Goal: Task Accomplishment & Management: Manage account settings

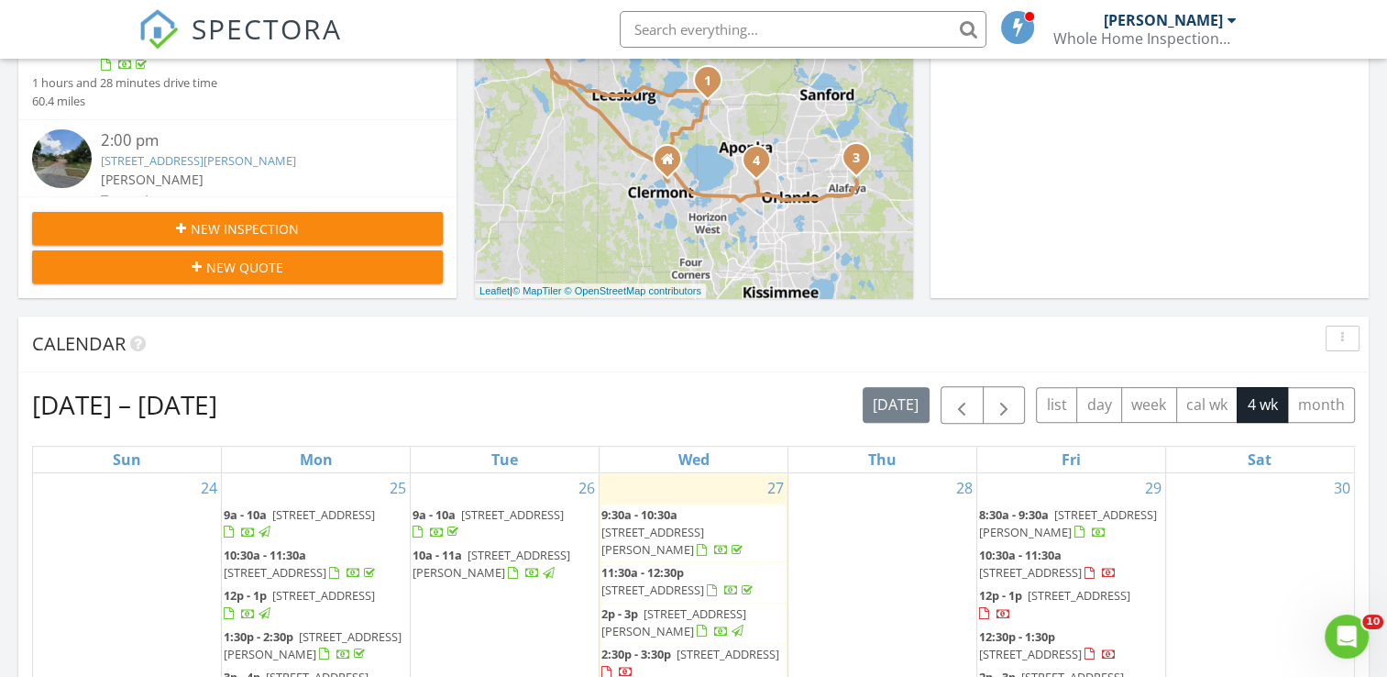
scroll to position [477, 0]
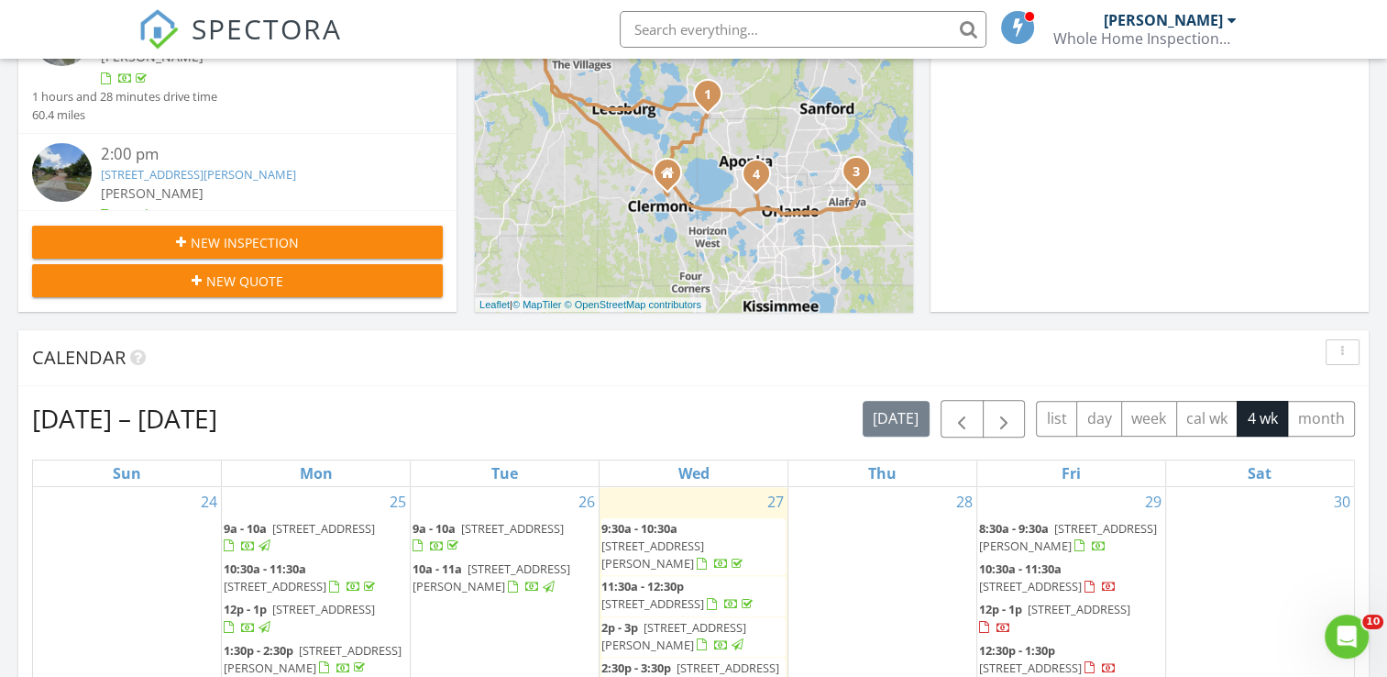
click at [213, 250] on span "New Inspection" at bounding box center [245, 242] width 108 height 19
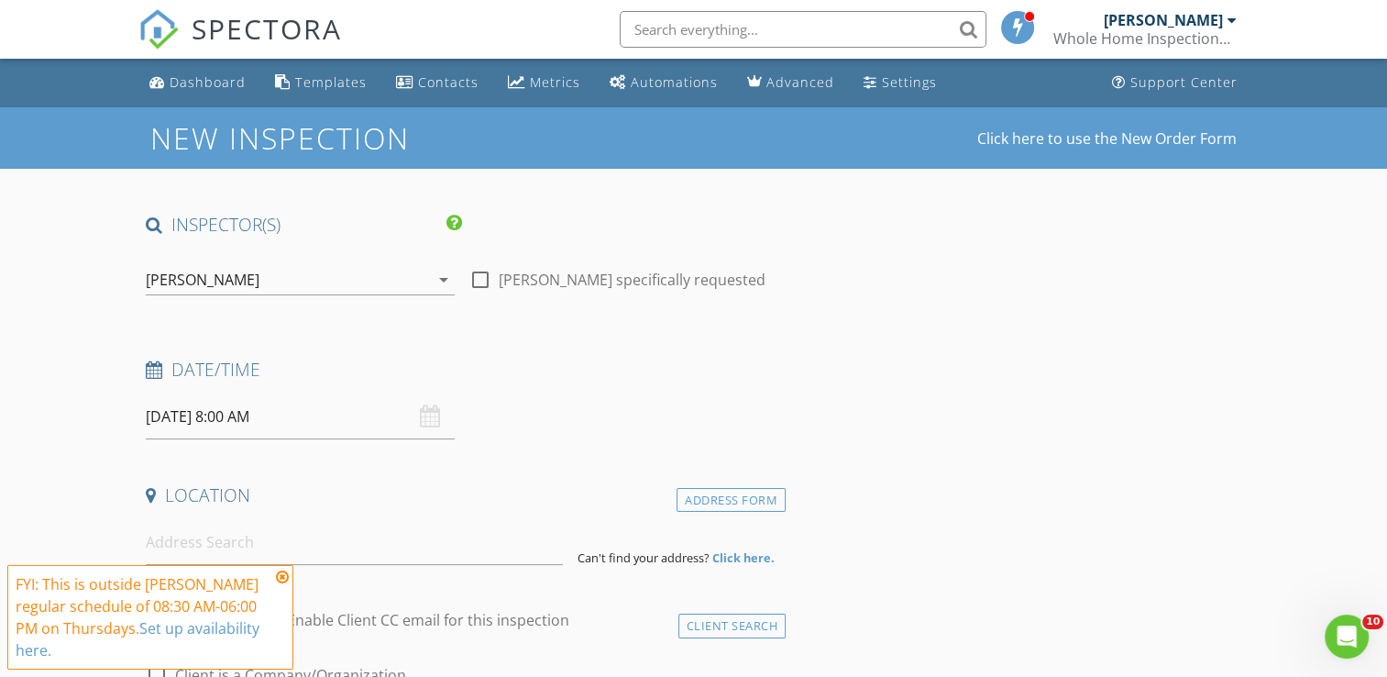
click at [182, 423] on input "08/28/2025 8:00 AM" at bounding box center [300, 416] width 309 height 45
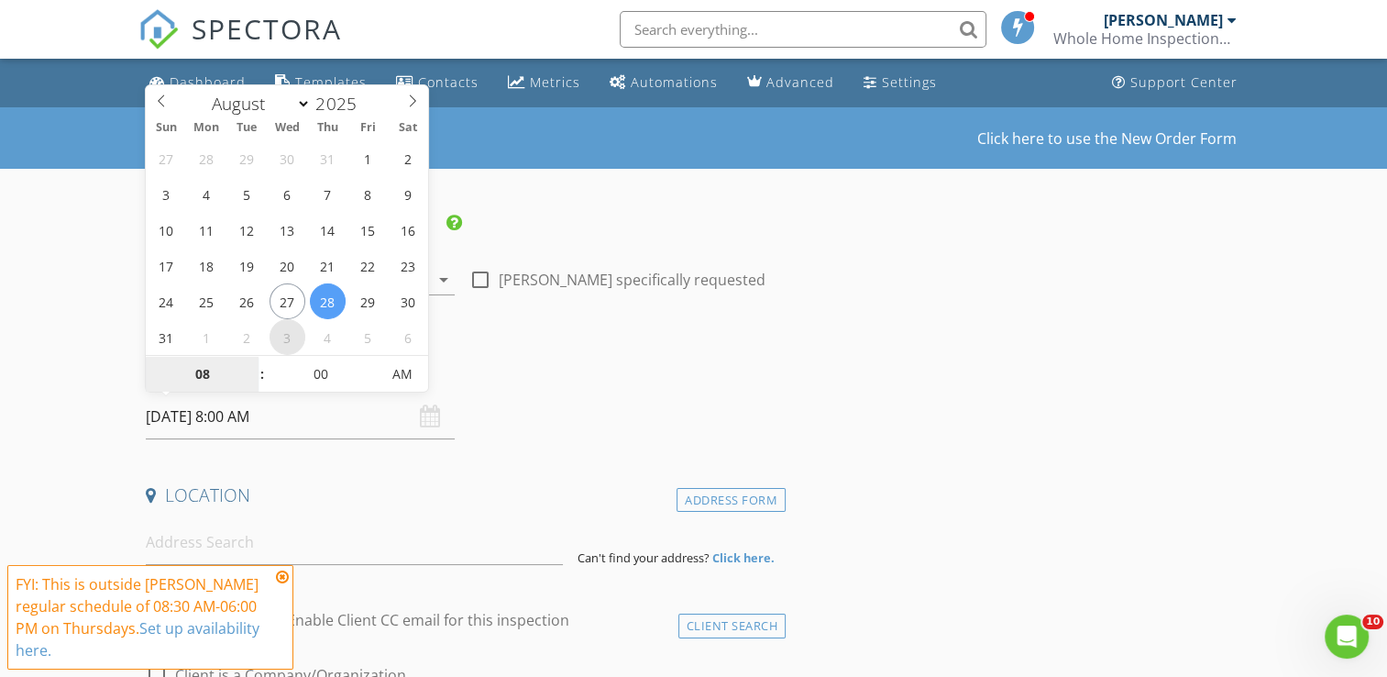
select select "8"
type input "09/03/2025 8:00 AM"
type input "09"
type input "09/03/2025 9:00 AM"
click at [250, 365] on span at bounding box center [252, 365] width 13 height 18
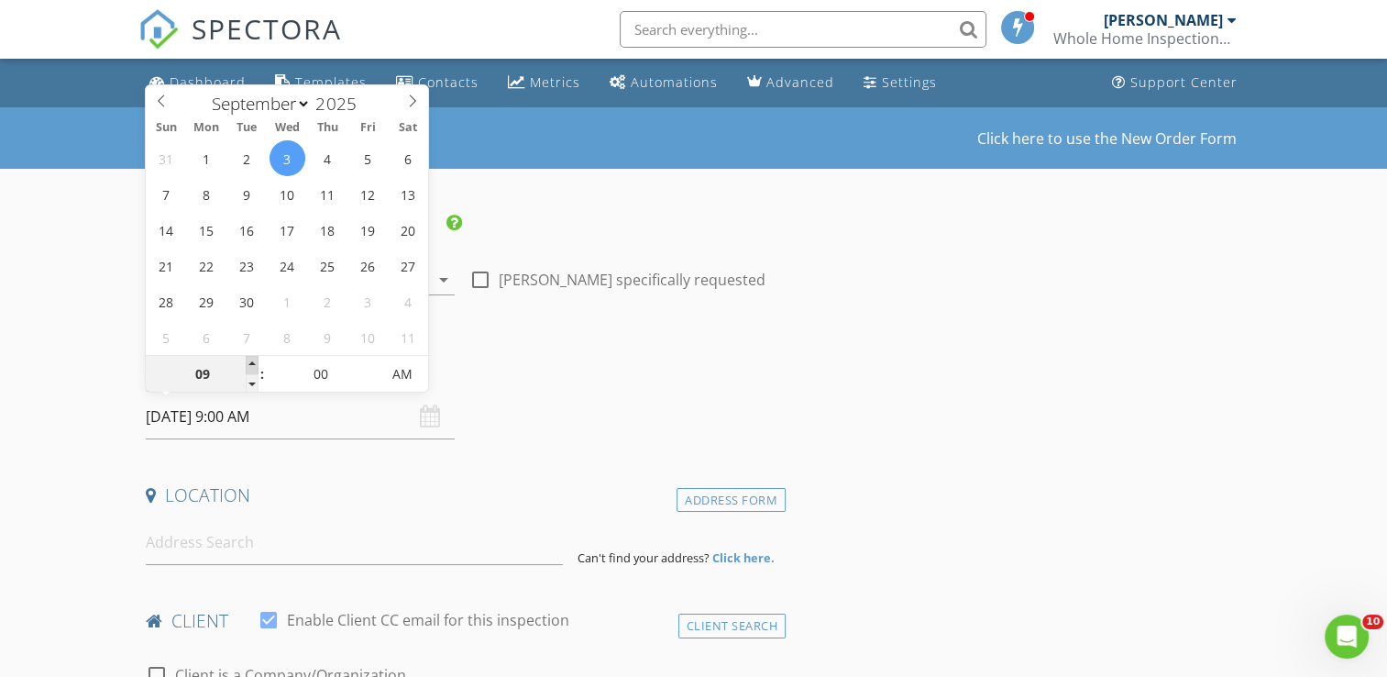
type input "10"
type input "[DATE] 10:00 AM"
click at [250, 365] on span at bounding box center [252, 365] width 13 height 18
type input "11"
type input "09/03/2025 11:00 AM"
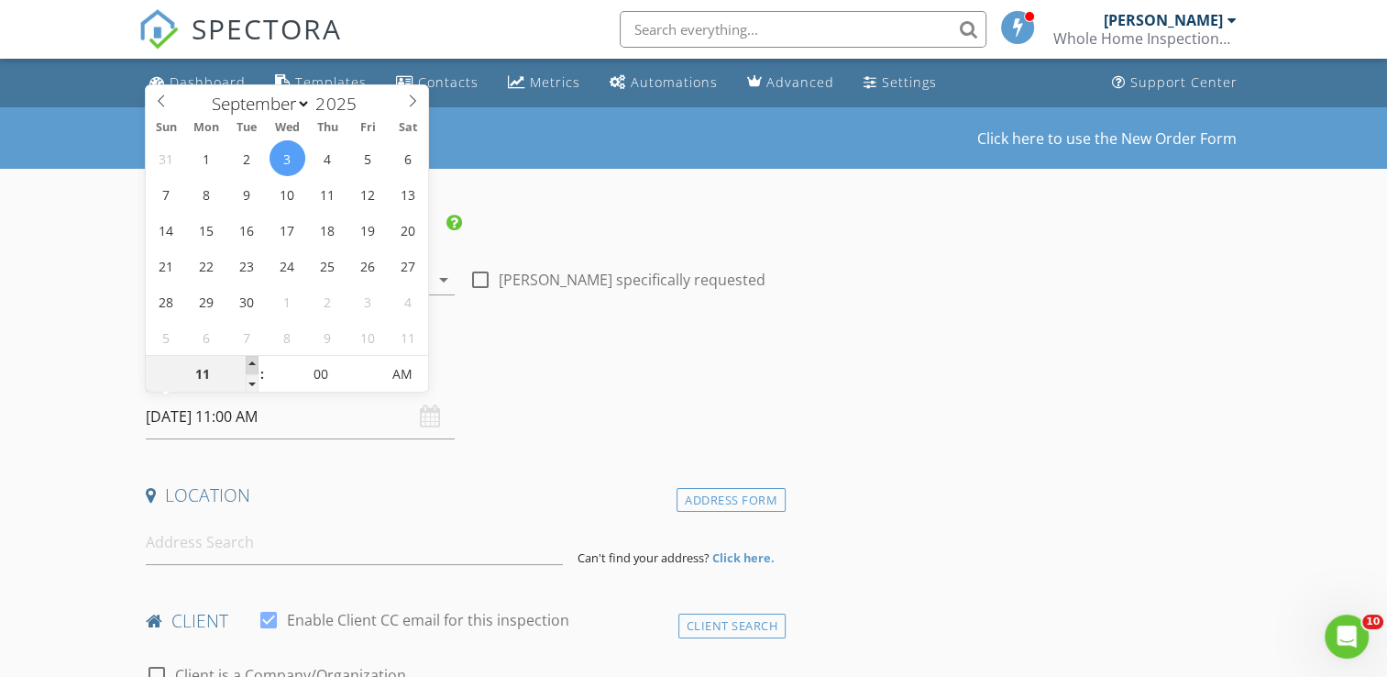
click at [250, 365] on span at bounding box center [252, 365] width 13 height 18
type input "12"
type input "09/03/2025 12:00 PM"
click at [250, 365] on span at bounding box center [252, 365] width 13 height 18
type input "01"
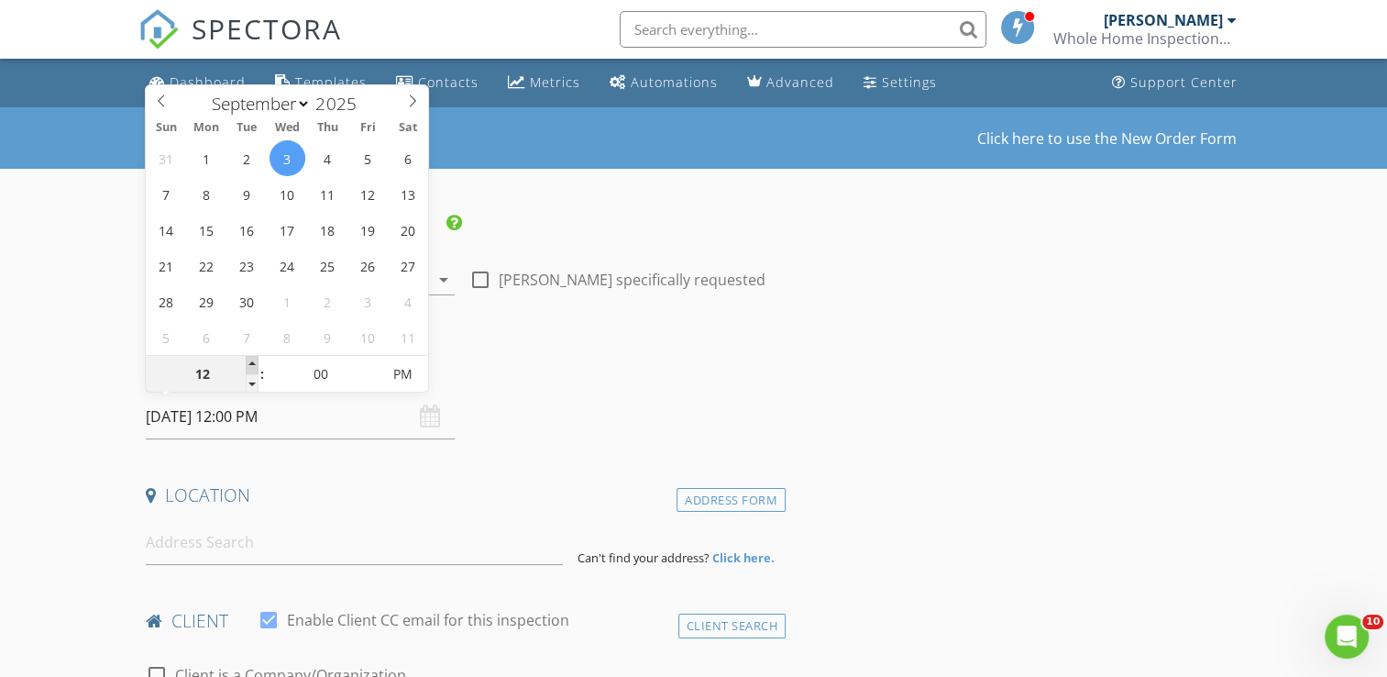
type input "09/03/2025 1:00 PM"
click at [250, 365] on span at bounding box center [252, 365] width 13 height 18
type input "12"
type input "55"
type input "09/03/2025 12:55 PM"
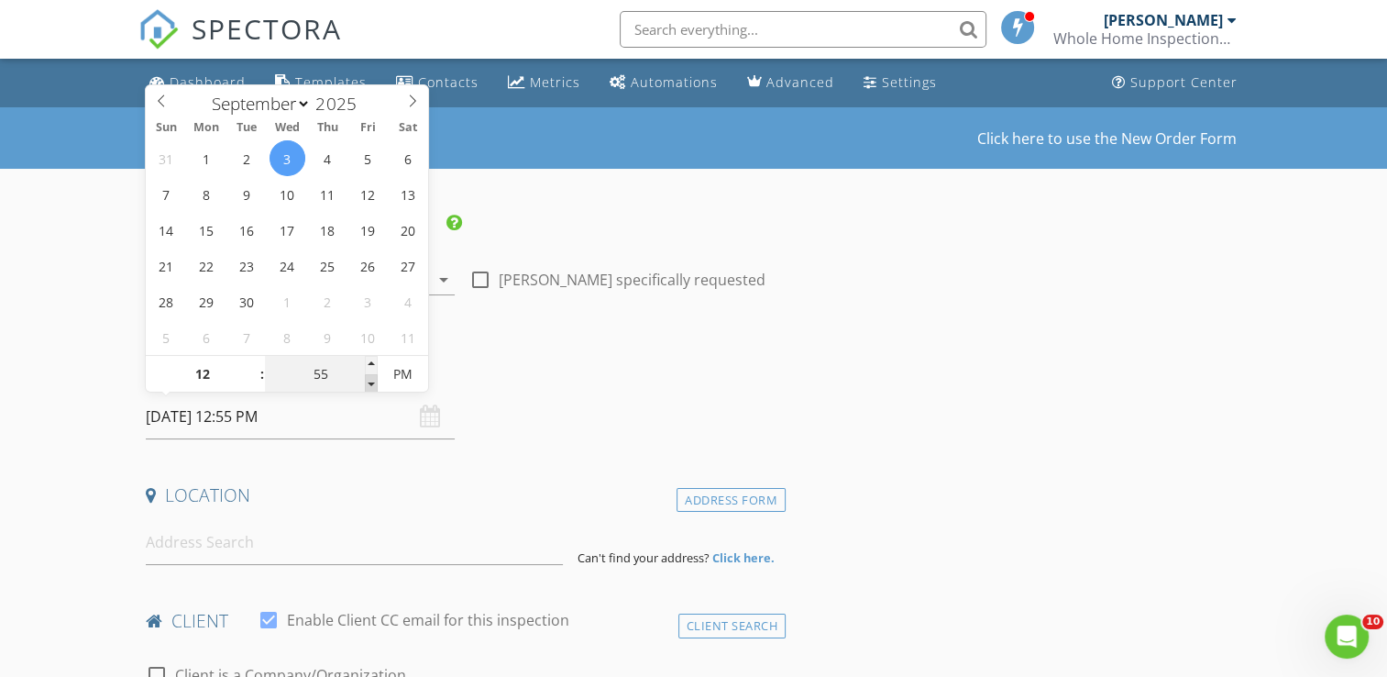
click at [372, 383] on span at bounding box center [371, 383] width 13 height 18
type input "01"
type input "00"
type input "09/03/2025 1:00 PM"
click at [371, 364] on span at bounding box center [371, 365] width 13 height 18
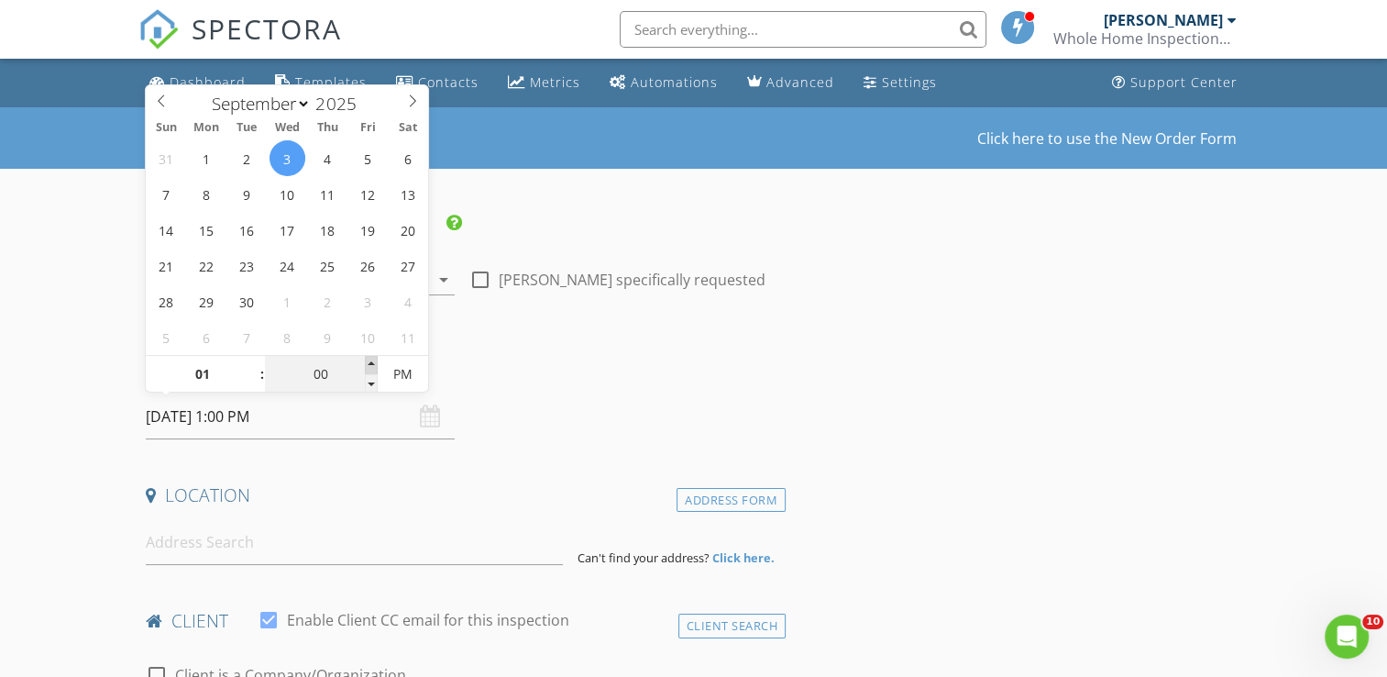
type input "05"
type input "09/03/2025 1:05 PM"
click at [371, 364] on span at bounding box center [371, 365] width 13 height 18
type input "10"
type input "09/03/2025 1:10 PM"
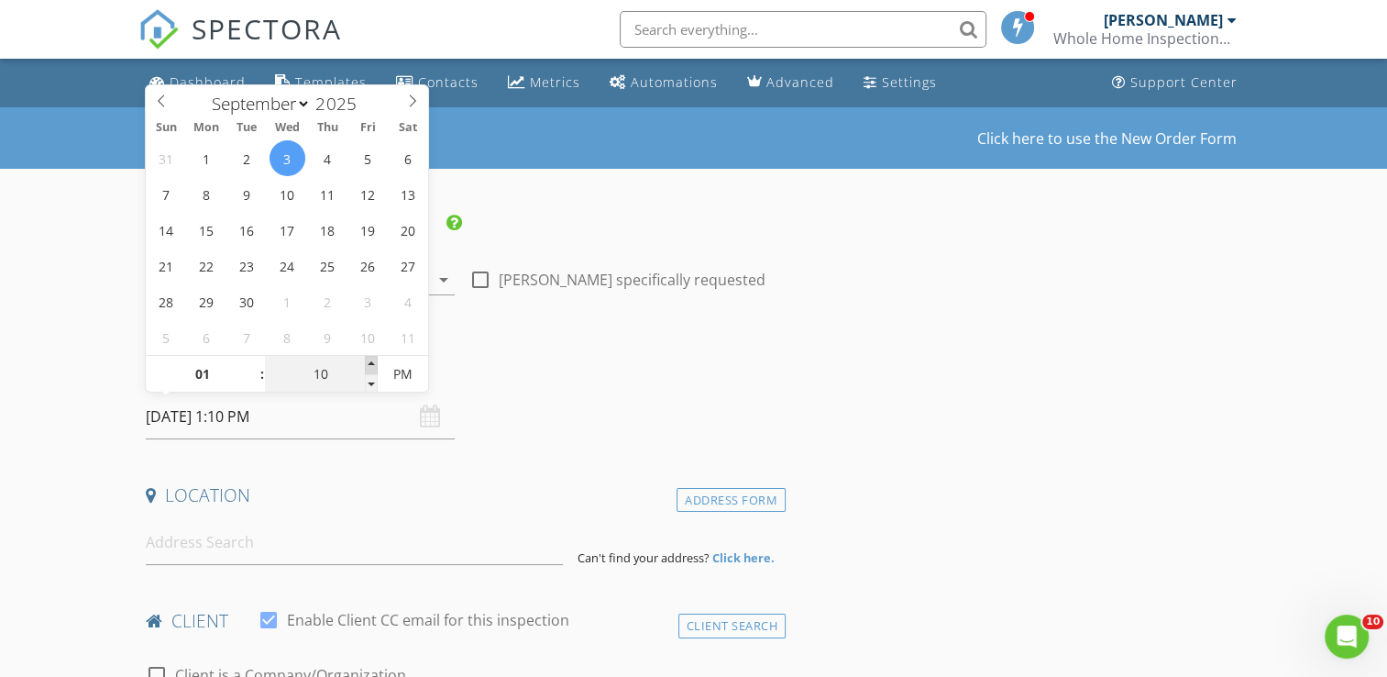
click at [371, 364] on span at bounding box center [371, 365] width 13 height 18
type input "15"
type input "09/03/2025 1:15 PM"
click at [371, 364] on span at bounding box center [371, 365] width 13 height 18
type input "20"
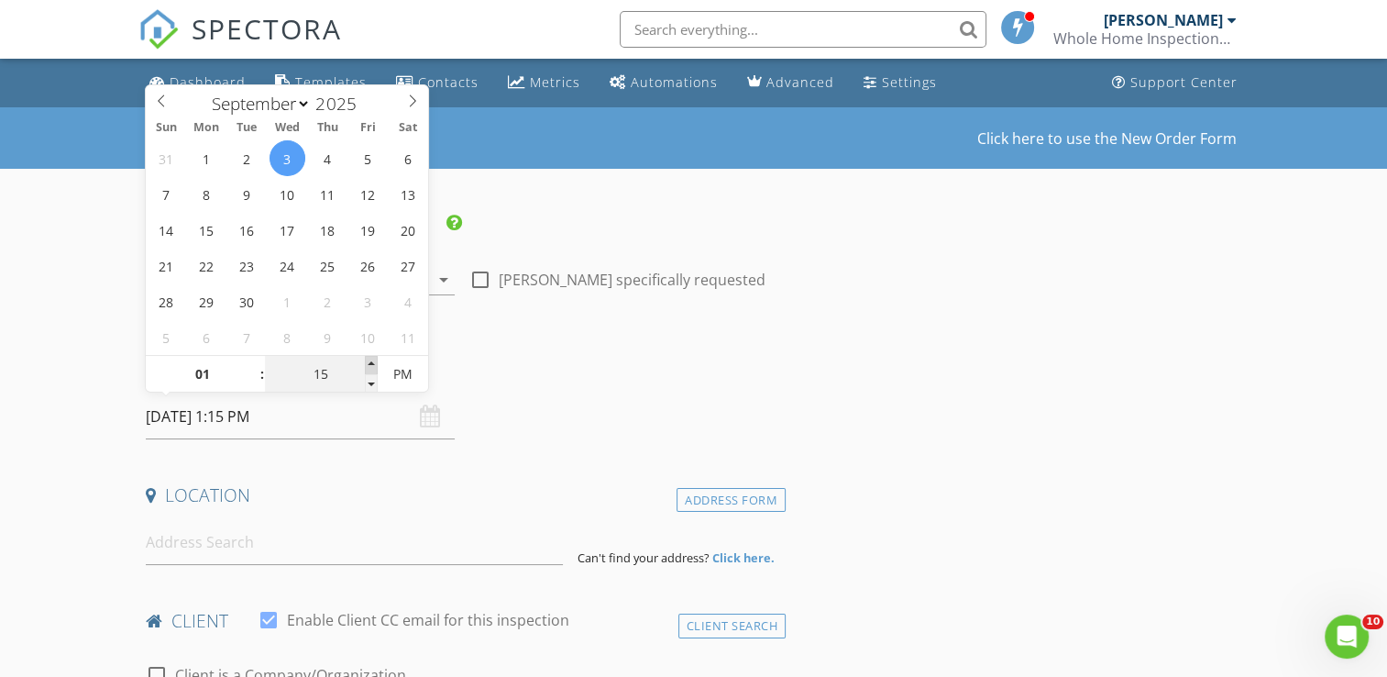
type input "09/03/2025 1:20 PM"
click at [371, 364] on span at bounding box center [371, 365] width 13 height 18
type input "25"
type input "09/03/2025 1:25 PM"
click at [371, 364] on span at bounding box center [371, 365] width 13 height 18
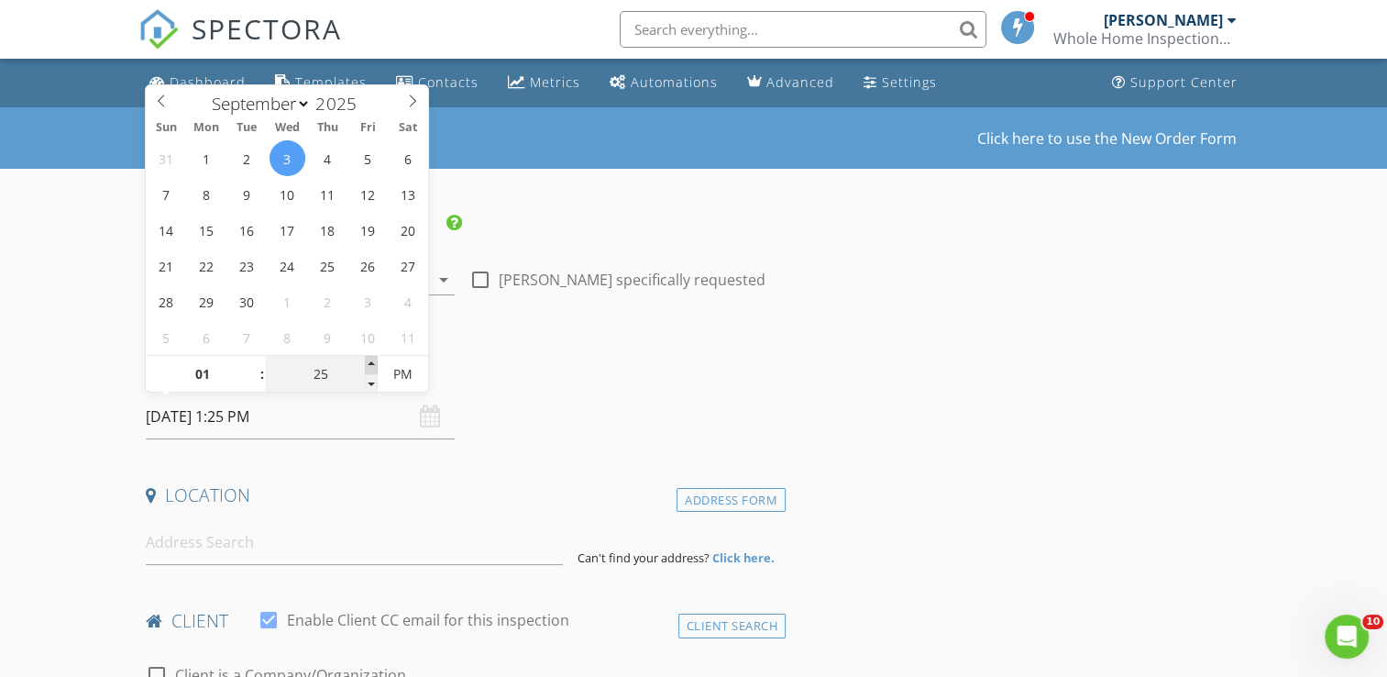
type input "30"
type input "09/03/2025 1:30 PM"
click at [371, 364] on span at bounding box center [371, 365] width 13 height 18
click at [175, 532] on input at bounding box center [354, 542] width 417 height 45
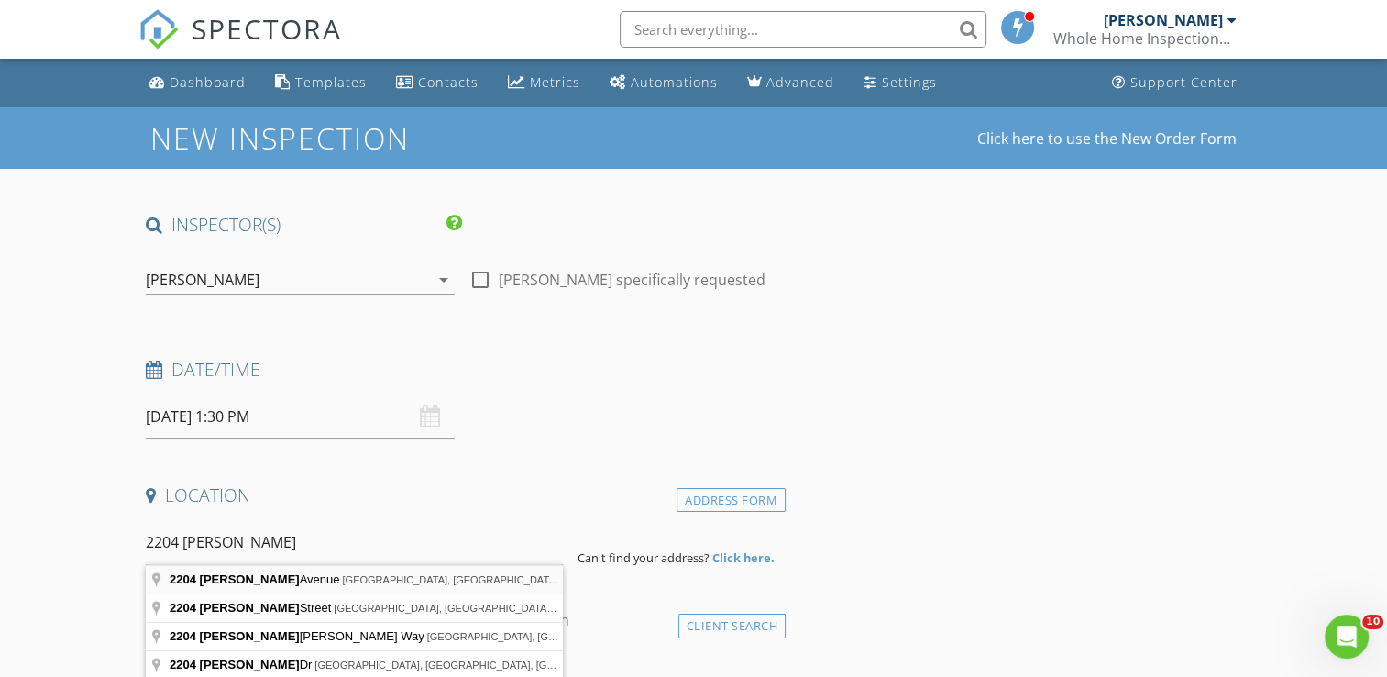
type input "2204 Aaron Avenue, Orlando, FL, USA"
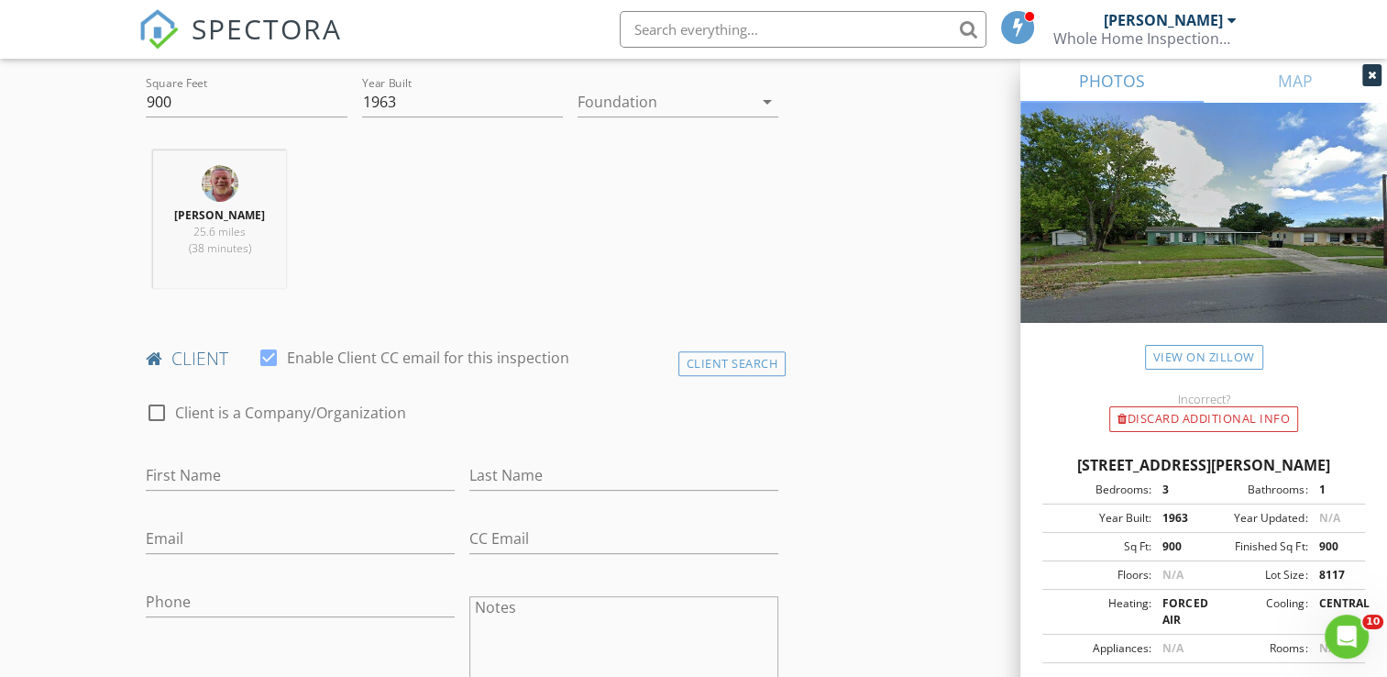
scroll to position [660, 0]
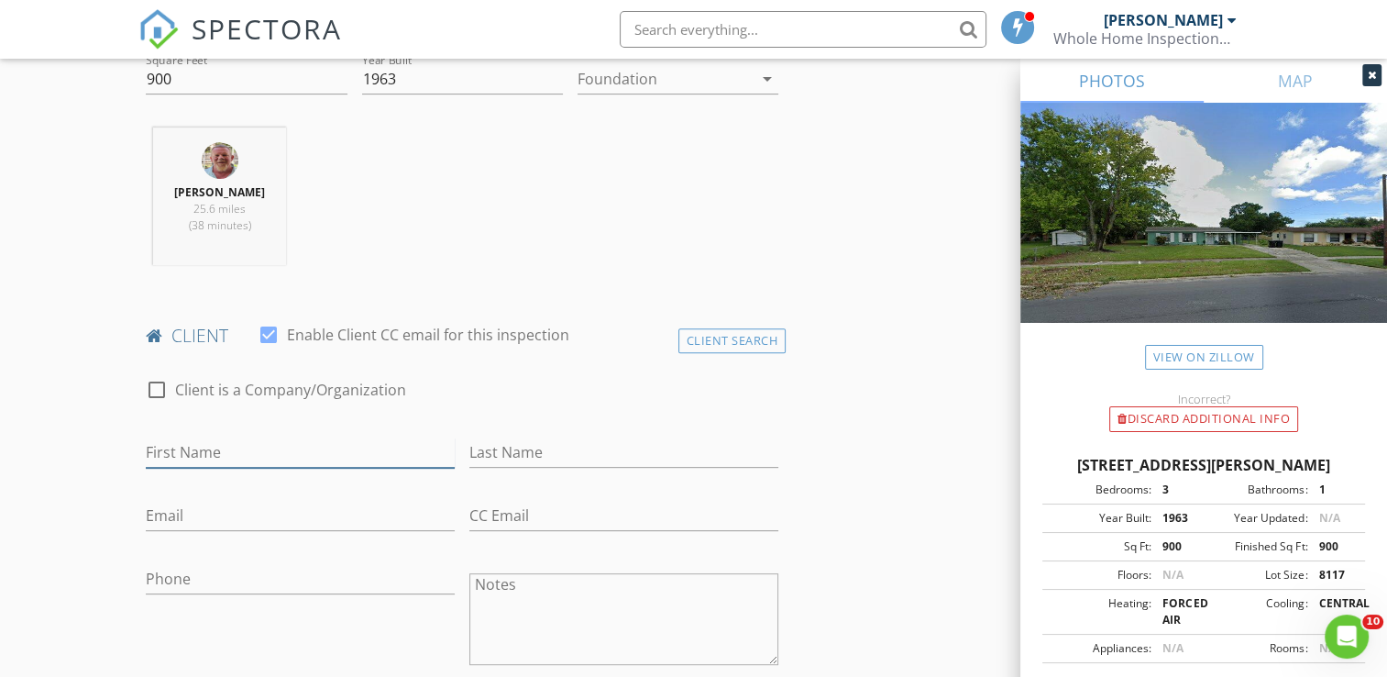
click at [245, 449] on input "First Name" at bounding box center [300, 452] width 309 height 30
type input "Barbara"
click at [510, 458] on input "Last Name" at bounding box center [623, 452] width 309 height 30
type input "Council"
click at [176, 516] on input "Email" at bounding box center [300, 516] width 309 height 30
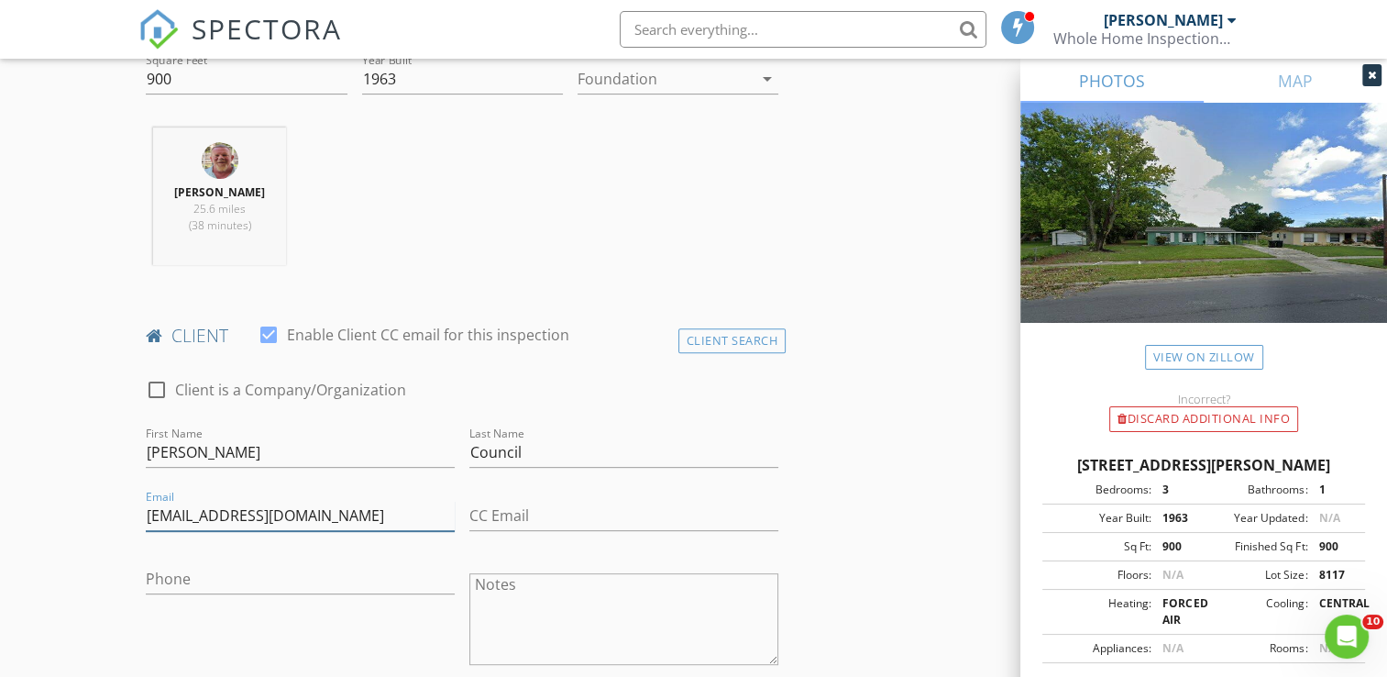
type input "bware0316@yahoo.com"
click at [169, 579] on input "Phone" at bounding box center [300, 579] width 309 height 30
type input "214-258-3967"
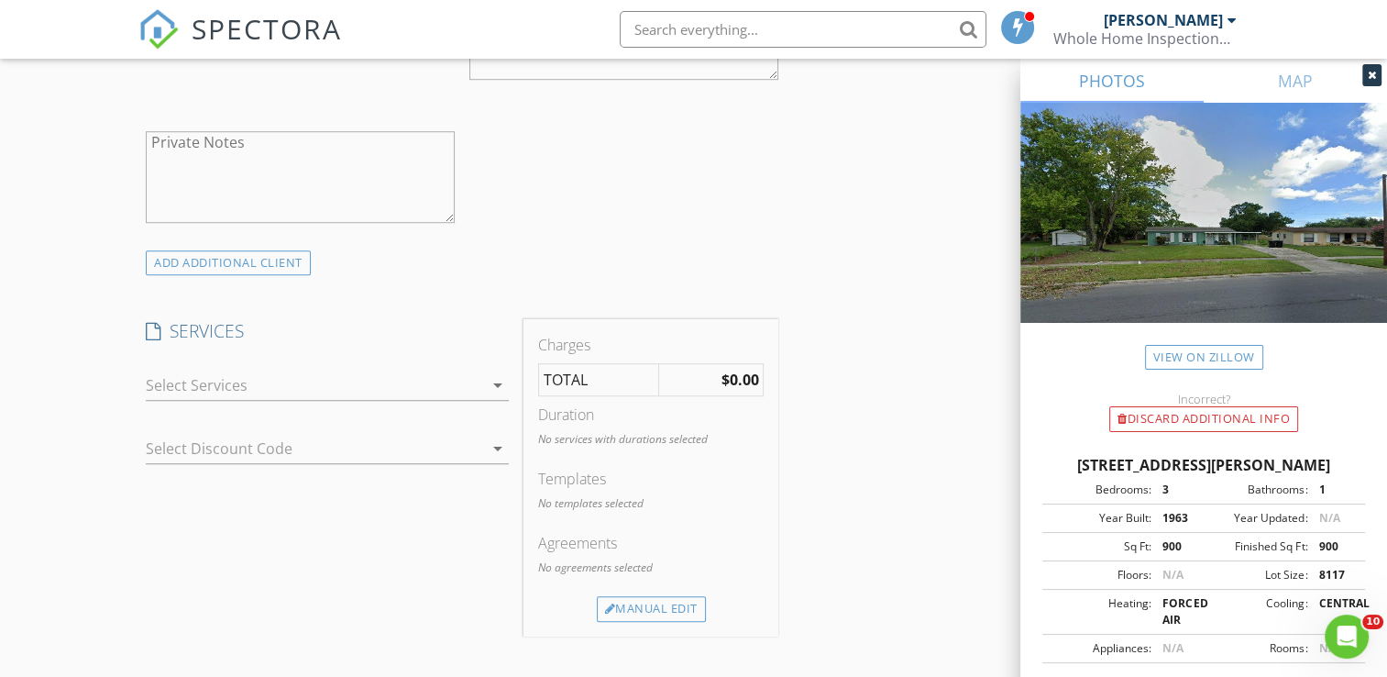
scroll to position [1247, 0]
click at [499, 384] on icon "arrow_drop_down" at bounding box center [498, 383] width 22 height 22
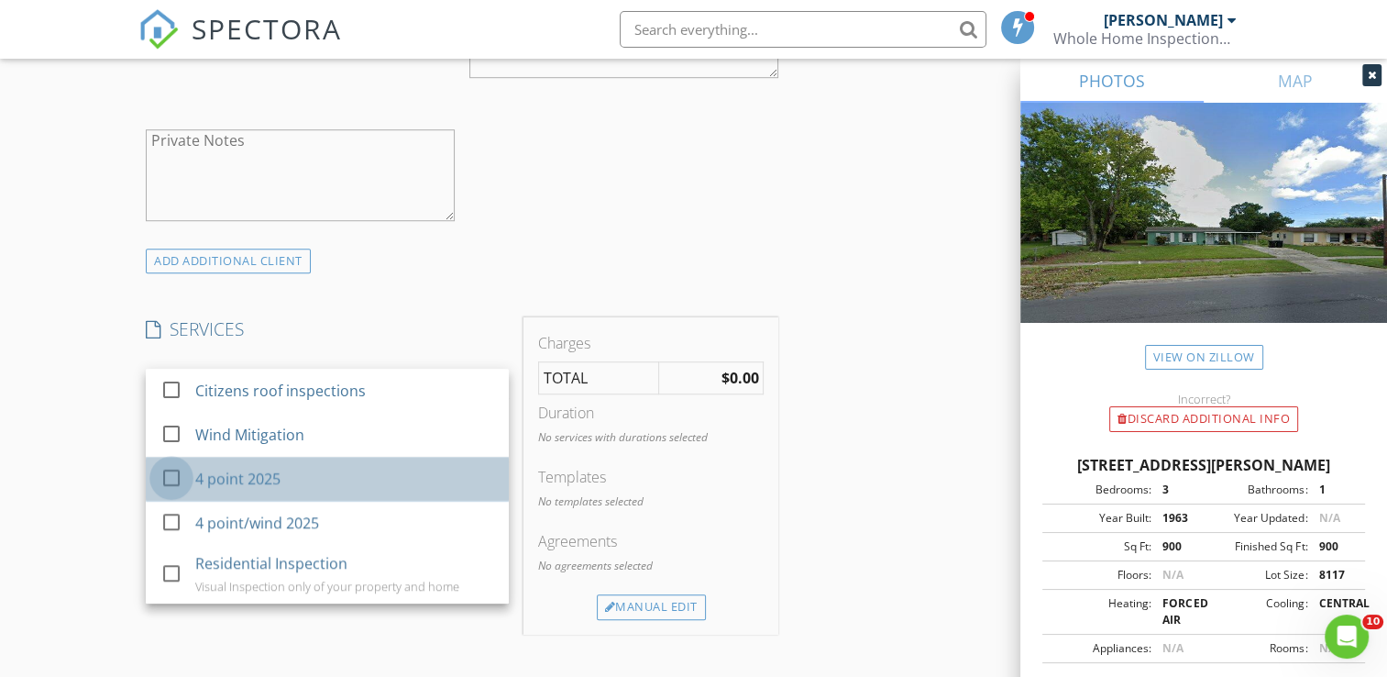
click at [169, 470] on div at bounding box center [171, 477] width 31 height 31
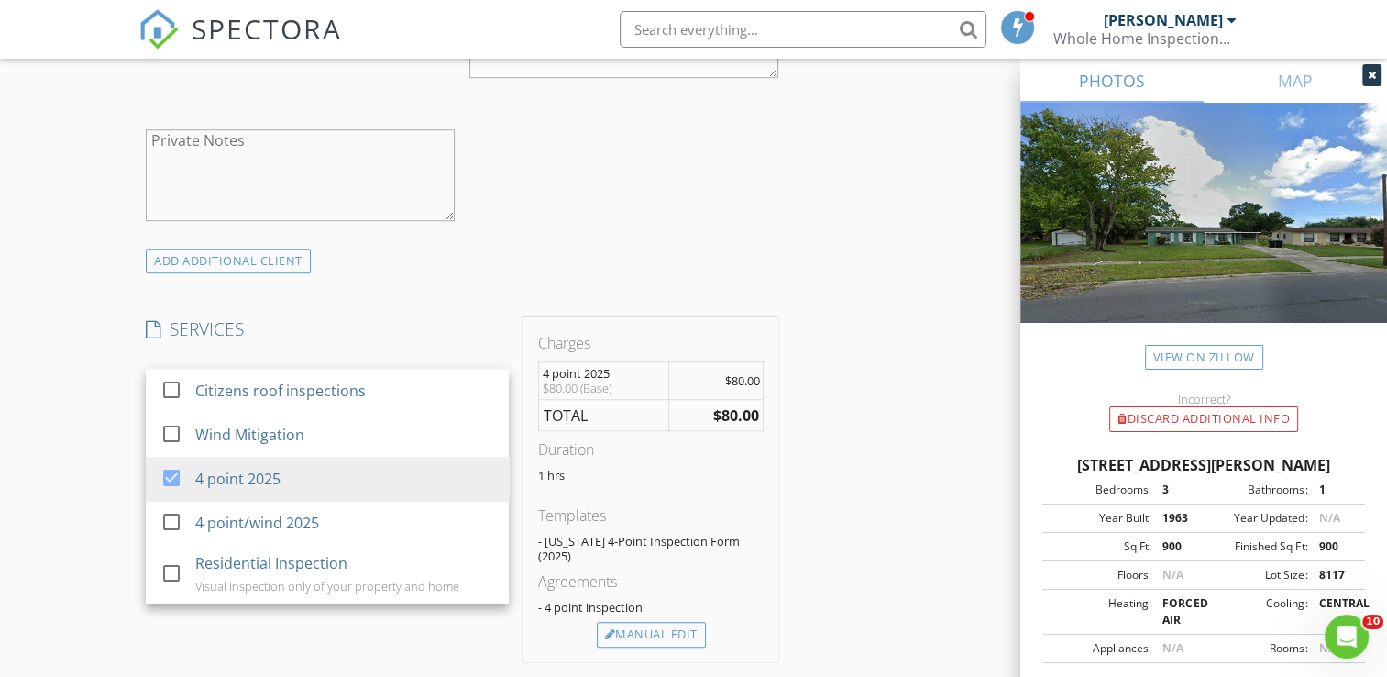
click at [81, 470] on div "New Inspection Click here to use the New Order Form INSPECTOR(S) check_box Carl…" at bounding box center [693, 451] width 1387 height 3183
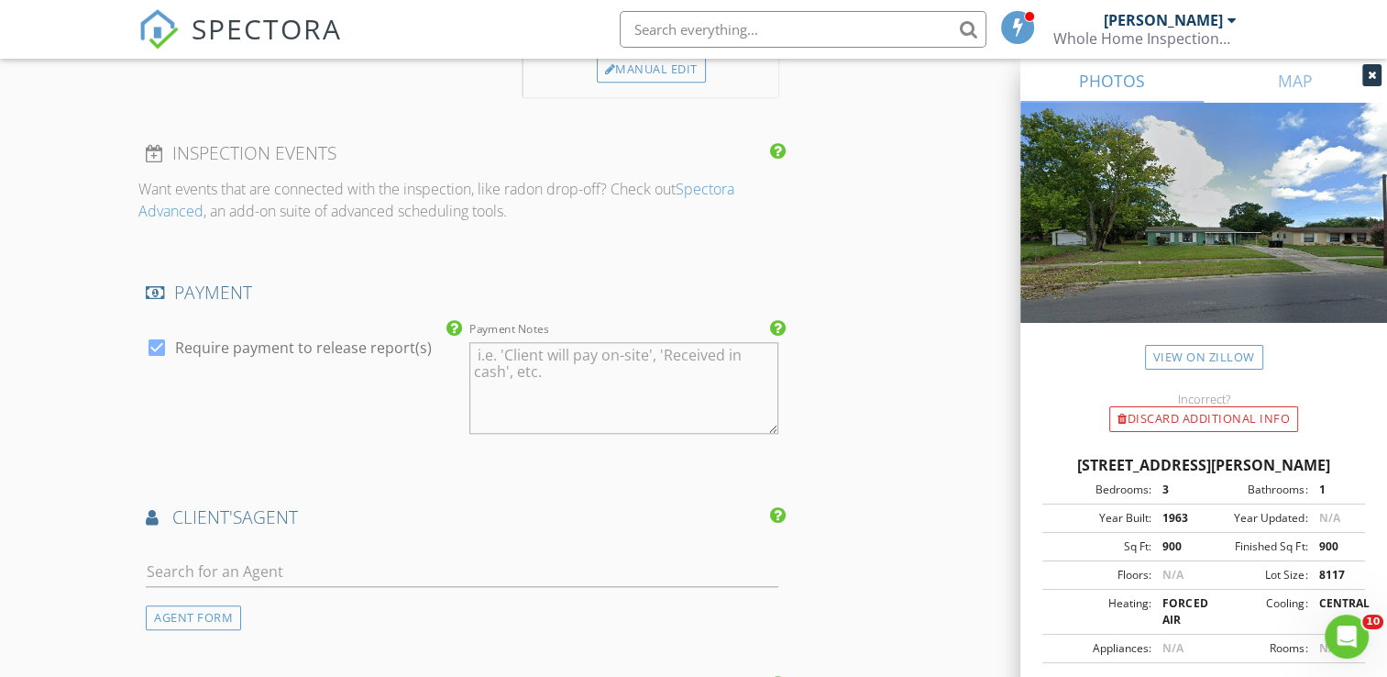
scroll to position [1834, 0]
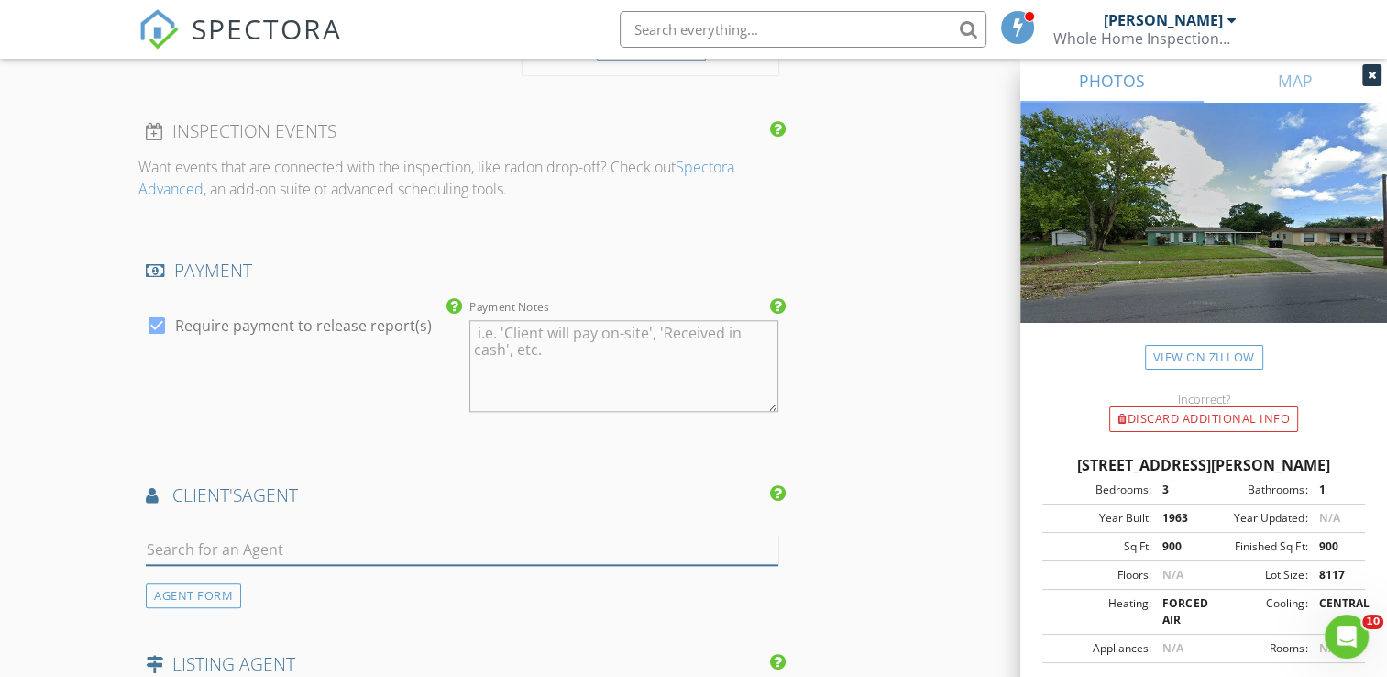
click at [184, 535] on input "text" at bounding box center [462, 550] width 633 height 30
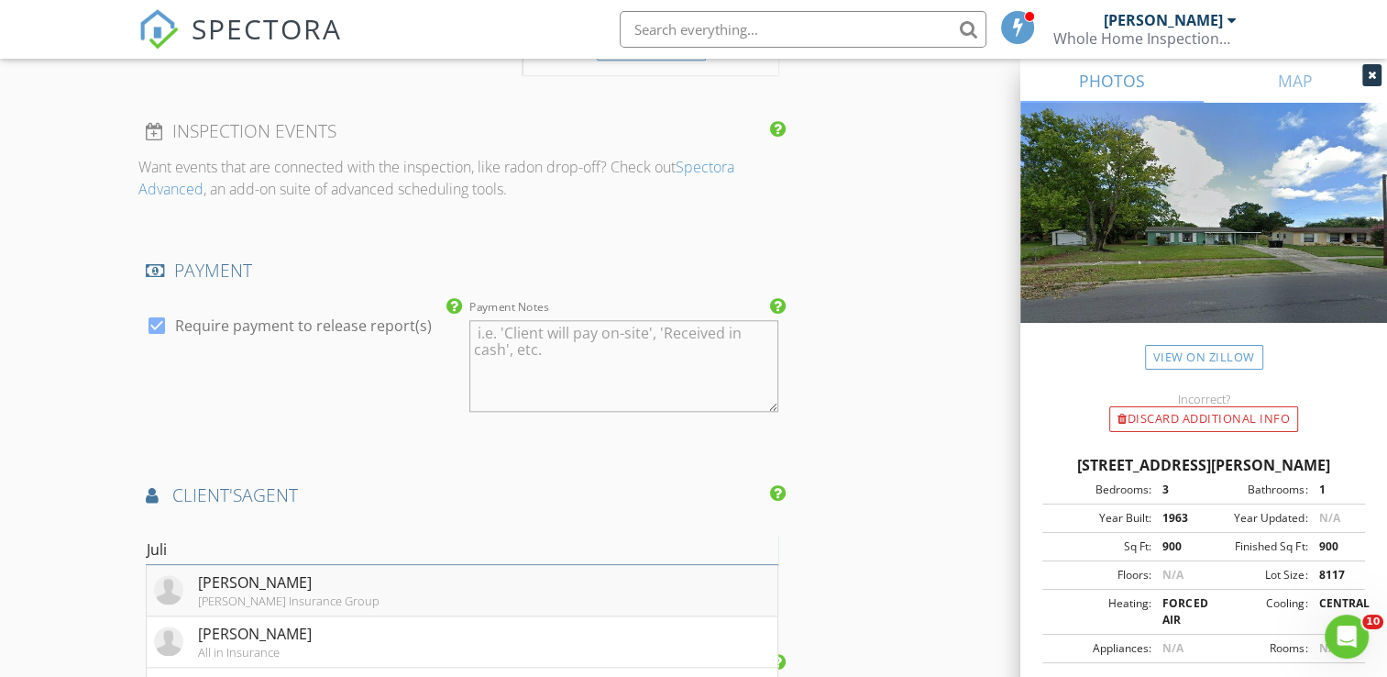
type input "Juli"
click at [224, 571] on div "Julie Gaviria" at bounding box center [289, 582] width 182 height 22
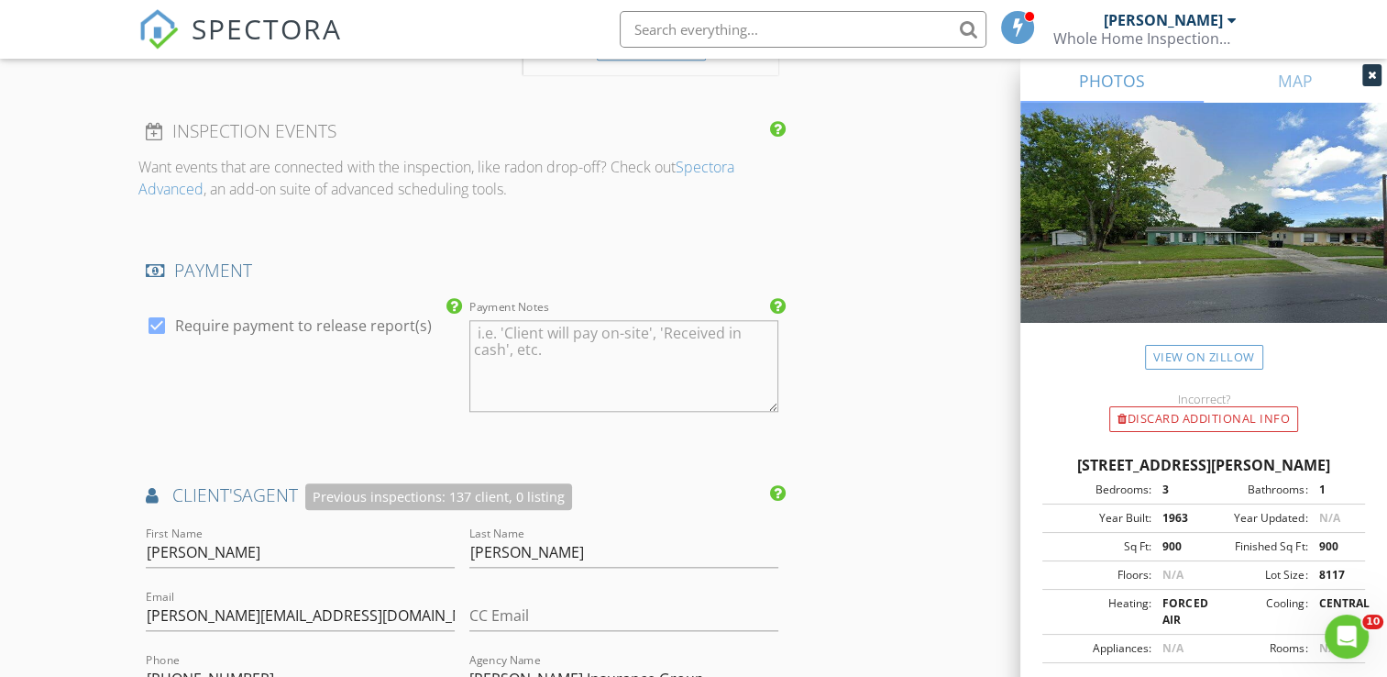
click at [96, 579] on div "New Inspection Click here to use the New Order Form INSPECTOR(S) check_box Carl…" at bounding box center [693, 75] width 1387 height 3602
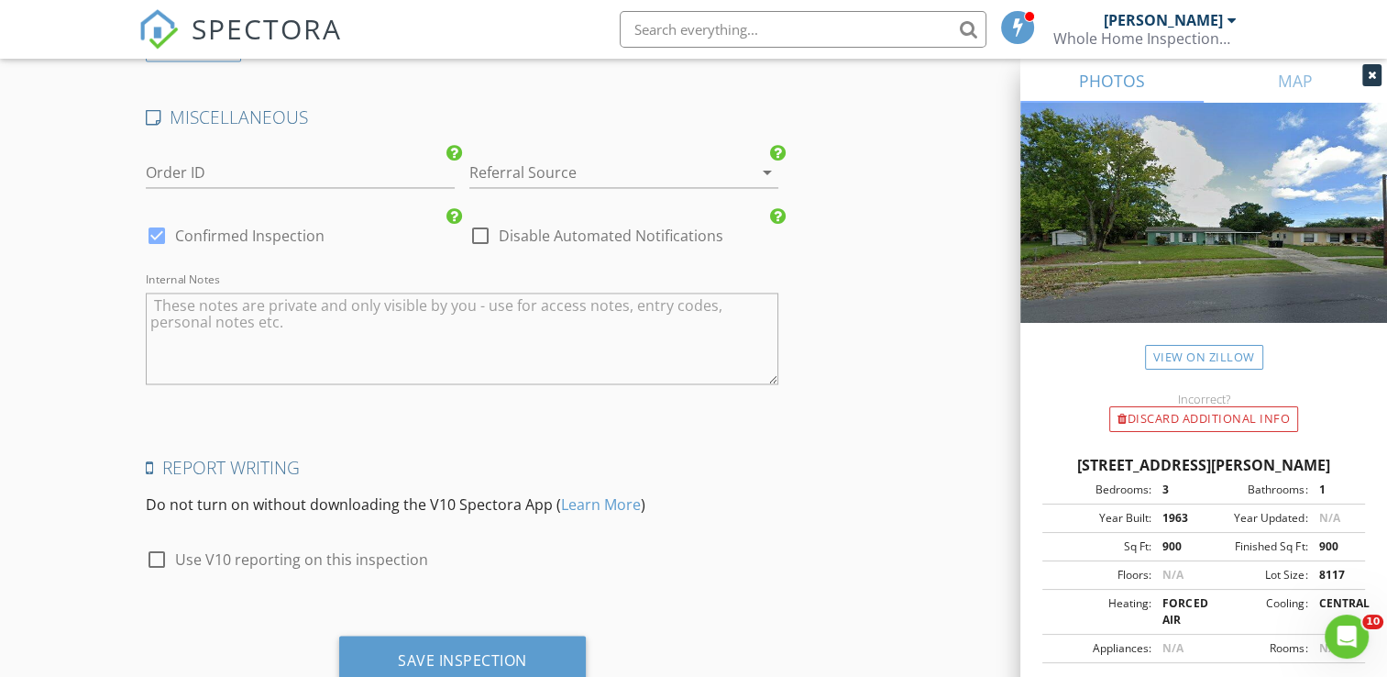
scroll to position [3010, 0]
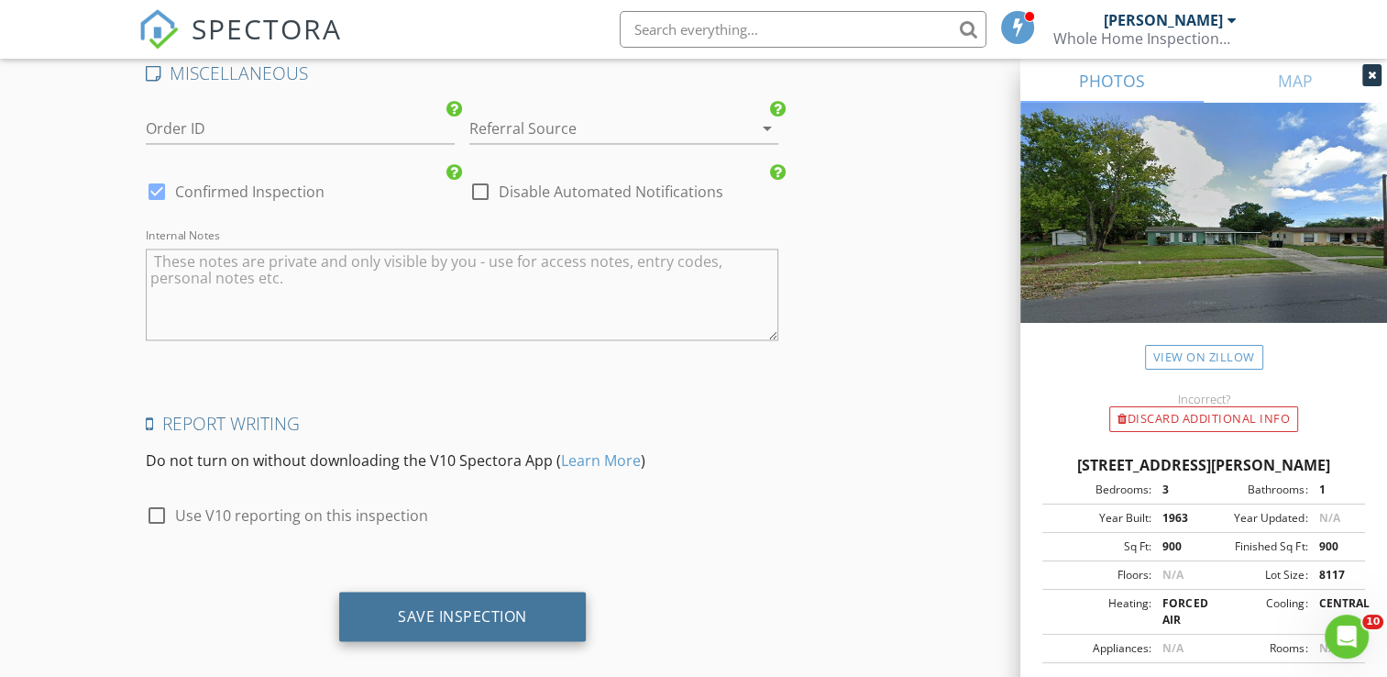
click at [418, 606] on div "Save Inspection" at bounding box center [462, 615] width 129 height 18
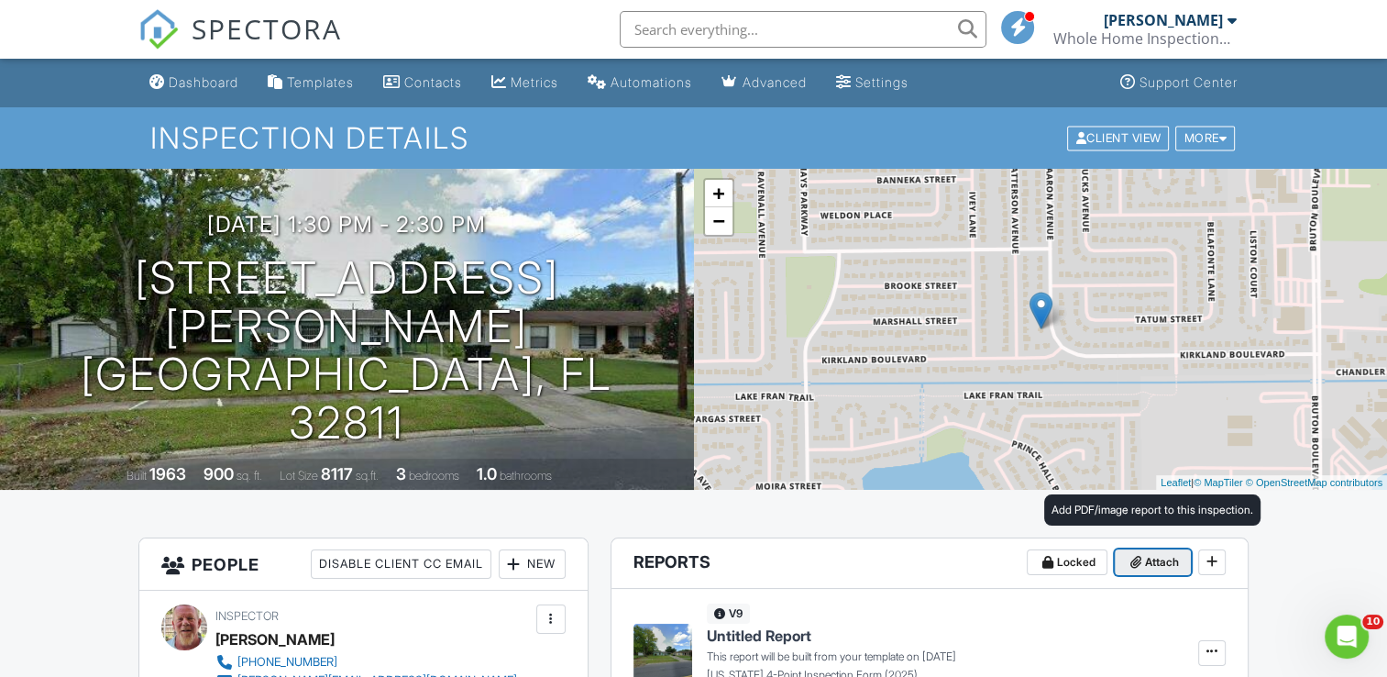
click at [1148, 567] on span "Attach" at bounding box center [1162, 562] width 34 height 18
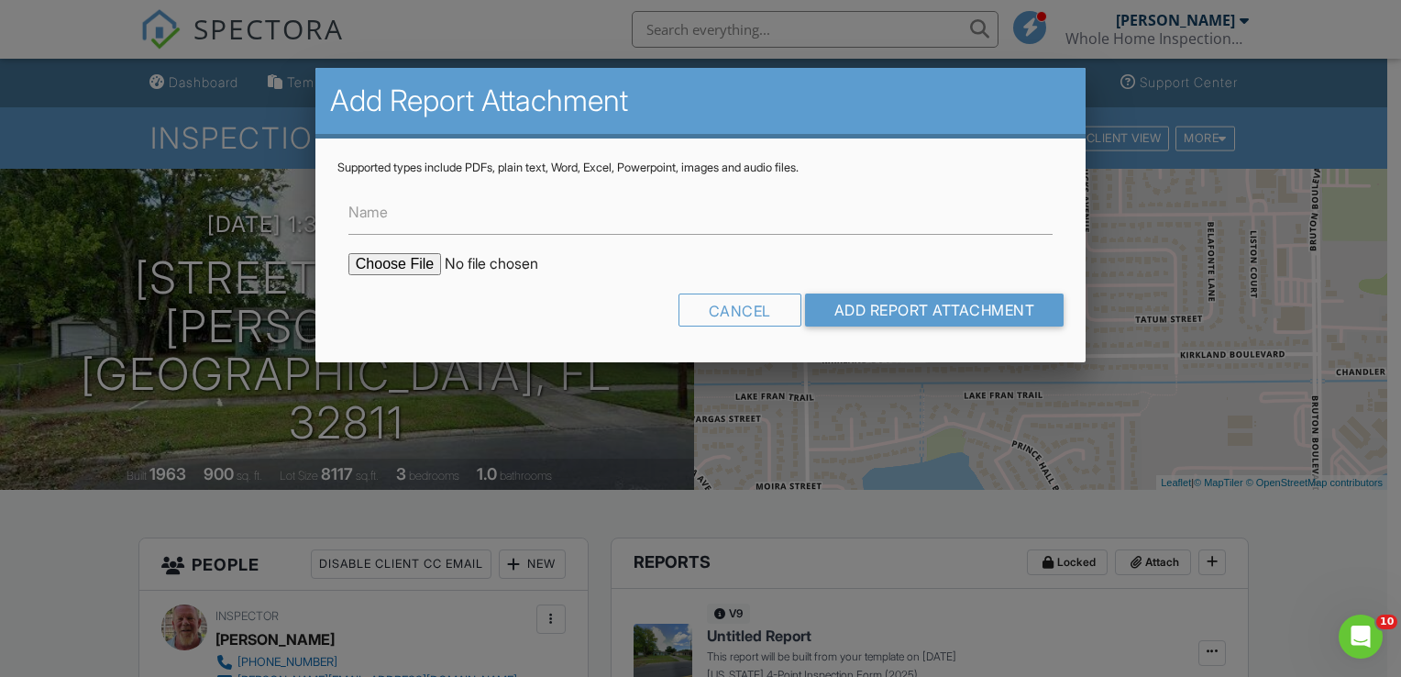
click at [385, 264] on input "file" at bounding box center [504, 264] width 312 height 22
type input "C:\fakepath\2204 Aaron Ave roof permit.pdf"
click at [870, 306] on input "Add Report Attachment" at bounding box center [934, 309] width 259 height 33
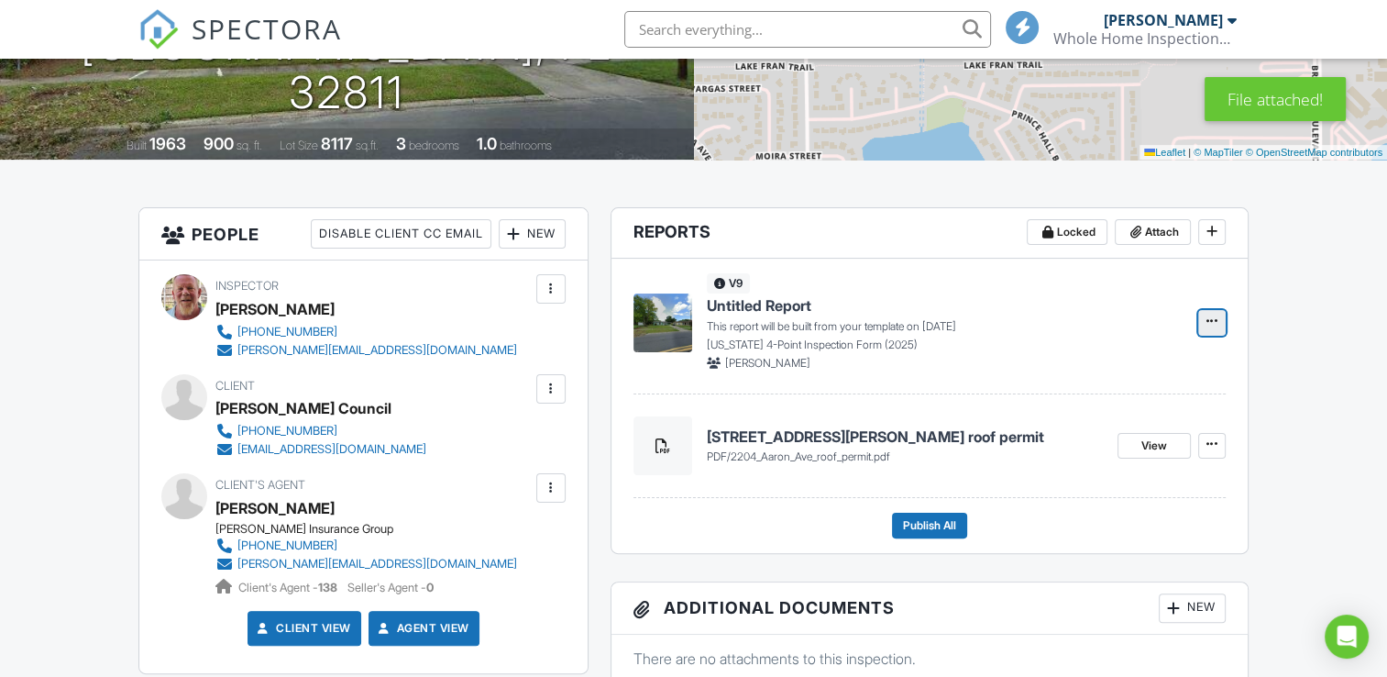
click at [1218, 319] on span at bounding box center [1212, 321] width 18 height 18
click at [1090, 376] on input "Build Now" at bounding box center [1120, 370] width 187 height 41
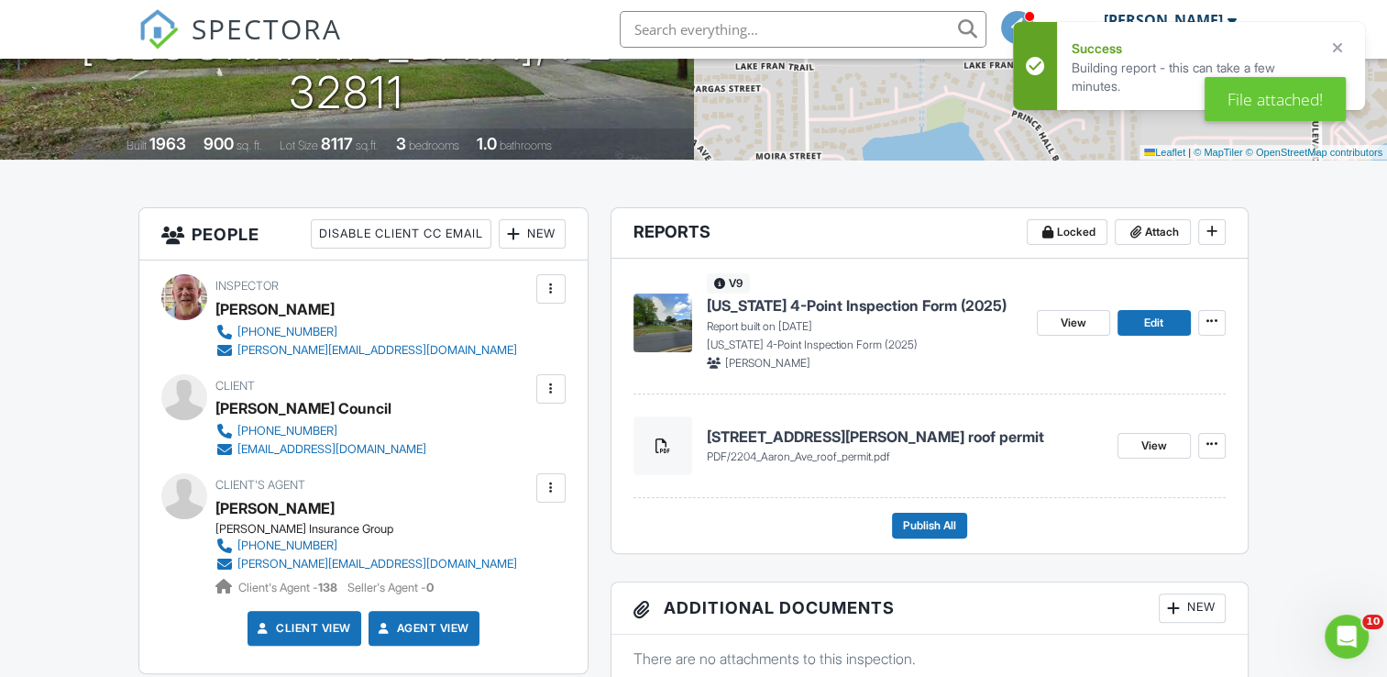
click at [816, 302] on span "[US_STATE] 4-Point Inspection Form (2025)" at bounding box center [857, 305] width 300 height 20
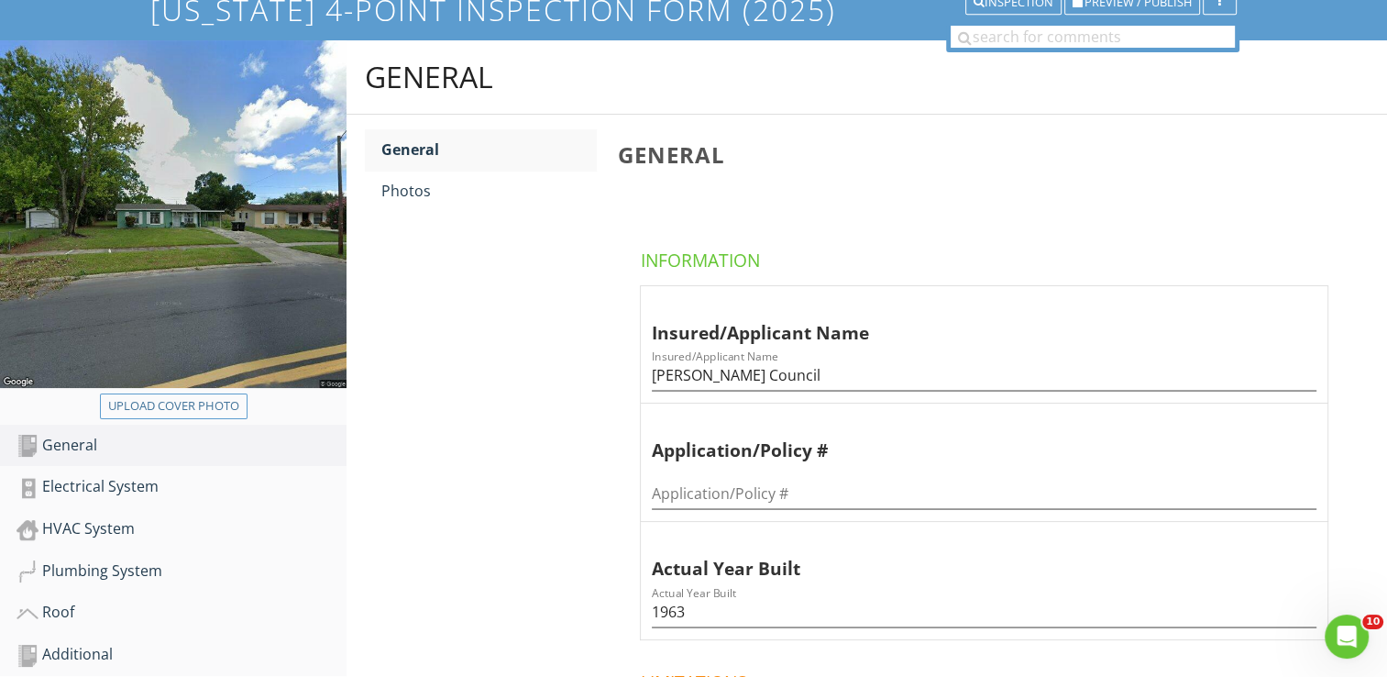
scroll to position [147, 0]
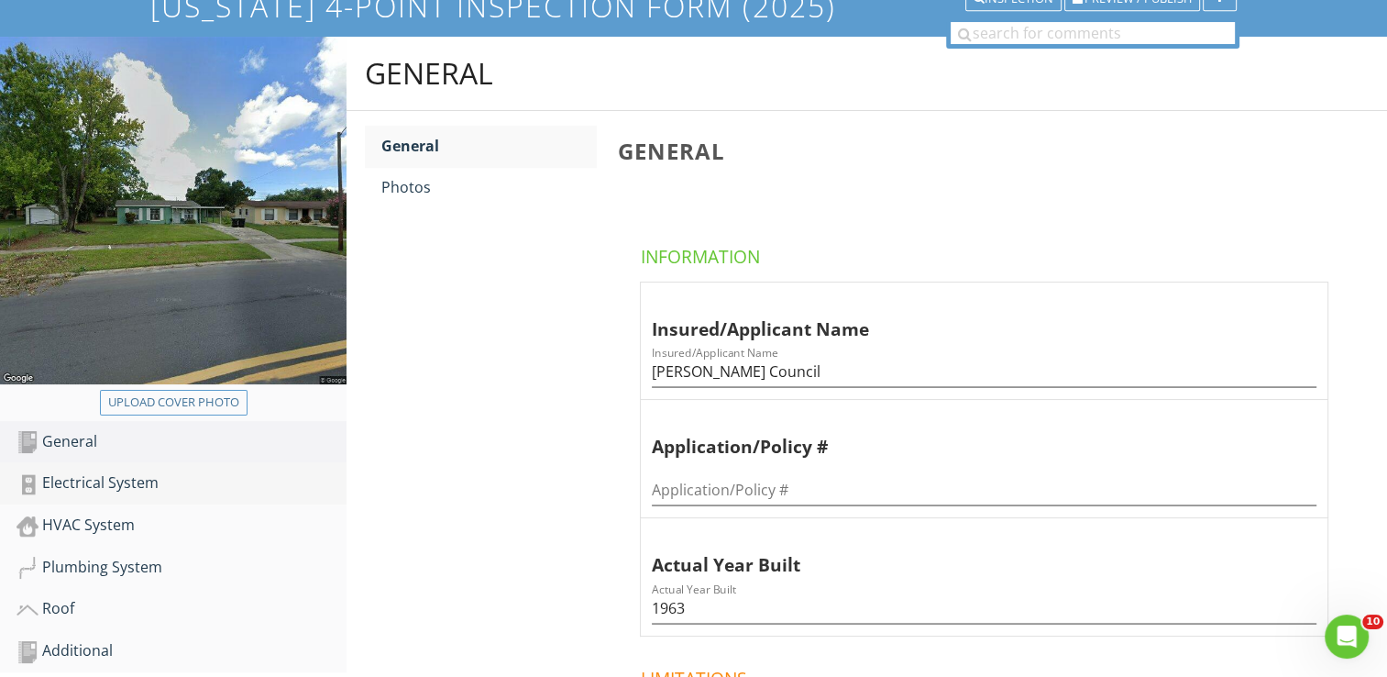
click at [113, 480] on div "Electrical System" at bounding box center [182, 483] width 330 height 24
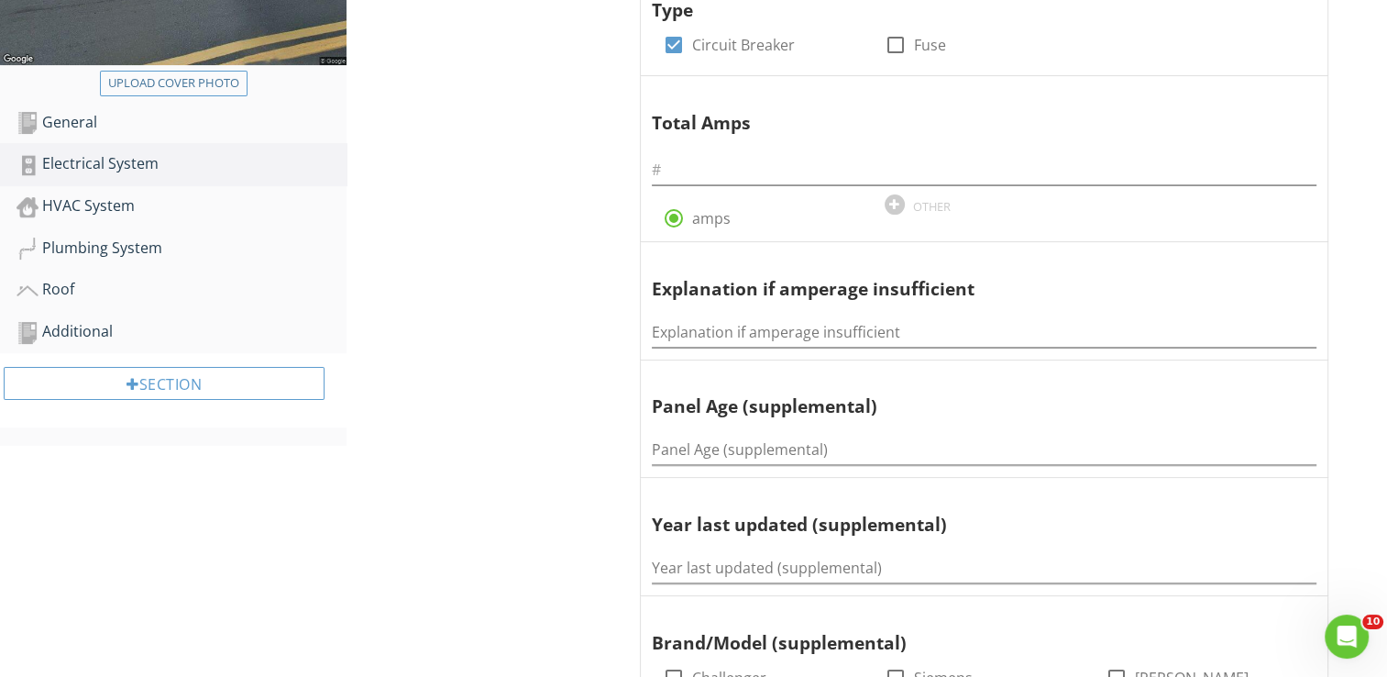
scroll to position [477, 0]
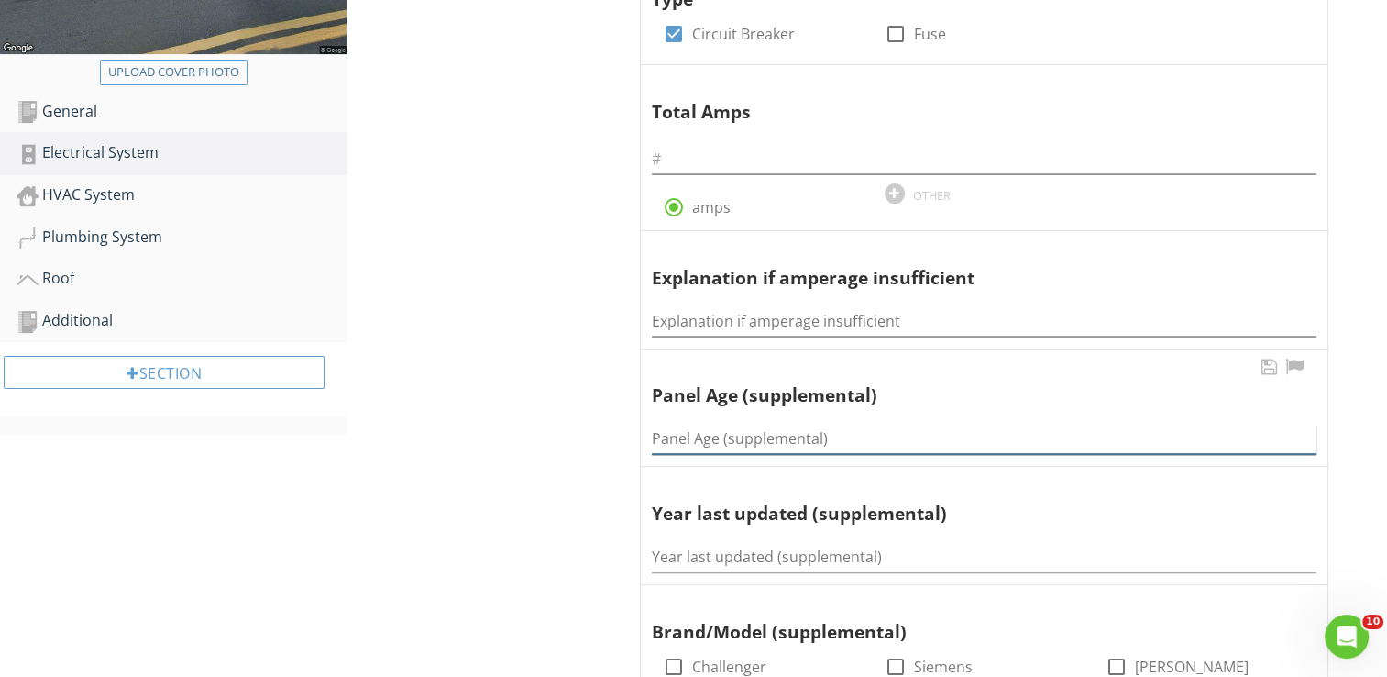
click at [691, 438] on input "Panel Age (supplemental)" at bounding box center [984, 439] width 665 height 30
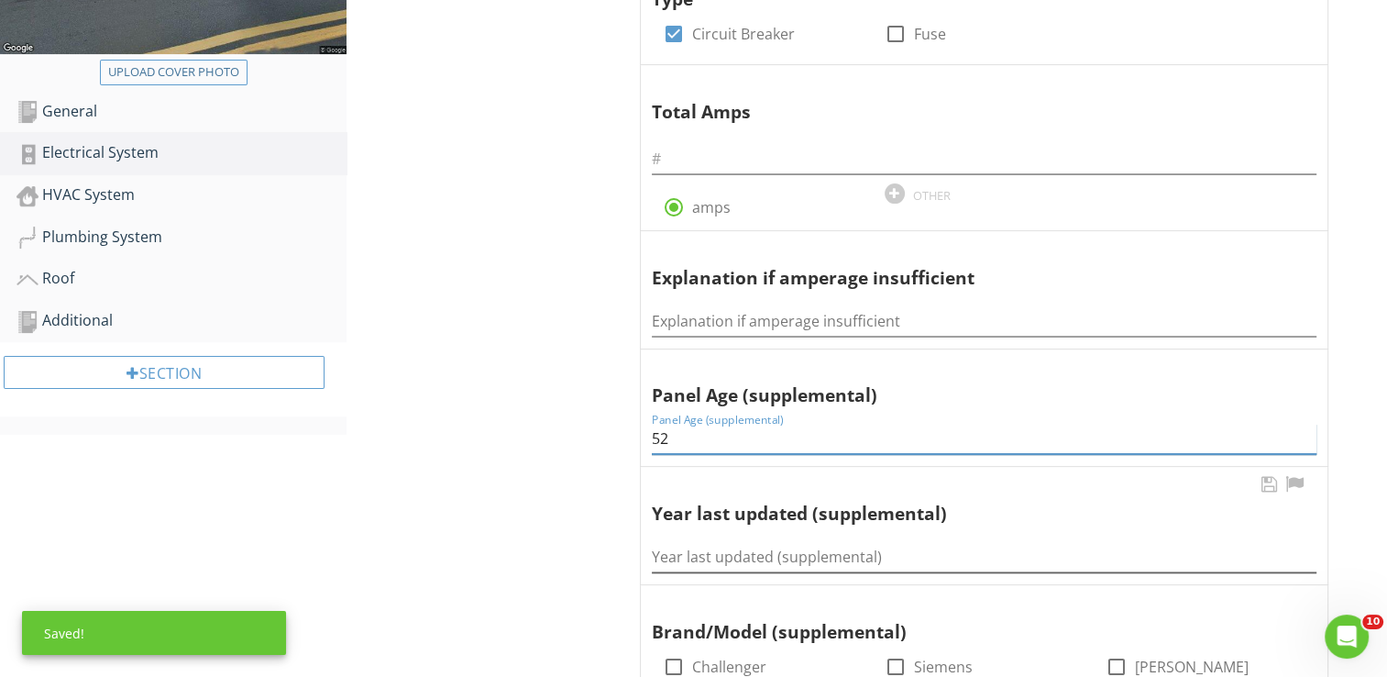
type input "52"
click at [704, 559] on input "Year last updated (supplemental)" at bounding box center [984, 557] width 665 height 30
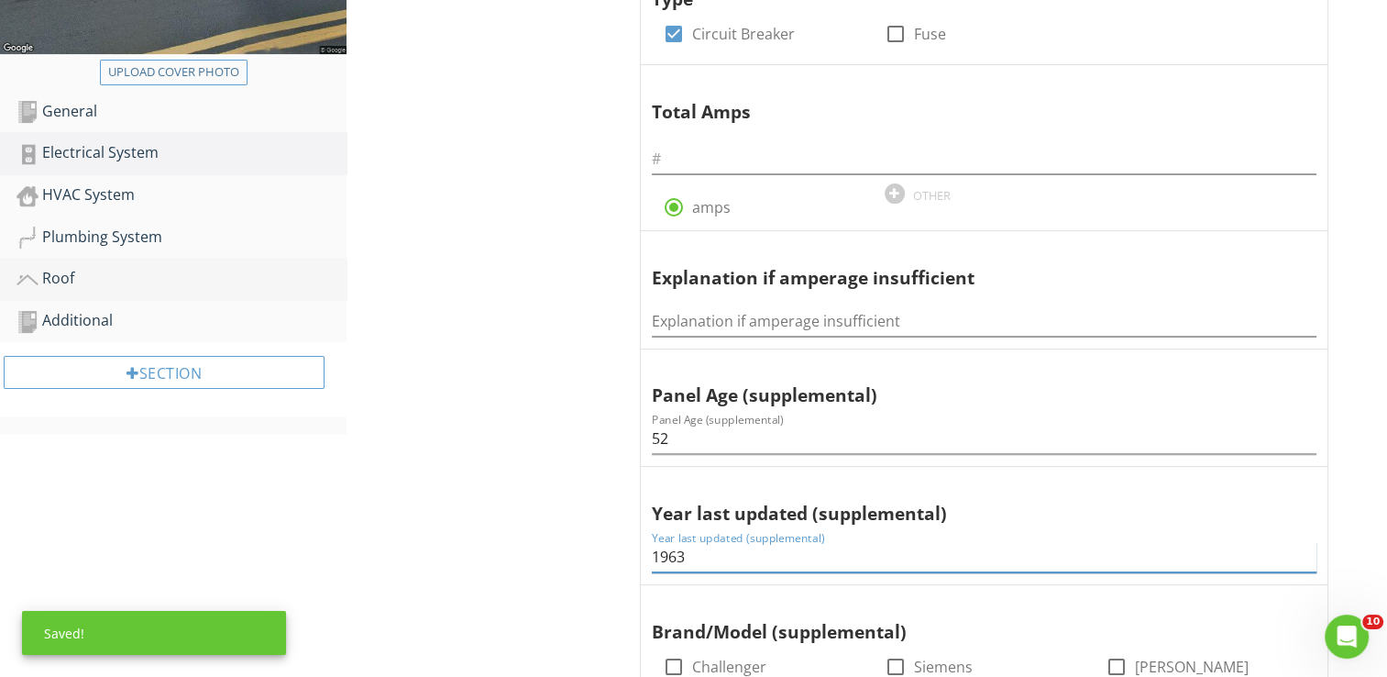
type input "1963"
click at [55, 272] on div "Roof" at bounding box center [182, 279] width 330 height 24
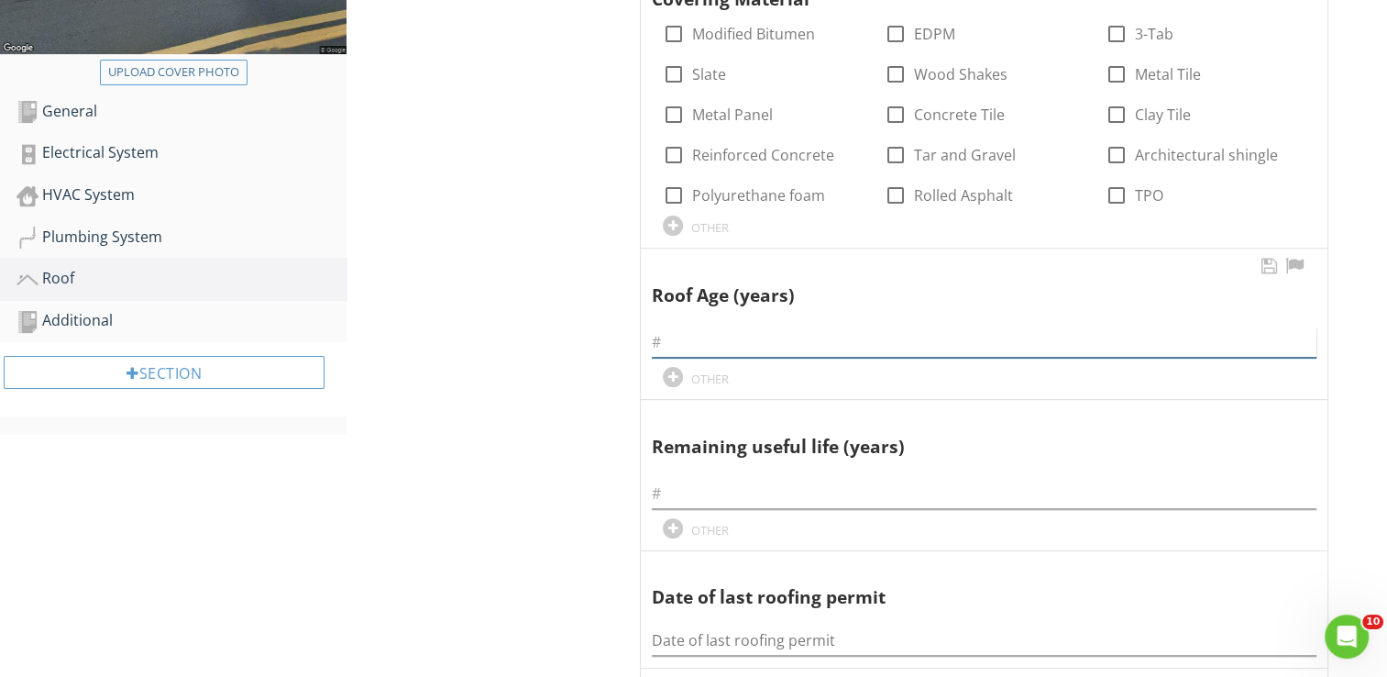
click at [672, 336] on input "text" at bounding box center [984, 342] width 665 height 30
type input "5"
click at [657, 497] on input "text" at bounding box center [984, 494] width 665 height 30
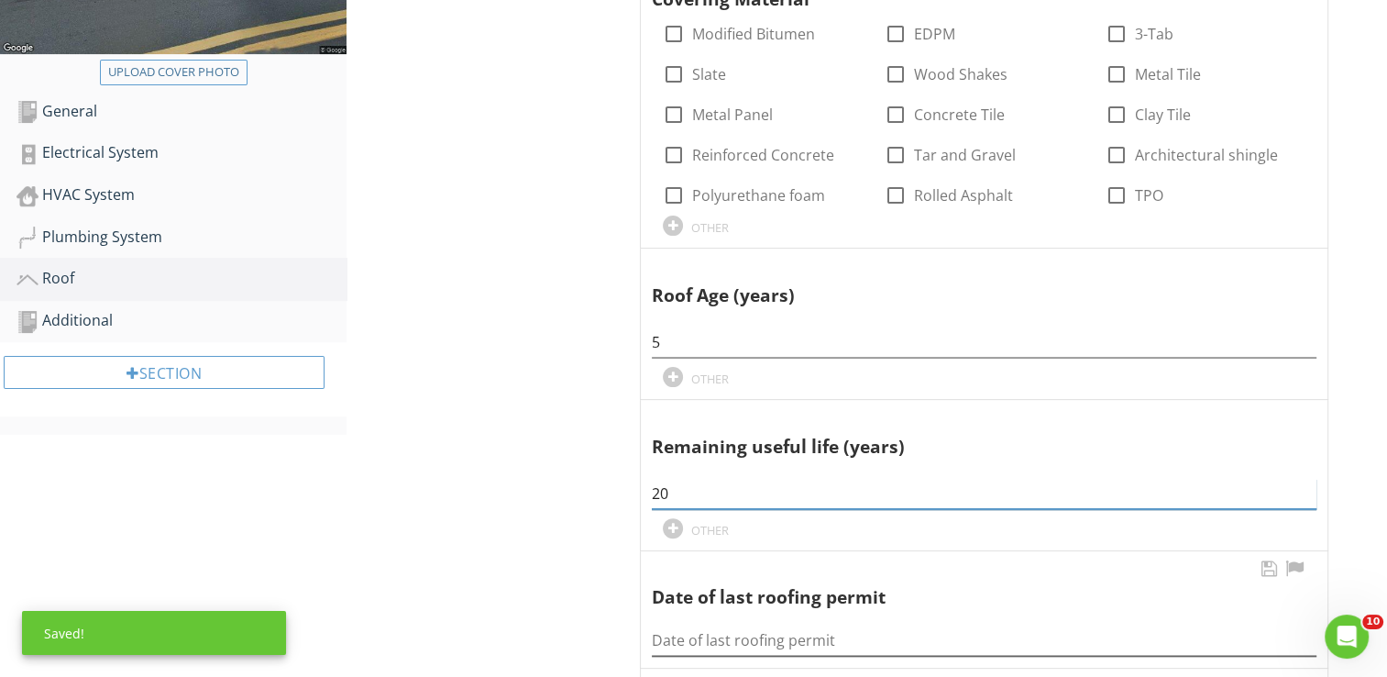
type input "20"
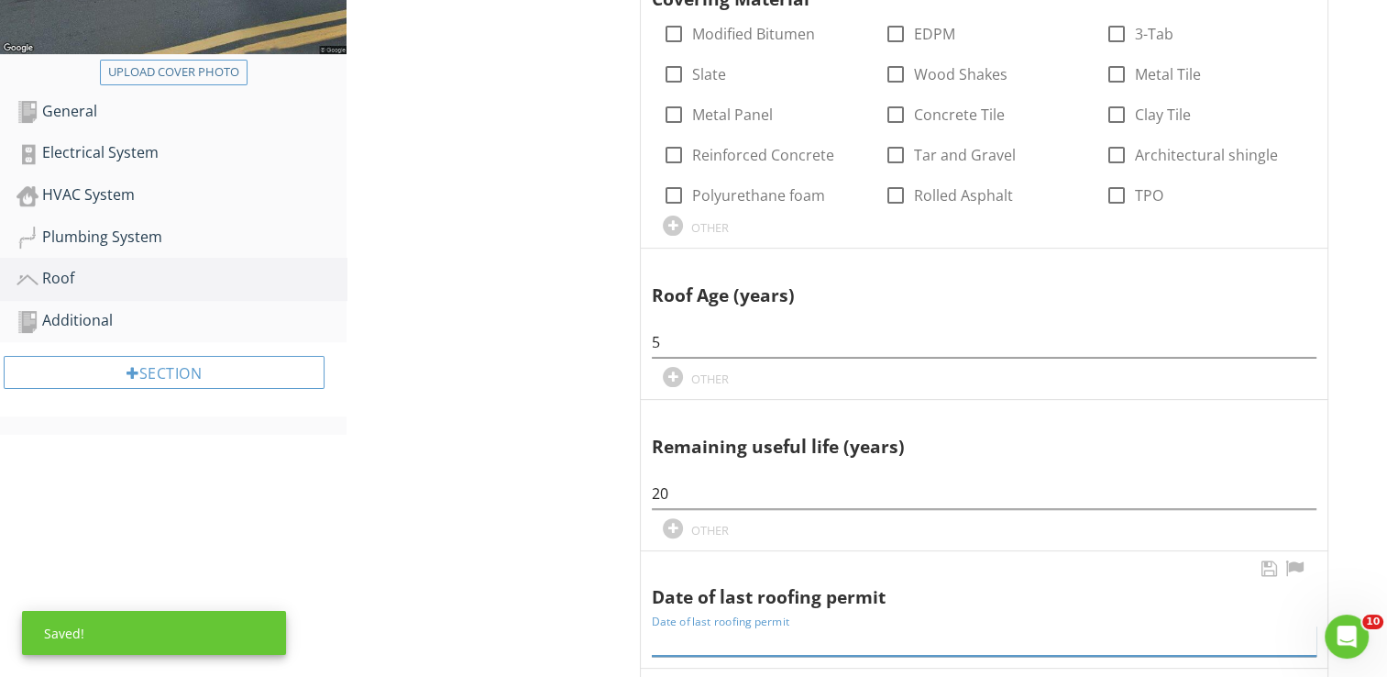
click at [671, 644] on input "Date of last roofing permit" at bounding box center [984, 640] width 665 height 30
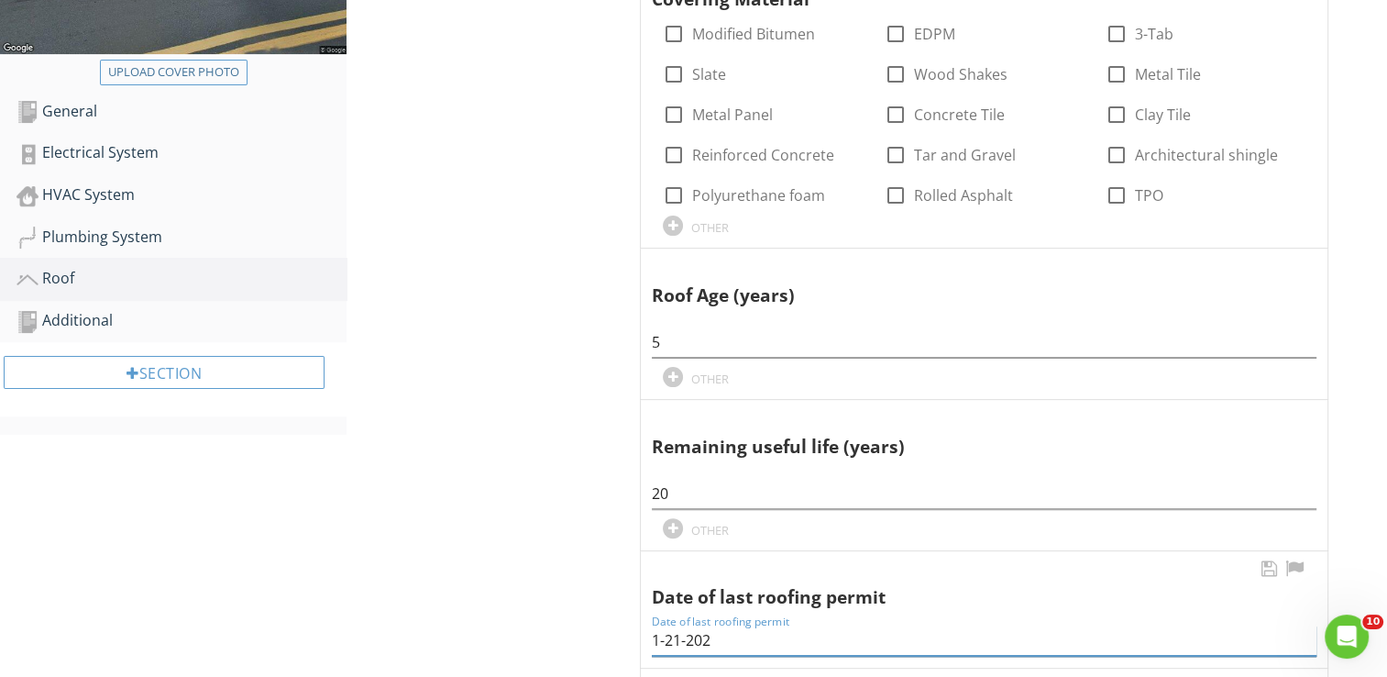
type input "1-21-2020"
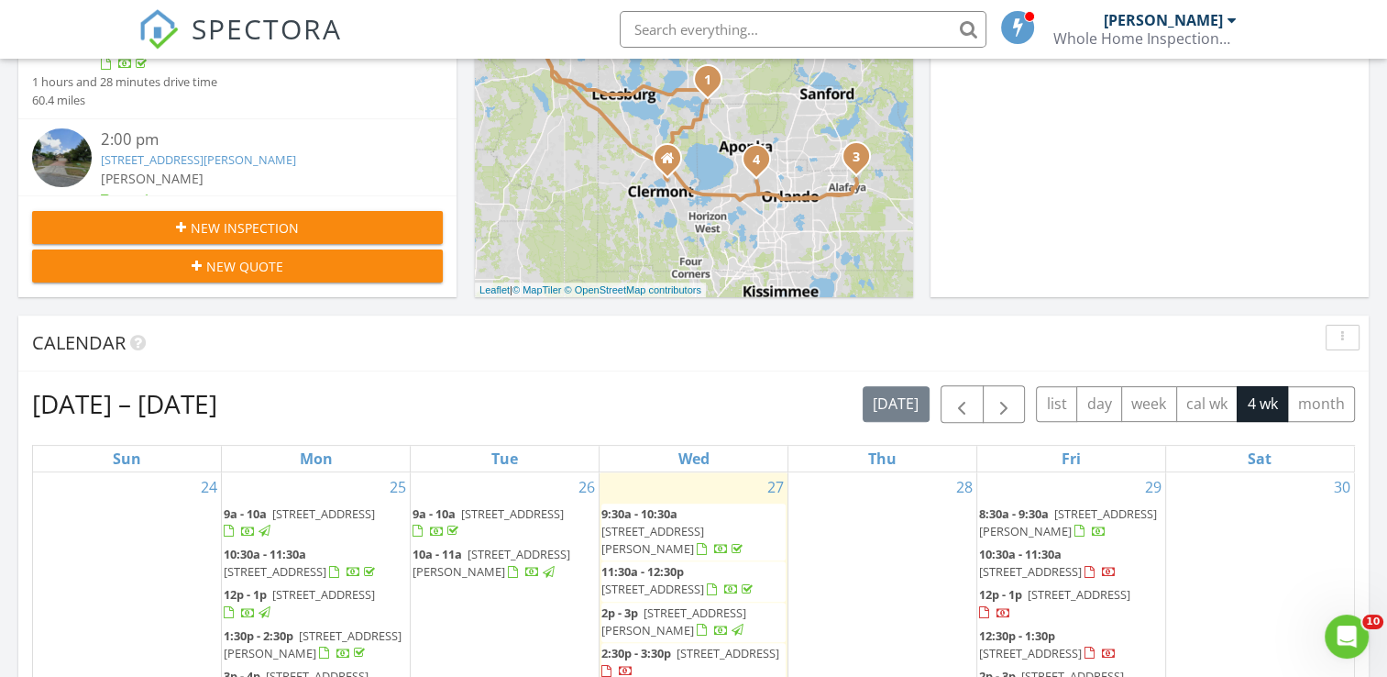
scroll to position [477, 0]
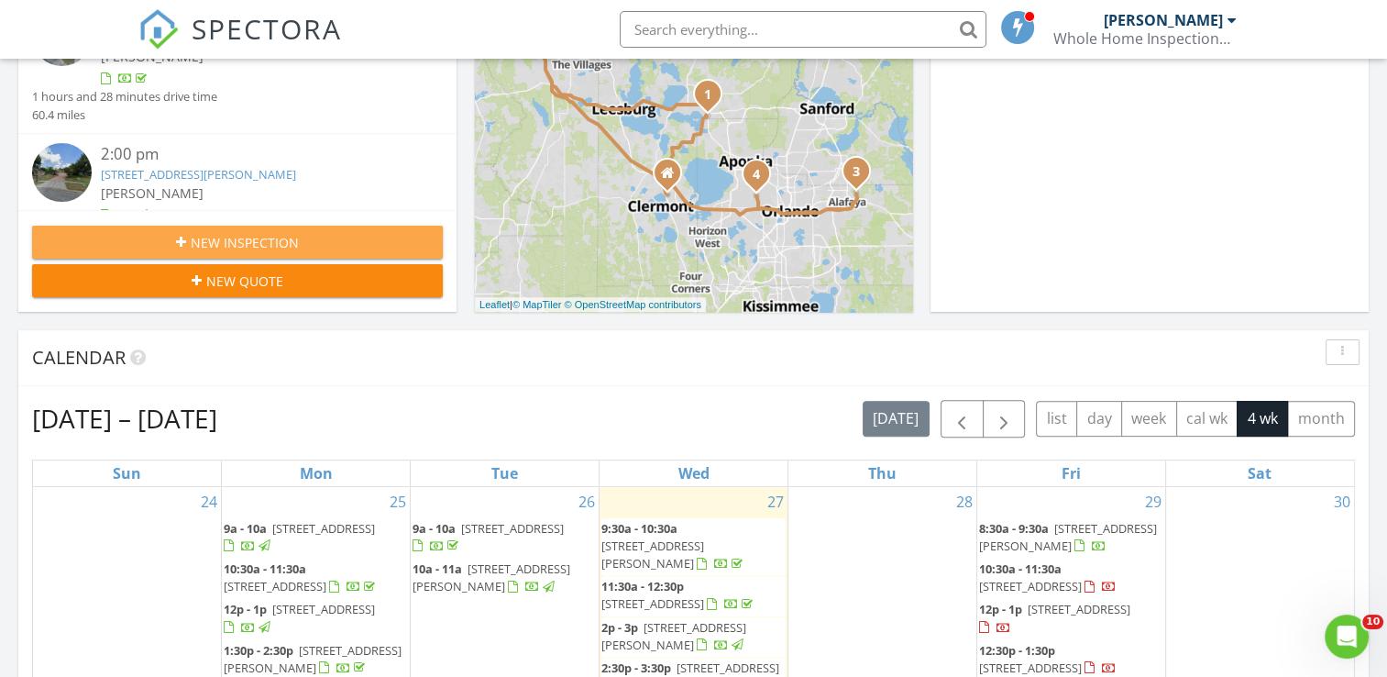
click at [206, 242] on span "New Inspection" at bounding box center [245, 242] width 108 height 19
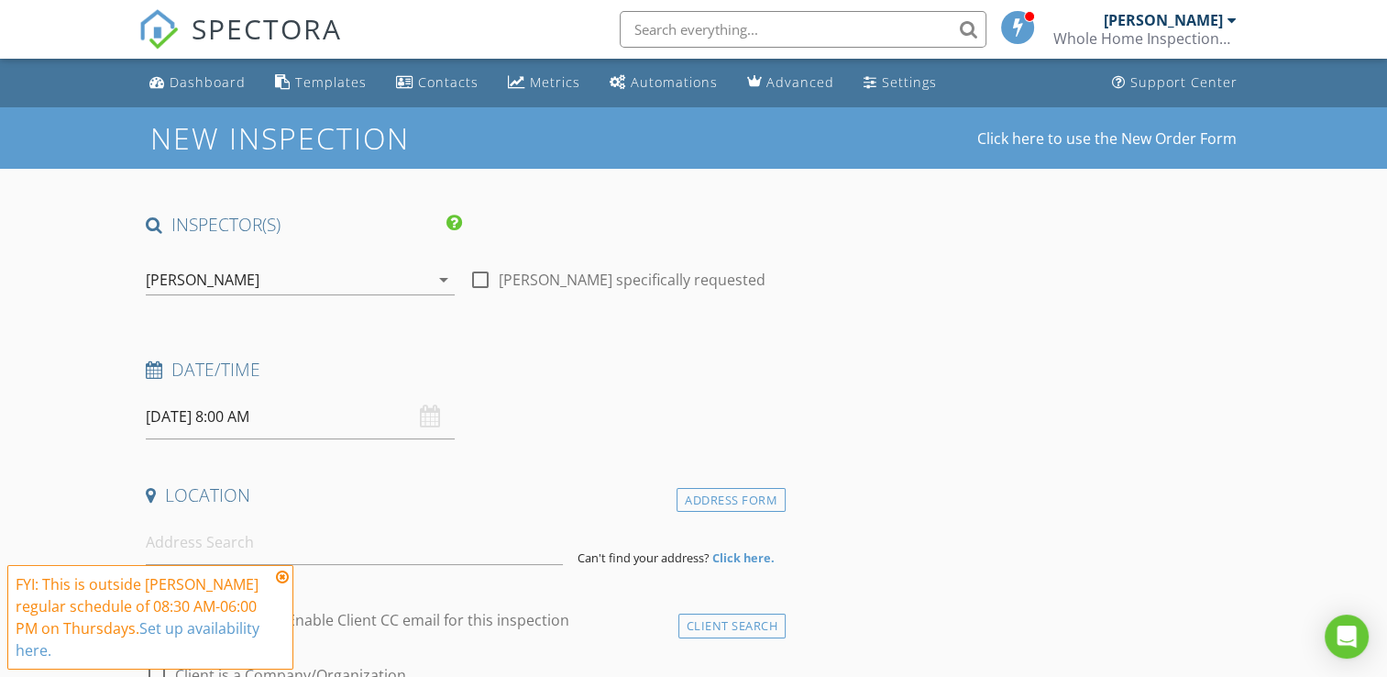
click at [187, 426] on input "08/28/2025 8:00 AM" at bounding box center [300, 416] width 309 height 45
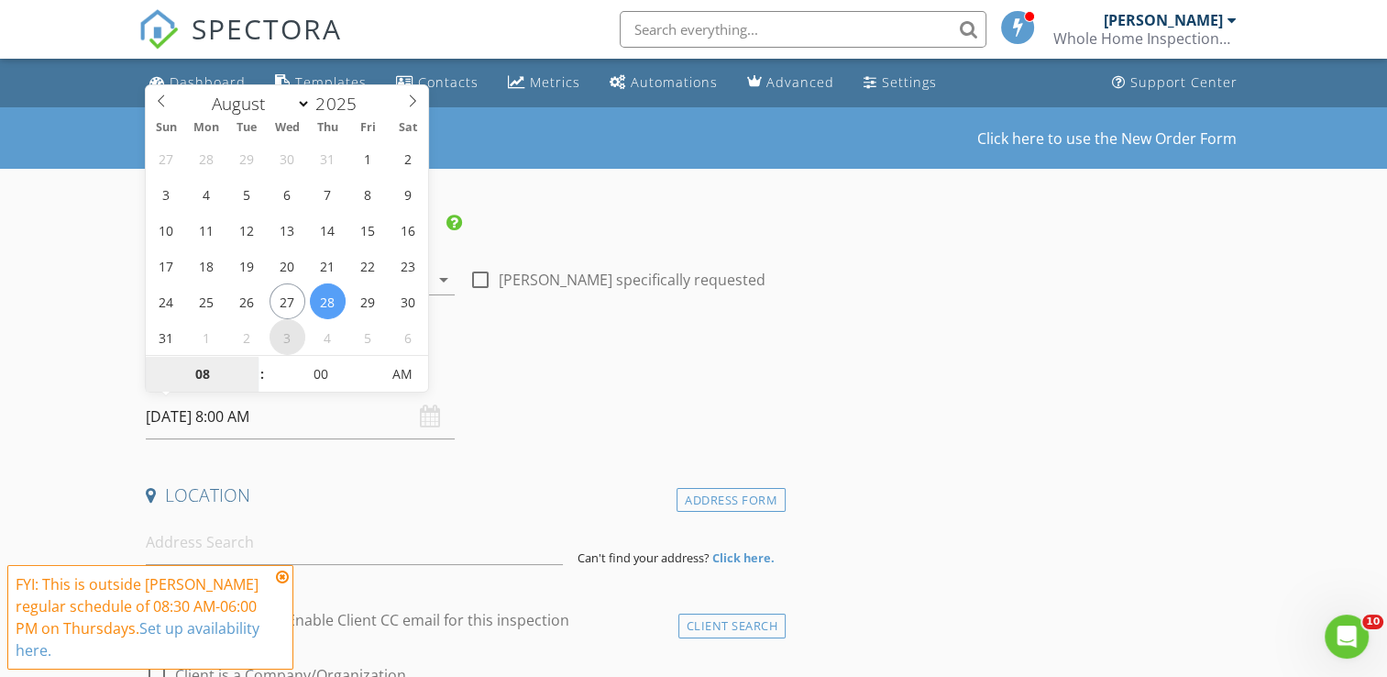
select select "8"
type input "09/03/2025 8:00 AM"
type input "09"
type input "09/03/2025 9:00 AM"
click at [249, 365] on span at bounding box center [252, 365] width 13 height 18
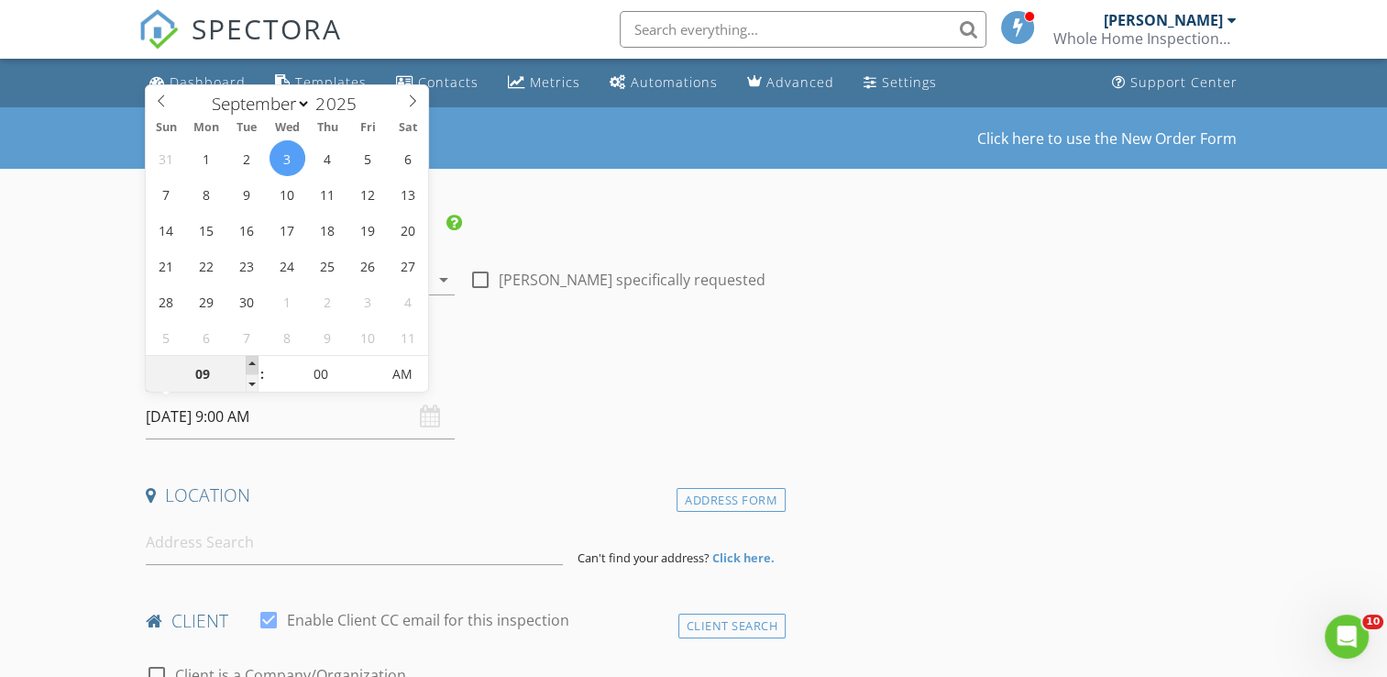
type input "10"
type input "09/03/2025 10:00 AM"
click at [249, 365] on span at bounding box center [252, 365] width 13 height 18
type input "11"
type input "09/03/2025 11:00 AM"
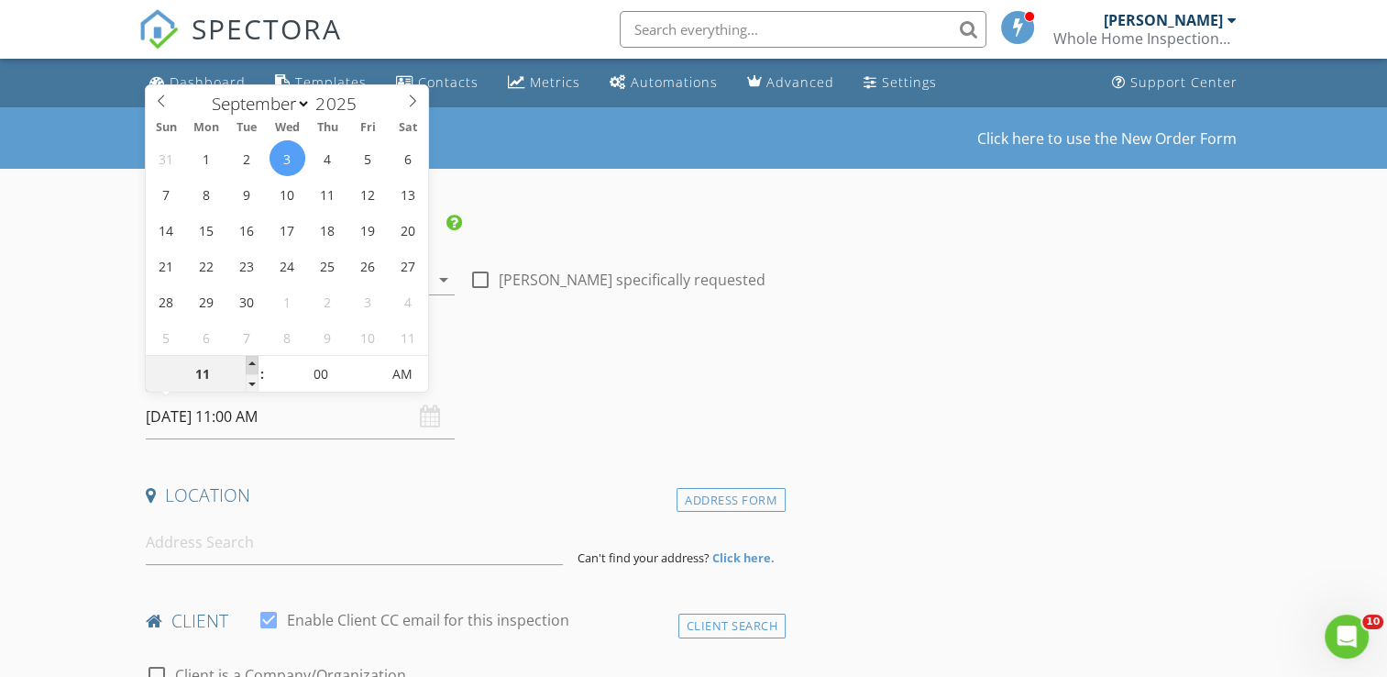
click at [249, 365] on span at bounding box center [252, 365] width 13 height 18
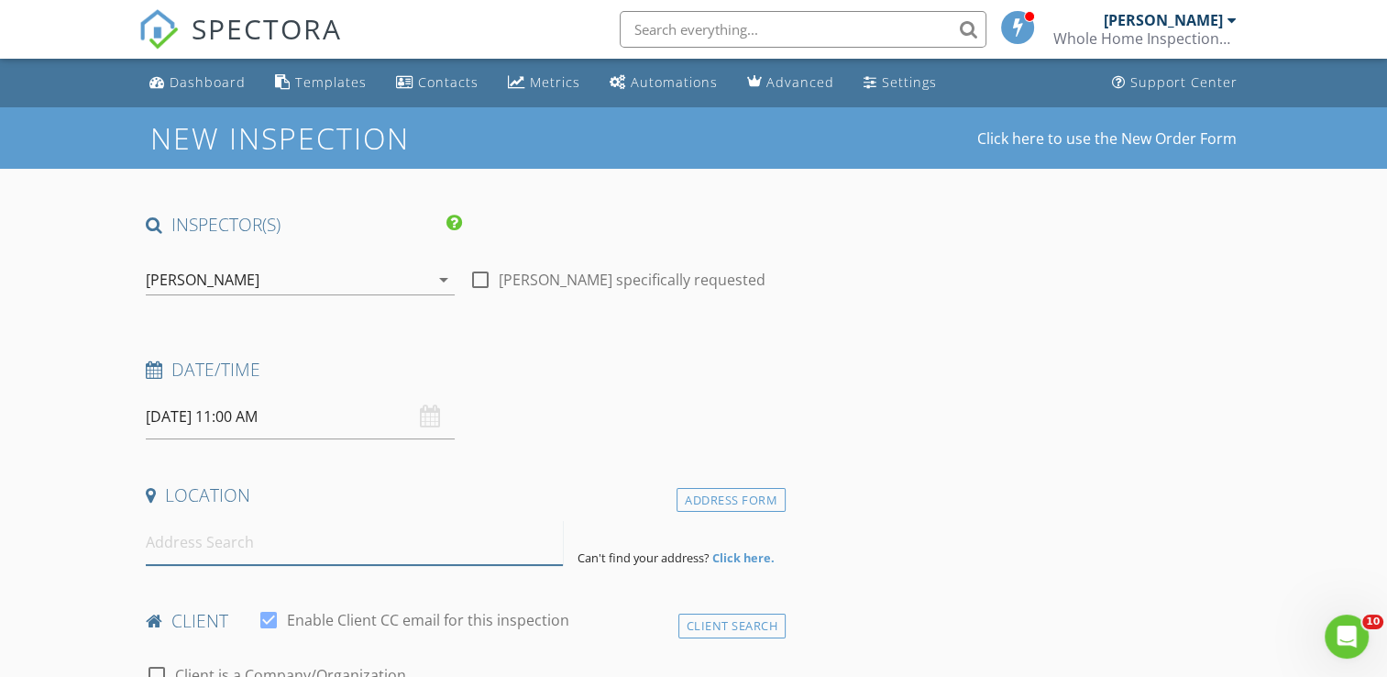
click at [192, 553] on input at bounding box center [354, 542] width 417 height 45
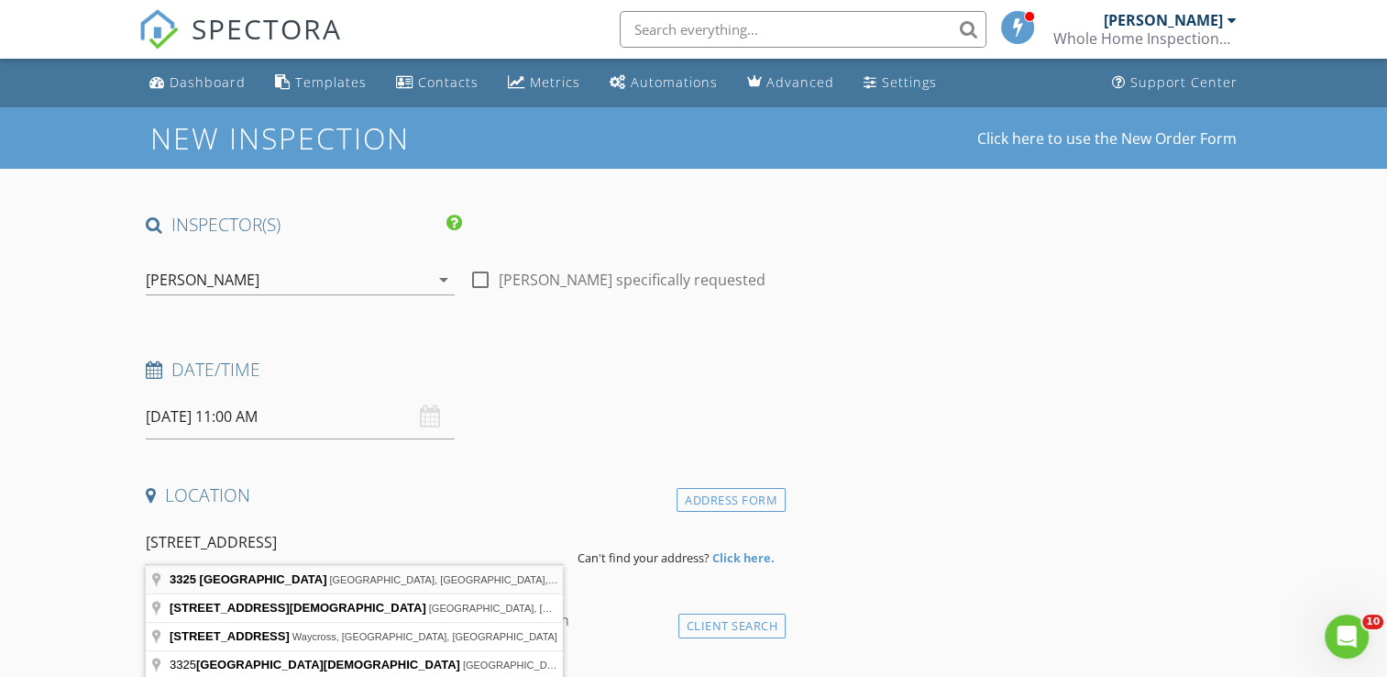
type input "3325 West Church Street, Orlando, FL, USA"
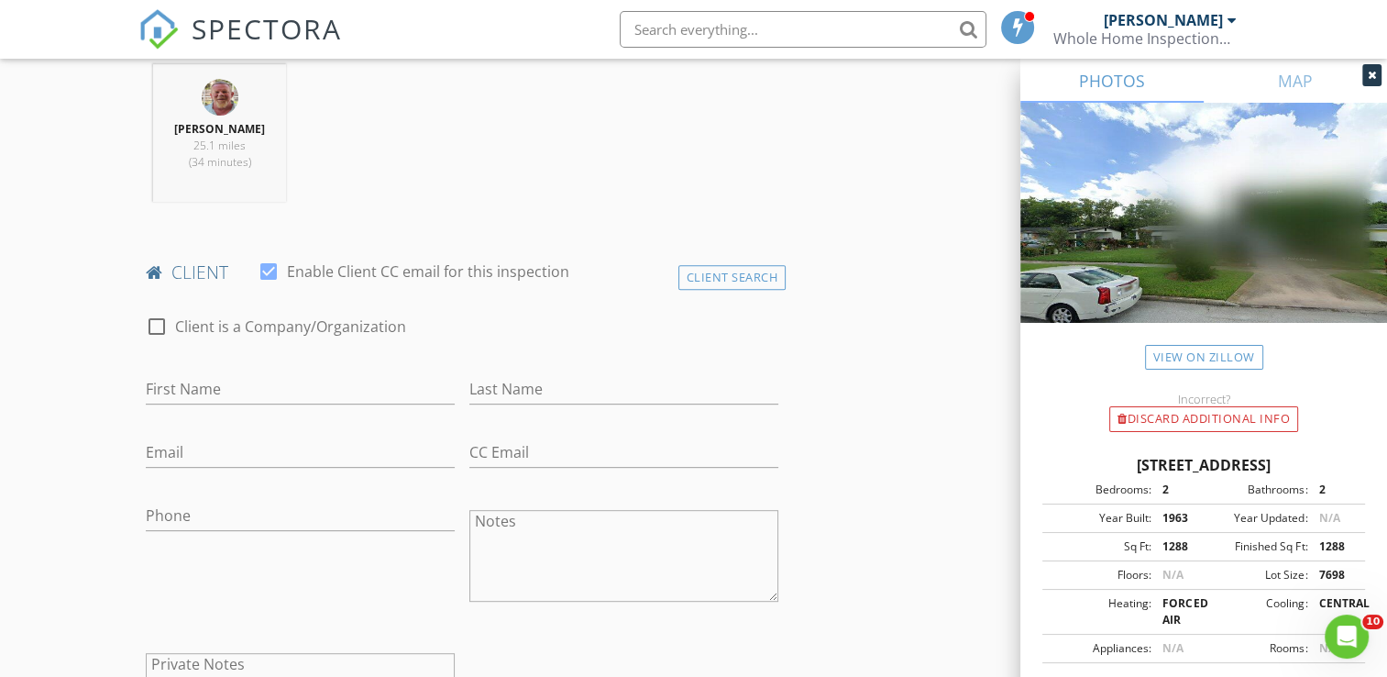
scroll to position [734, 0]
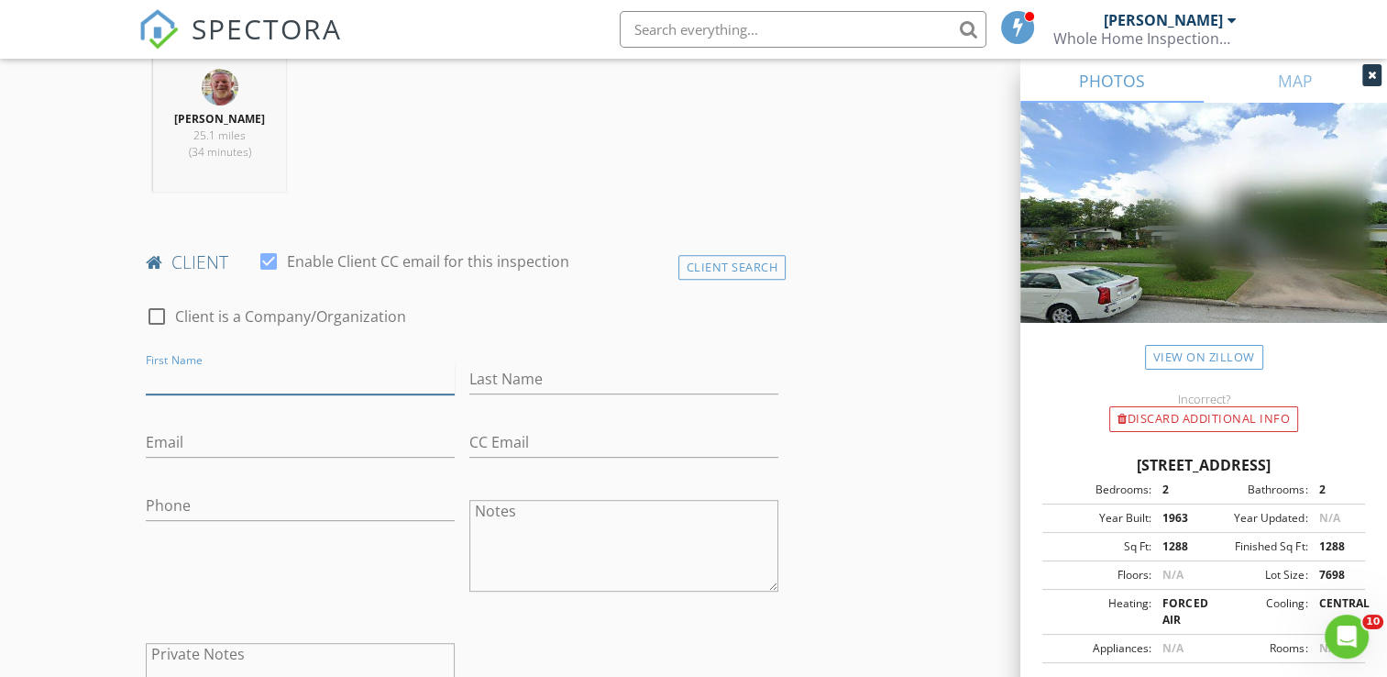
click at [264, 370] on input "First Name" at bounding box center [300, 379] width 309 height 30
type input "[PERSON_NAME]"
click at [546, 383] on input "Last Name" at bounding box center [623, 379] width 309 height 30
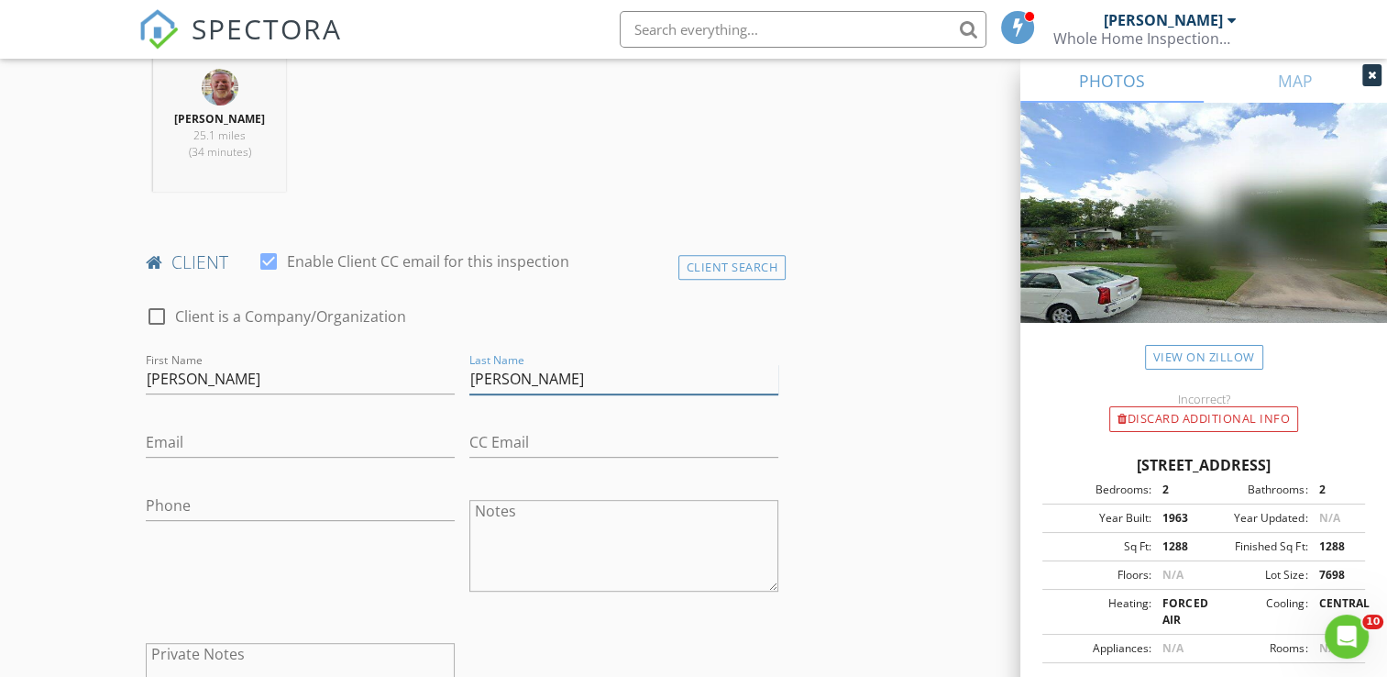
type input "[PERSON_NAME]"
click at [208, 496] on input "Phone" at bounding box center [300, 506] width 309 height 30
type input "[PHONE_NUMBER]"
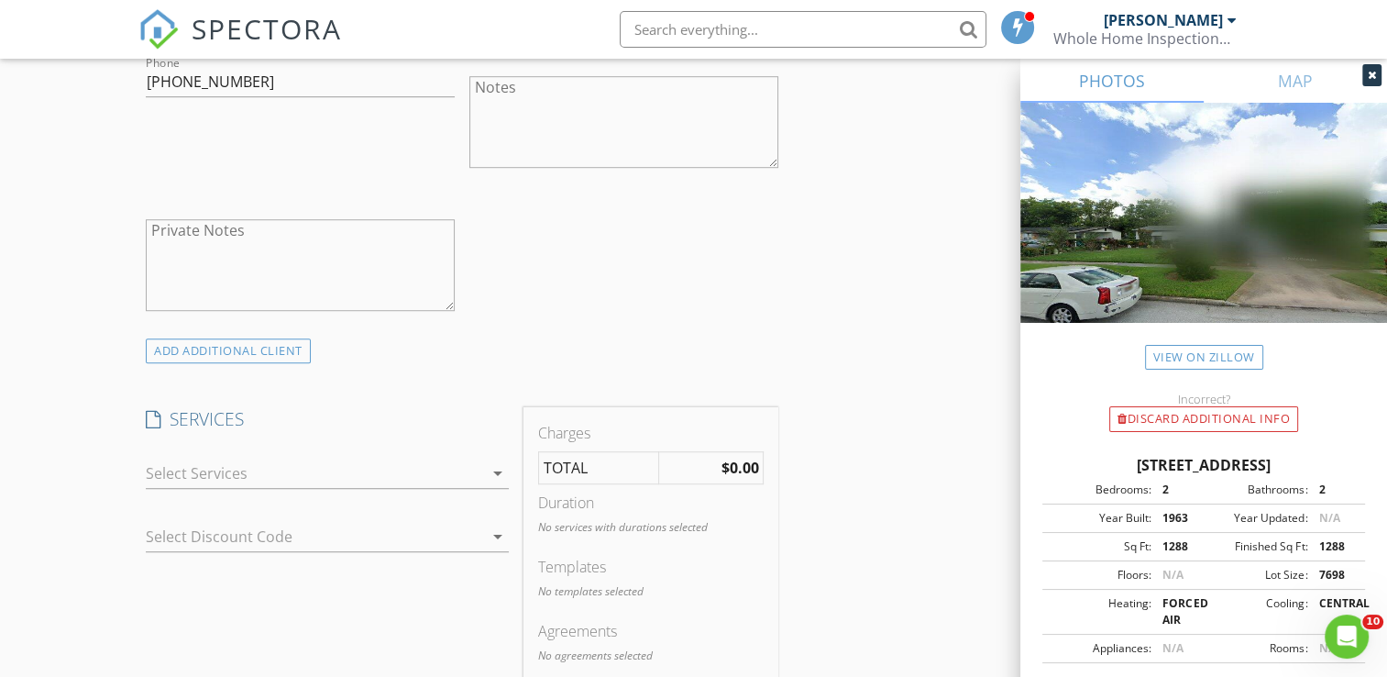
scroll to position [1210, 0]
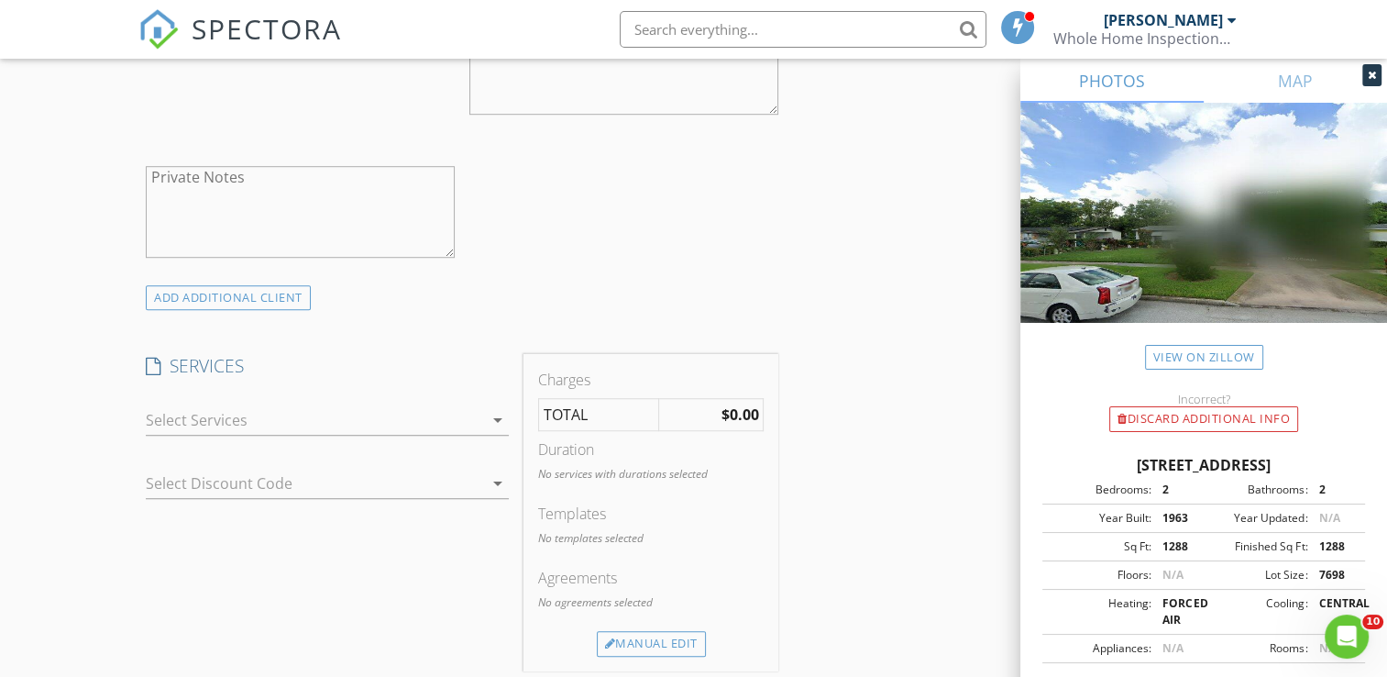
click at [502, 416] on icon "arrow_drop_down" at bounding box center [498, 420] width 22 height 22
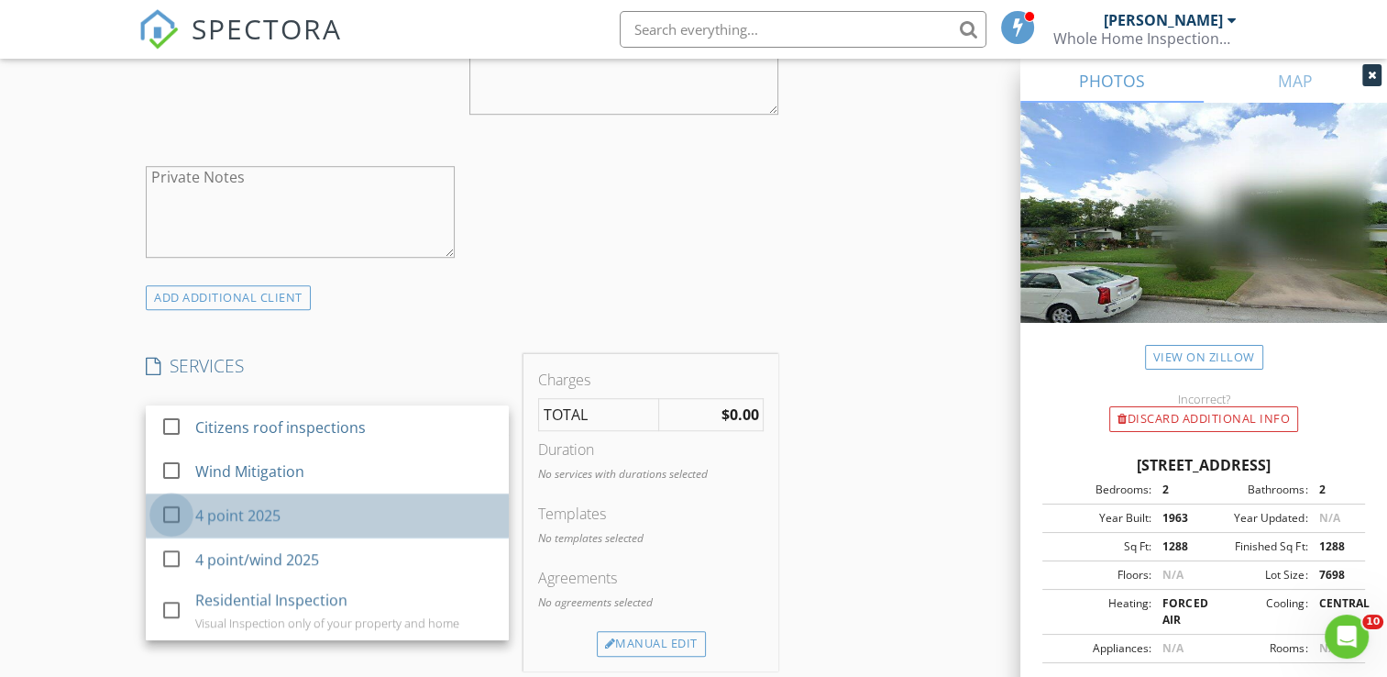
click at [171, 514] on div at bounding box center [171, 514] width 31 height 31
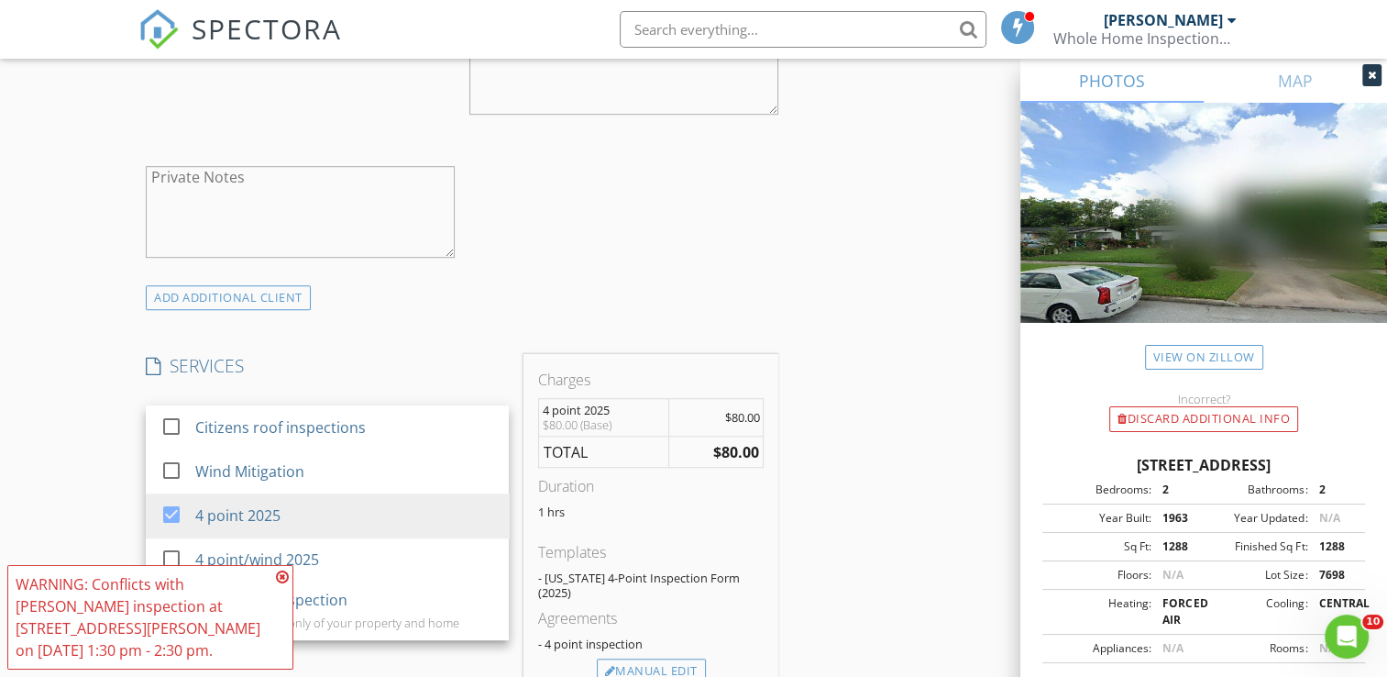
click at [119, 505] on div "New Inspection Click here to use the New Order Form INSPECTOR(S) check_box Carl…" at bounding box center [693, 488] width 1387 height 3183
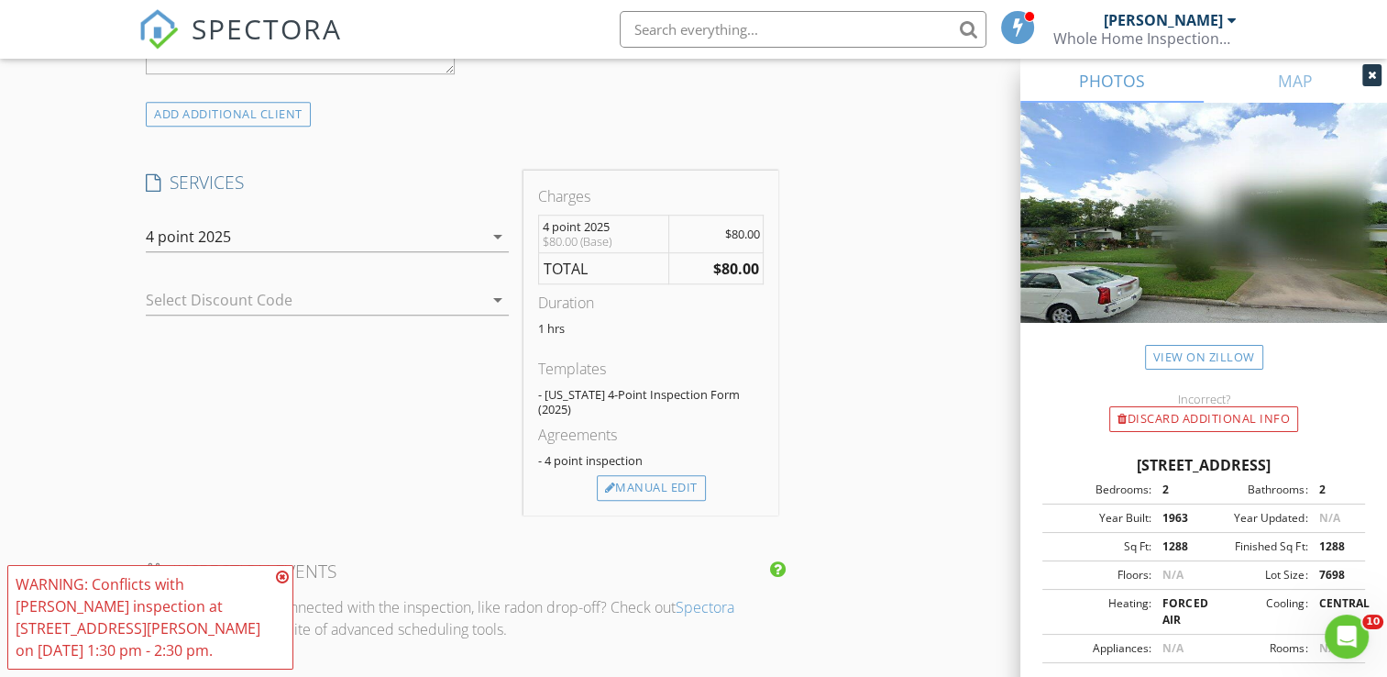
scroll to position [1430, 0]
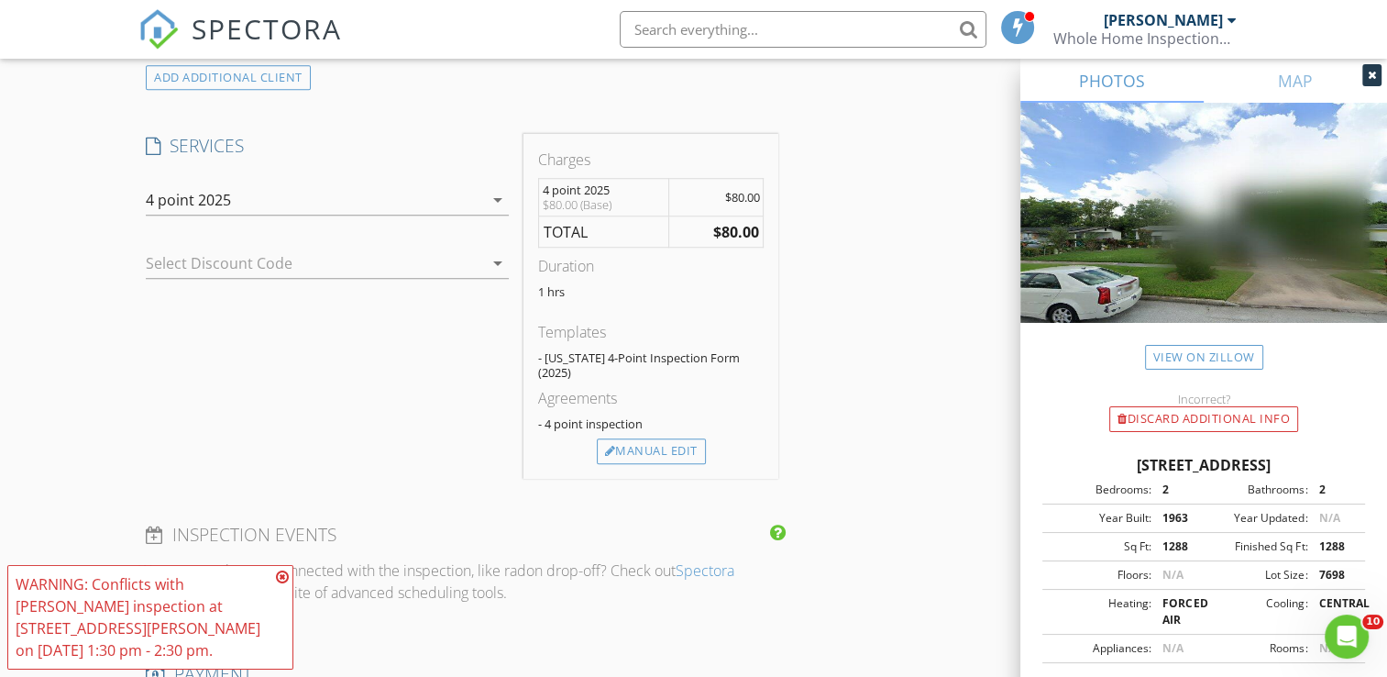
click at [287, 583] on icon at bounding box center [282, 576] width 13 height 15
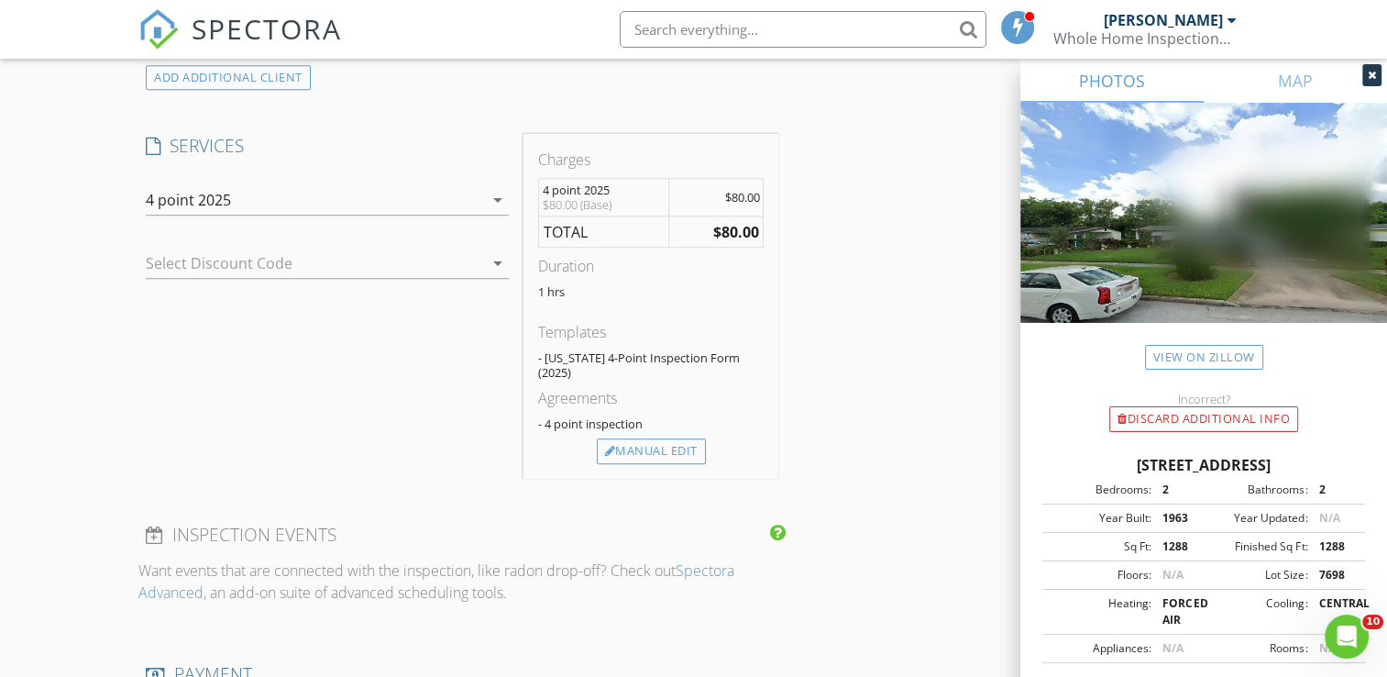
click at [92, 502] on div "New Inspection Click here to use the New Order Form INSPECTOR(S) check_box Carl…" at bounding box center [693, 268] width 1387 height 3183
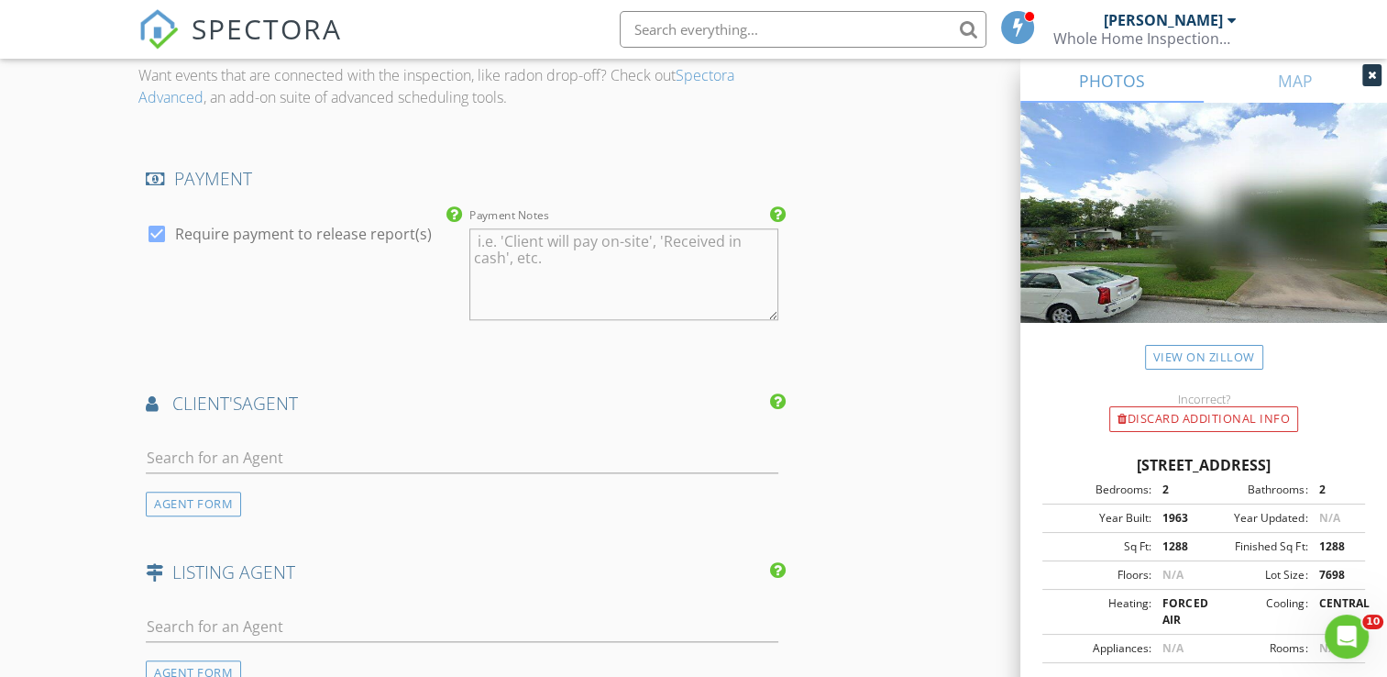
scroll to position [1944, 0]
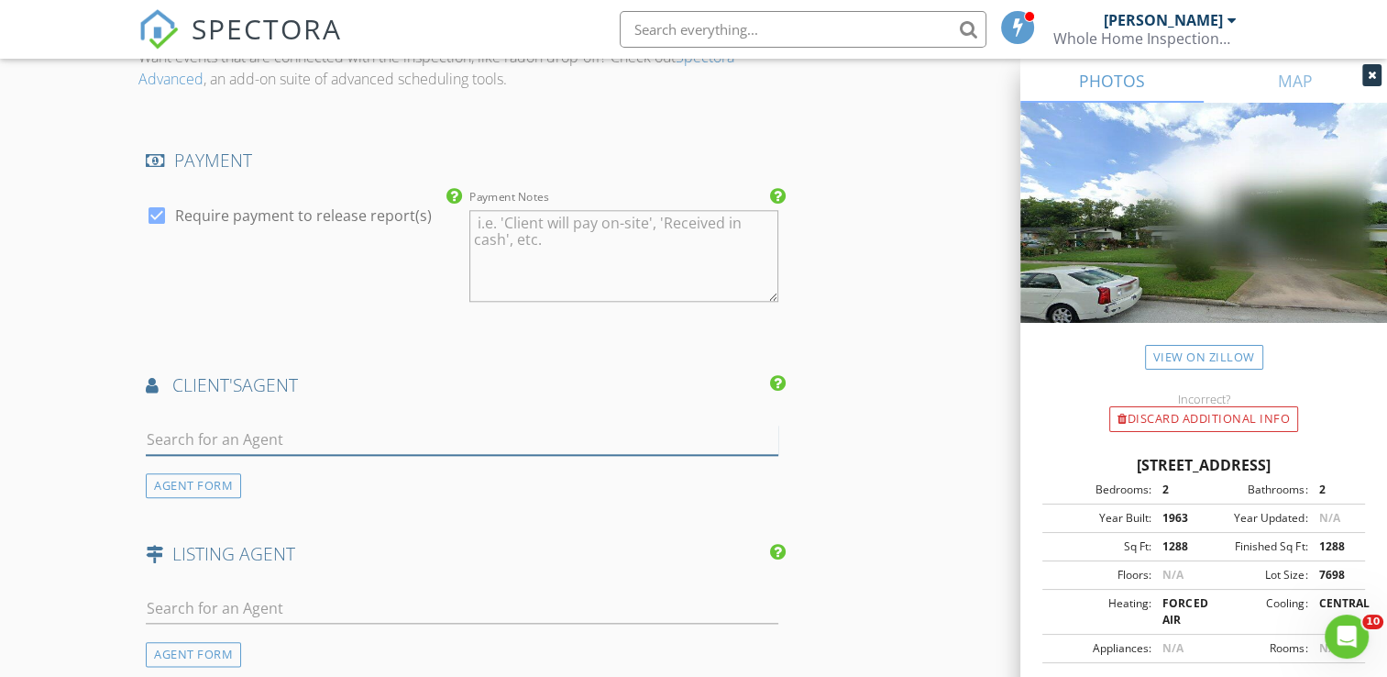
click at [185, 425] on input "text" at bounding box center [462, 440] width 633 height 30
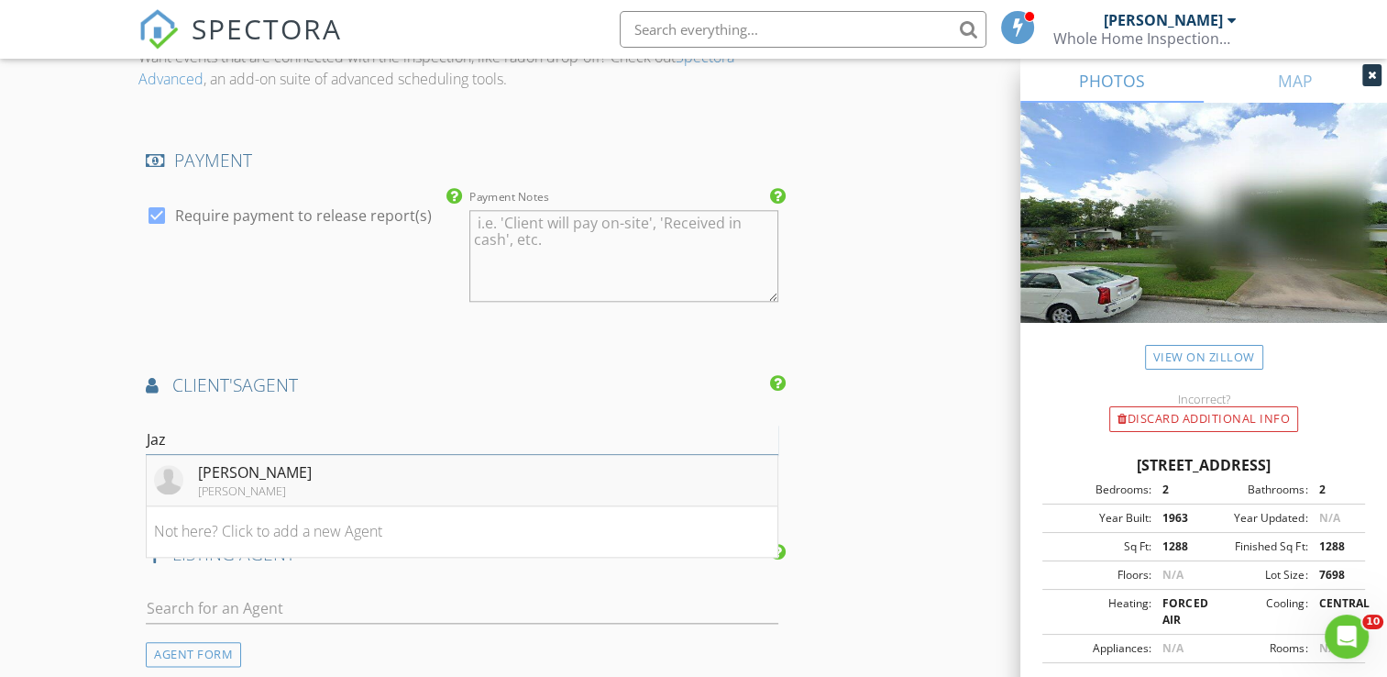
type input "Jaz"
click at [228, 461] on div "[PERSON_NAME]" at bounding box center [255, 472] width 114 height 22
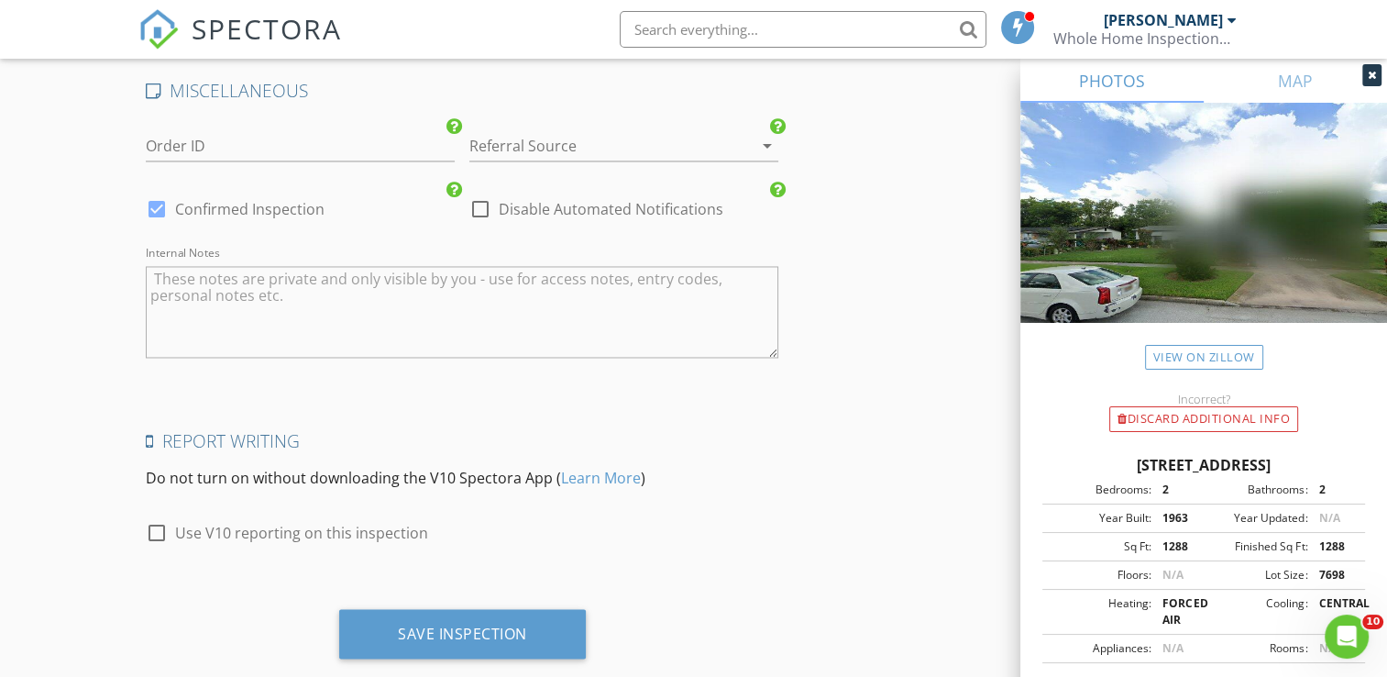
scroll to position [3010, 0]
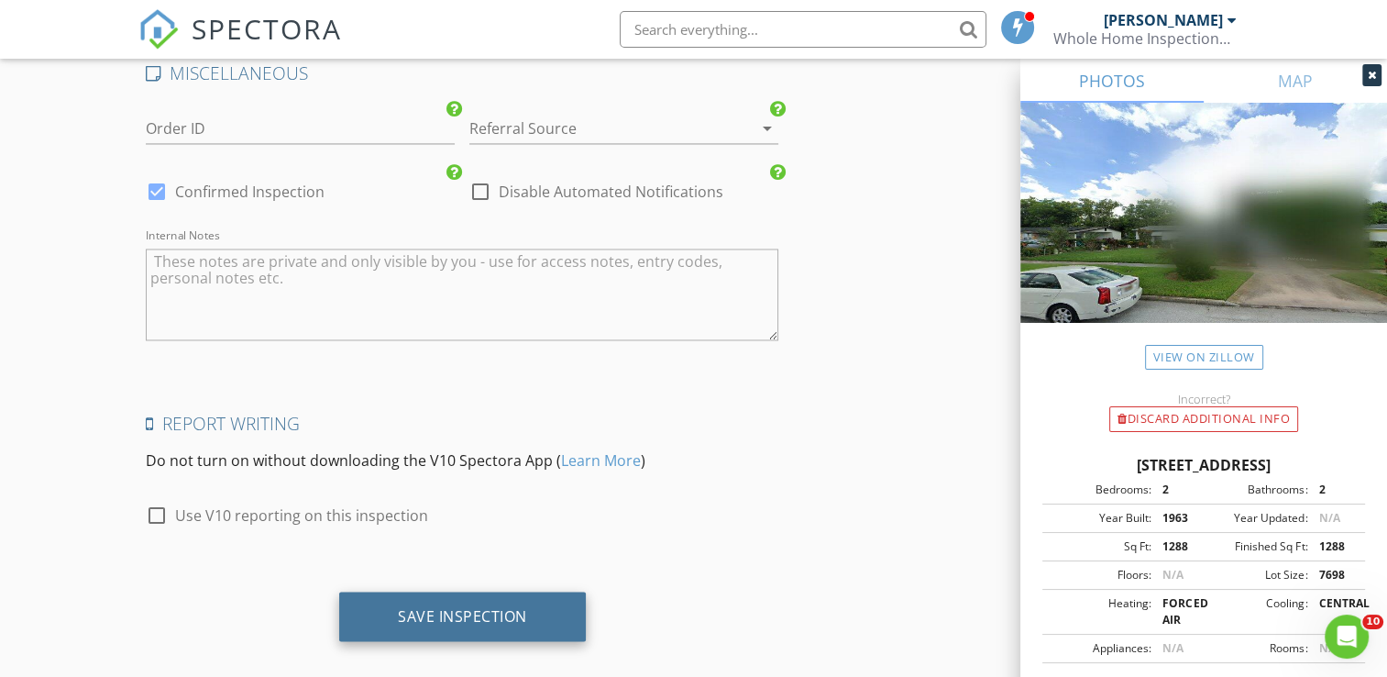
click at [426, 606] on div "Save Inspection" at bounding box center [462, 615] width 129 height 18
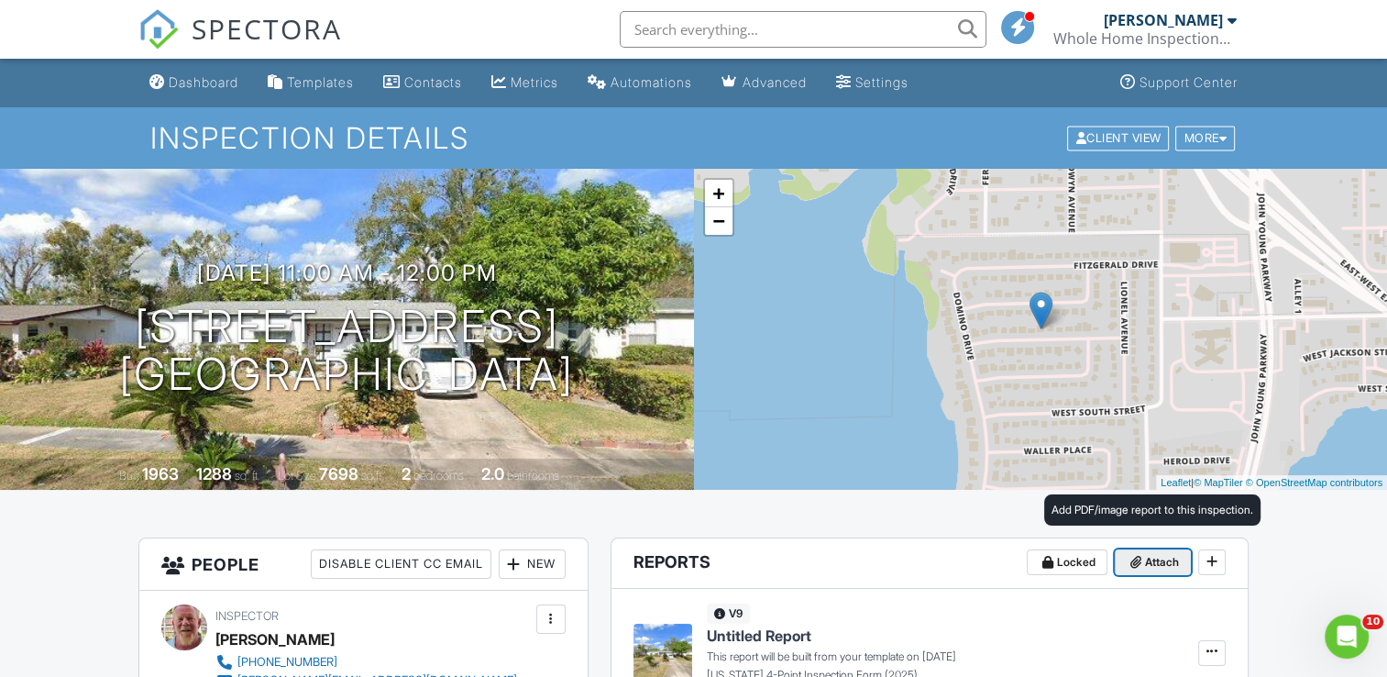
click at [1155, 567] on span "Attach" at bounding box center [1162, 562] width 34 height 18
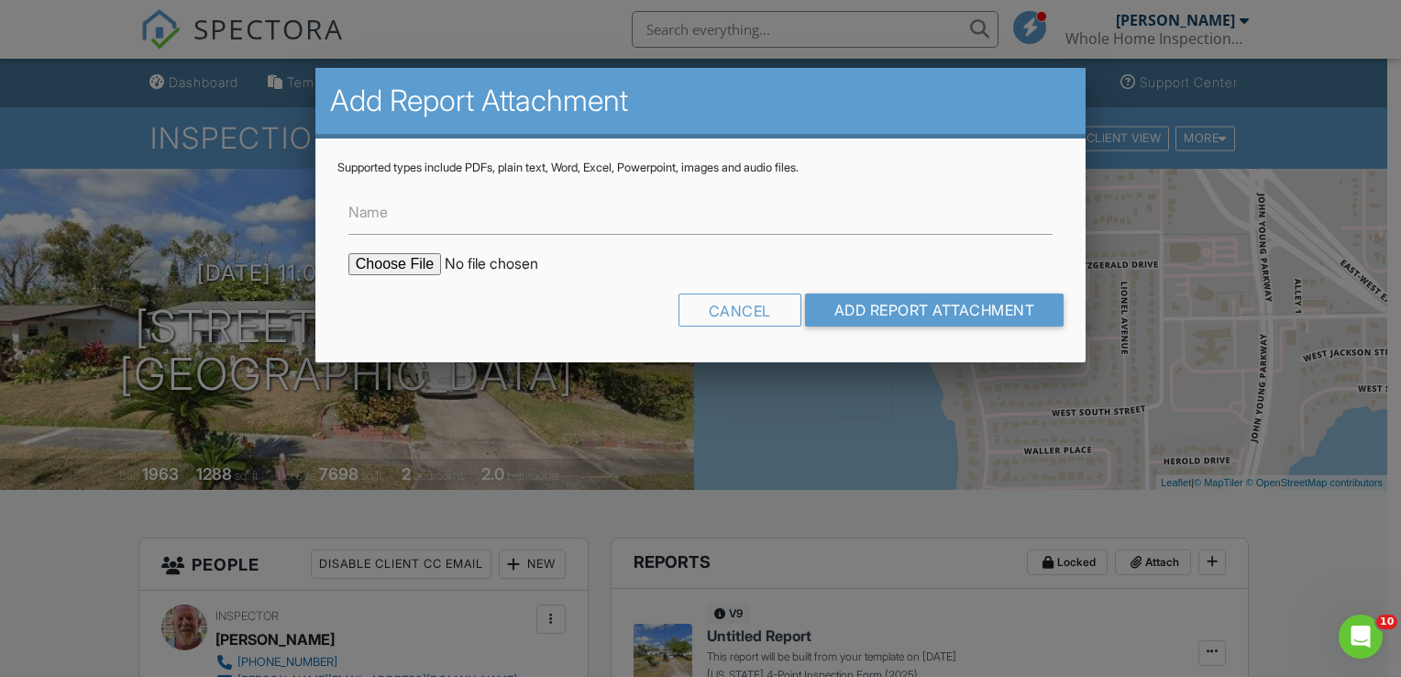
click at [401, 264] on input "file" at bounding box center [504, 264] width 312 height 22
type input "C:\fakepath\[STREET_ADDRESS] roof permit.pdf"
click at [845, 312] on input "Add Report Attachment" at bounding box center [934, 309] width 259 height 33
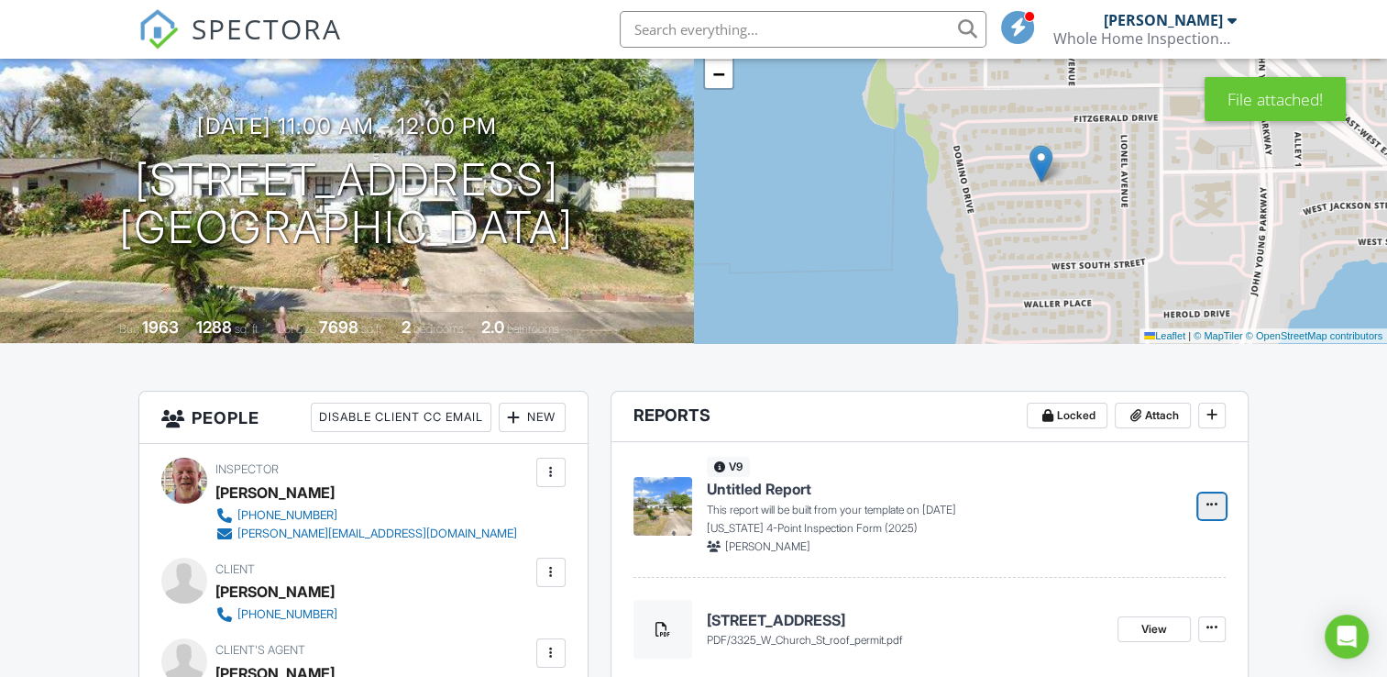
click at [1210, 504] on icon at bounding box center [1212, 504] width 11 height 18
click at [1097, 556] on input "Build Now" at bounding box center [1120, 554] width 187 height 41
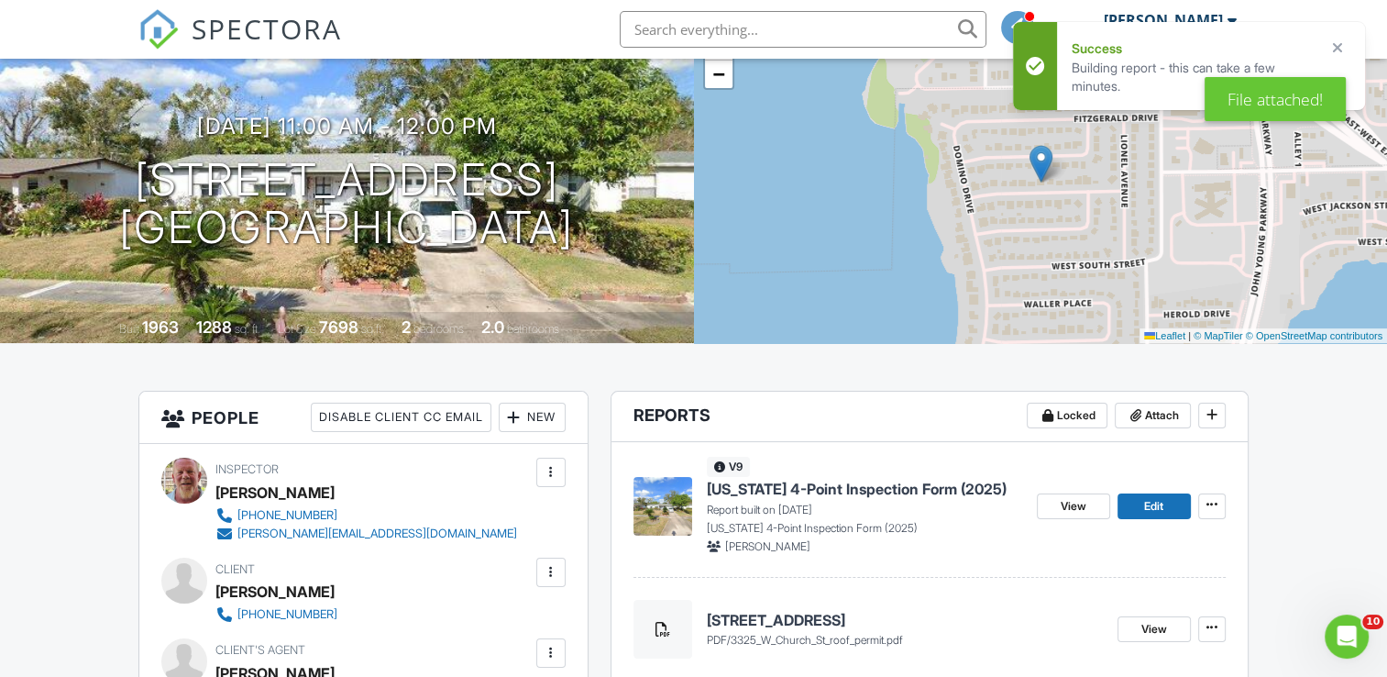
click at [770, 491] on span "[US_STATE] 4-Point Inspection Form (2025)" at bounding box center [857, 489] width 300 height 20
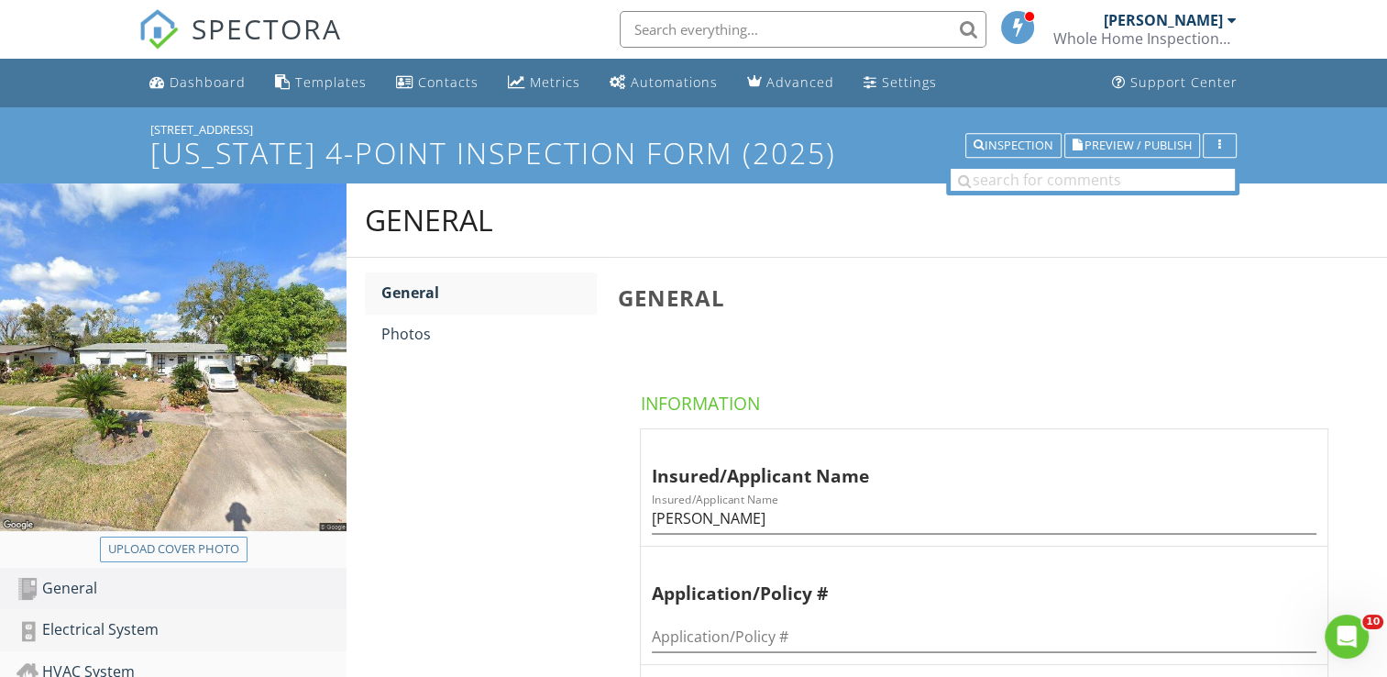
click at [127, 623] on div "Electrical System" at bounding box center [182, 630] width 330 height 24
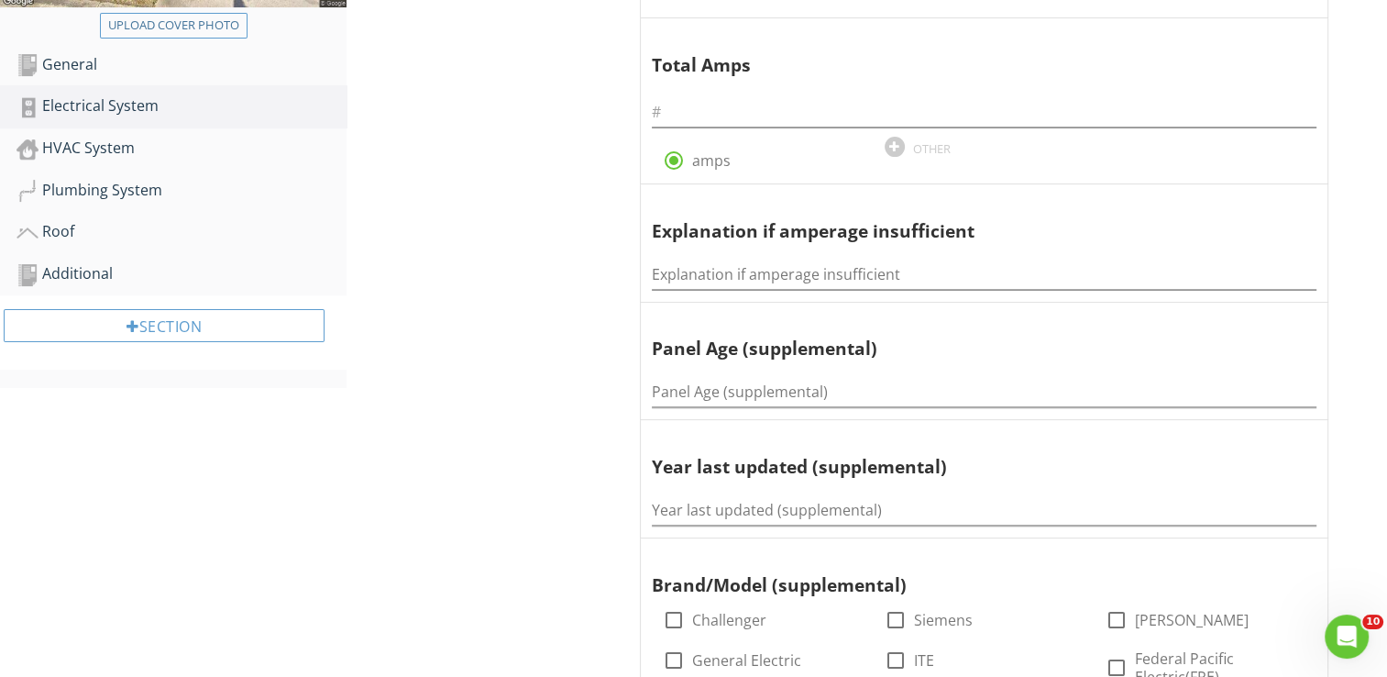
scroll to position [550, 0]
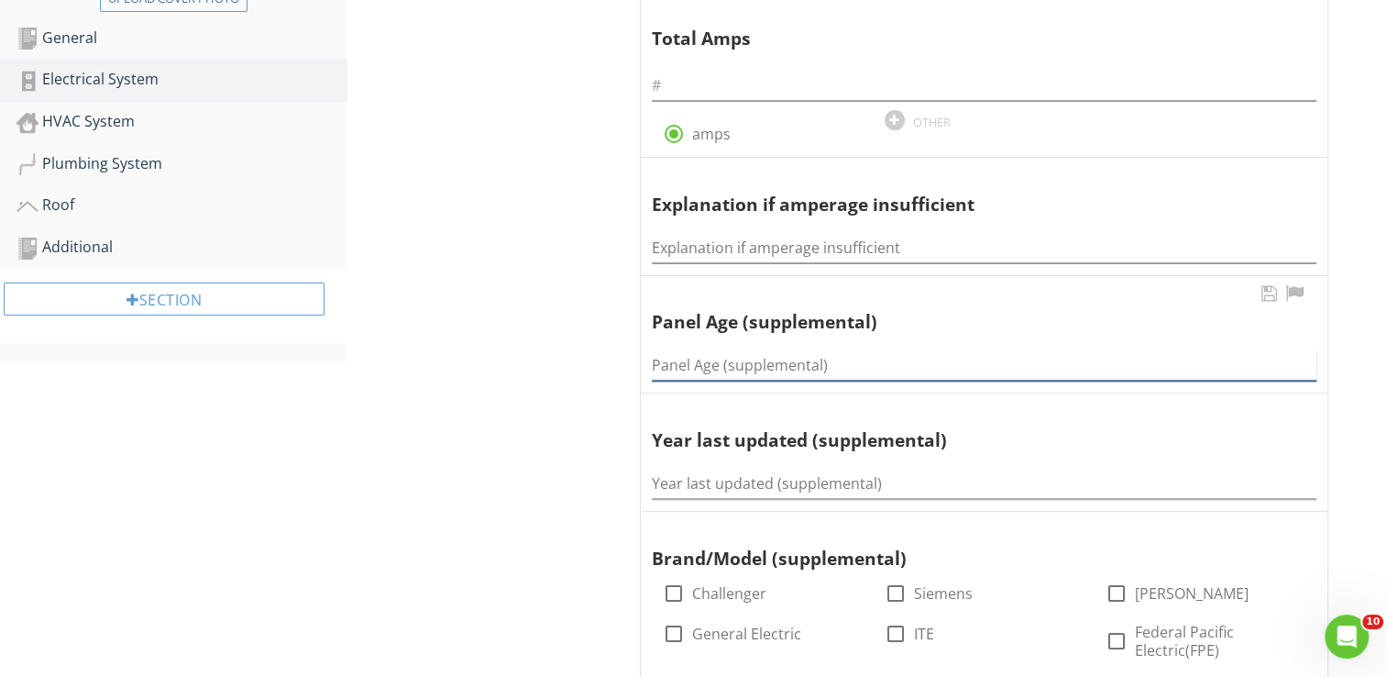
click at [708, 369] on input "Panel Age (supplemental)" at bounding box center [984, 365] width 665 height 30
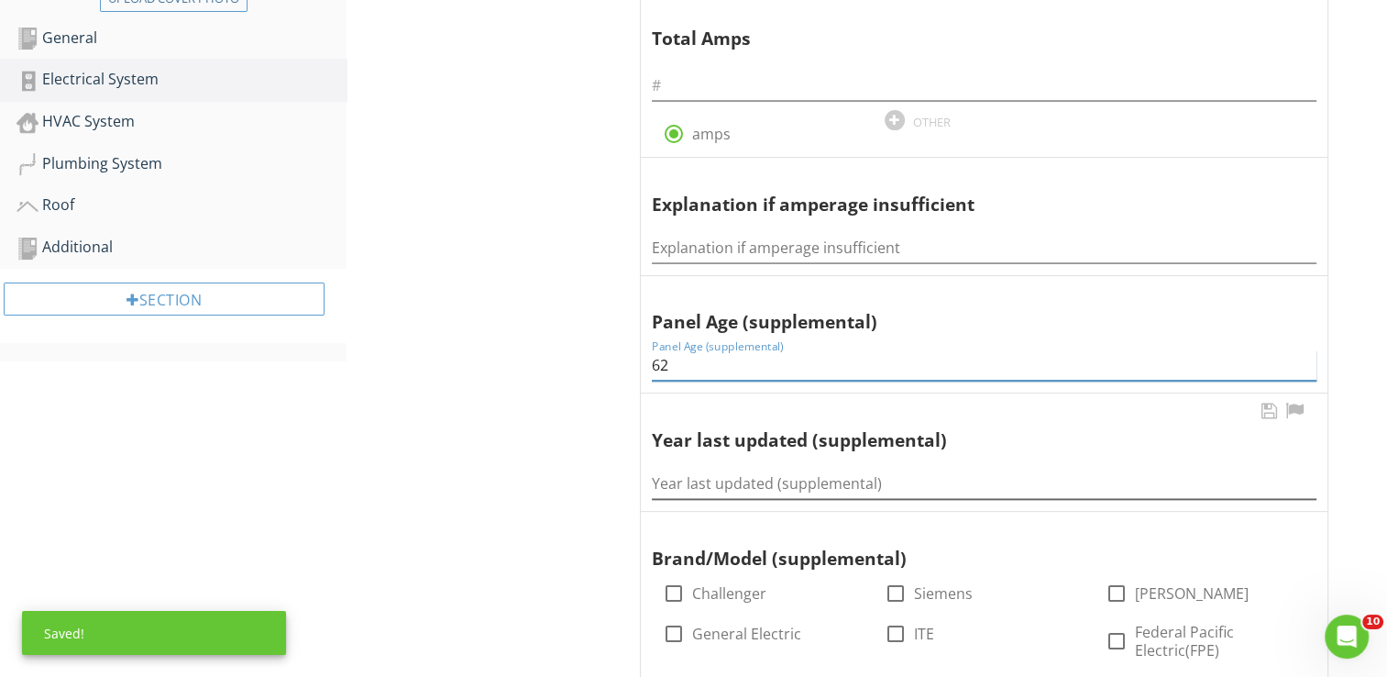
type input "62"
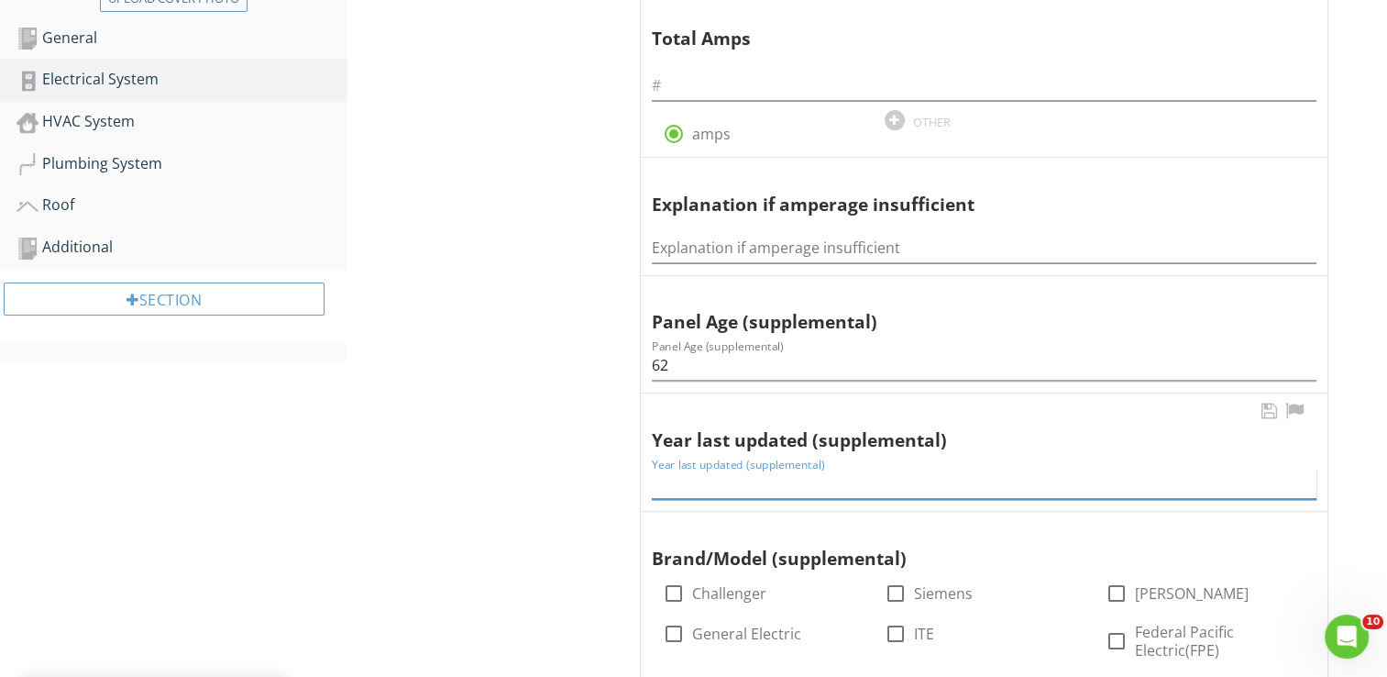
click at [697, 489] on input "Year last updated (supplemental)" at bounding box center [984, 484] width 665 height 30
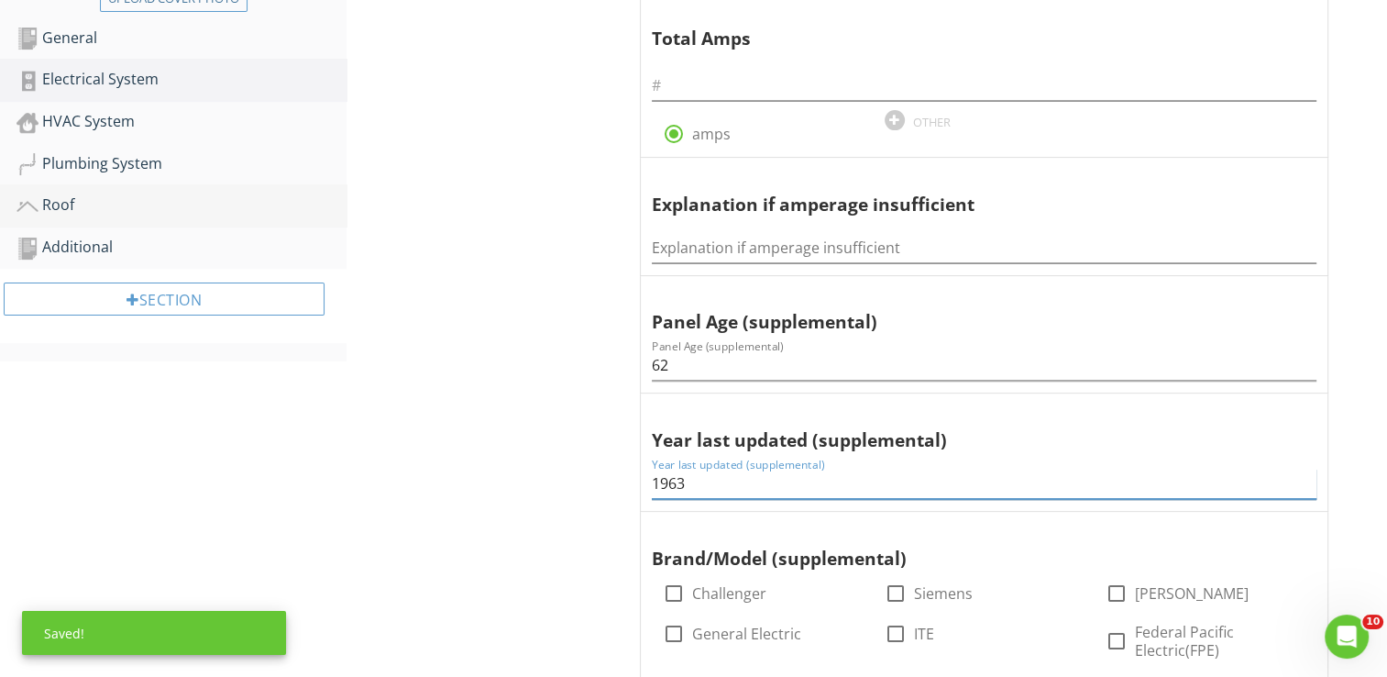
type input "1963"
click at [59, 207] on div "Roof" at bounding box center [182, 205] width 330 height 24
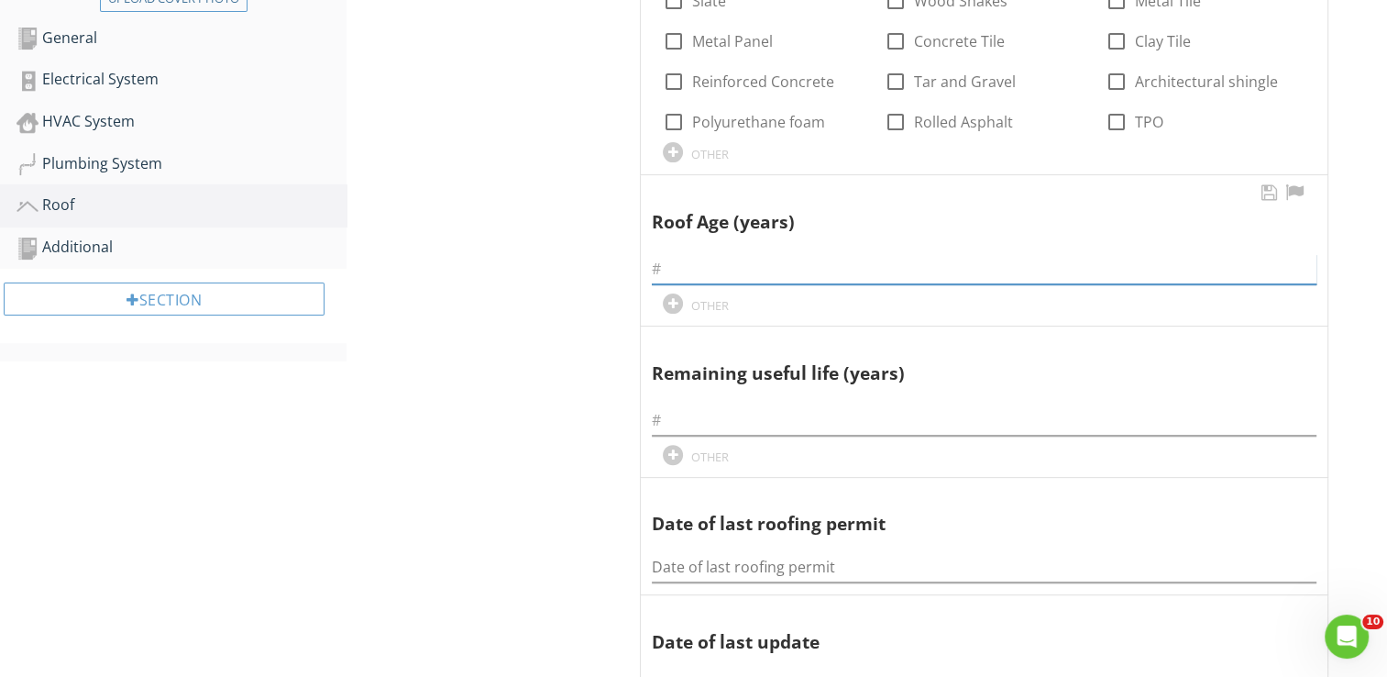
click at [703, 277] on input "text" at bounding box center [984, 269] width 665 height 30
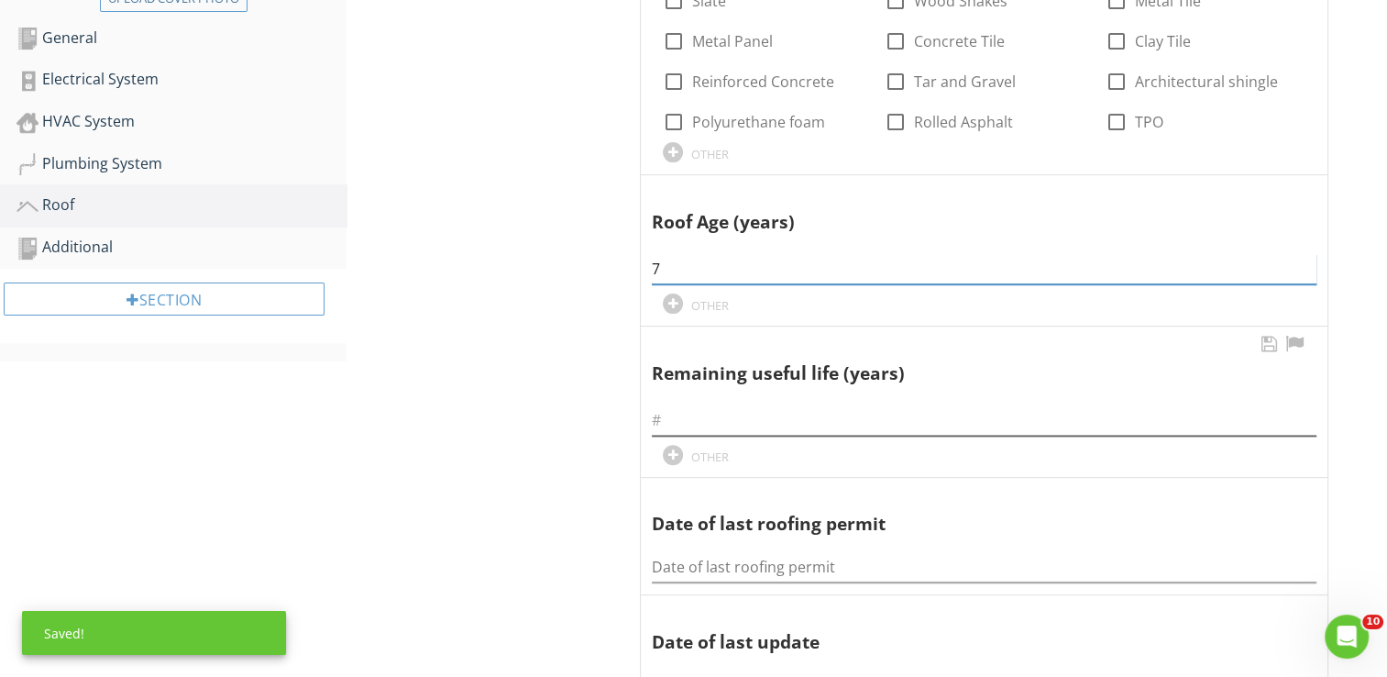
type input "7"
click at [671, 423] on input "text" at bounding box center [984, 420] width 665 height 30
type input "18"
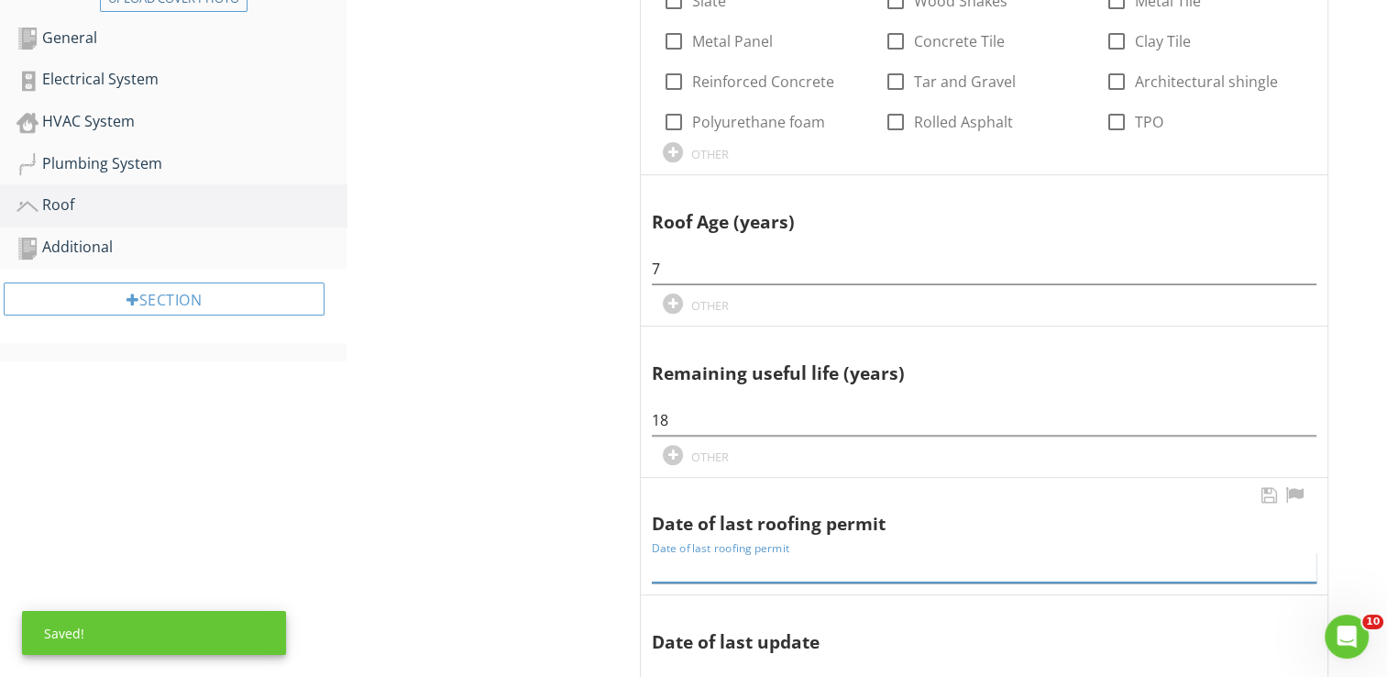
click at [669, 560] on input "Date of last roofing permit" at bounding box center [984, 567] width 665 height 30
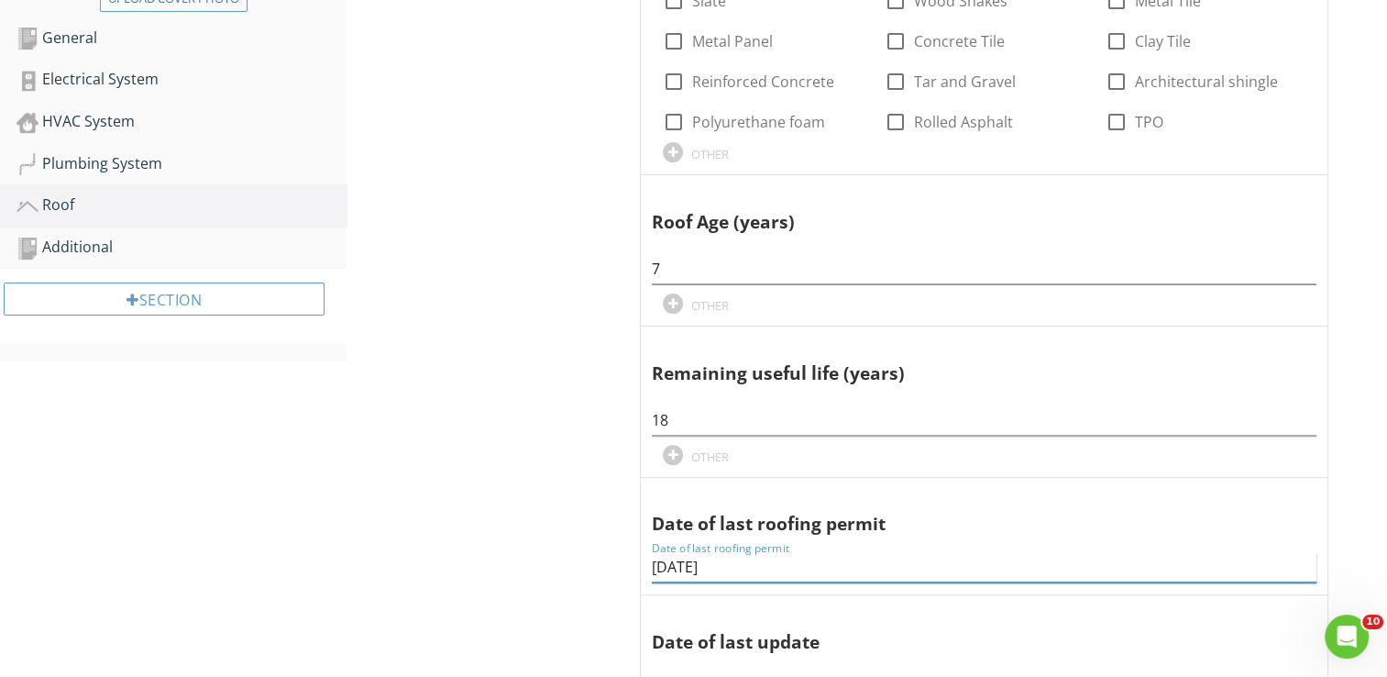
type input "5-29-2018"
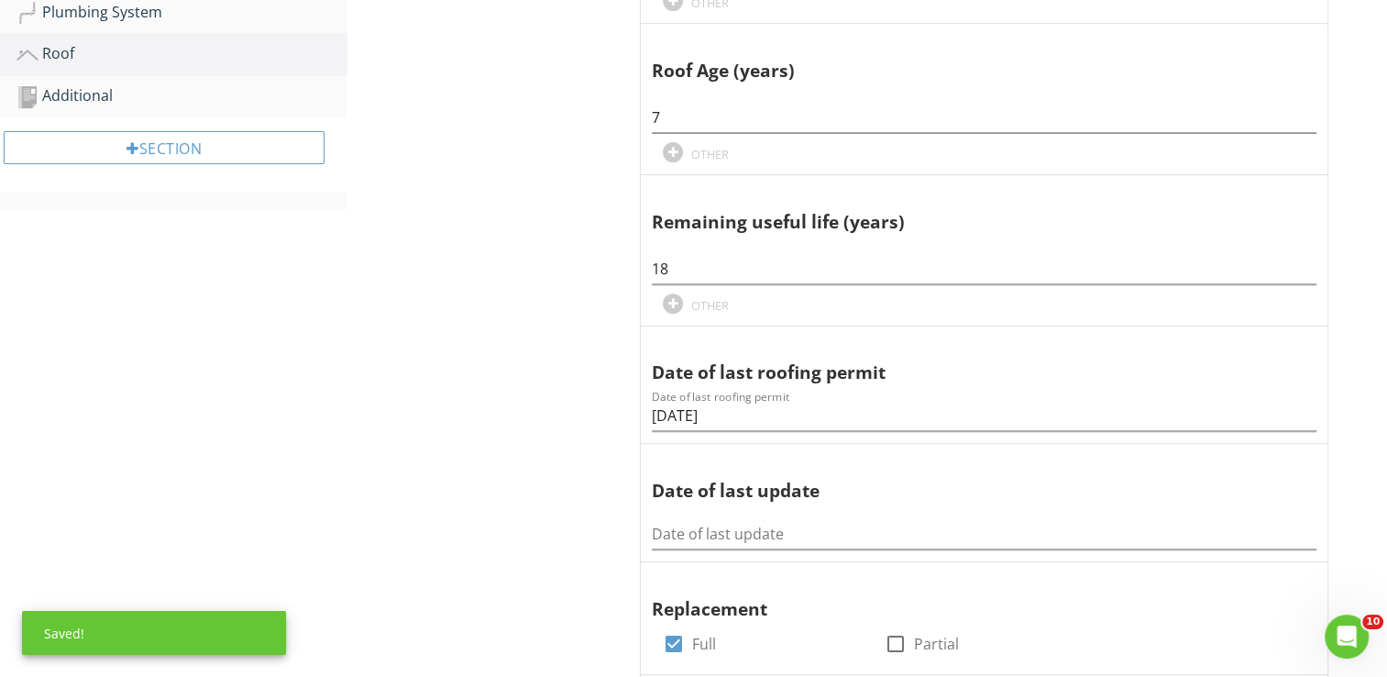
scroll to position [734, 0]
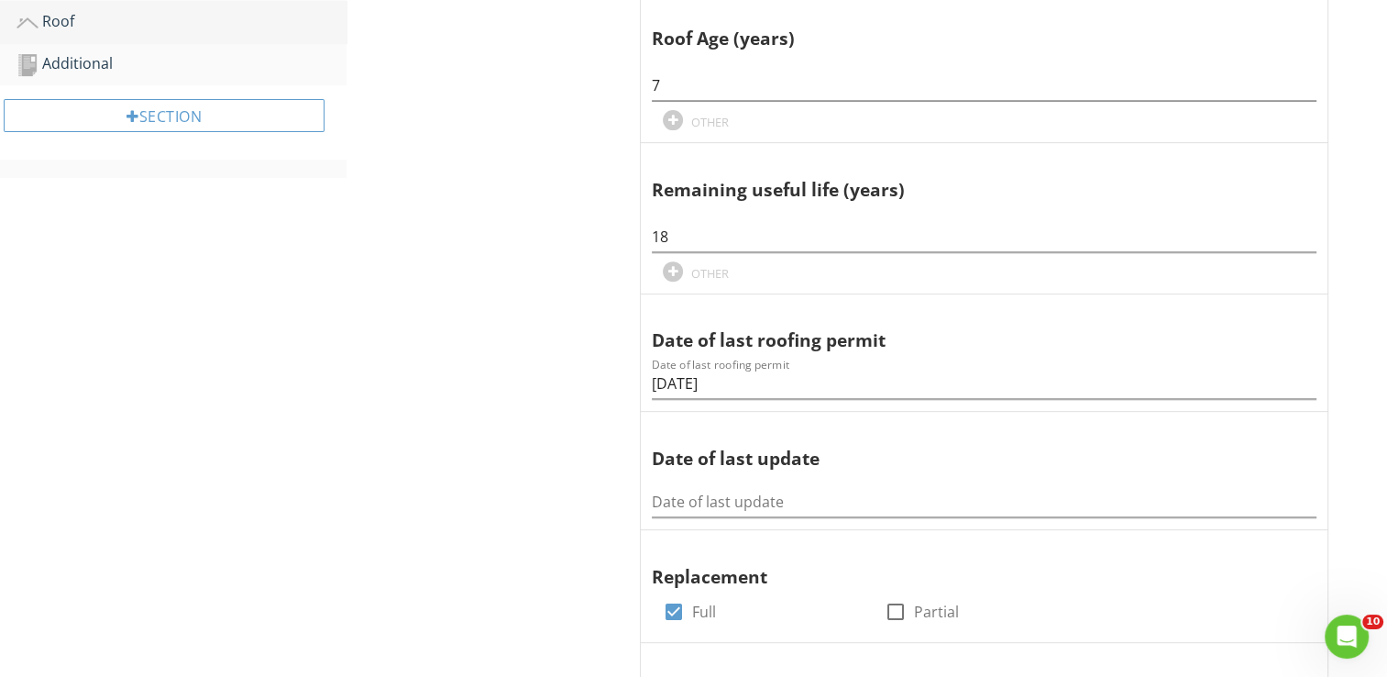
scroll to position [550, 0]
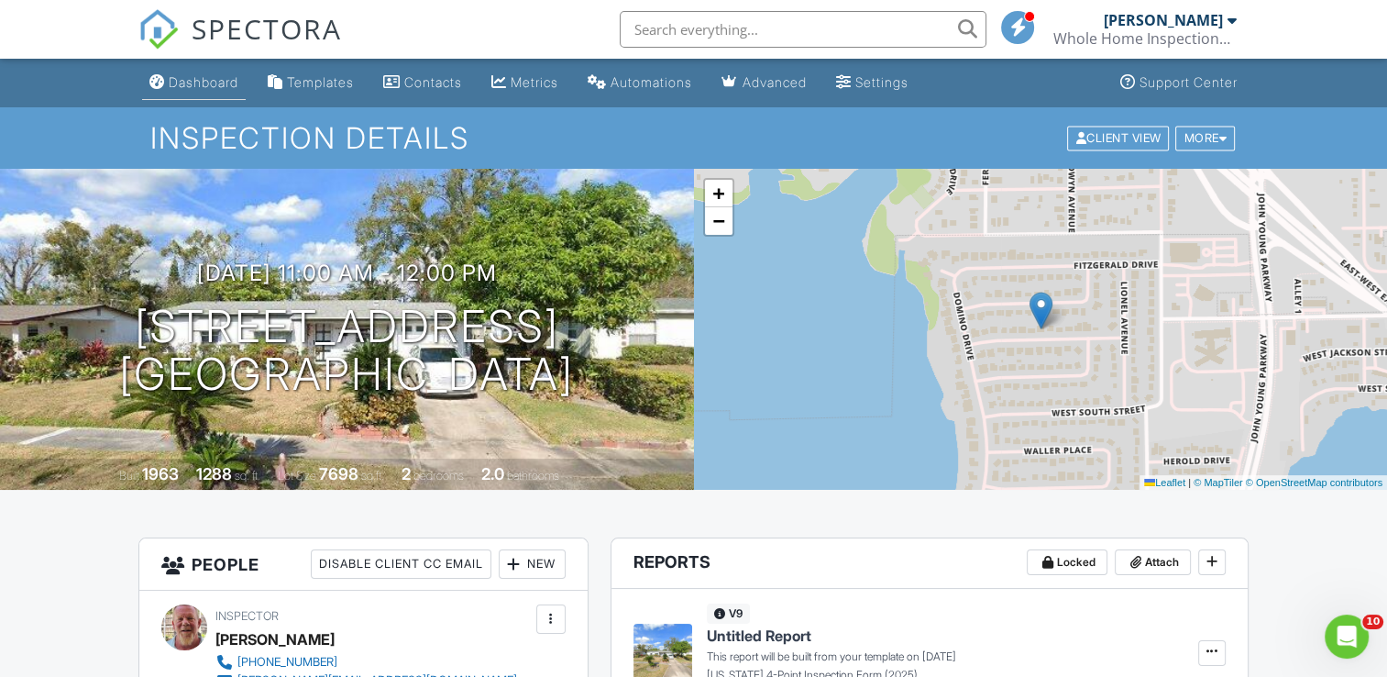
click at [195, 85] on div "Dashboard" at bounding box center [204, 82] width 70 height 16
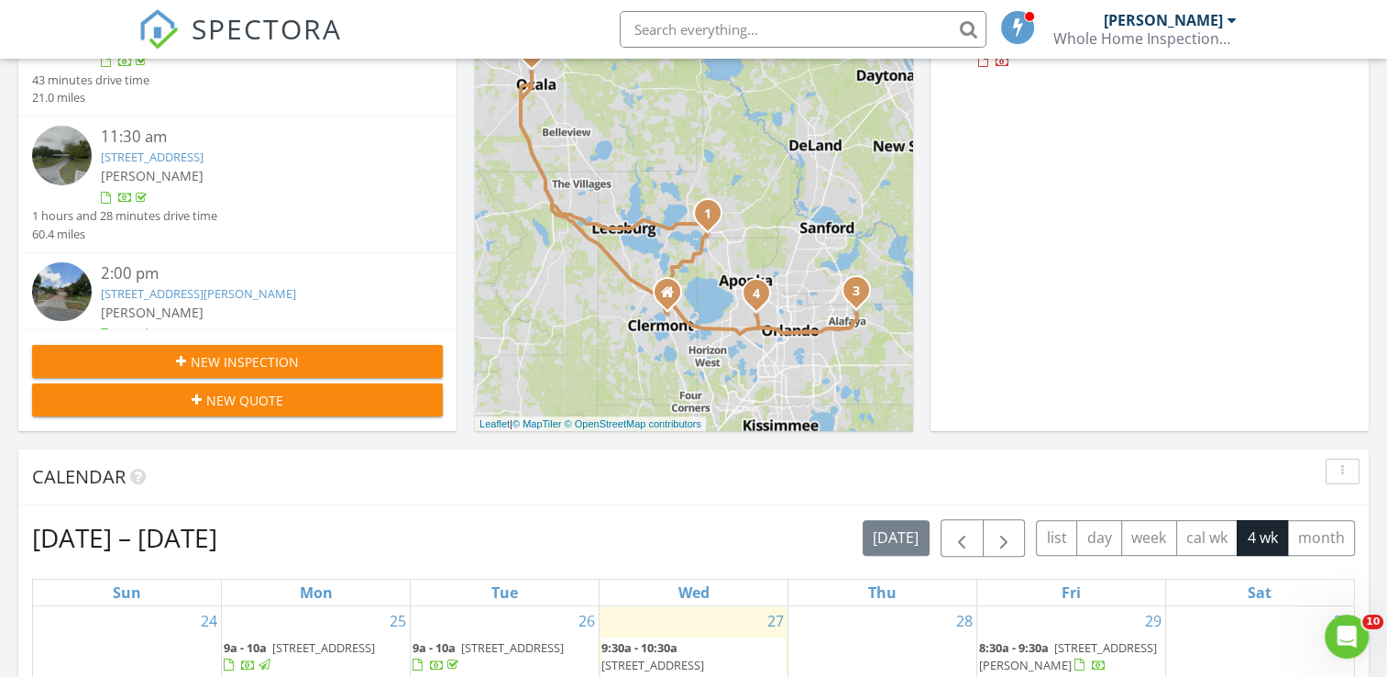
scroll to position [367, 0]
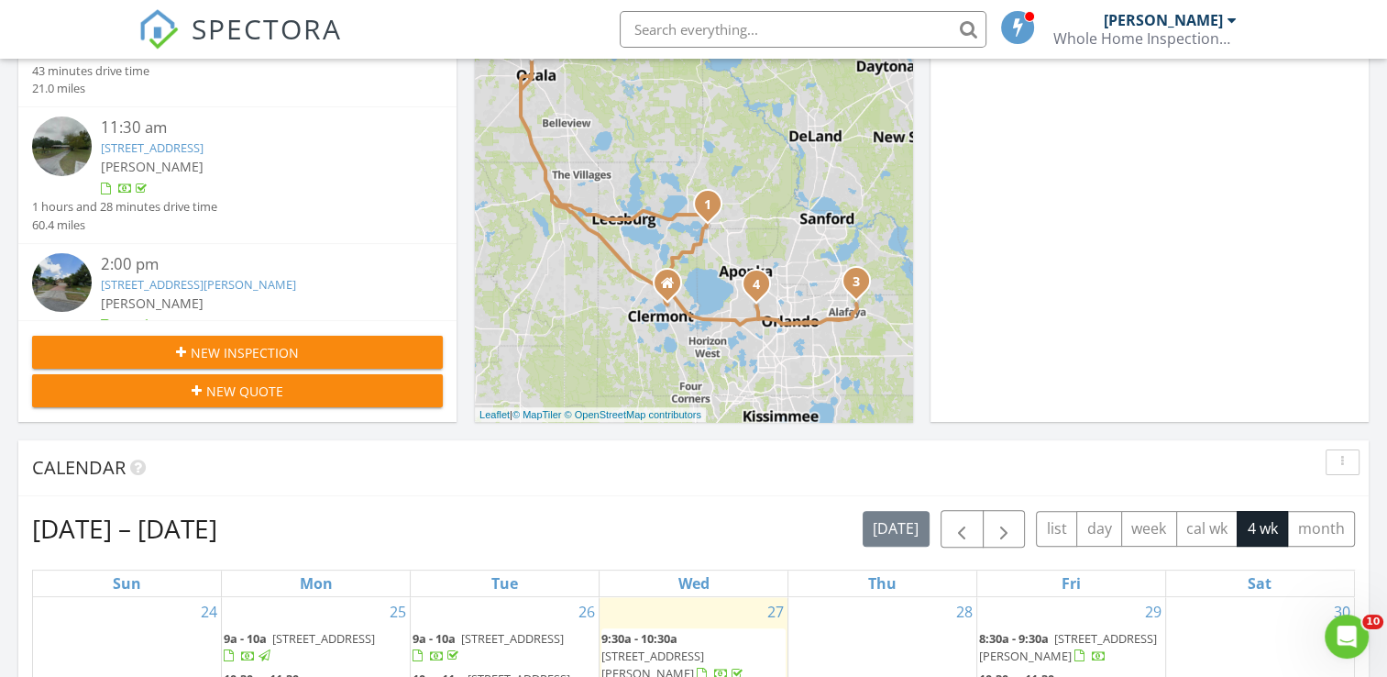
click at [246, 351] on span "New Inspection" at bounding box center [245, 352] width 108 height 19
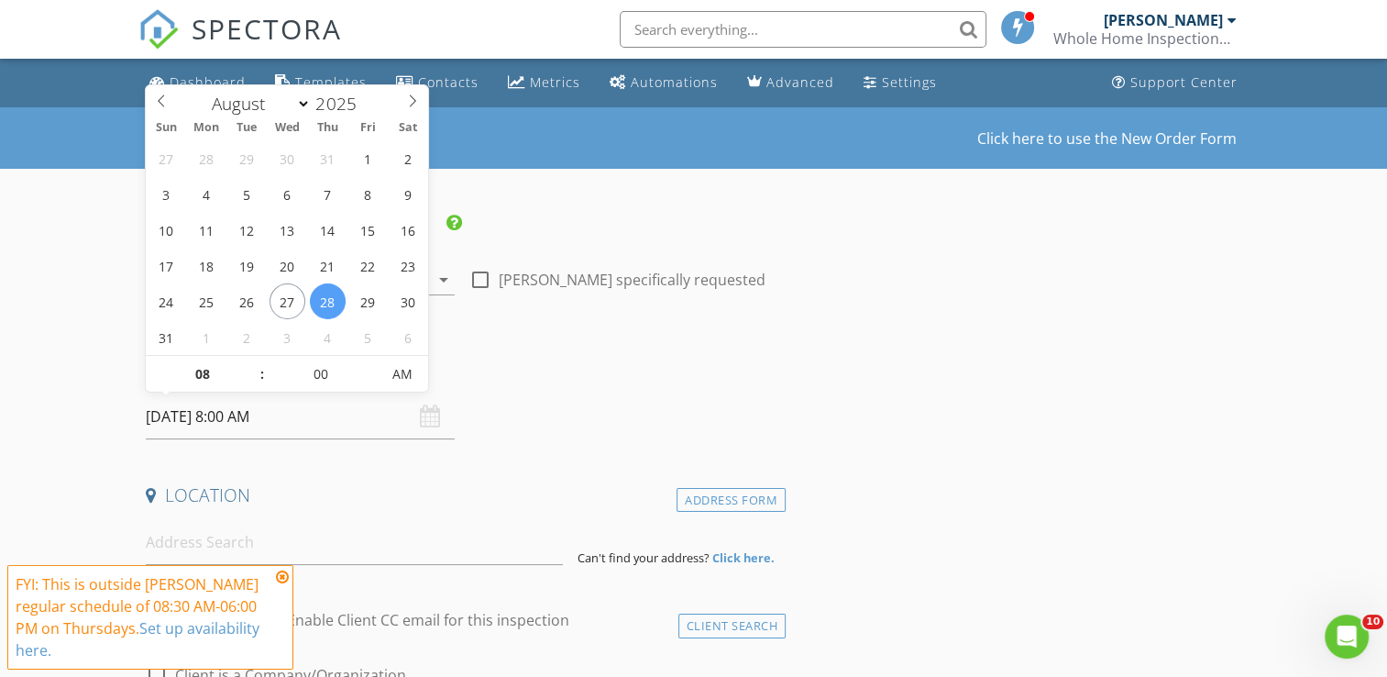
click at [213, 425] on input "[DATE] 8:00 AM" at bounding box center [300, 416] width 309 height 45
select select "8"
type input "[DATE] 8:00 AM"
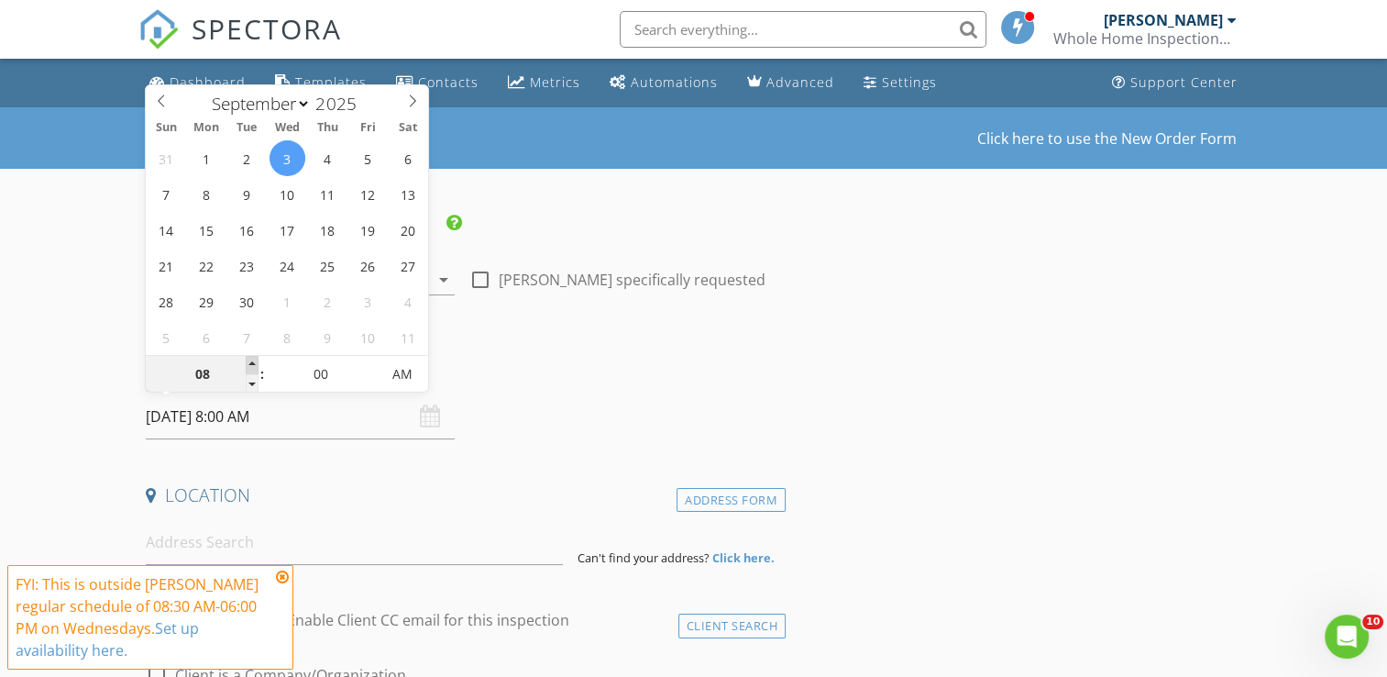
type input "09"
type input "[DATE] 9:00 AM"
click at [252, 362] on span at bounding box center [252, 365] width 13 height 18
type input "10"
type input "[DATE] 10:00 AM"
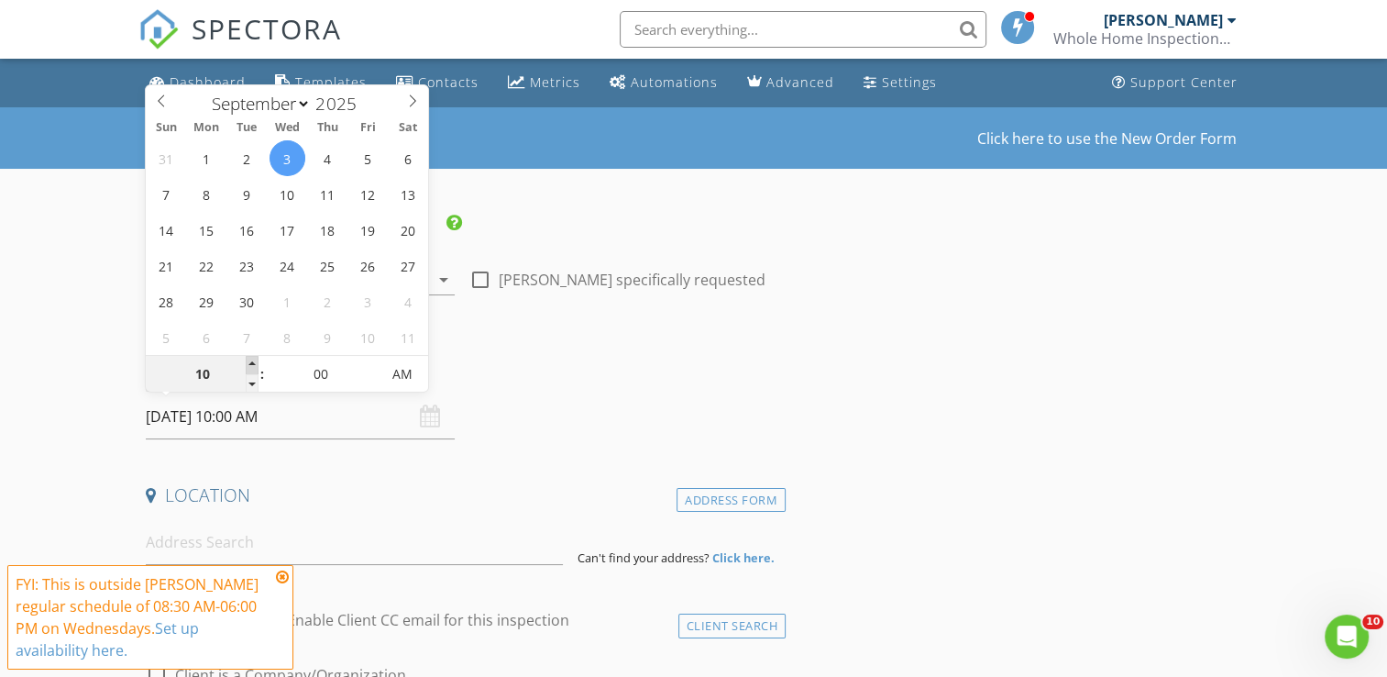
click at [252, 362] on span at bounding box center [252, 365] width 13 height 18
type input "11"
type input "[DATE] 11:00 AM"
click at [252, 362] on span at bounding box center [252, 365] width 13 height 18
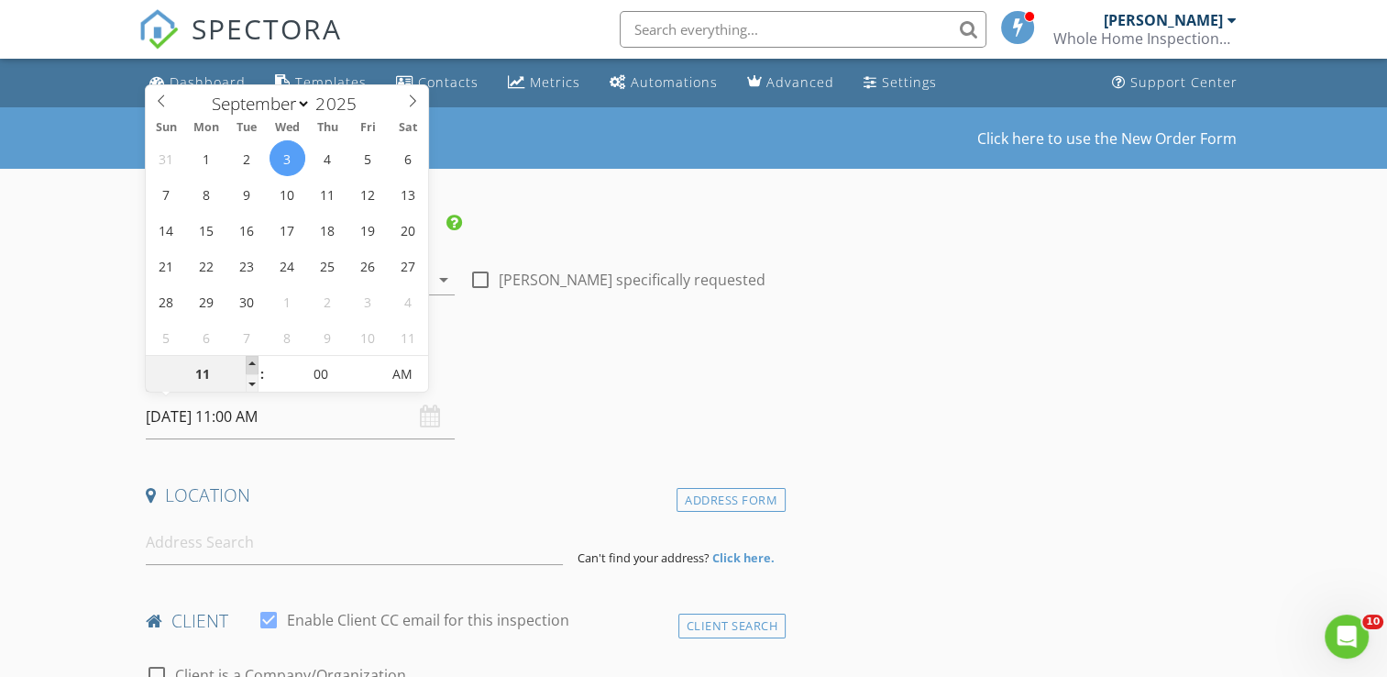
type input "12"
type input "[DATE] 12:00 PM"
click at [252, 362] on span at bounding box center [252, 365] width 13 height 18
click at [219, 554] on input at bounding box center [354, 542] width 417 height 45
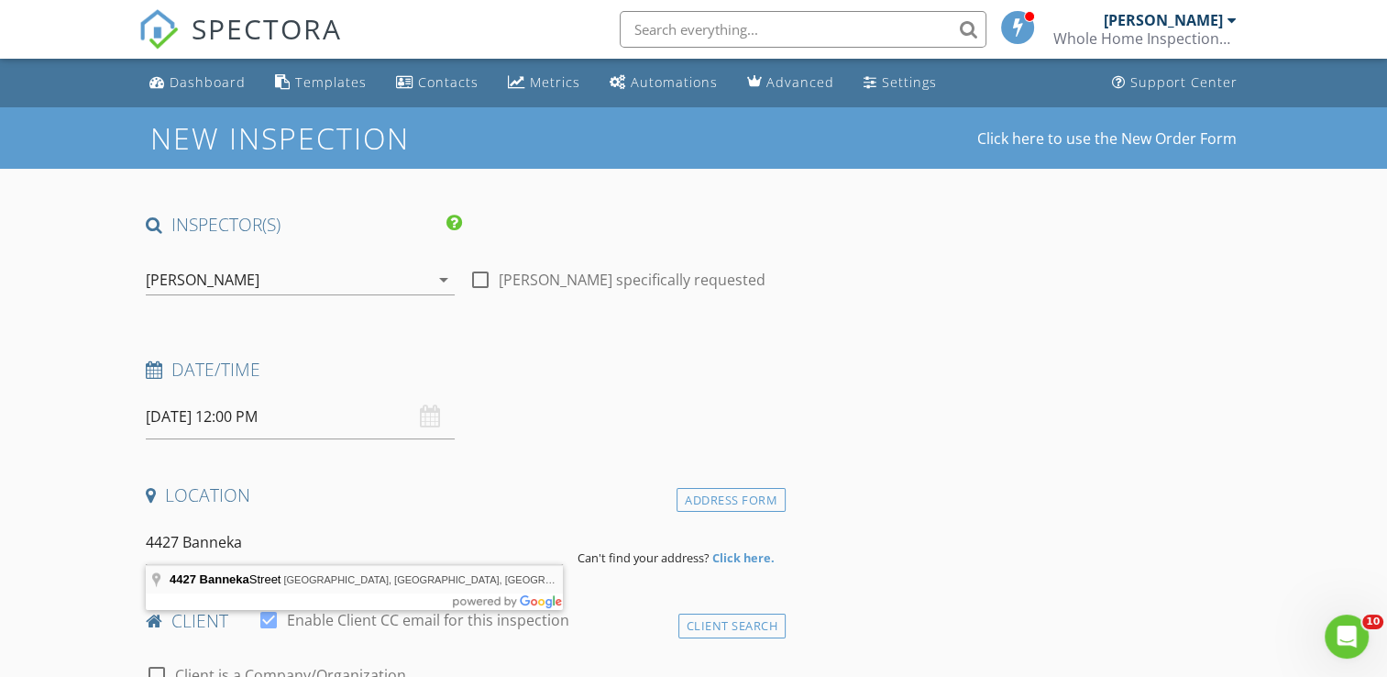
type input "[STREET_ADDRESS]"
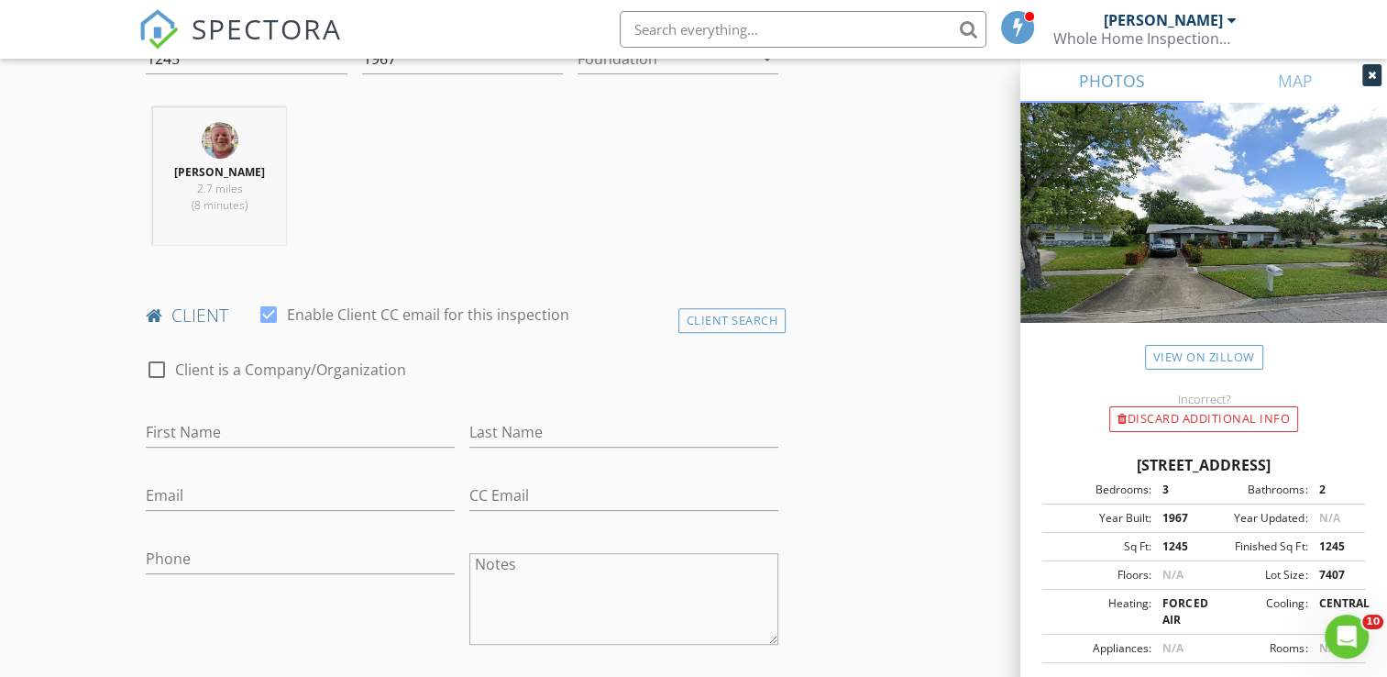
scroll to position [697, 0]
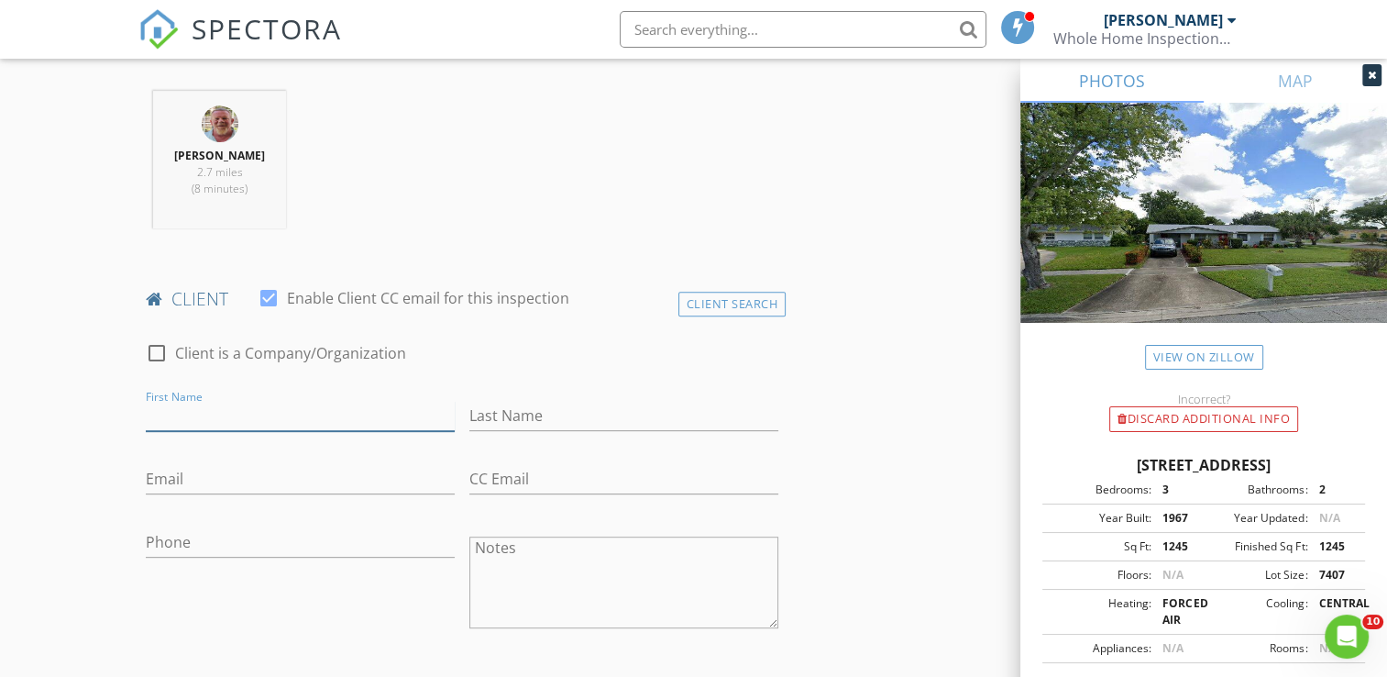
click at [213, 421] on input "First Name" at bounding box center [300, 416] width 309 height 30
type input "[PERSON_NAME]"
click at [522, 406] on input "Last Name" at bounding box center [623, 416] width 309 height 30
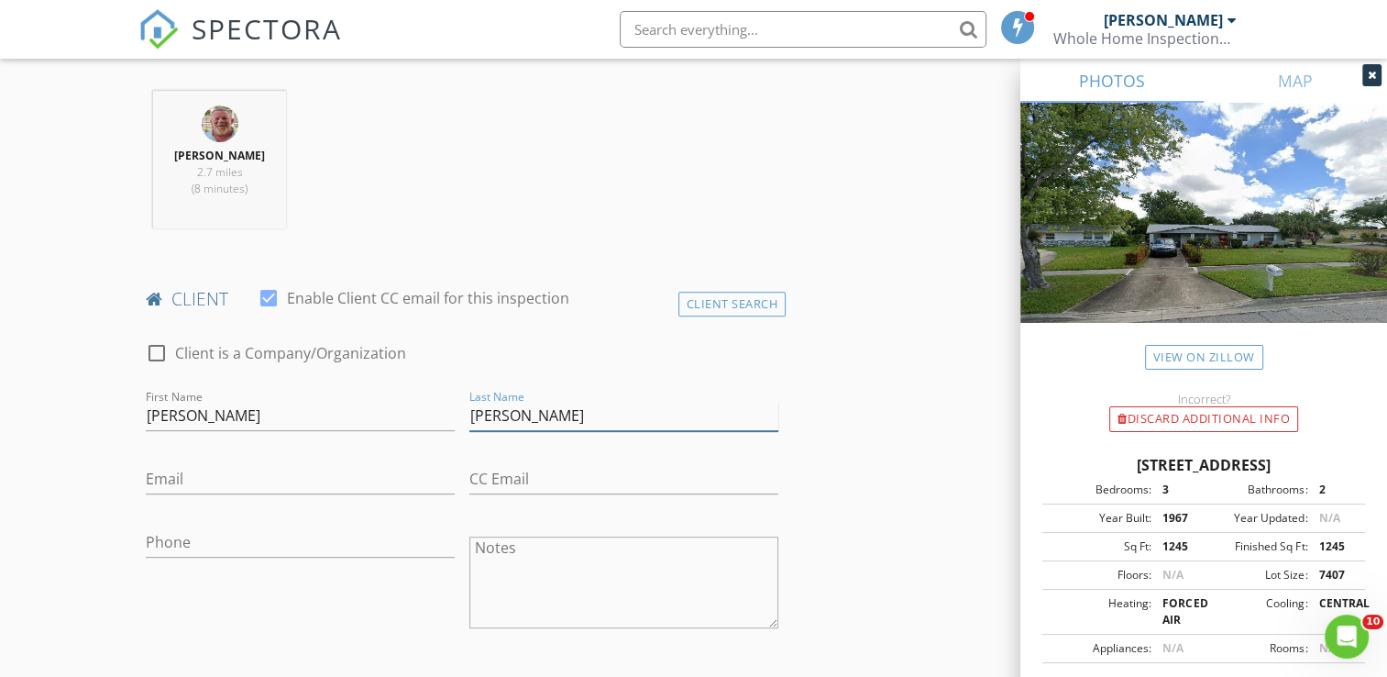
type input "[PERSON_NAME]"
click at [200, 545] on input "Phone" at bounding box center [300, 542] width 309 height 30
type input "[PHONE_NUMBER]"
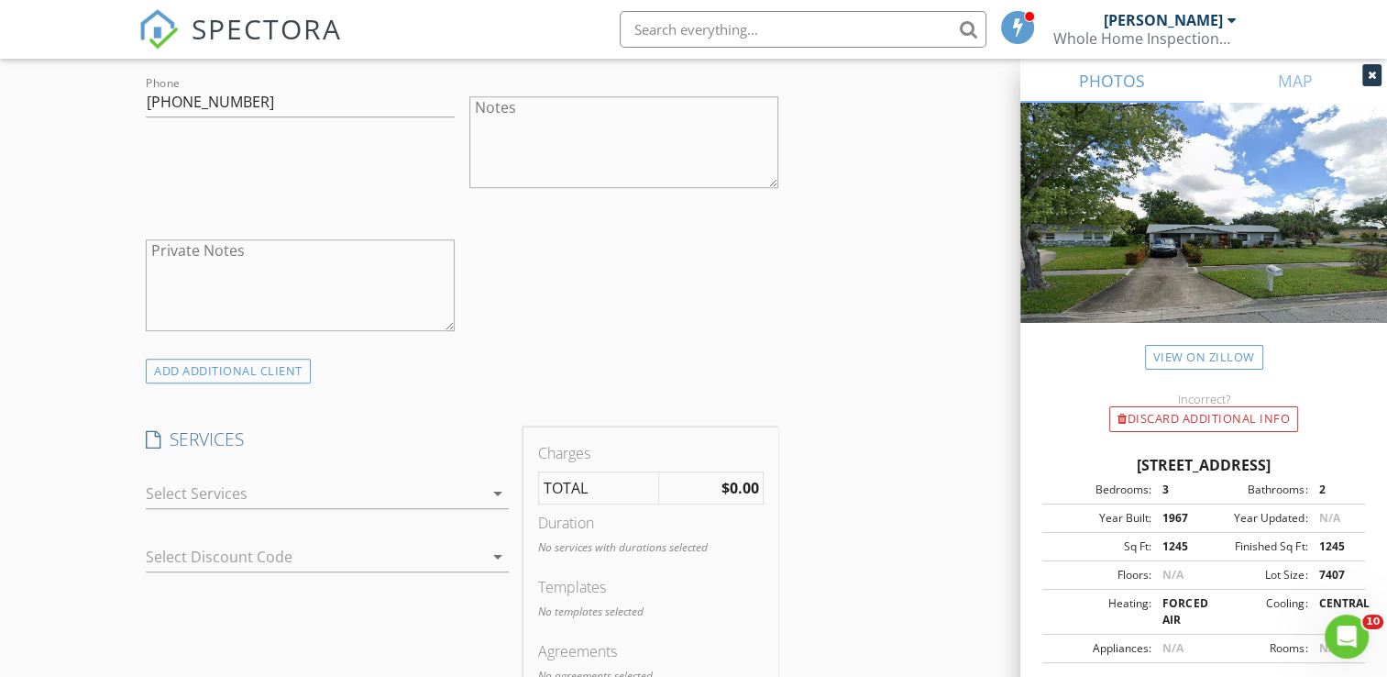
scroll to position [1174, 0]
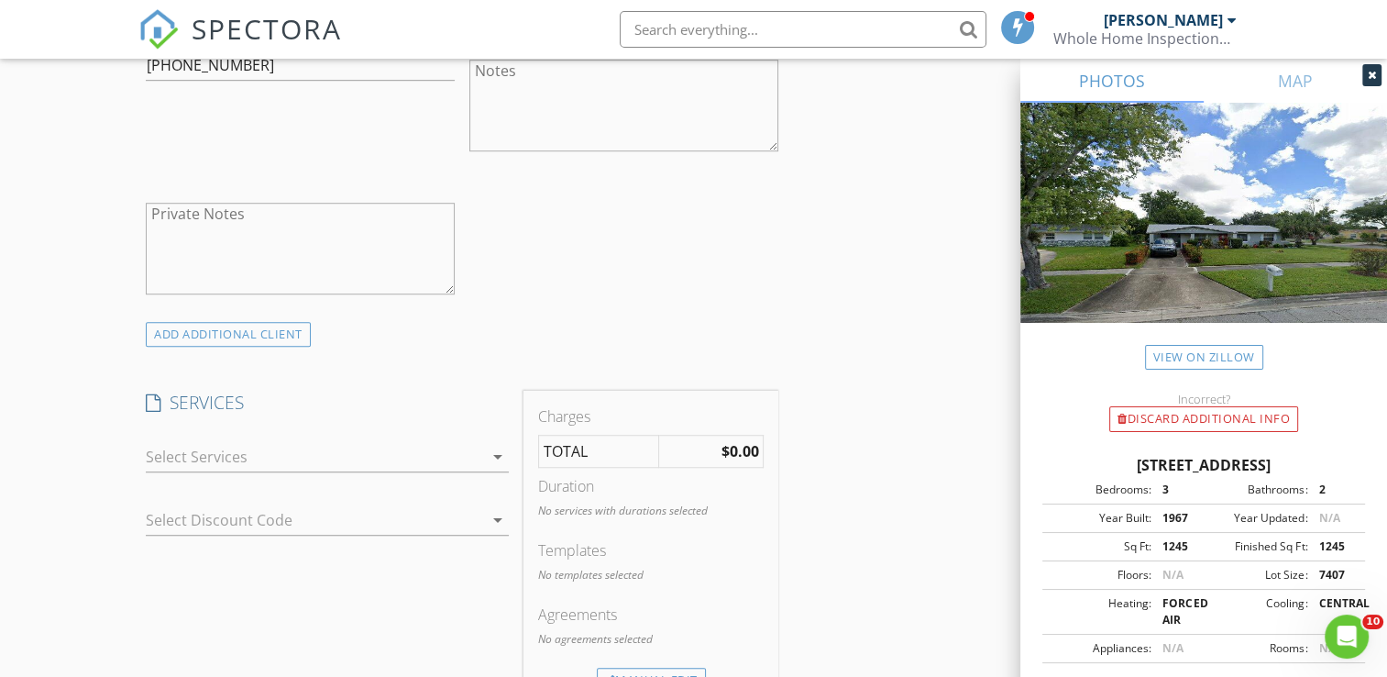
click at [499, 457] on icon "arrow_drop_down" at bounding box center [498, 457] width 22 height 22
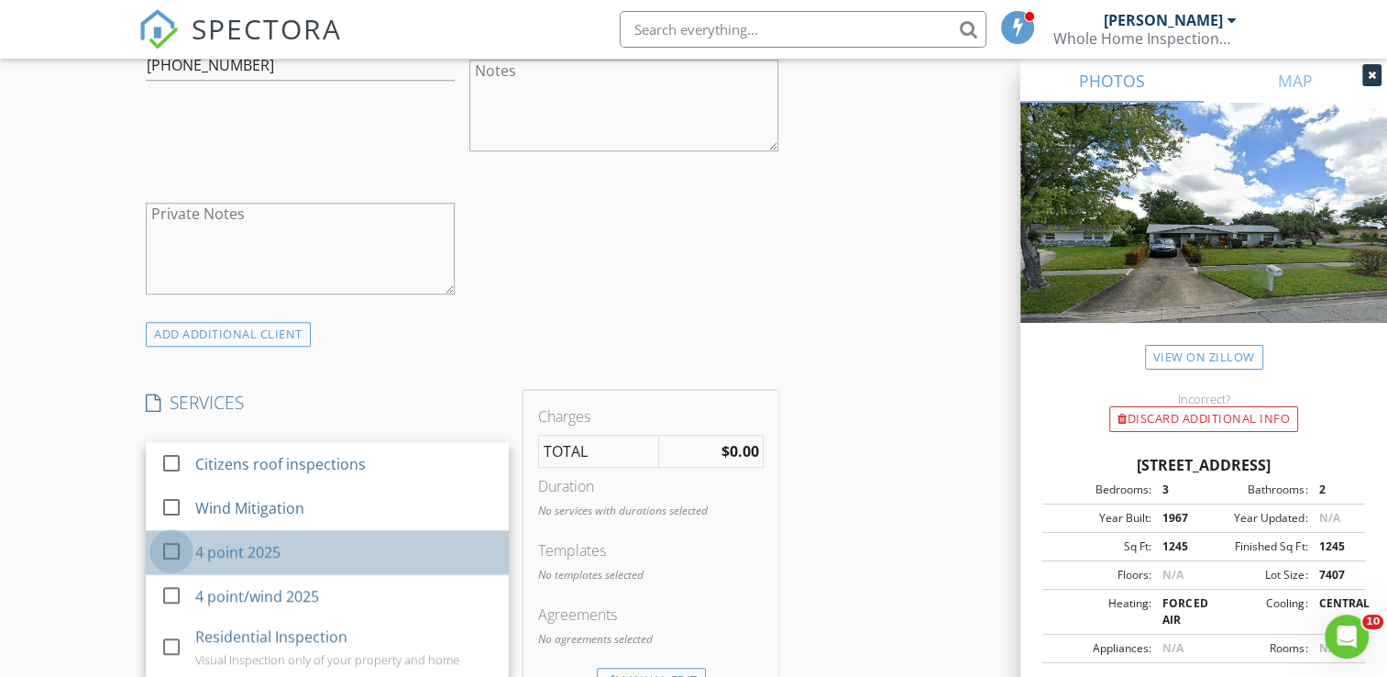
click at [171, 548] on div at bounding box center [171, 550] width 31 height 31
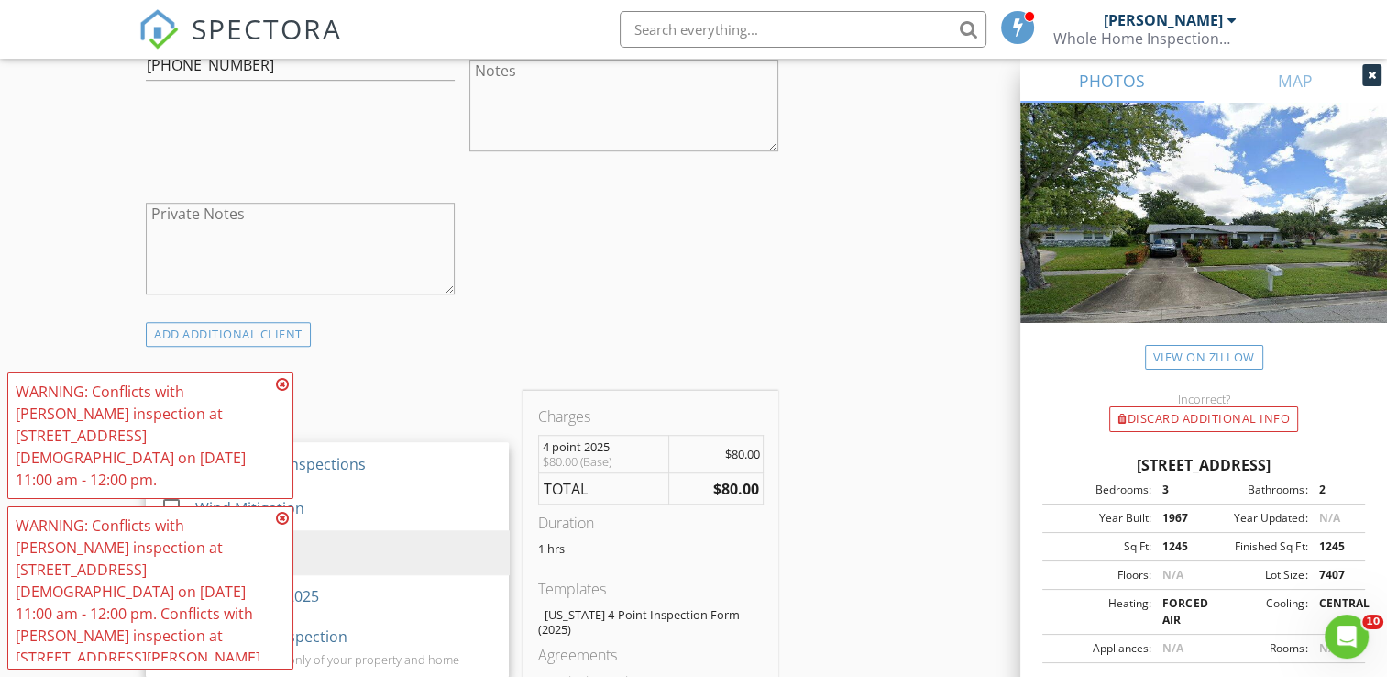
click at [279, 392] on icon at bounding box center [282, 384] width 13 height 15
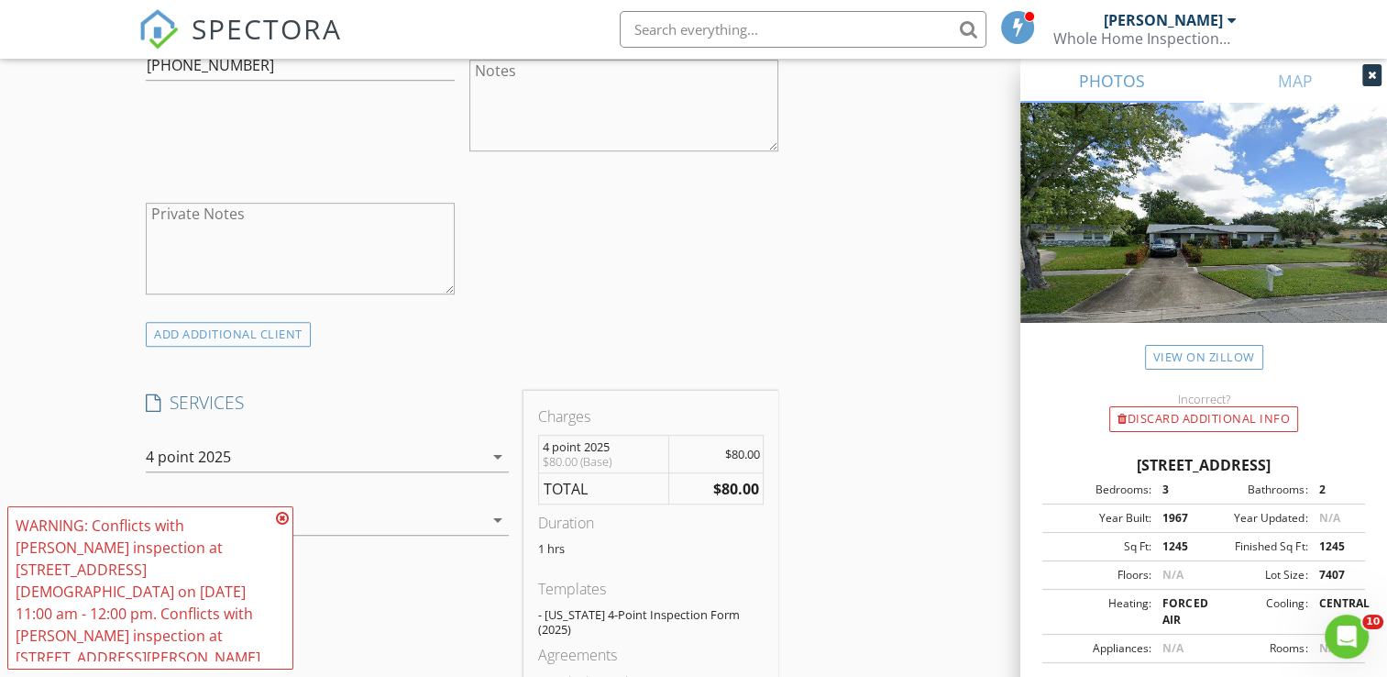
click at [282, 520] on icon at bounding box center [282, 518] width 13 height 15
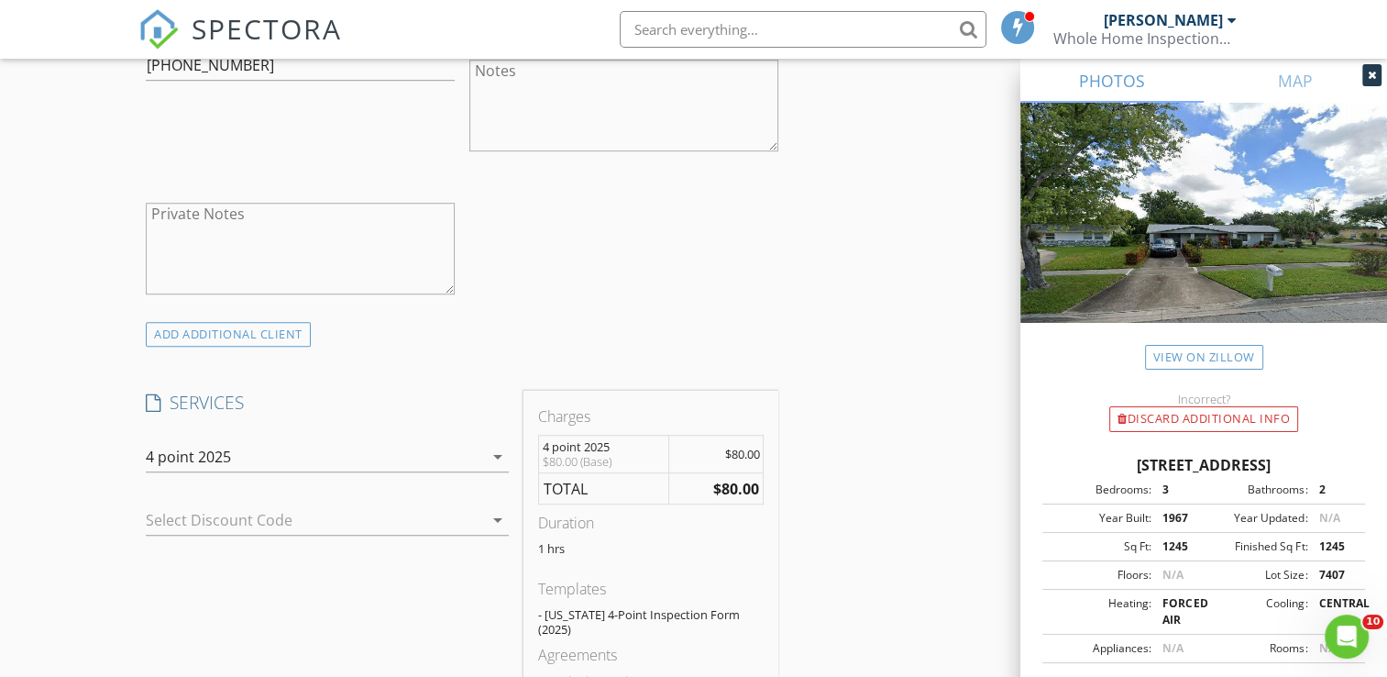
click at [86, 548] on div "New Inspection Click here to use the New Order Form INSPECTOR(S) check_box [PER…" at bounding box center [693, 525] width 1387 height 3183
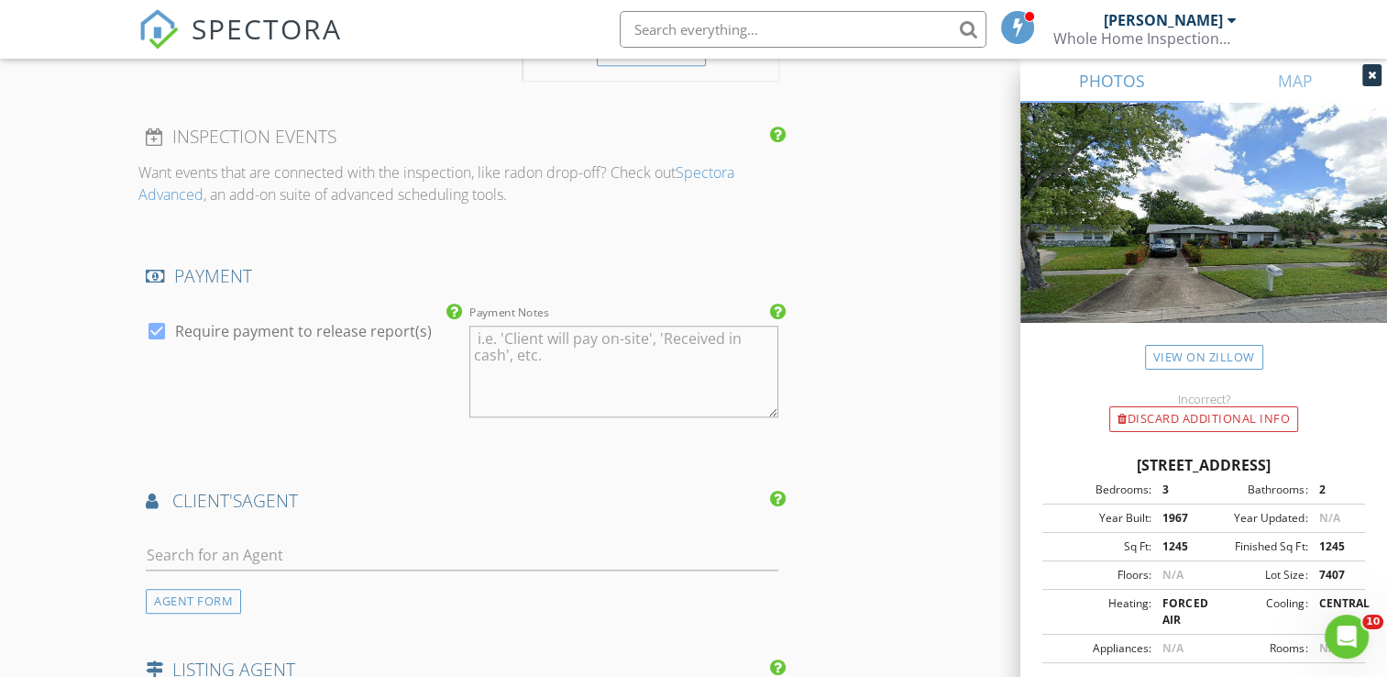
scroll to position [1834, 0]
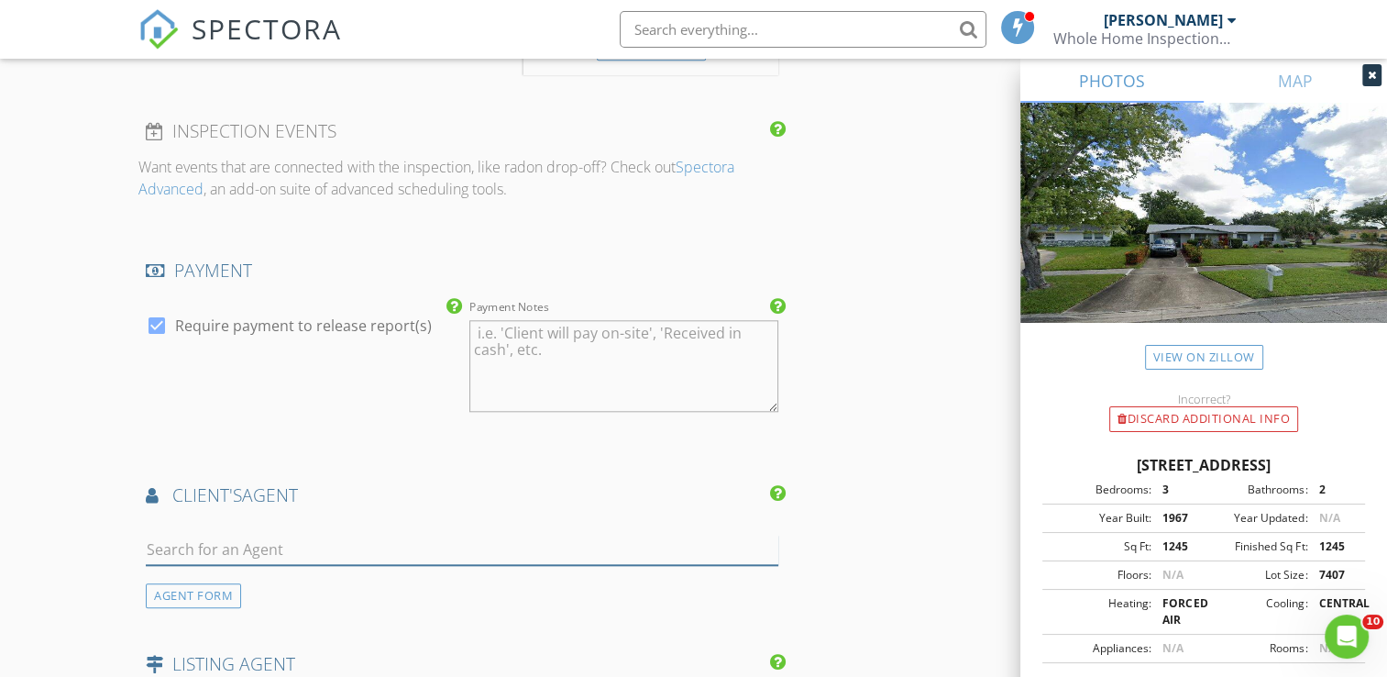
click at [202, 535] on input "text" at bounding box center [462, 550] width 633 height 30
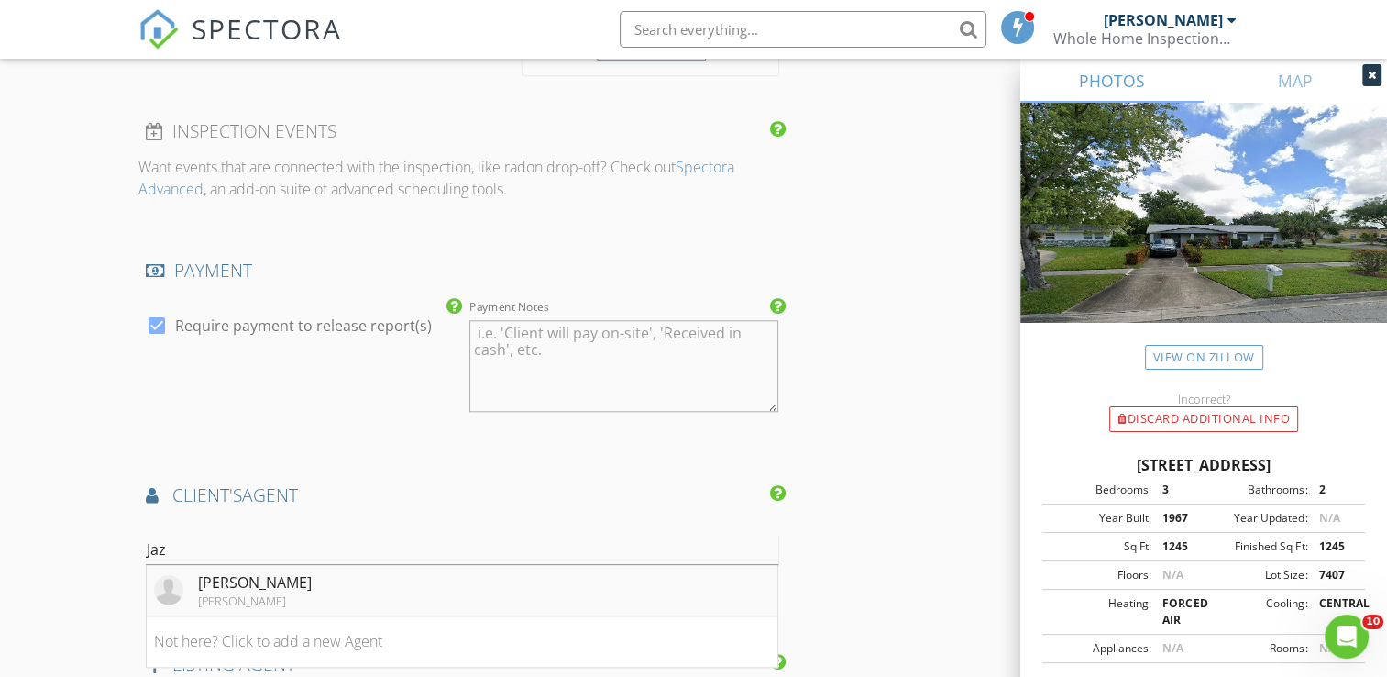
type input "Jaz"
click at [234, 571] on div "[PERSON_NAME]" at bounding box center [255, 582] width 114 height 22
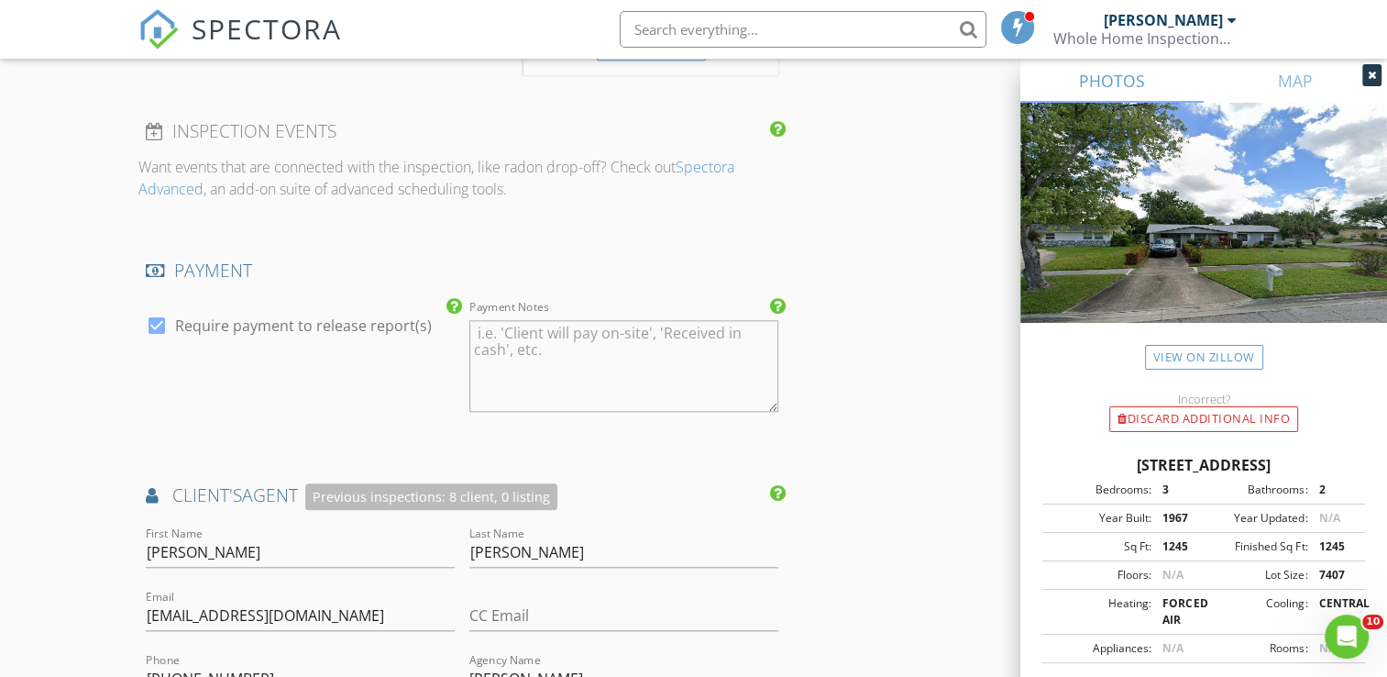
click at [92, 547] on div "New Inspection Click here to use the New Order Form INSPECTOR(S) check_box Carl…" at bounding box center [693, 75] width 1387 height 3602
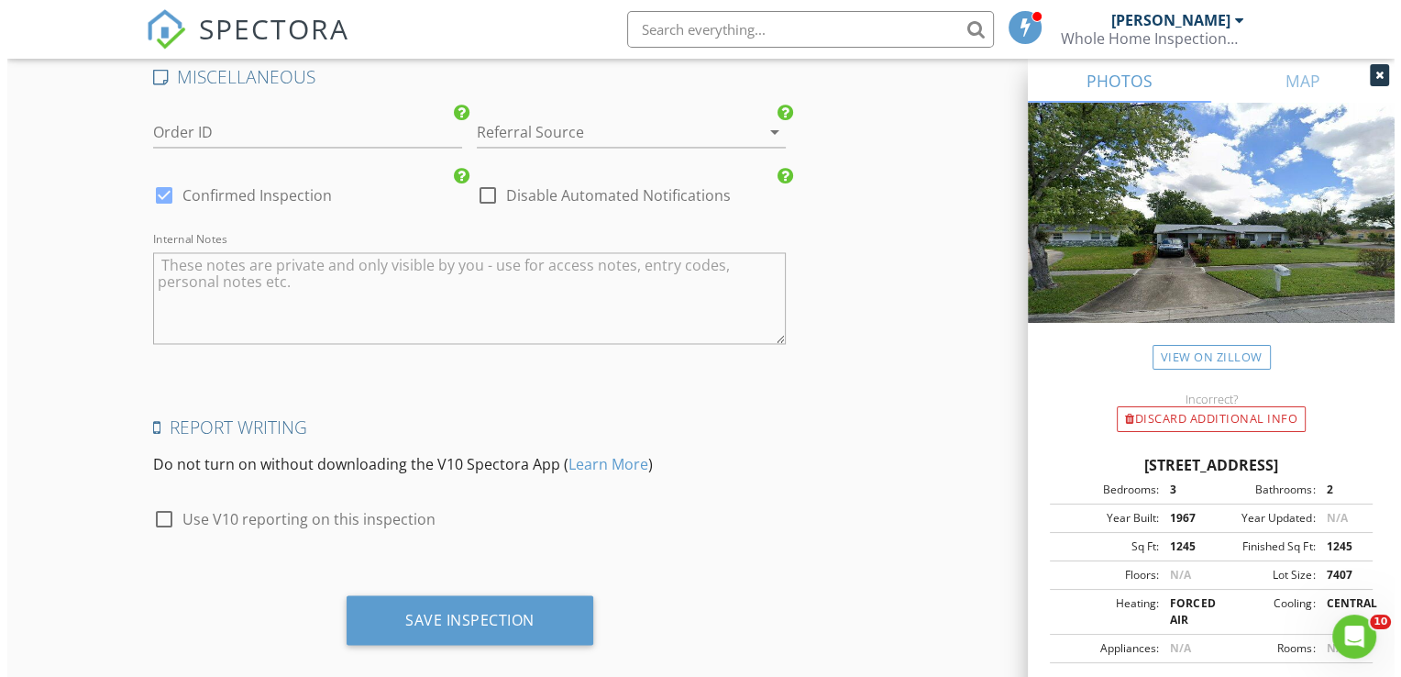
scroll to position [3010, 0]
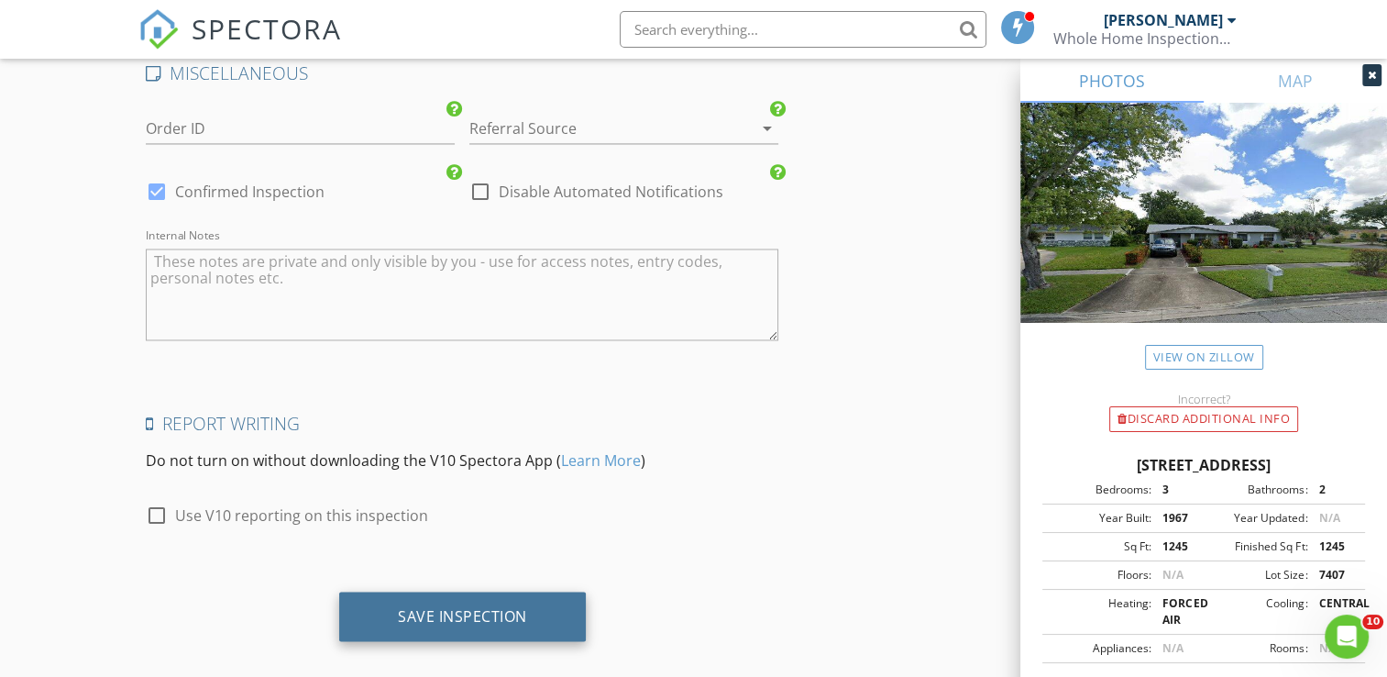
click at [458, 606] on div "Save Inspection" at bounding box center [462, 615] width 129 height 18
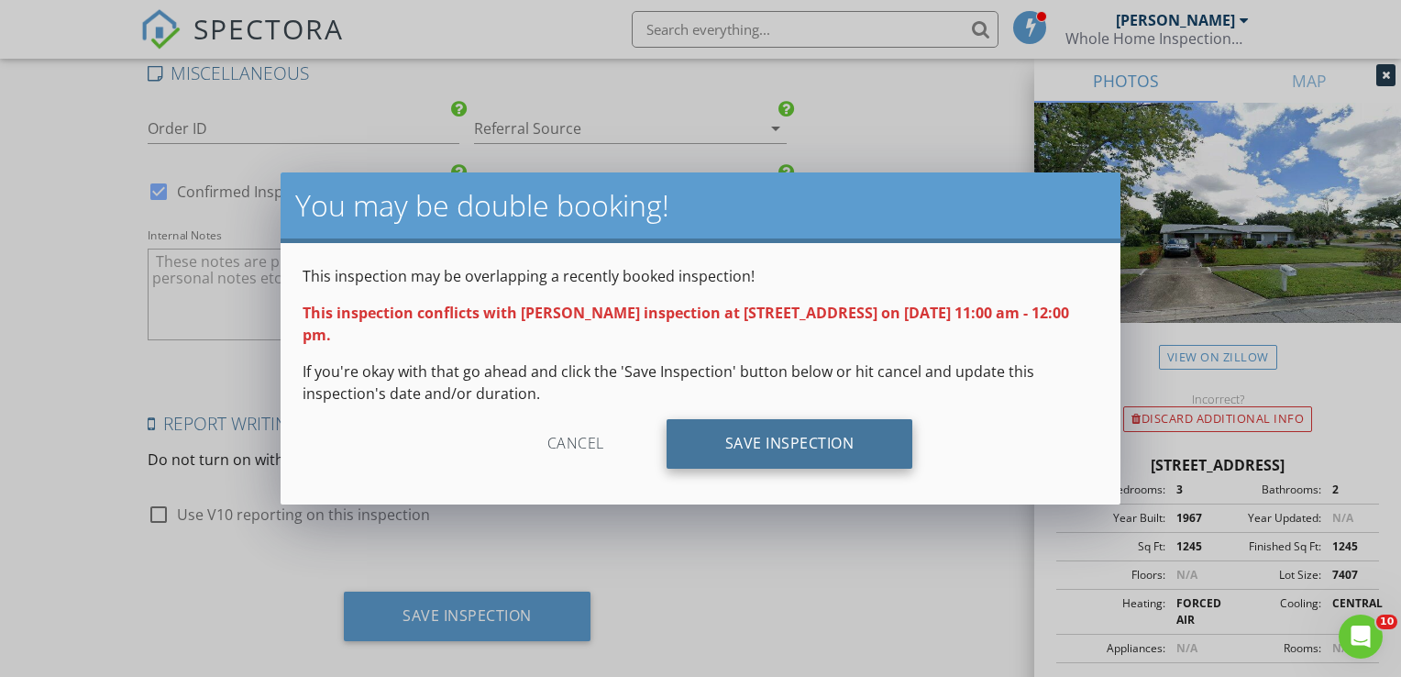
click at [788, 429] on div "Save Inspection" at bounding box center [790, 444] width 247 height 50
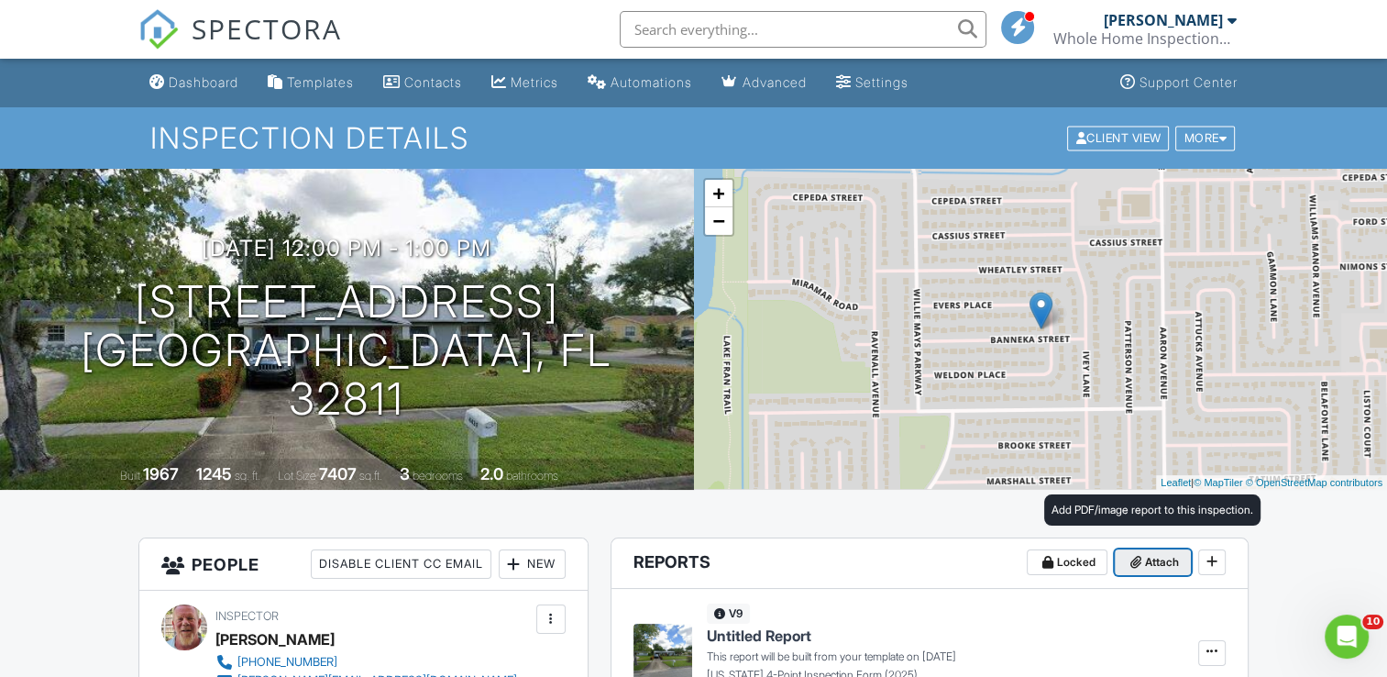
click at [1152, 563] on span "Attach" at bounding box center [1162, 562] width 34 height 18
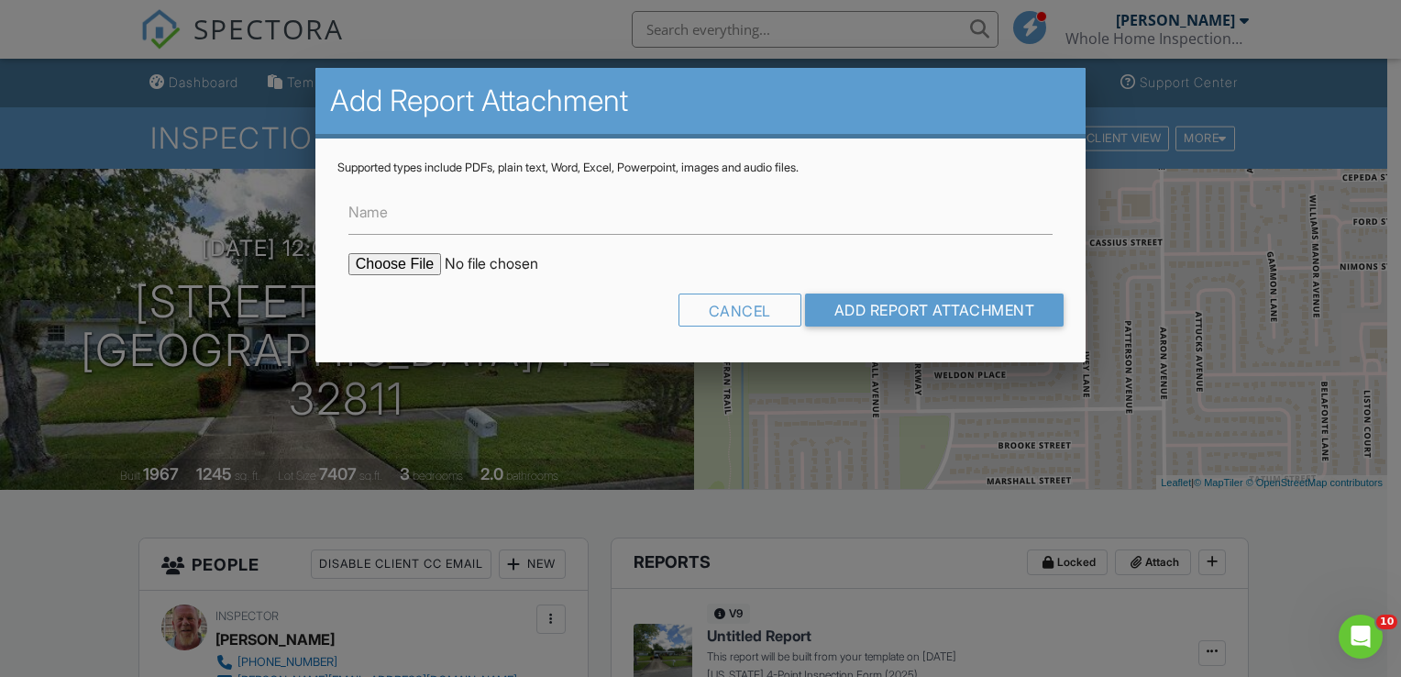
click at [407, 266] on input "file" at bounding box center [504, 264] width 312 height 22
type input "C:\fakepath\4427 Banneka St roof permit.pdf"
click at [887, 303] on input "Add Report Attachment" at bounding box center [934, 309] width 259 height 33
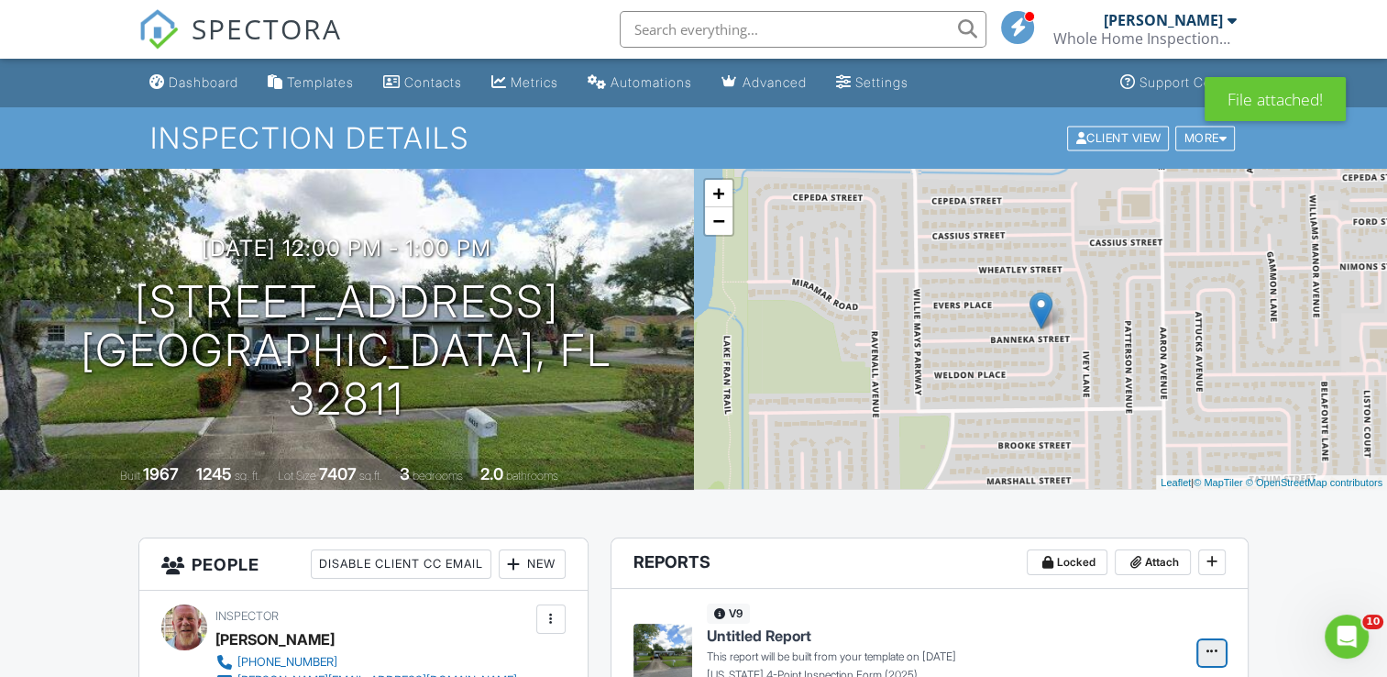
click at [1214, 655] on icon at bounding box center [1212, 651] width 11 height 18
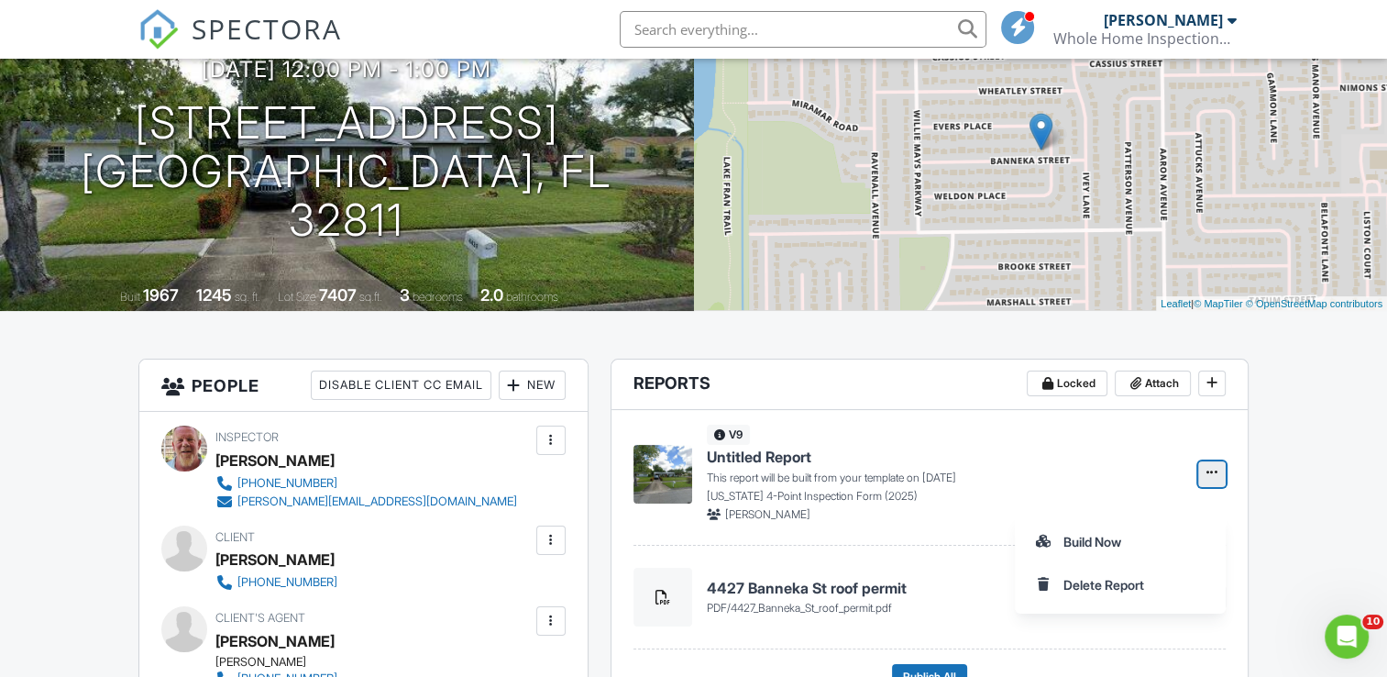
scroll to position [183, 0]
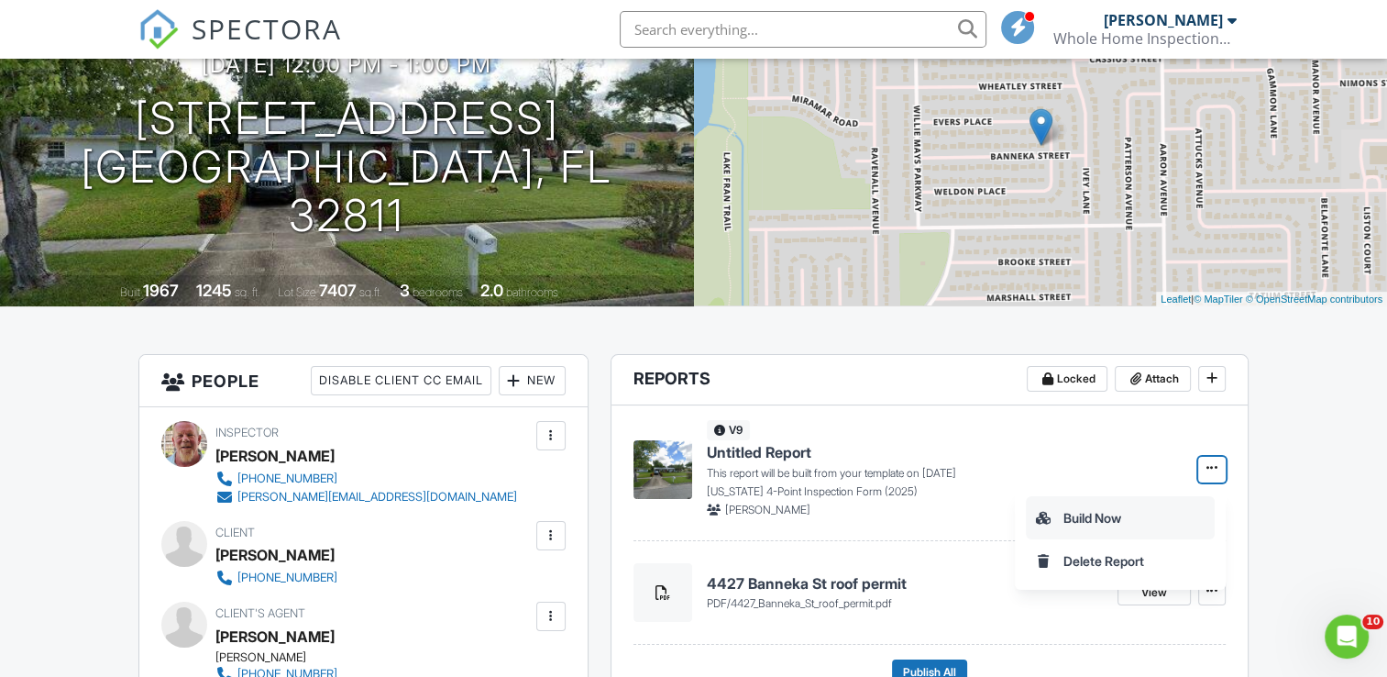
click at [1075, 517] on input "Build Now" at bounding box center [1120, 517] width 187 height 41
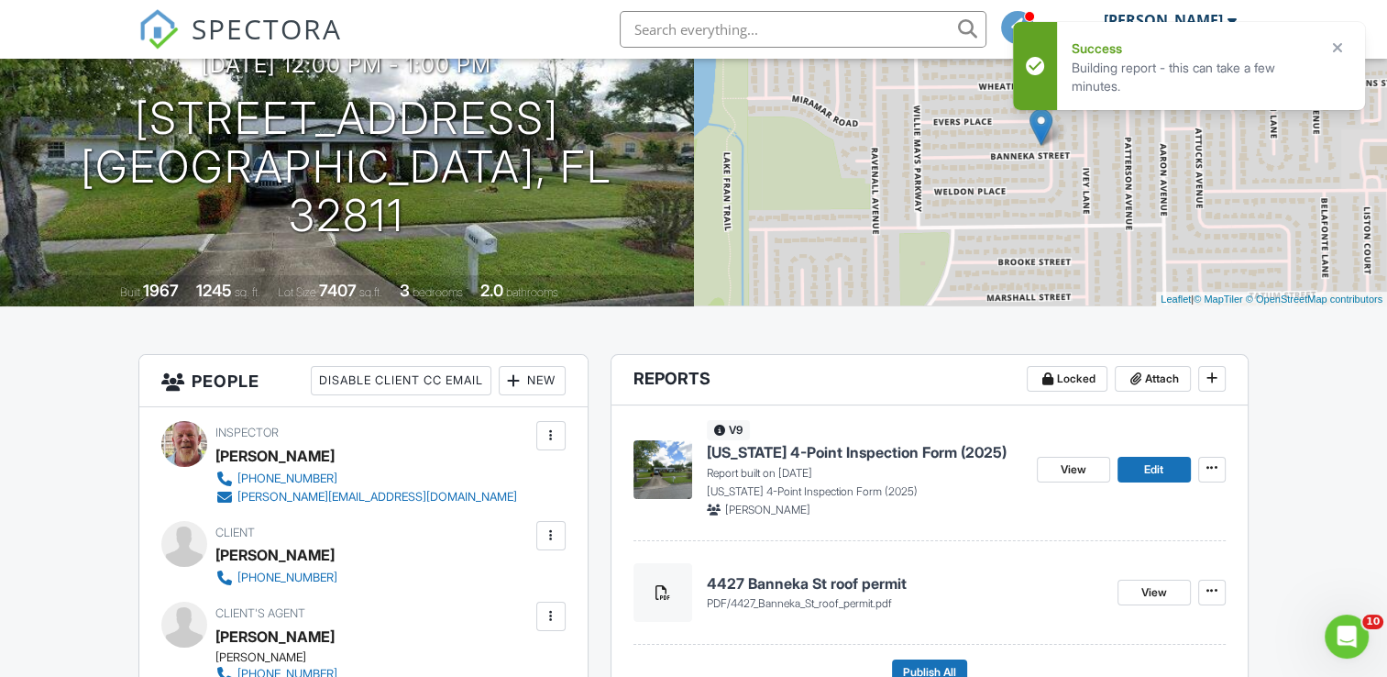
click at [739, 453] on span "[US_STATE] 4-Point Inspection Form (2025)" at bounding box center [857, 452] width 300 height 20
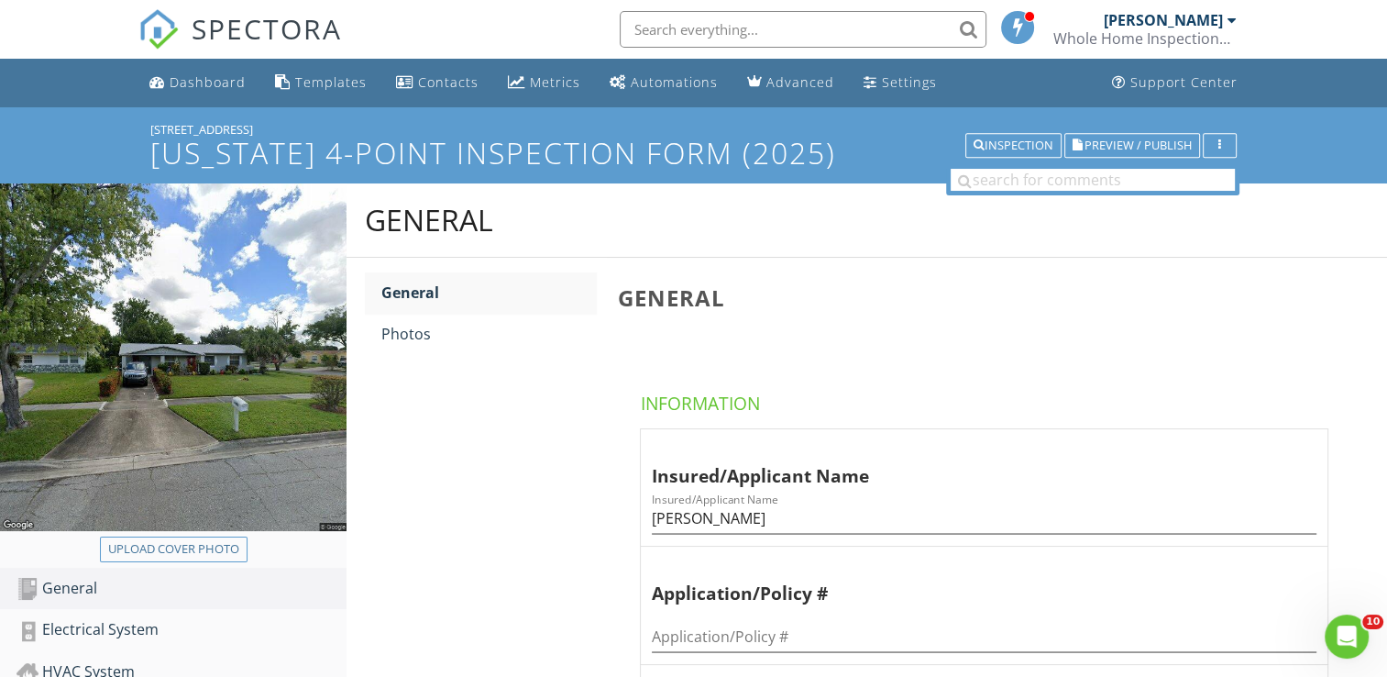
click at [514, 535] on div "General General Photos General Information Insured/Applicant Name Insured/Appli…" at bounding box center [867, 664] width 1041 height 963
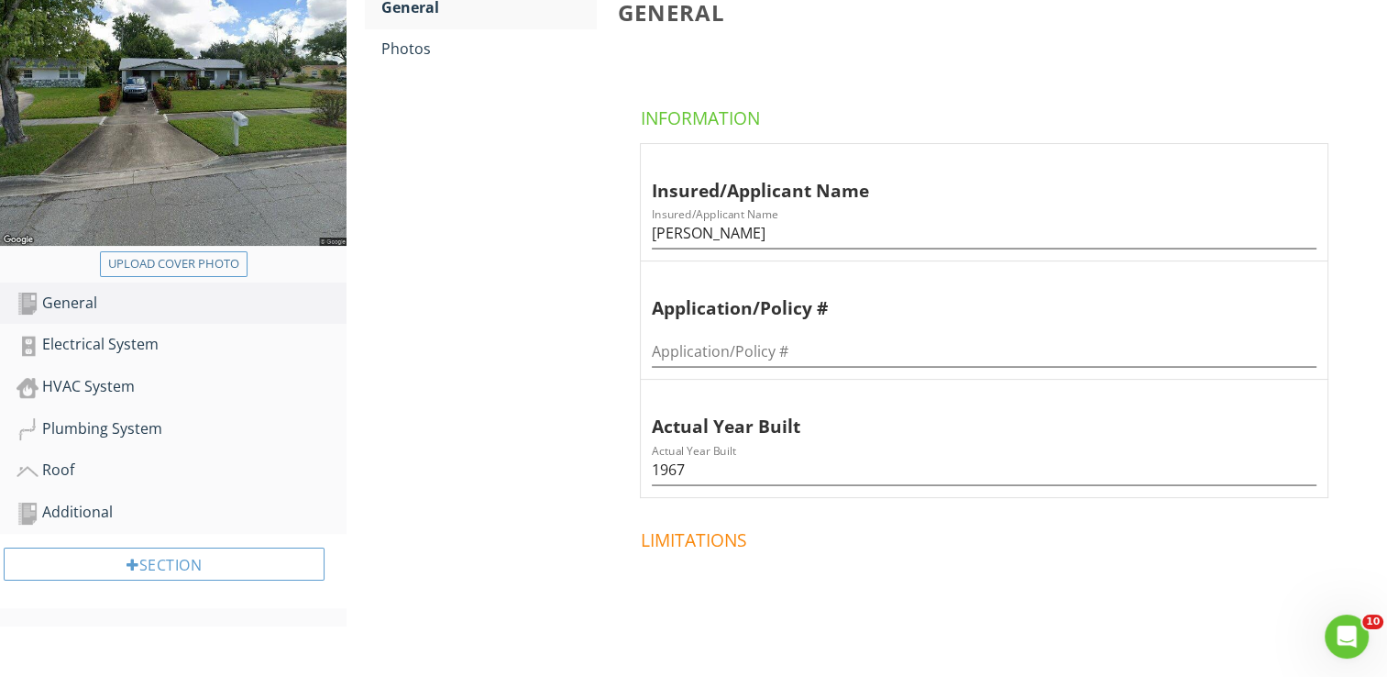
scroll to position [293, 0]
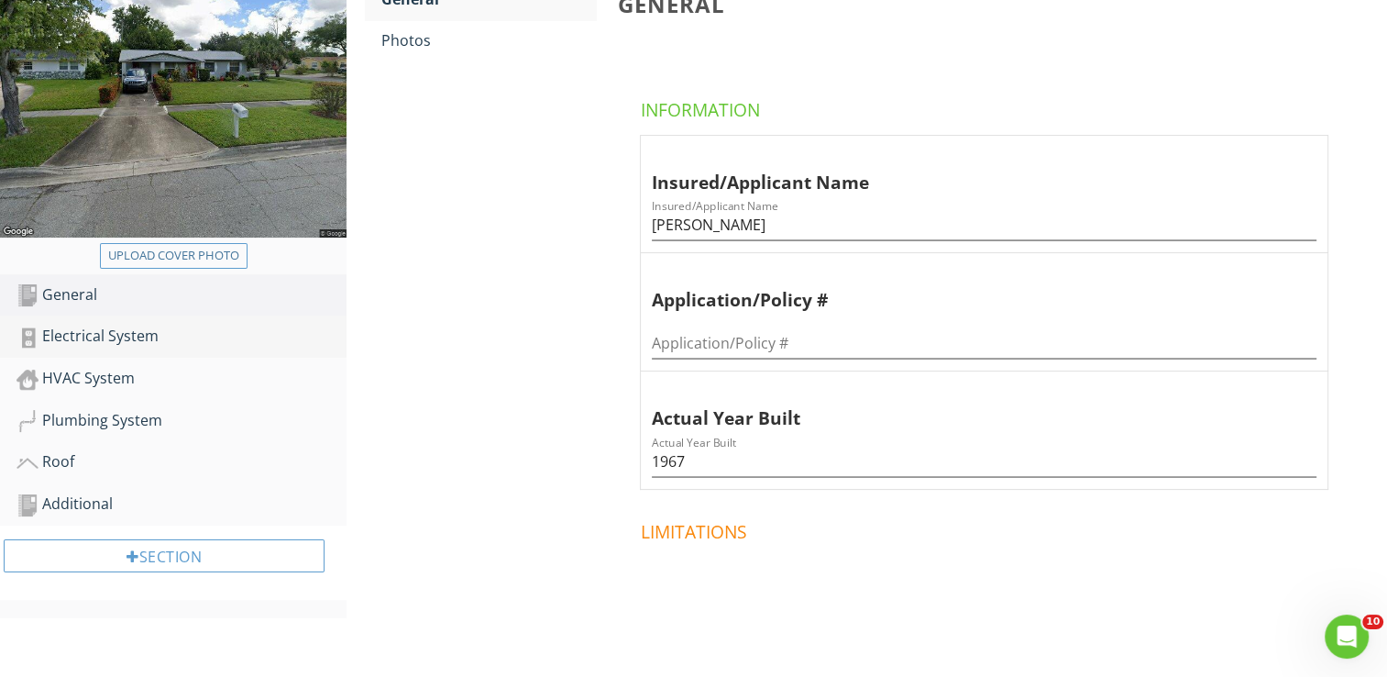
click at [76, 336] on div "Electrical System" at bounding box center [182, 337] width 330 height 24
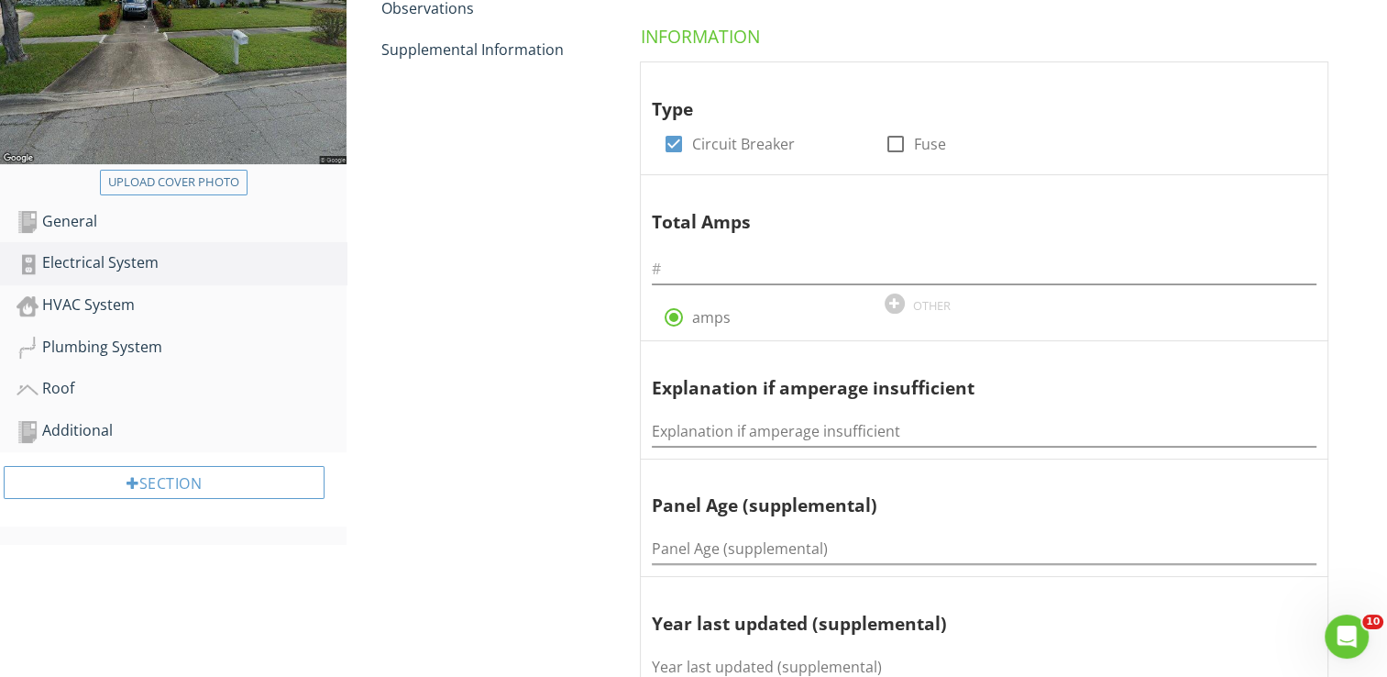
scroll to position [403, 0]
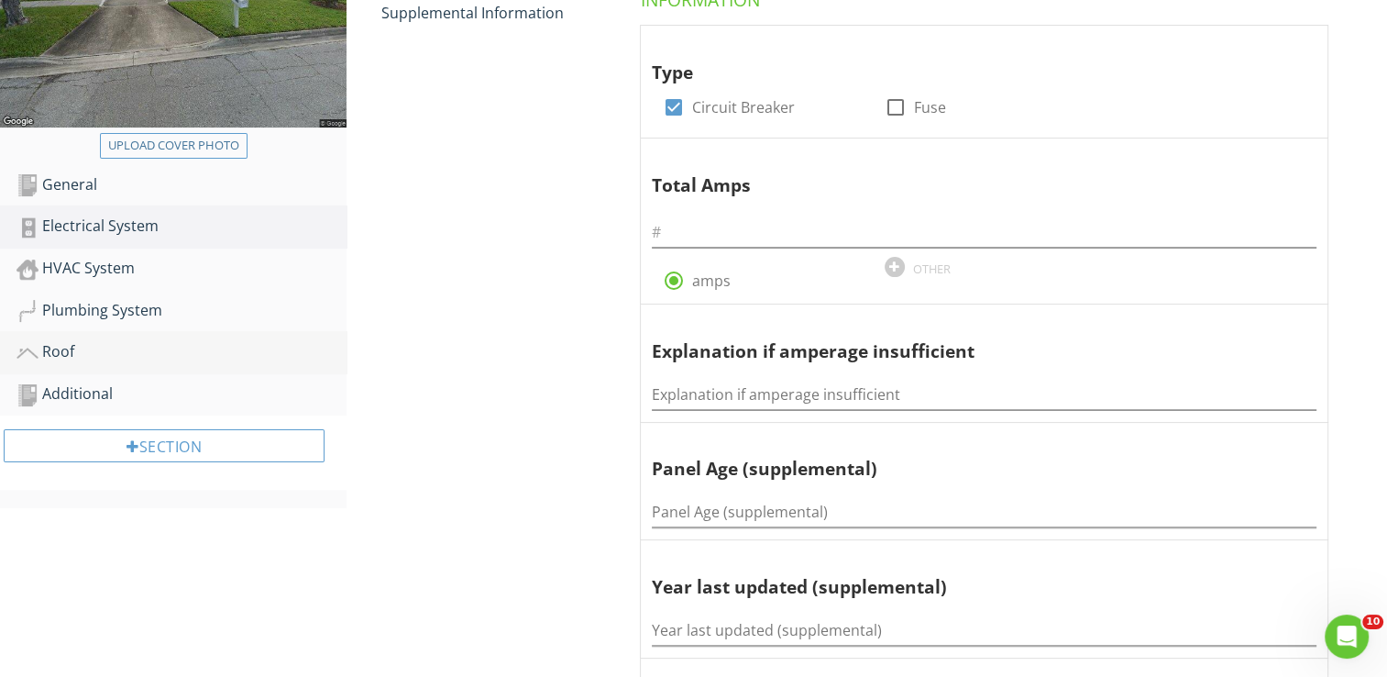
click at [64, 351] on div "Roof" at bounding box center [182, 352] width 330 height 24
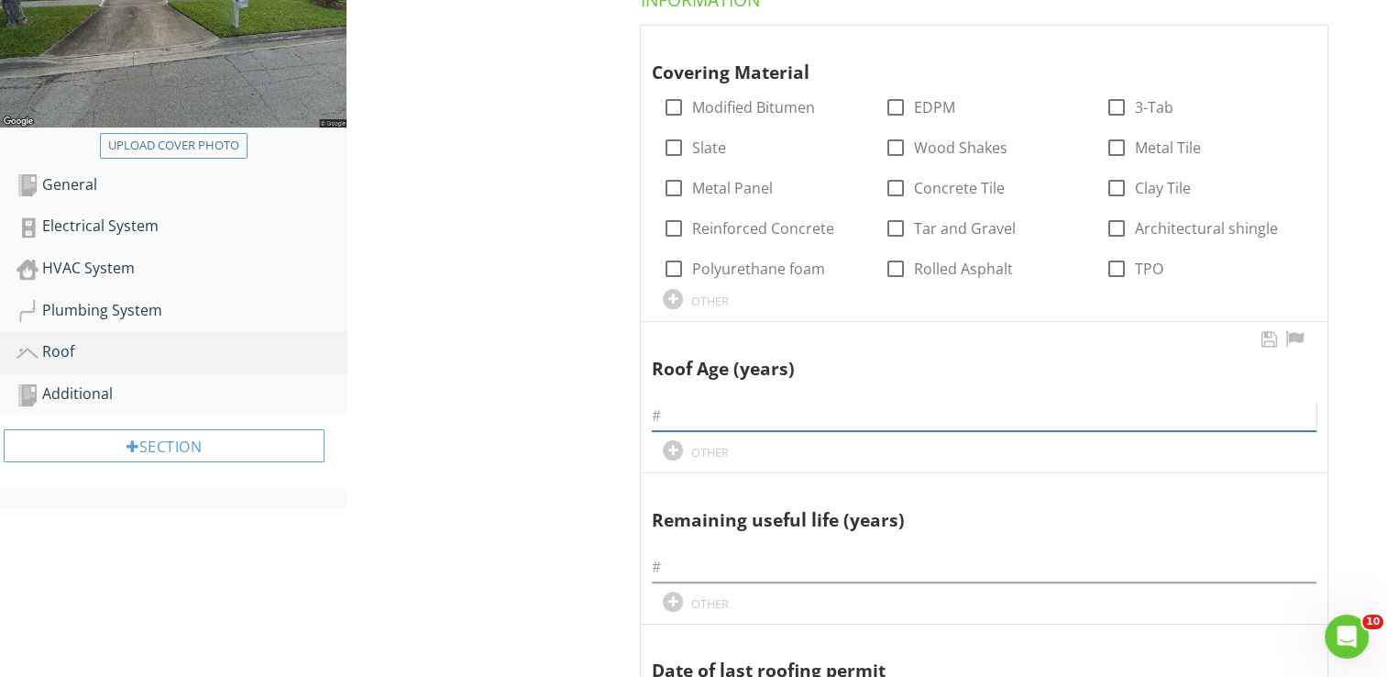
click at [680, 413] on input "text" at bounding box center [984, 416] width 665 height 30
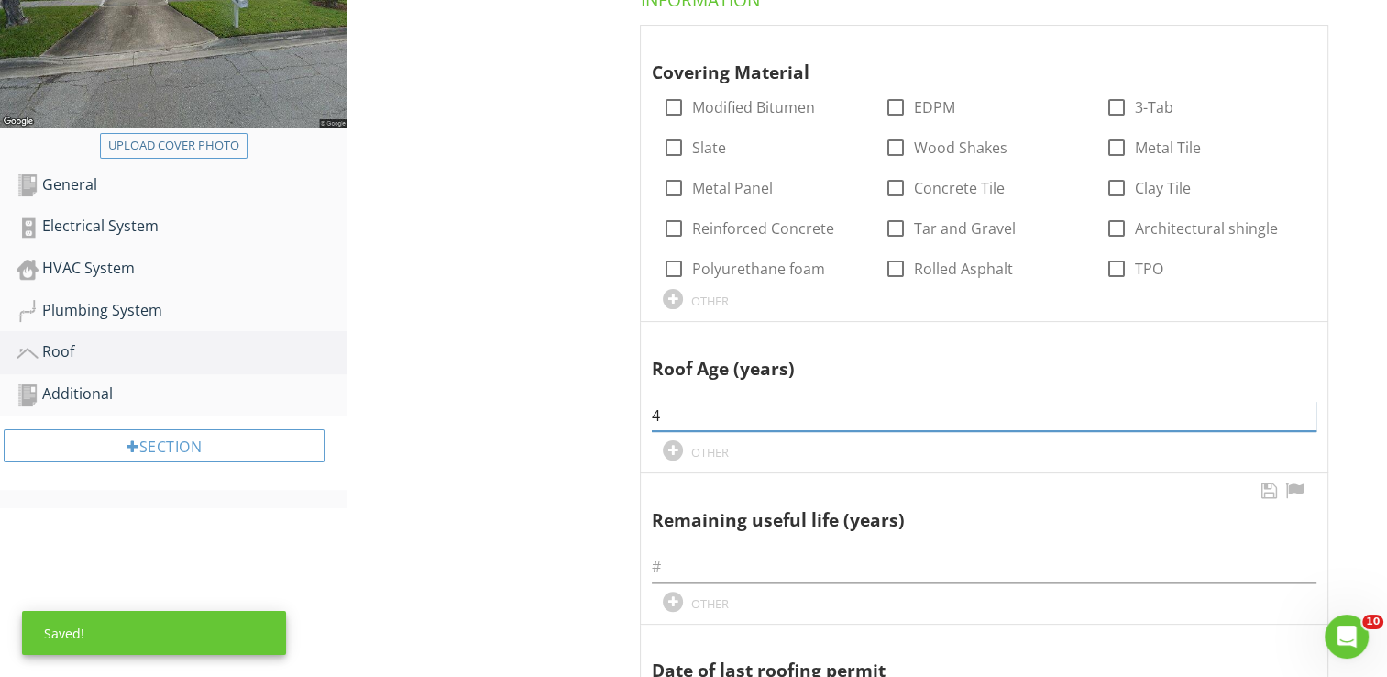
type input "4"
click at [681, 565] on input "text" at bounding box center [984, 567] width 665 height 30
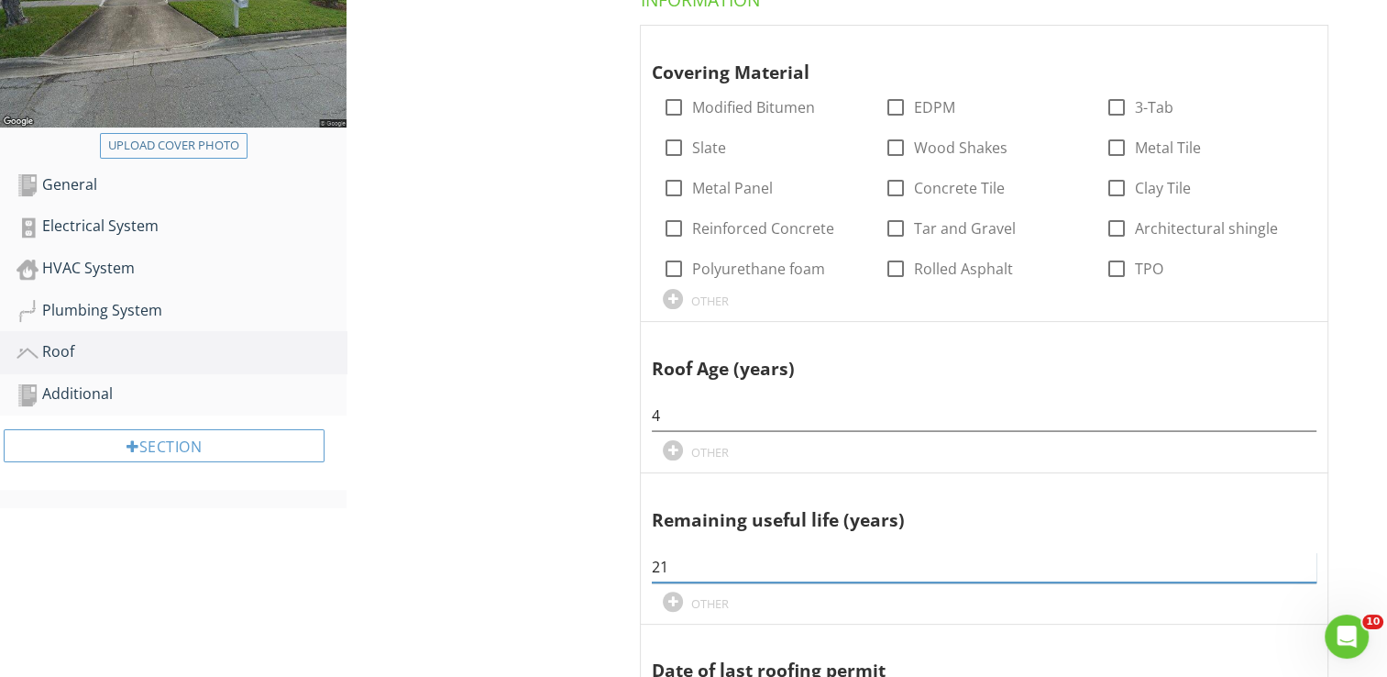
type input "21"
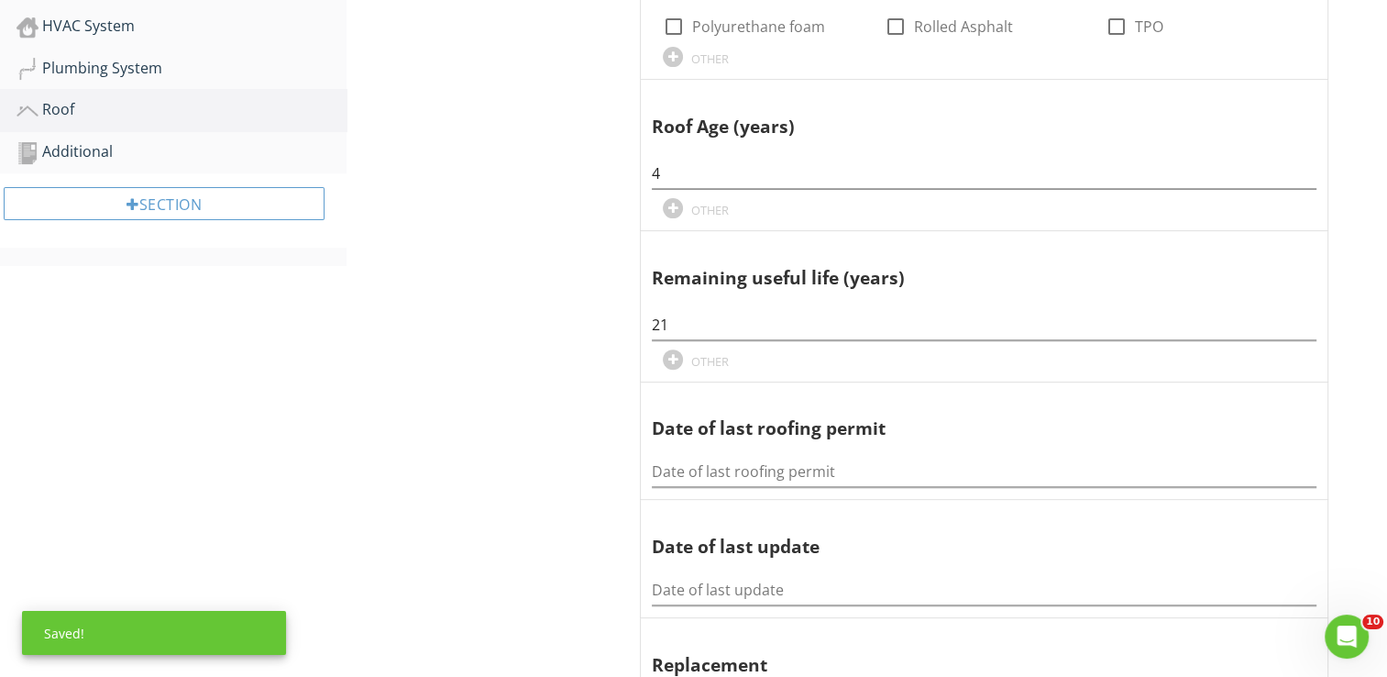
scroll to position [660, 0]
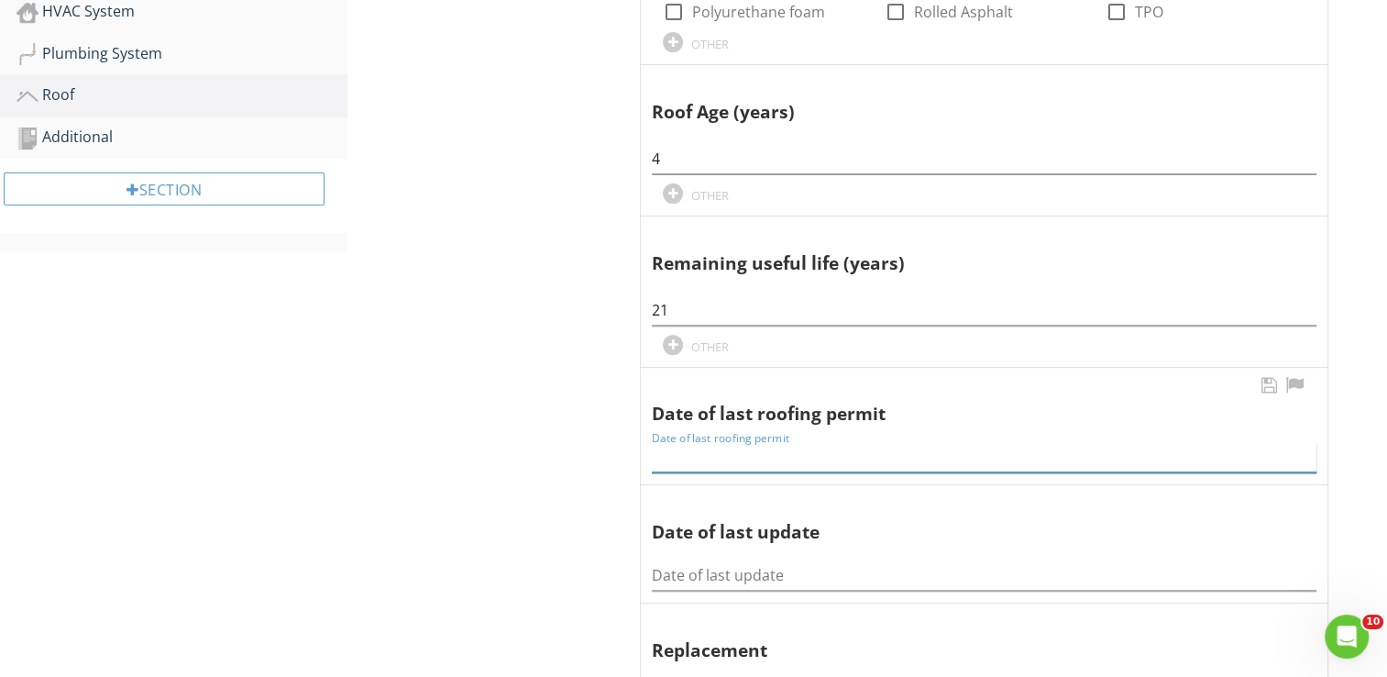
click at [677, 456] on input "Date of last roofing permit" at bounding box center [984, 457] width 665 height 30
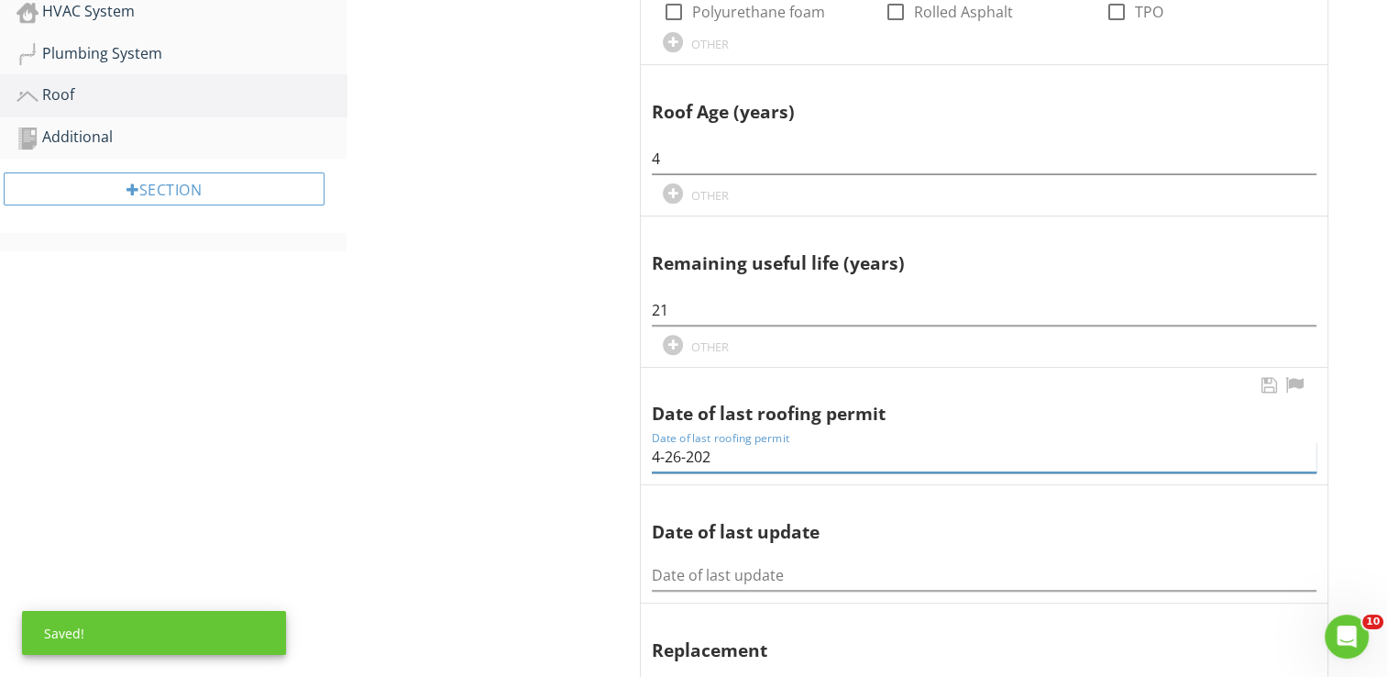
type input "4-26-2021"
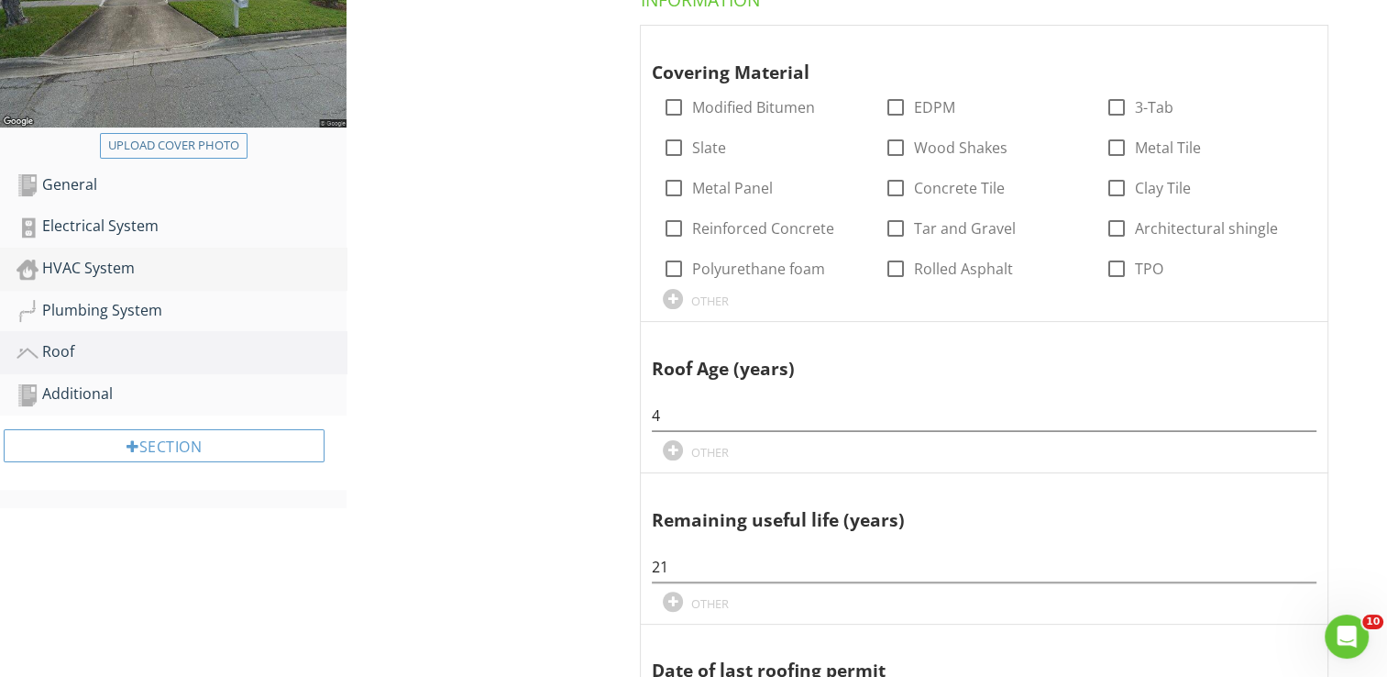
scroll to position [293, 0]
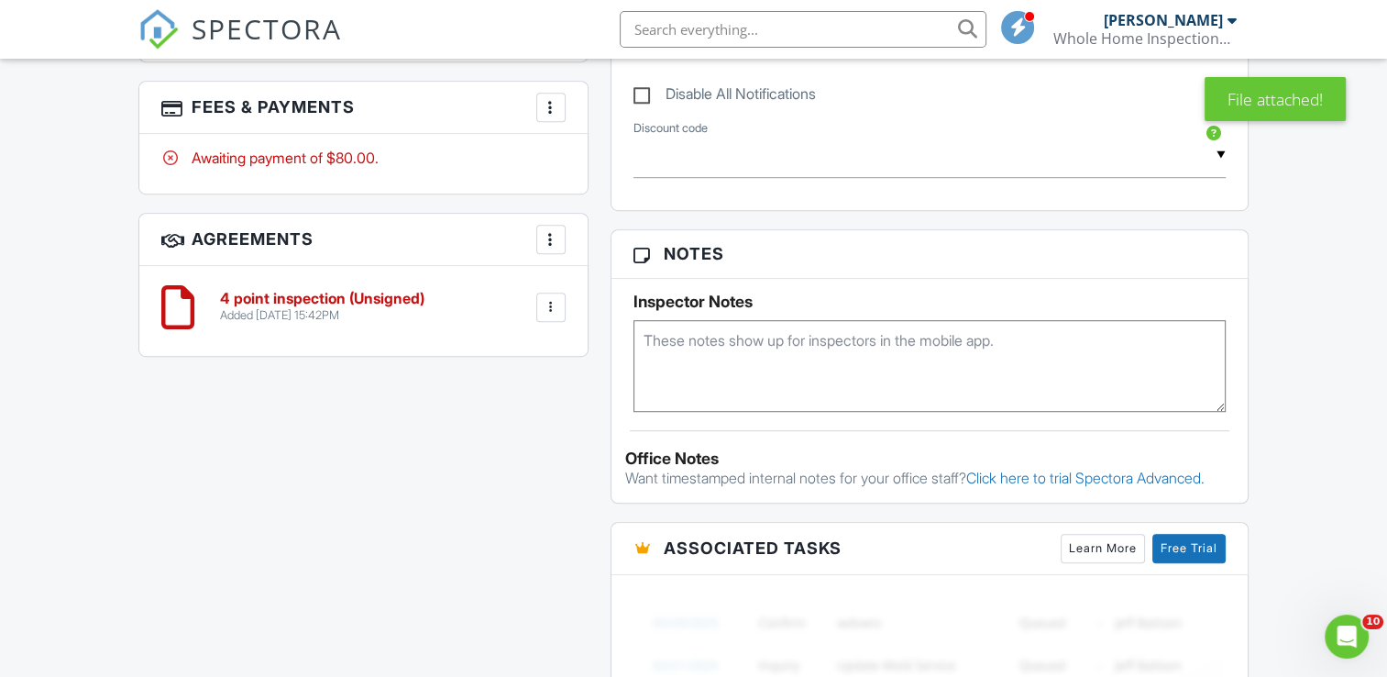
click at [679, 341] on textarea at bounding box center [930, 366] width 592 height 92
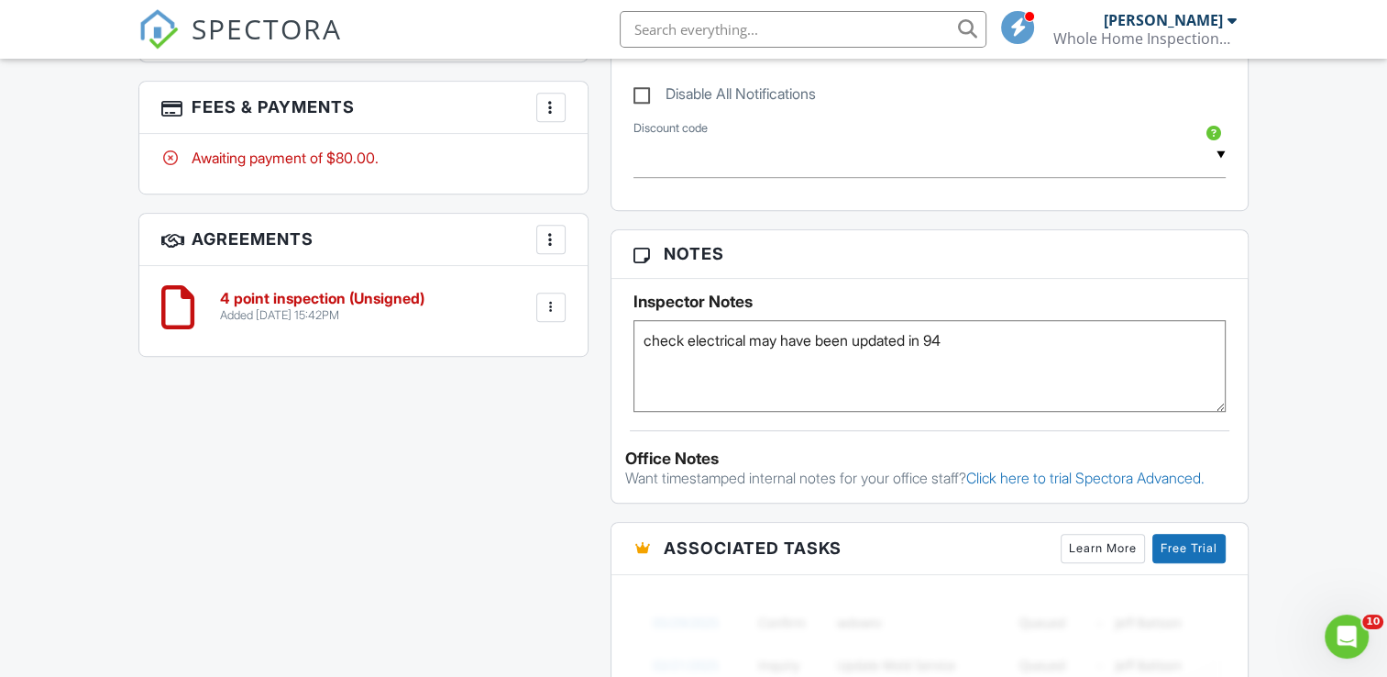
type textarea "check electrical may have been updated in 94"
click at [472, 486] on div "All emails and texts are disabled for this inspection! All emails and texts hav…" at bounding box center [692, 212] width 1131 height 1625
click at [72, 264] on div "Dashboard Templates Contacts Metrics Automations Advanced Settings Support Cent…" at bounding box center [693, 184] width 1387 height 2525
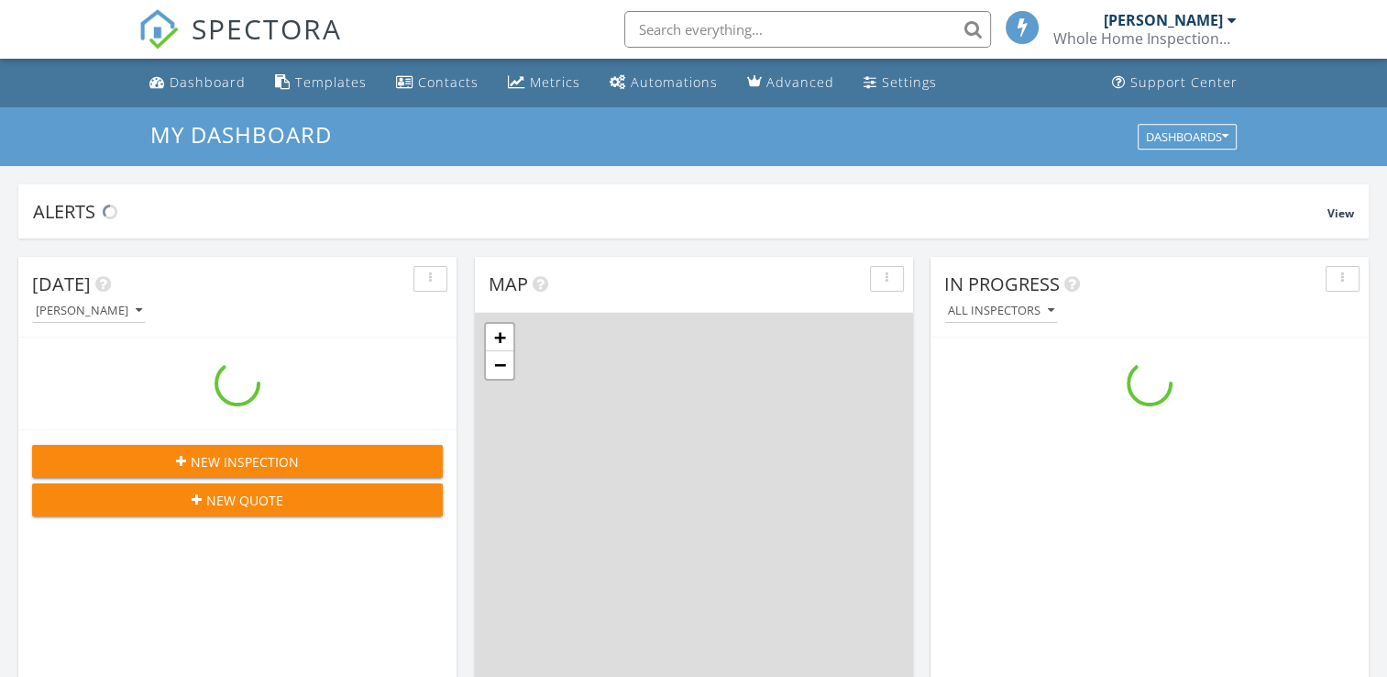
scroll to position [1697, 1416]
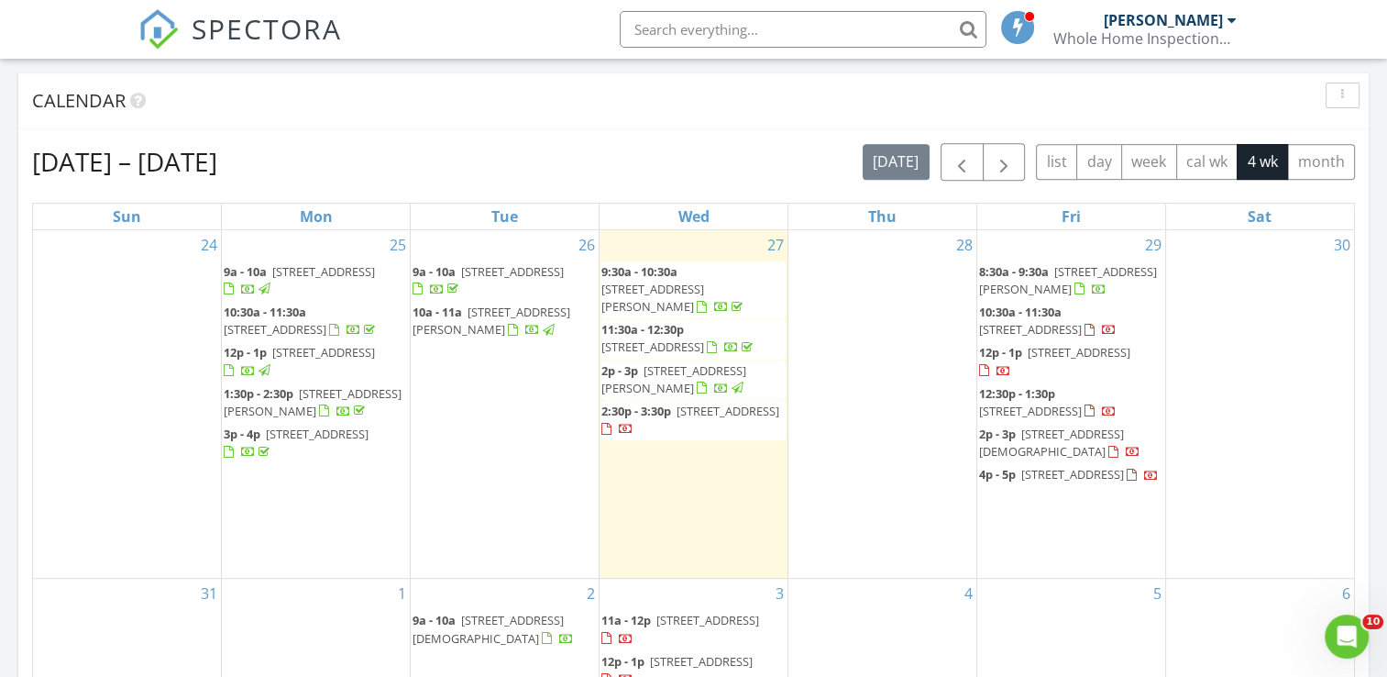
scroll to position [770, 0]
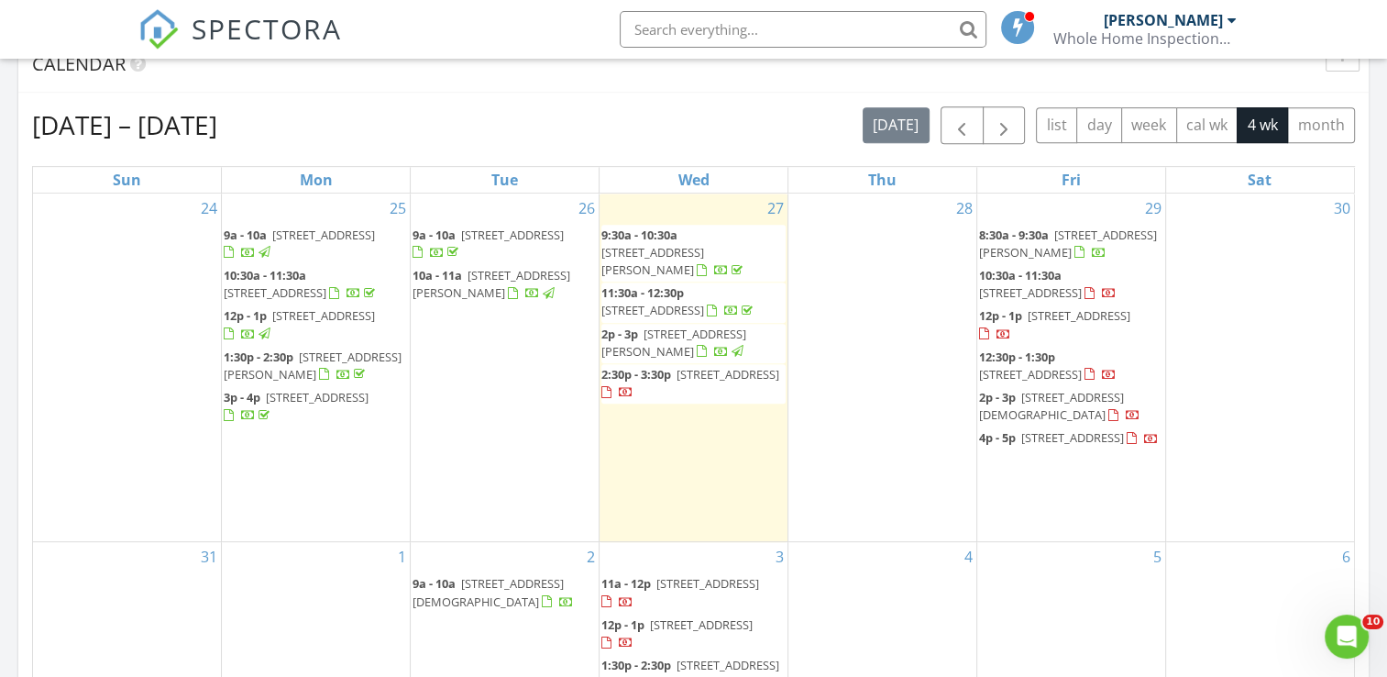
click at [1379, 256] on div "[DATE] [PERSON_NAME] 9:30 am [STREET_ADDRESS] [PERSON_NAME] 43 minutes drive ti…" at bounding box center [693, 302] width 1387 height 1669
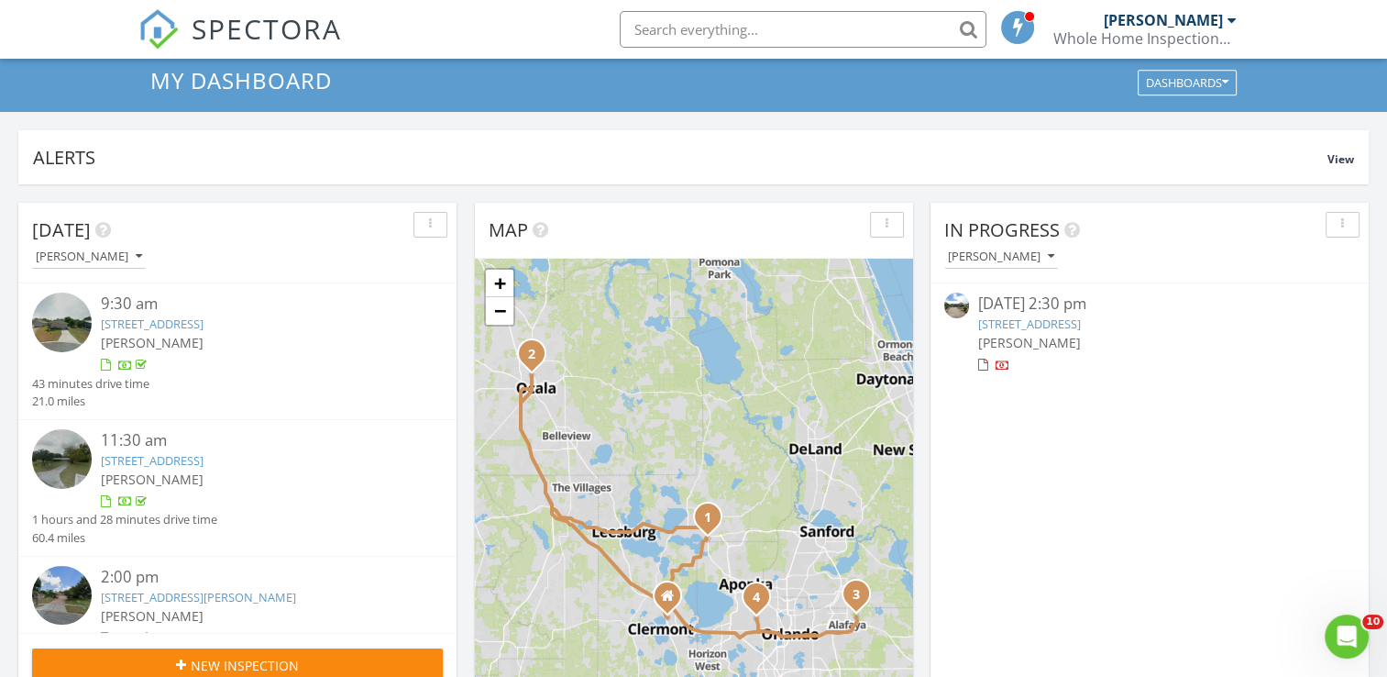
scroll to position [0, 0]
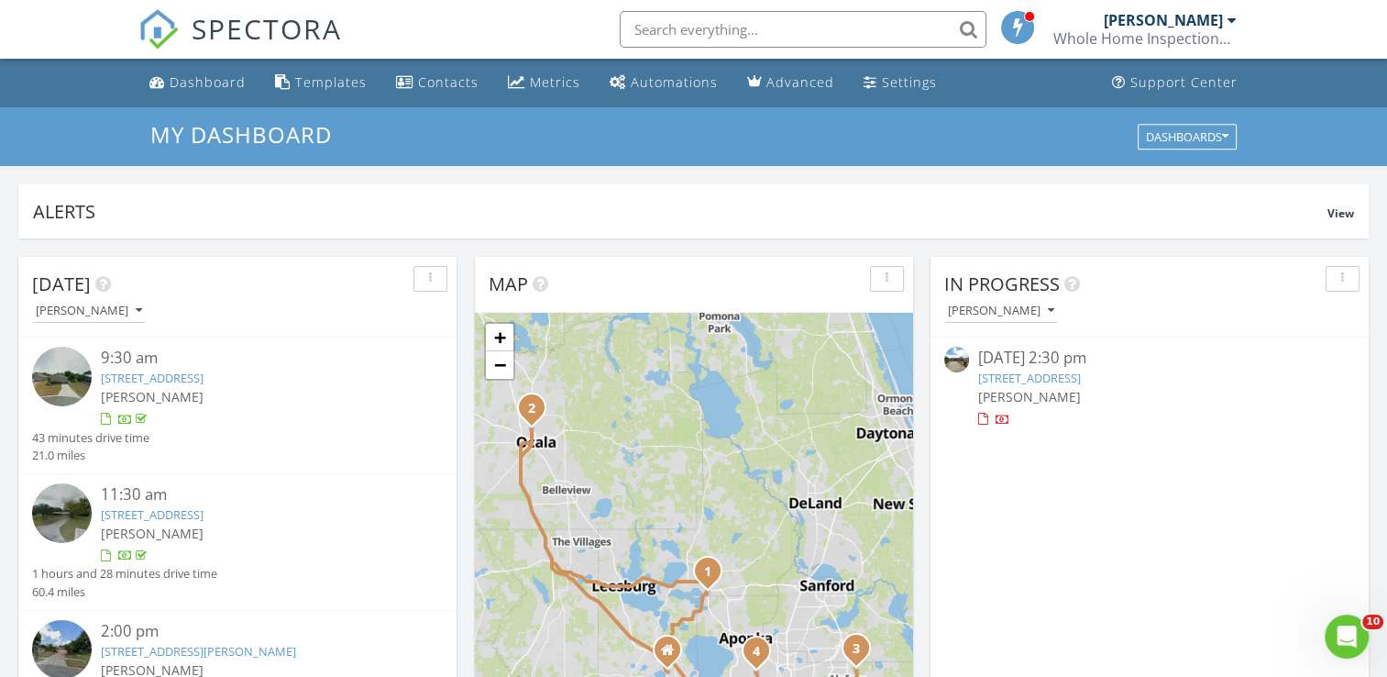
click at [1166, 36] on div "Whole Home Inspections, LLC" at bounding box center [1145, 38] width 183 height 18
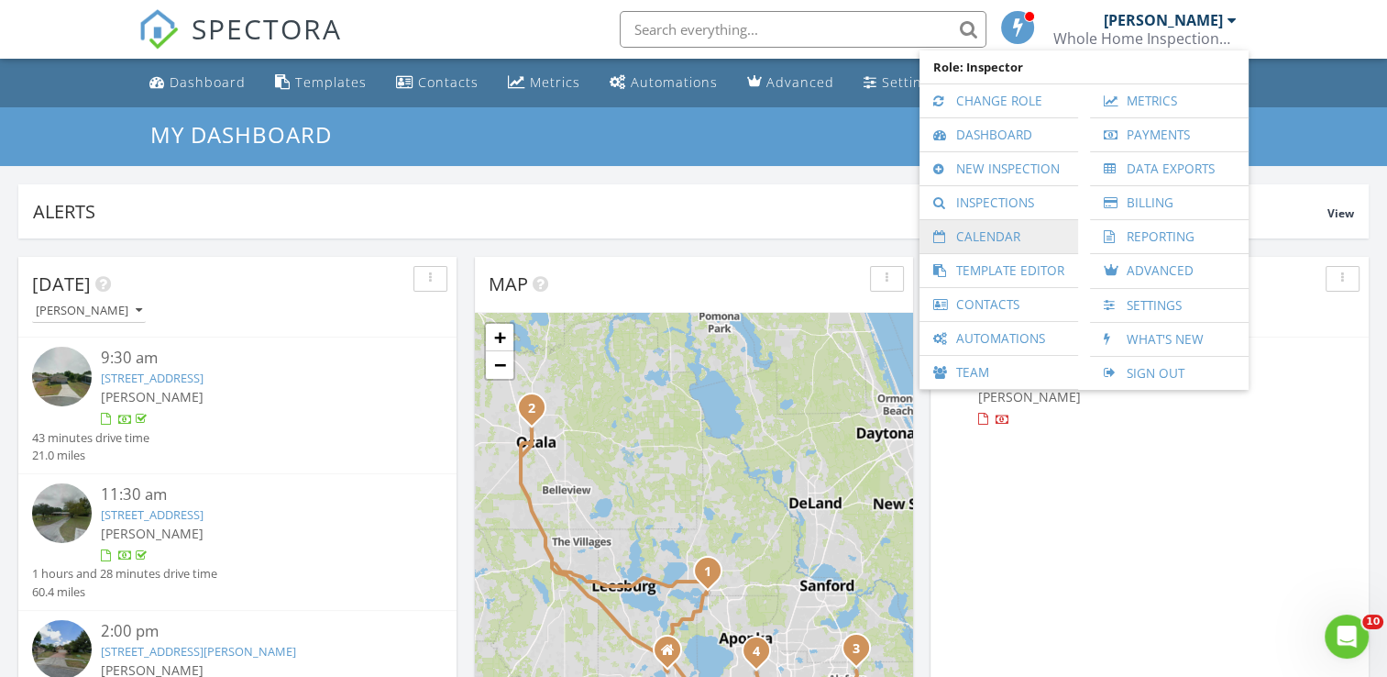
click at [1012, 233] on link "Calendar" at bounding box center [999, 236] width 140 height 33
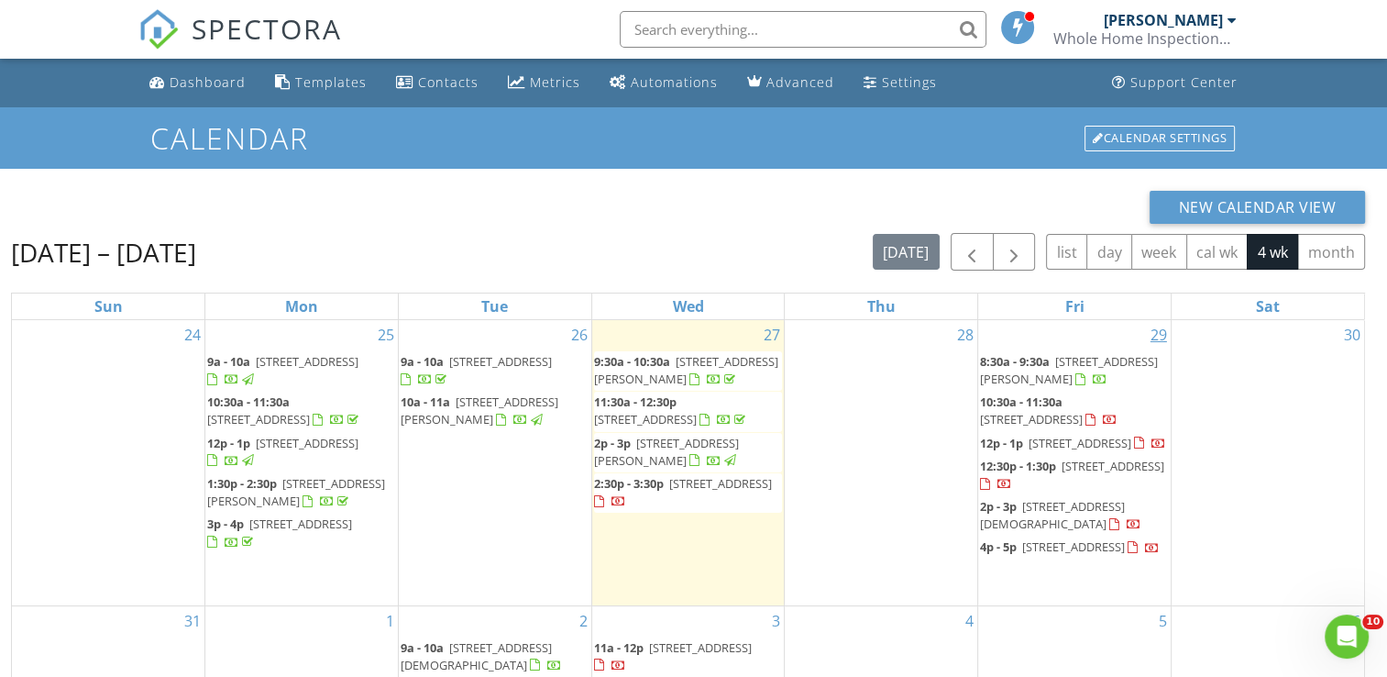
click at [1157, 332] on link "29" at bounding box center [1159, 334] width 24 height 29
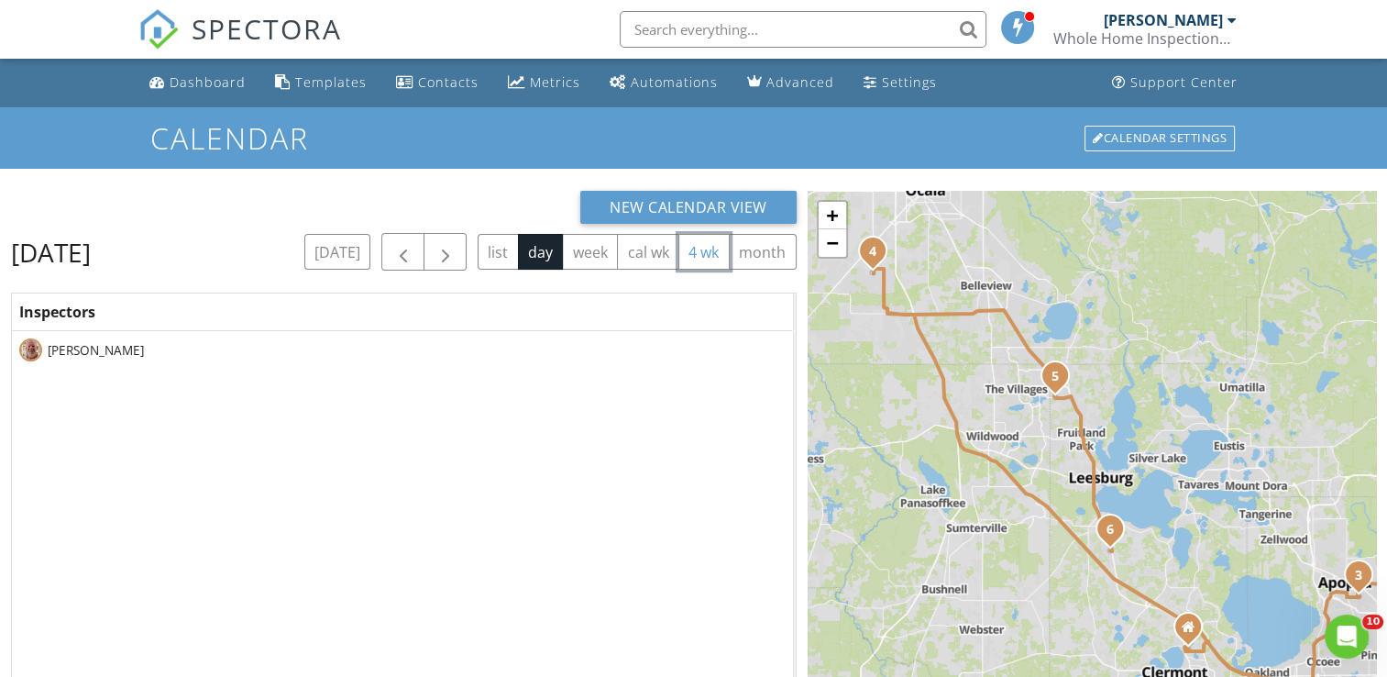
click at [712, 256] on button "4 wk" at bounding box center [703, 252] width 51 height 36
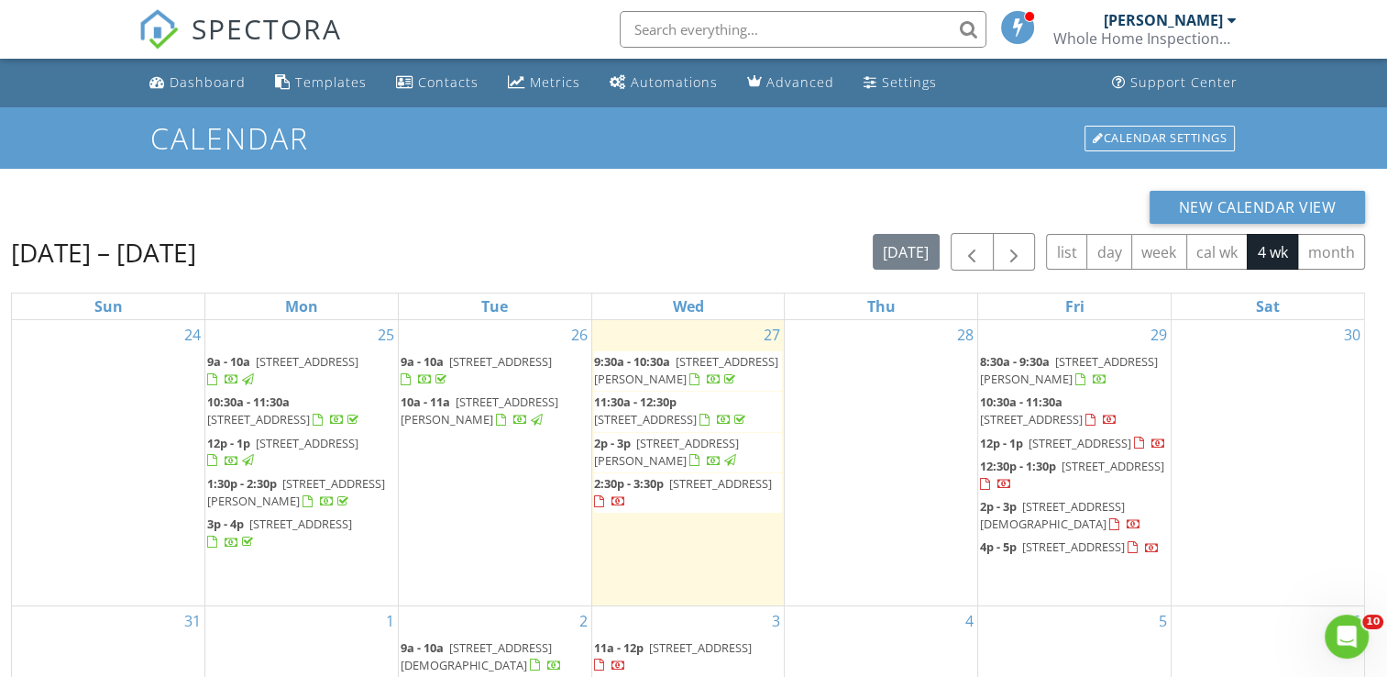
click at [961, 446] on div "28" at bounding box center [881, 462] width 193 height 285
click at [0, 570] on div "New Calendar View Aug 24 – Sep 20, 2025 today list day week cal wk 4 wk month S…" at bounding box center [693, 545] width 1387 height 752
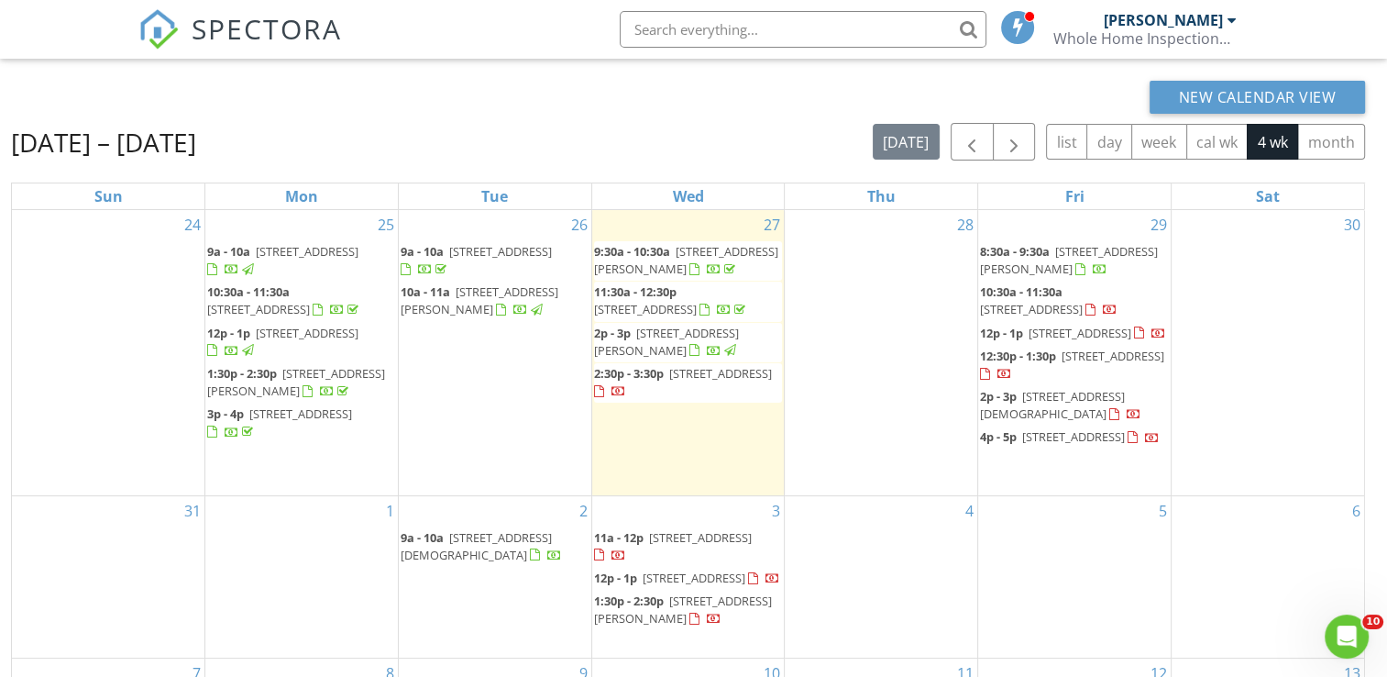
scroll to position [147, 0]
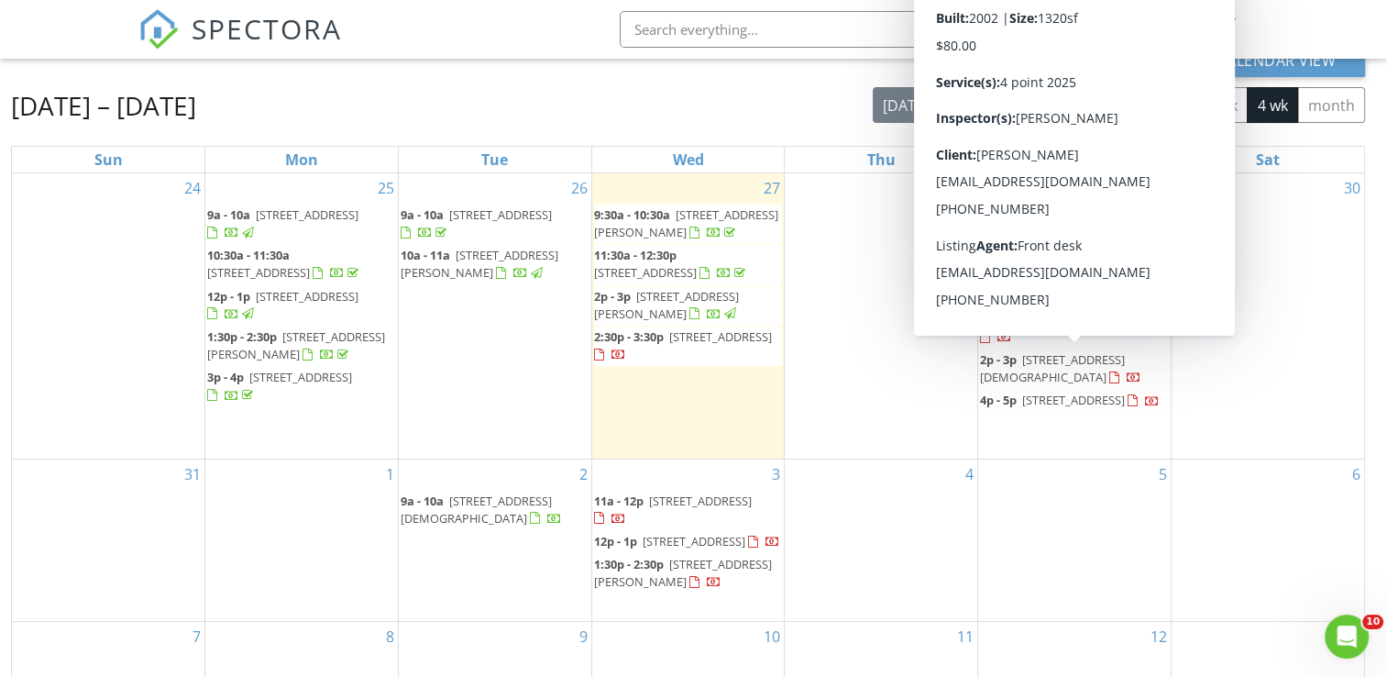
drag, startPoint x: 1110, startPoint y: 385, endPoint x: 1086, endPoint y: 357, distance: 37.7
click at [1086, 327] on span "5955 SW 98th Street Rd, Ocala 34476" at bounding box center [1113, 319] width 103 height 17
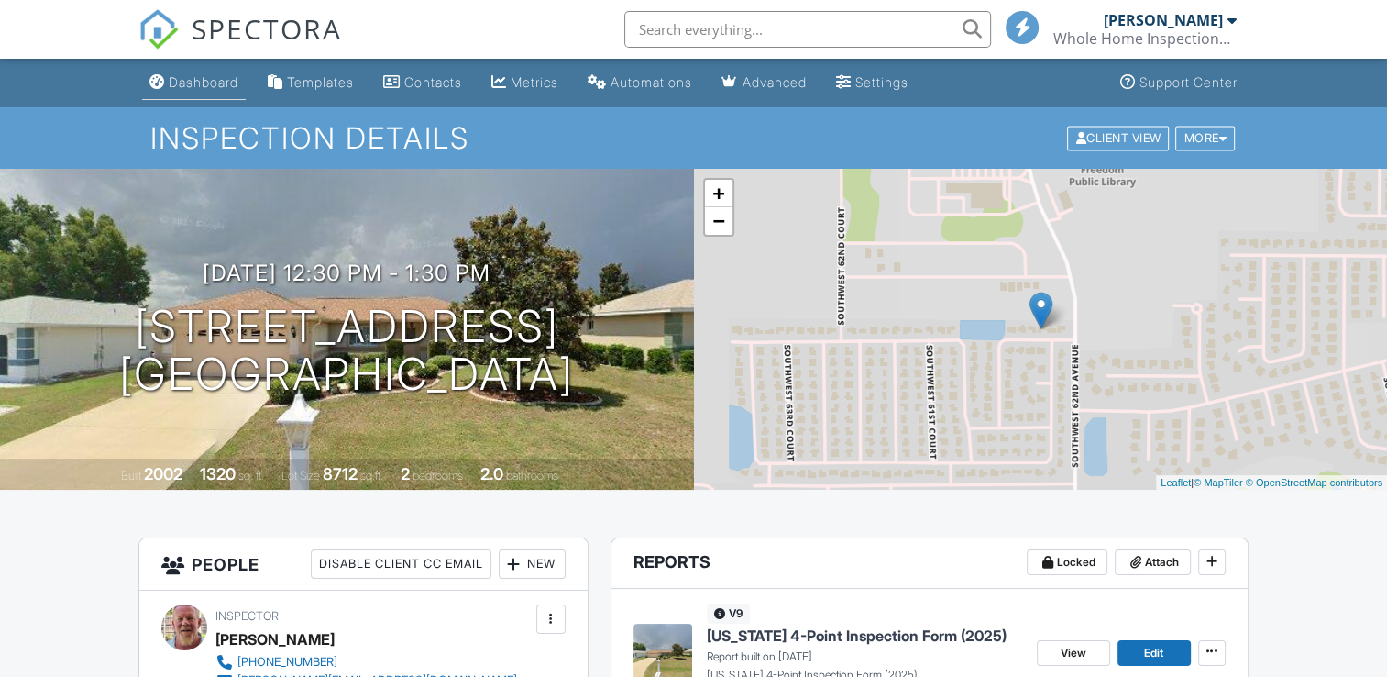
click at [193, 81] on div "Dashboard" at bounding box center [204, 82] width 70 height 16
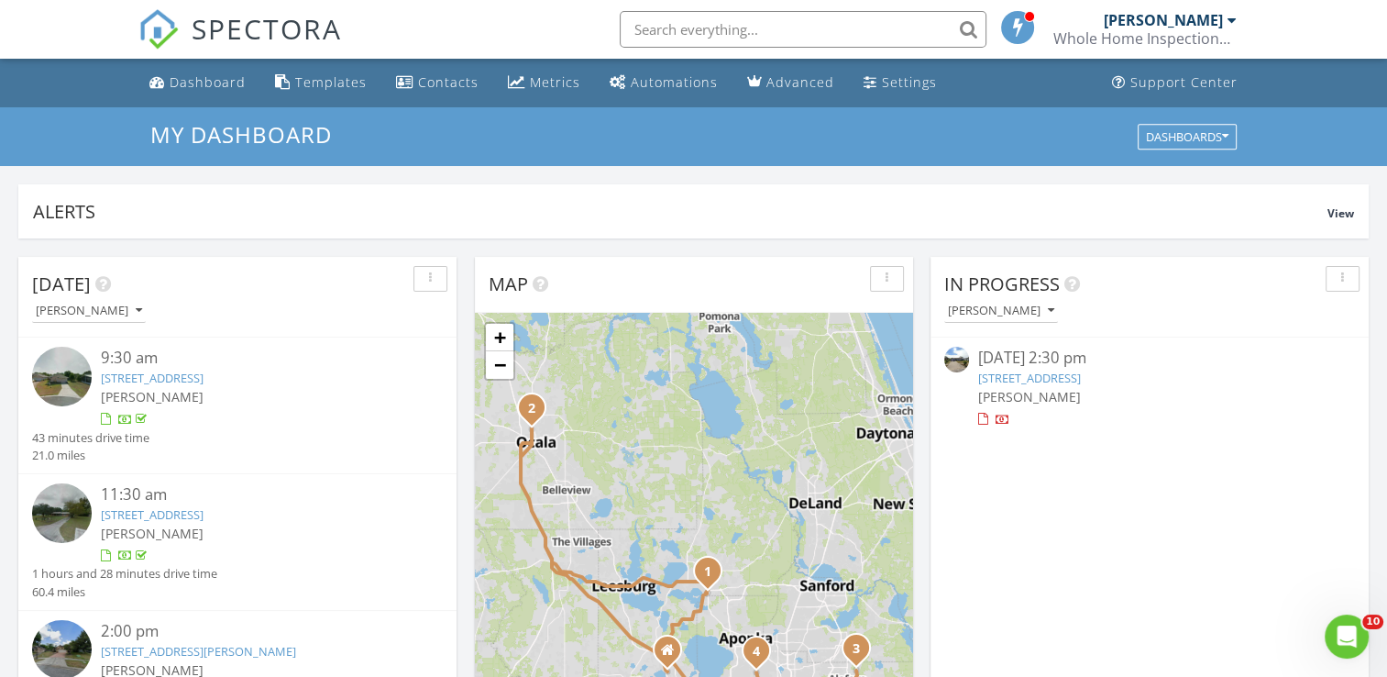
click at [1067, 383] on link "2846 Roundabout Ln, Orlando, FL 32818" at bounding box center [1029, 378] width 103 height 17
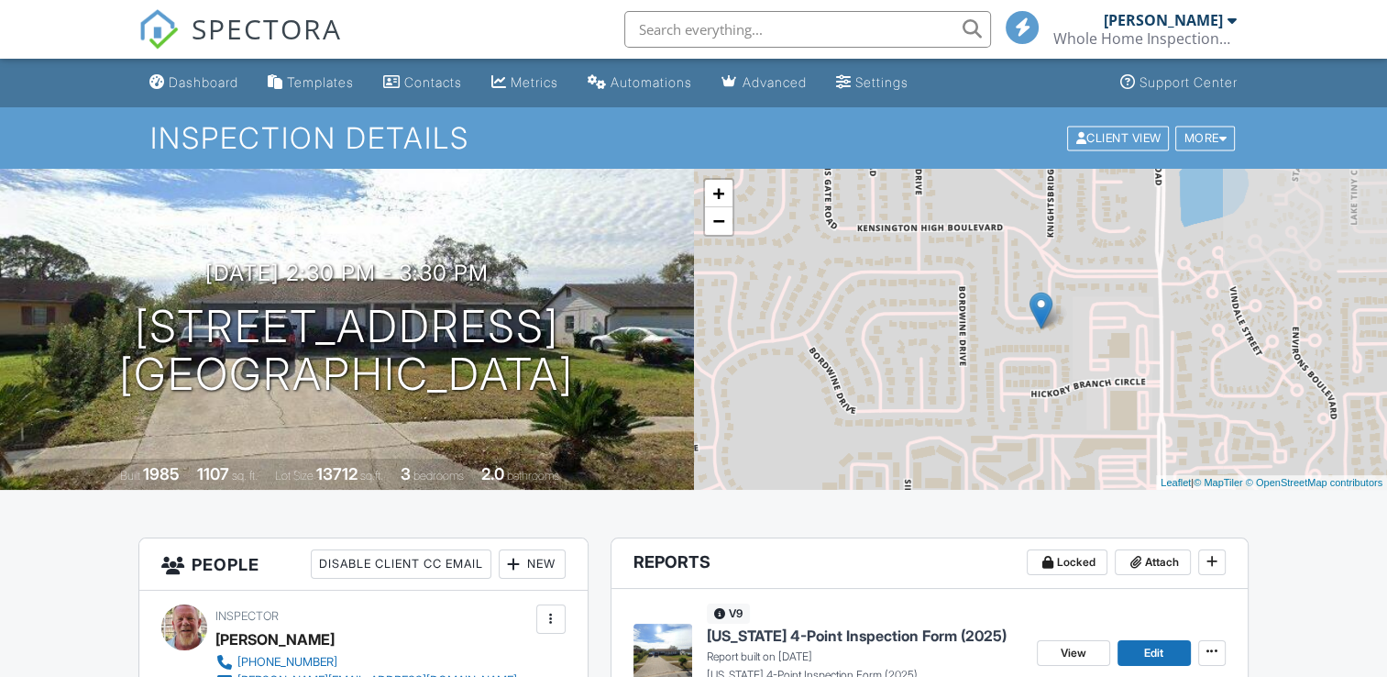
click at [1204, 139] on div "More" at bounding box center [1205, 138] width 60 height 25
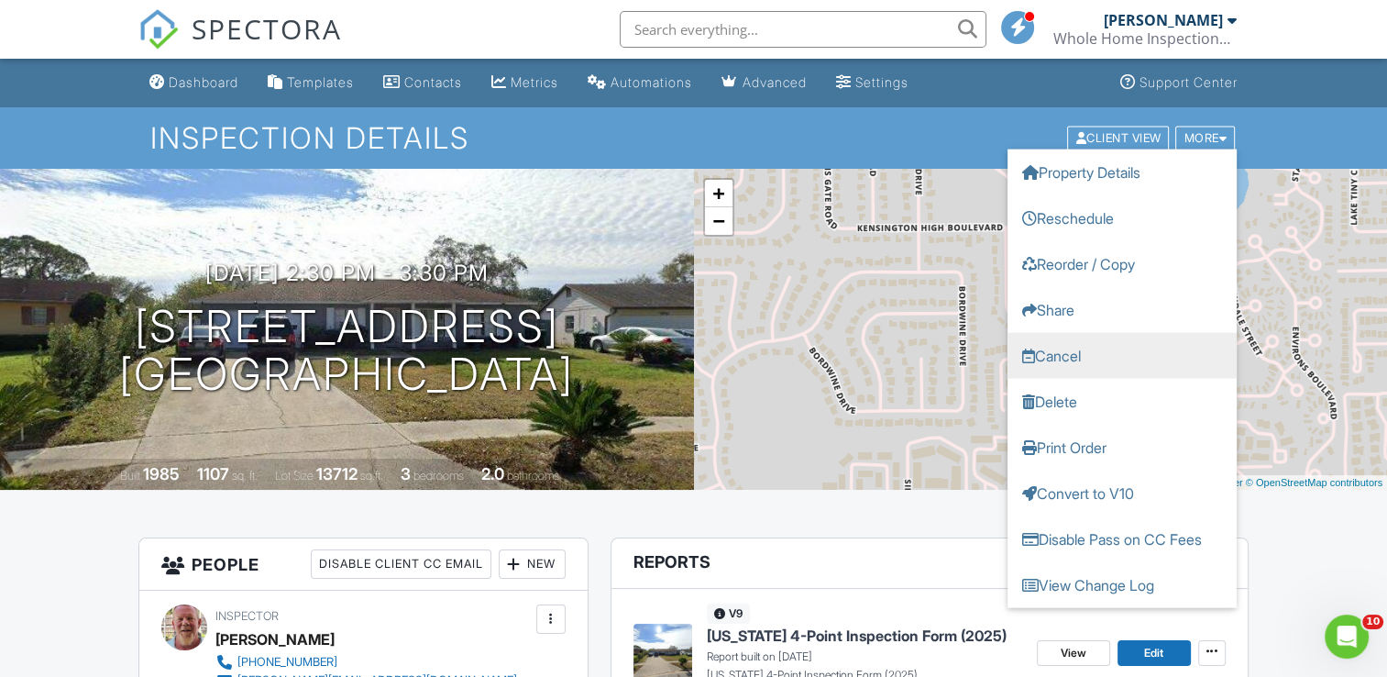
click at [1083, 348] on link "Cancel" at bounding box center [1122, 355] width 229 height 46
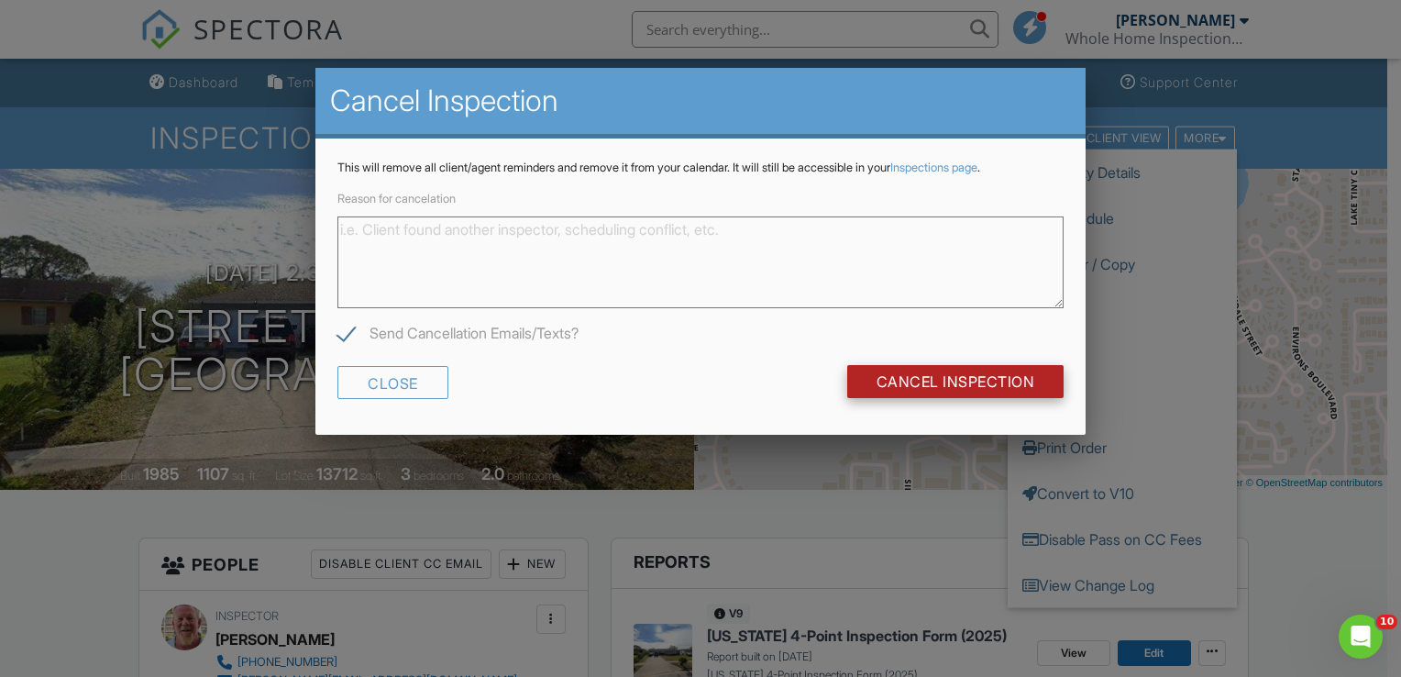
click at [979, 383] on input "Cancel Inspection" at bounding box center [955, 381] width 217 height 33
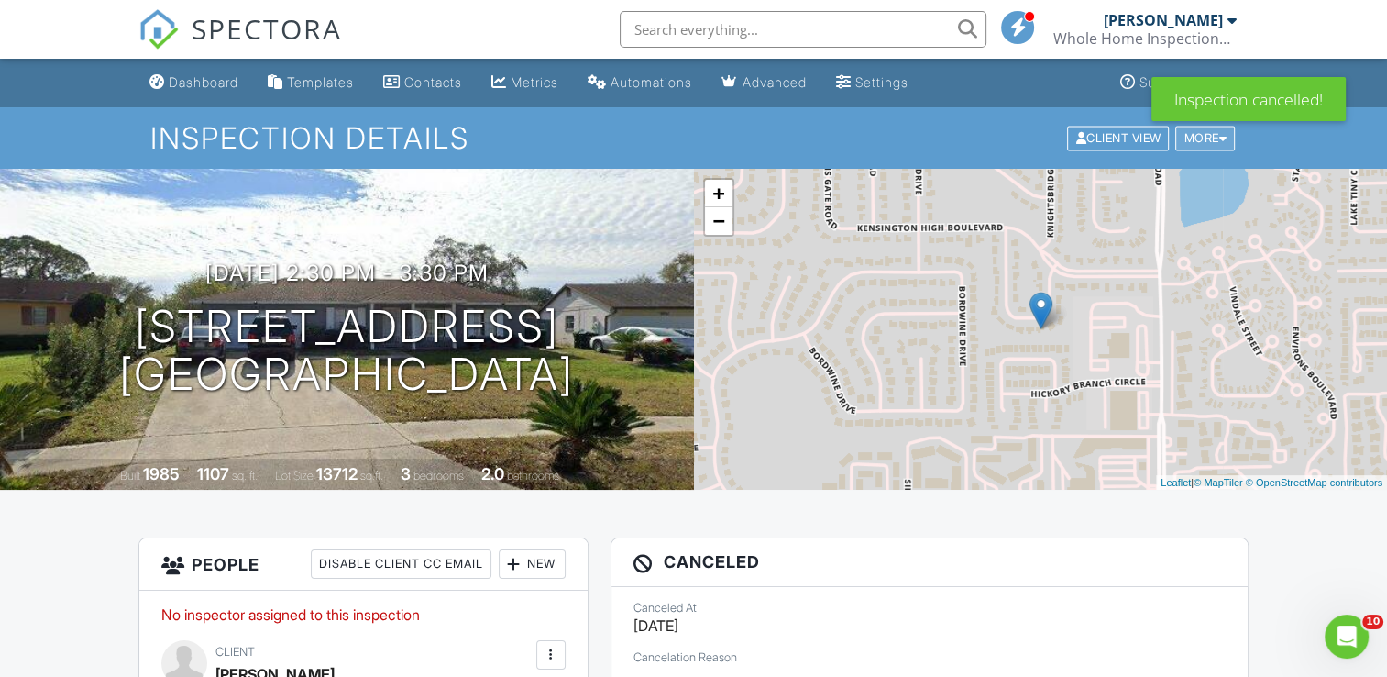
click at [1207, 136] on div "More" at bounding box center [1205, 138] width 60 height 25
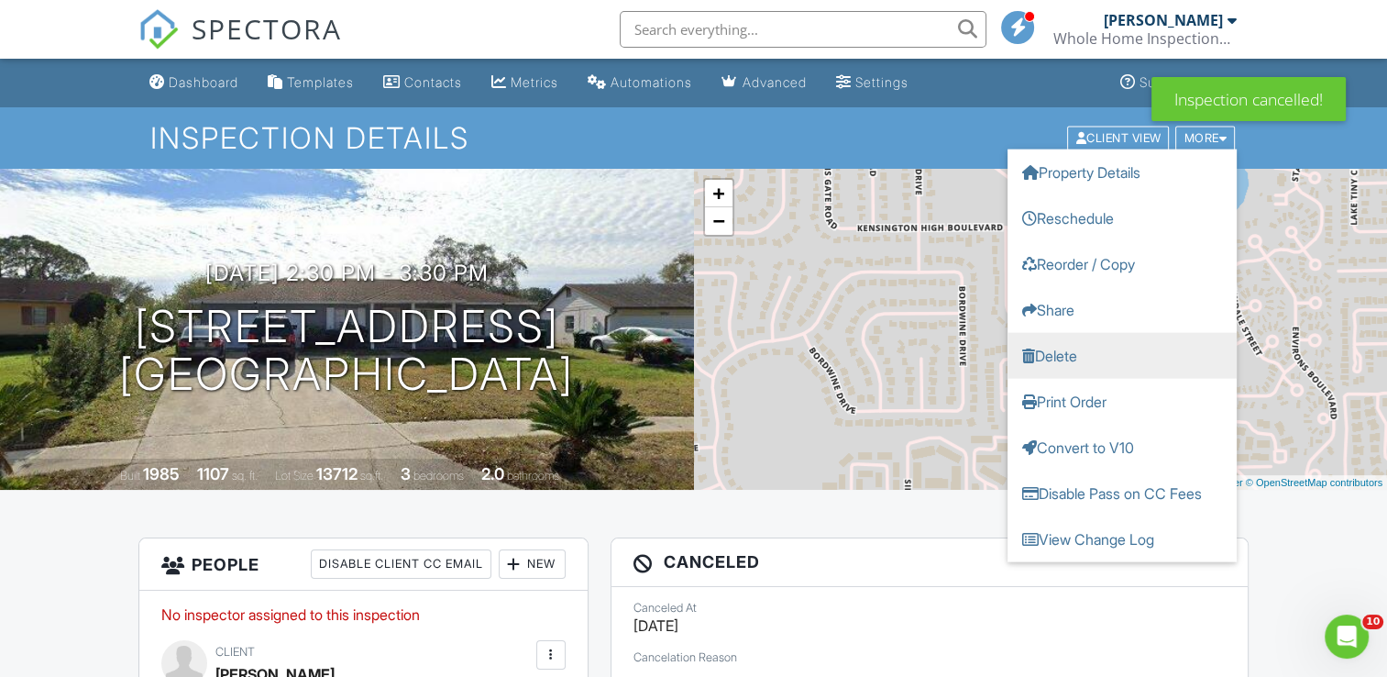
click at [1074, 358] on link "Delete" at bounding box center [1122, 355] width 229 height 46
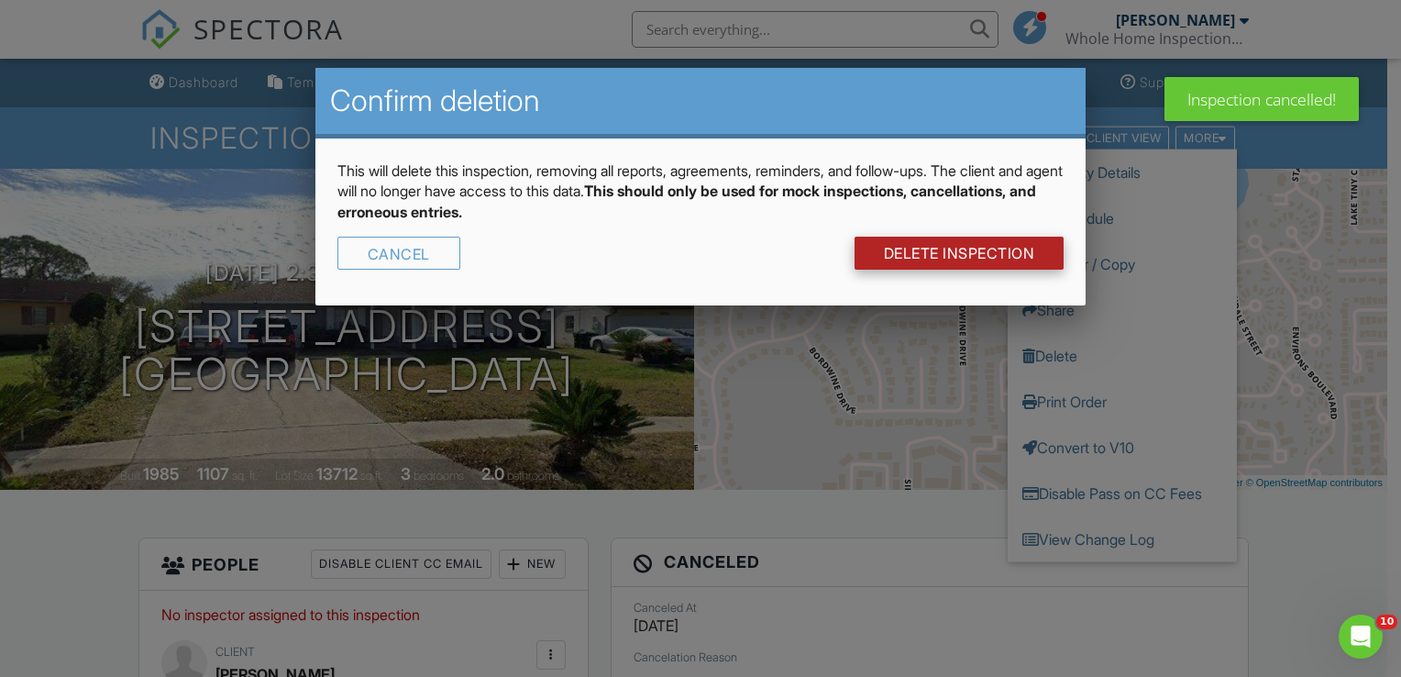
click at [971, 251] on link "DELETE Inspection" at bounding box center [960, 253] width 210 height 33
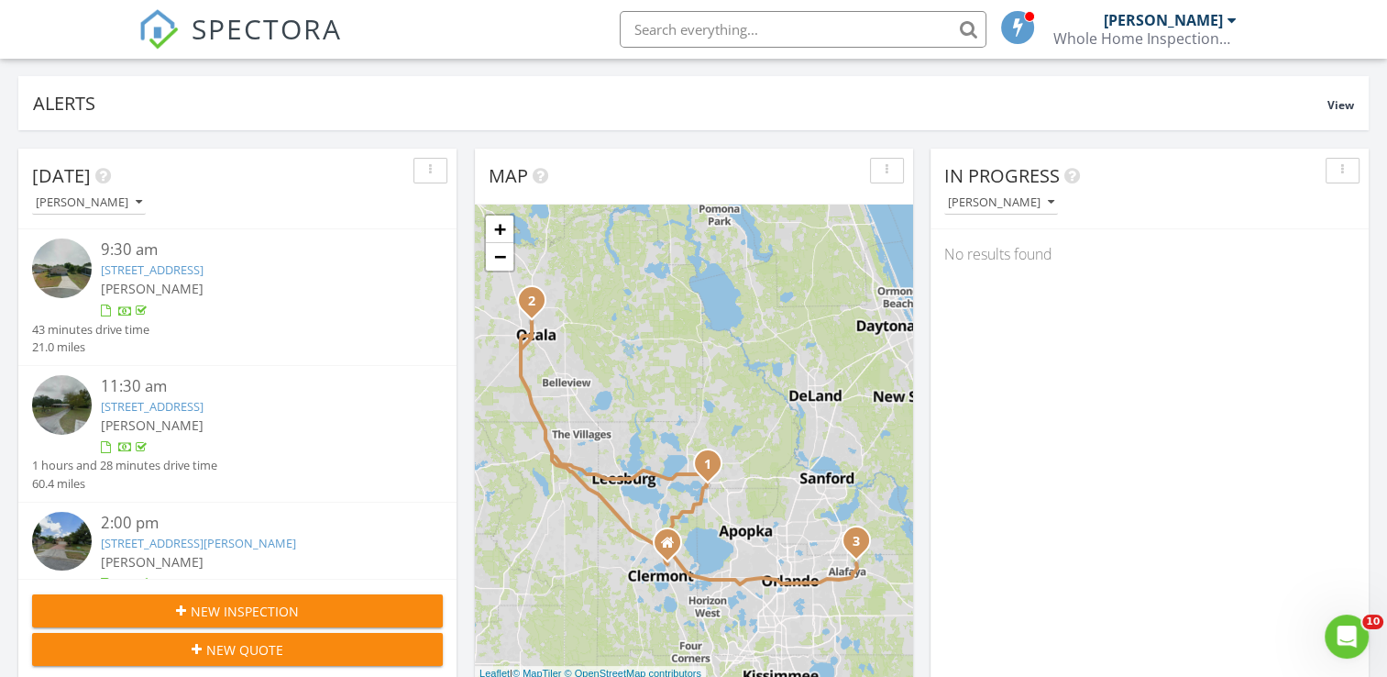
scroll to position [110, 0]
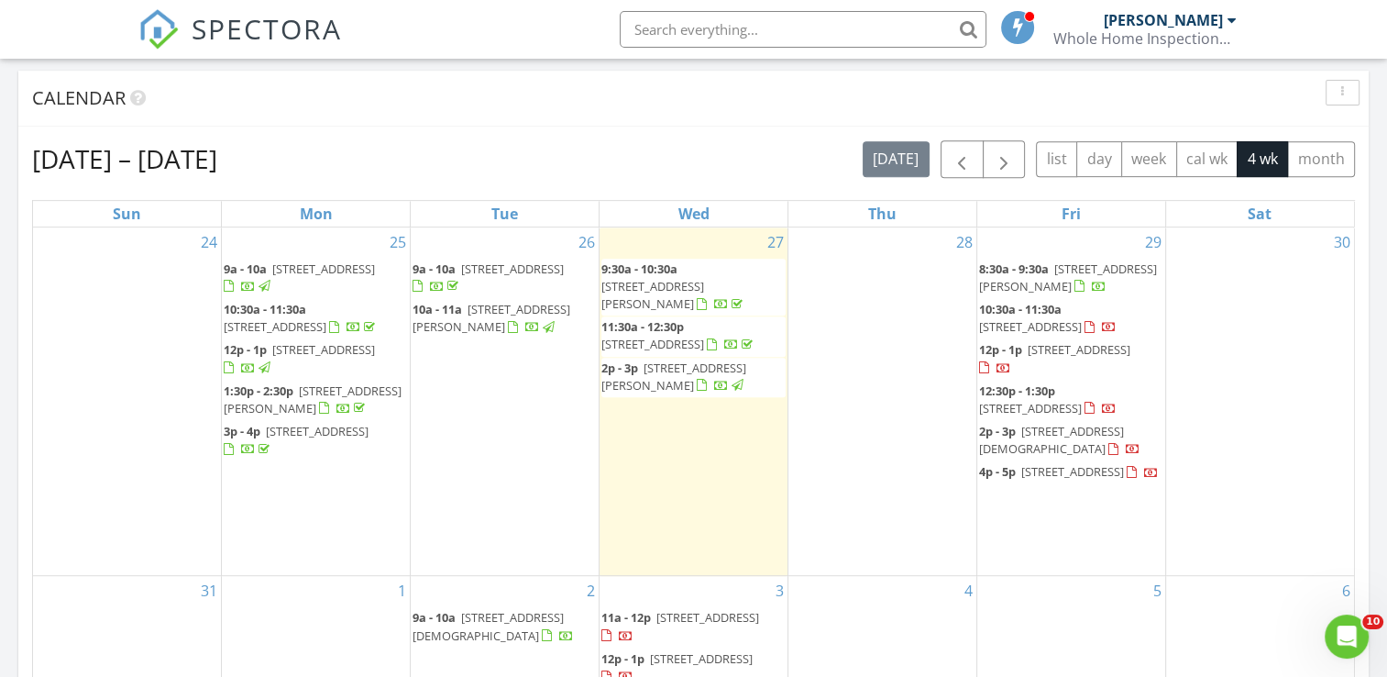
scroll to position [734, 0]
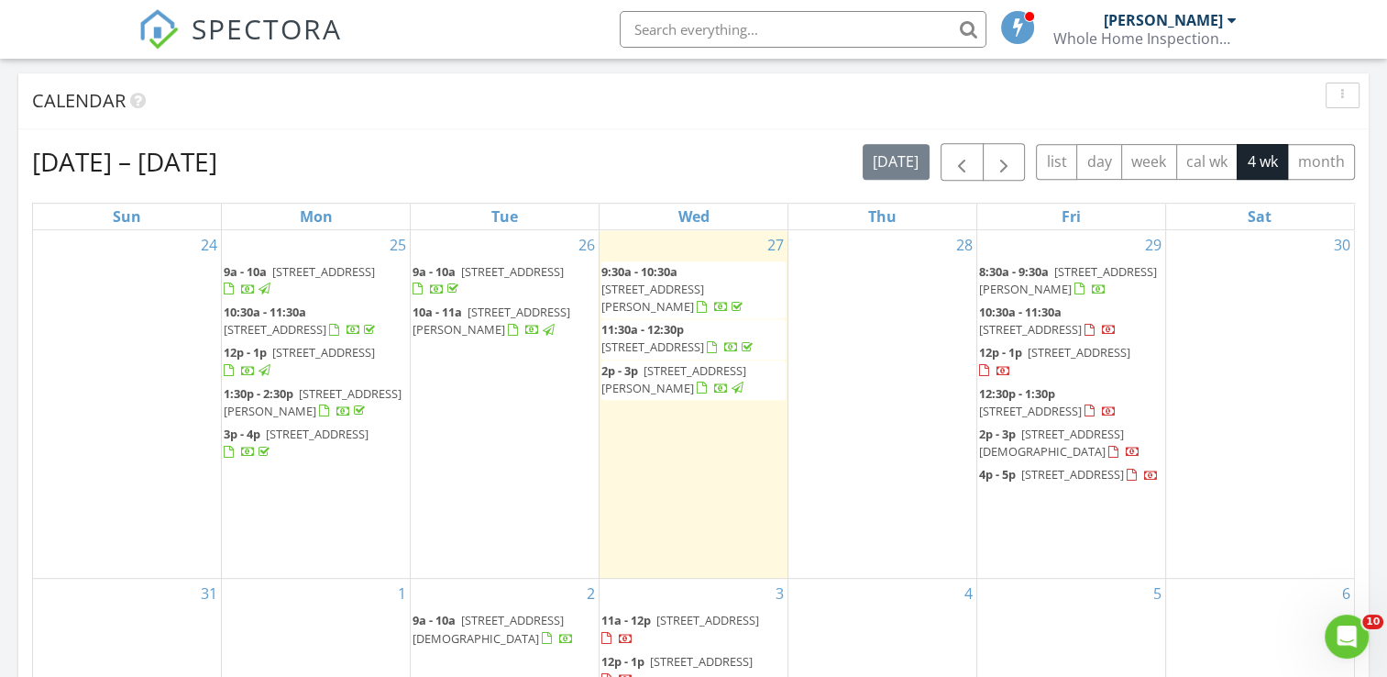
click at [717, 140] on div "[DATE] – [DATE] [DATE] list day week cal wk 4 wk month Sun Mon Tue Wed Thu Fri …" at bounding box center [693, 546] width 1351 height 834
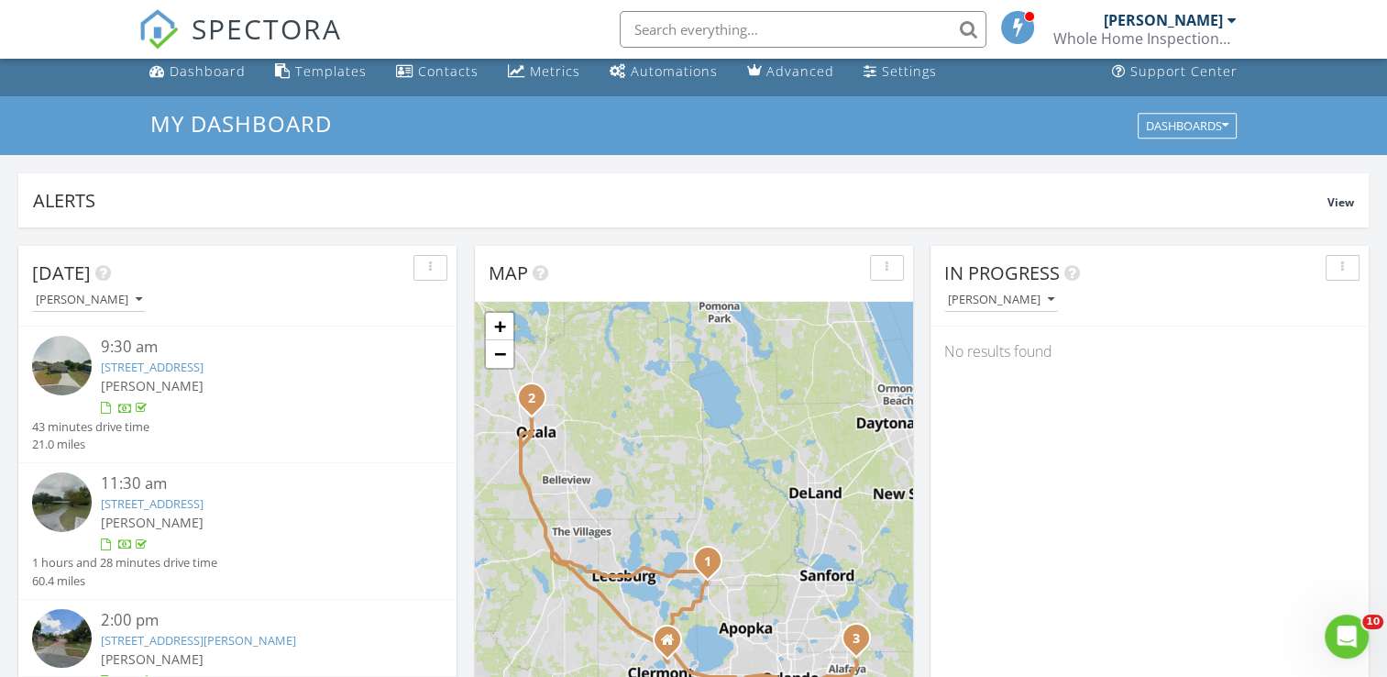
scroll to position [0, 0]
